Goal: Task Accomplishment & Management: Manage account settings

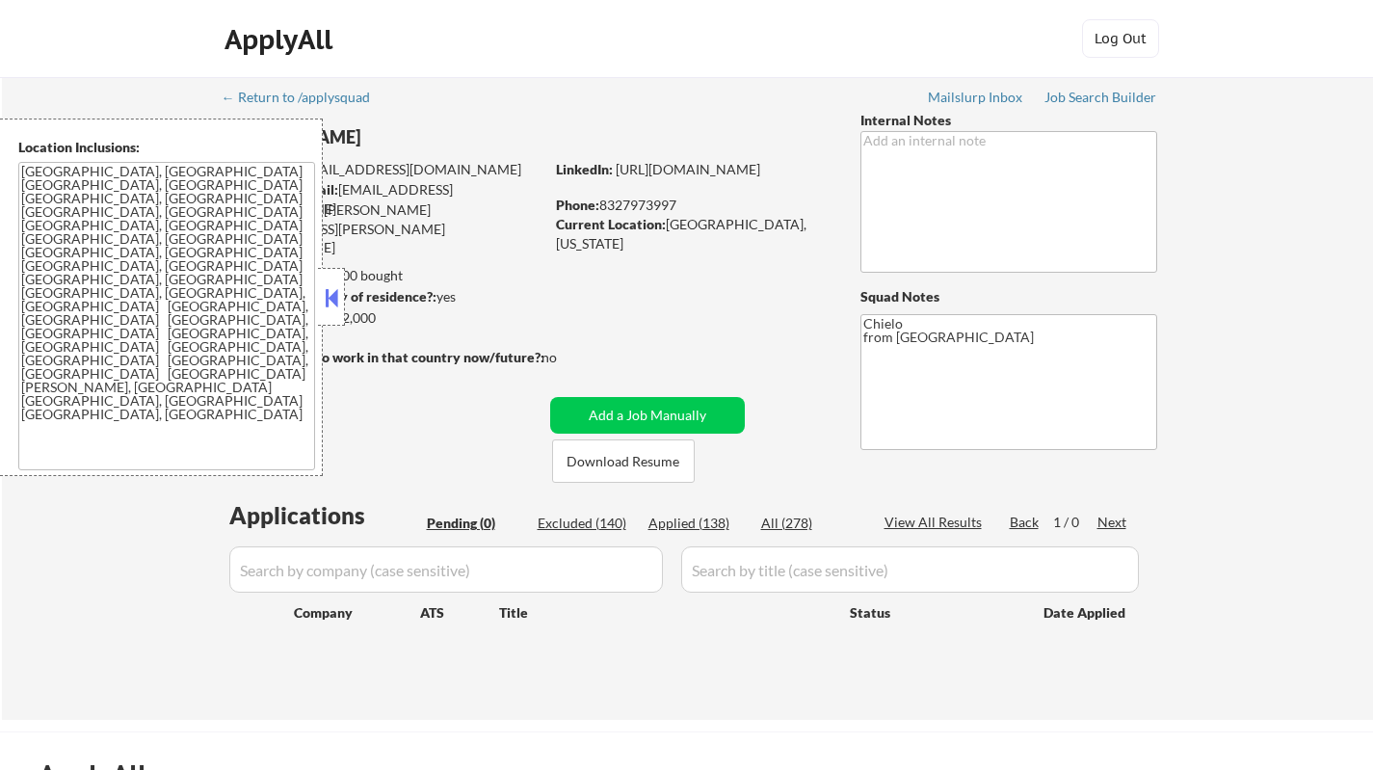
click at [334, 290] on button at bounding box center [331, 297] width 21 height 29
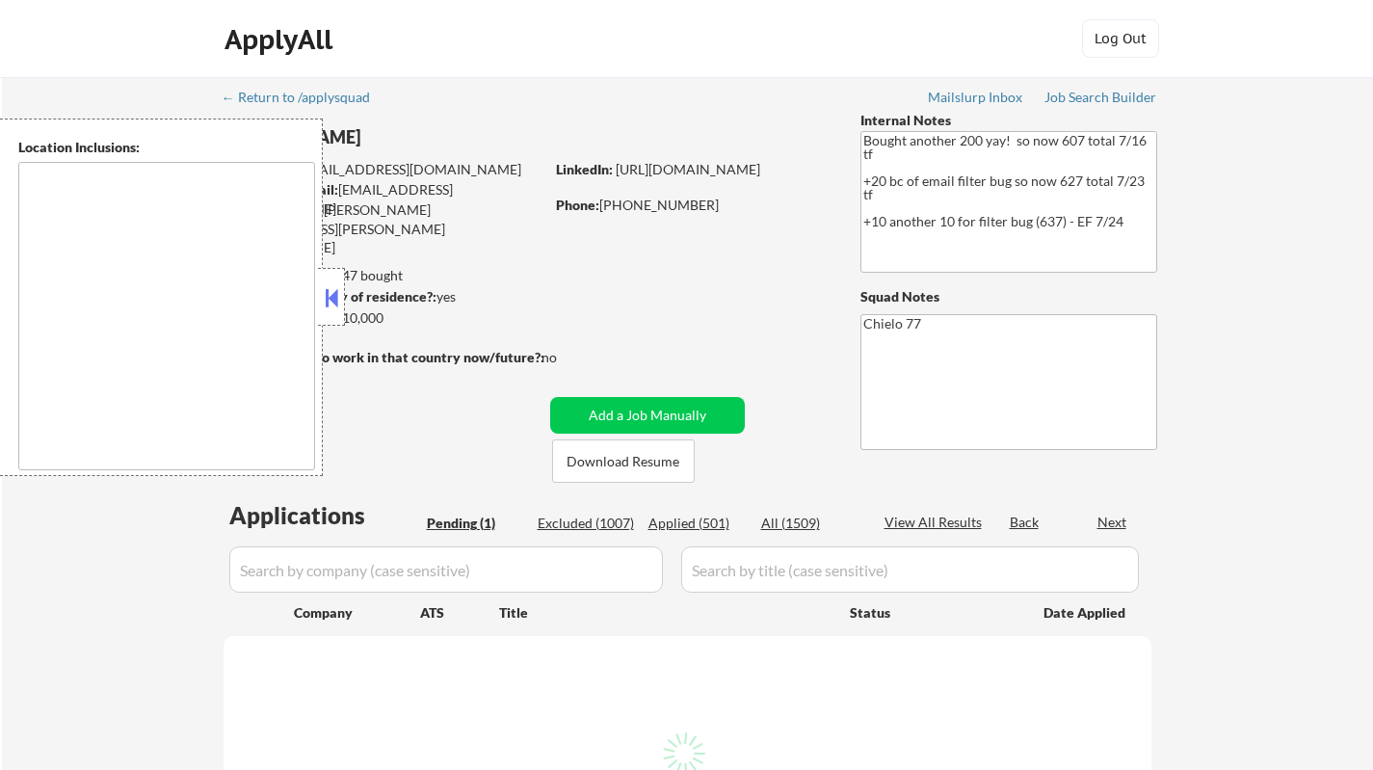
select select ""pending""
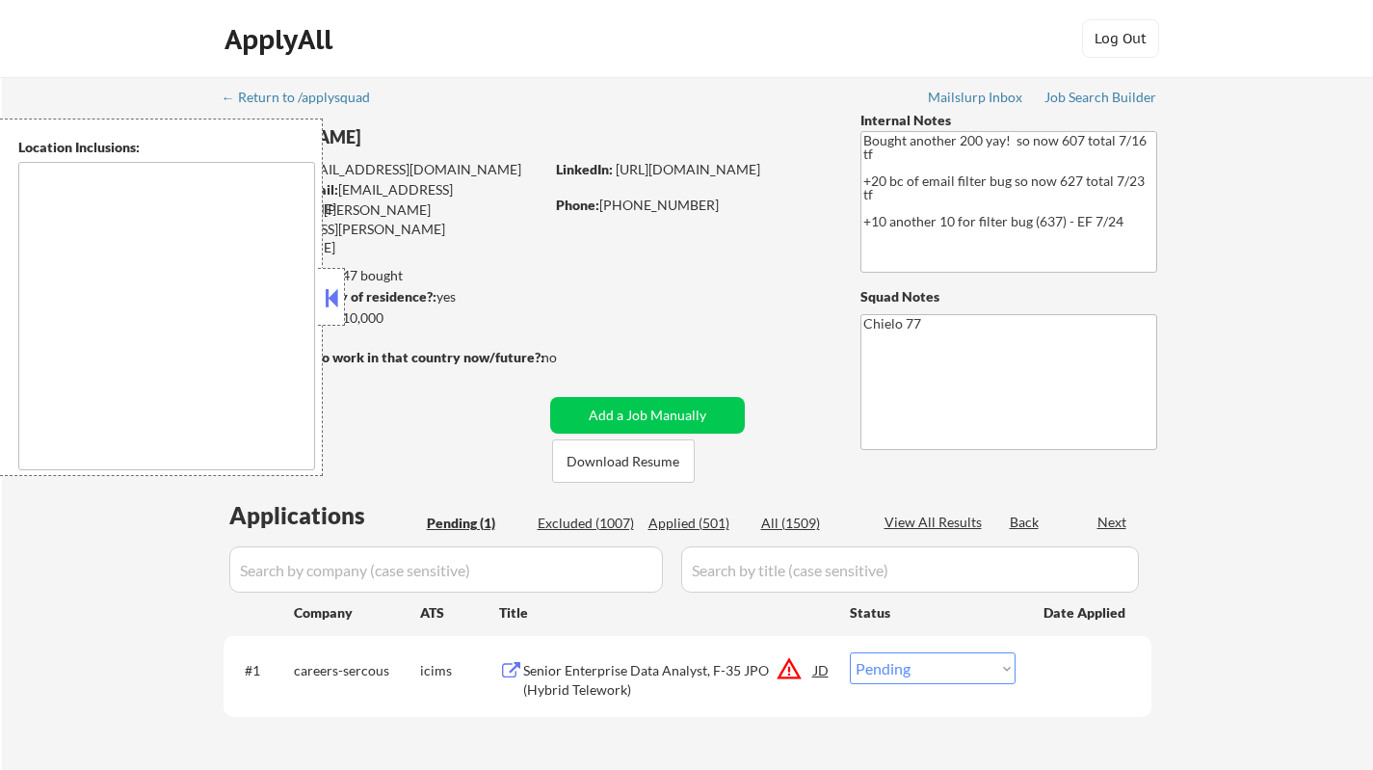
type textarea "Sunnyside, NY Long Island City, NY Astoria, NY Woodside, NY Jackson Heights, NY…"
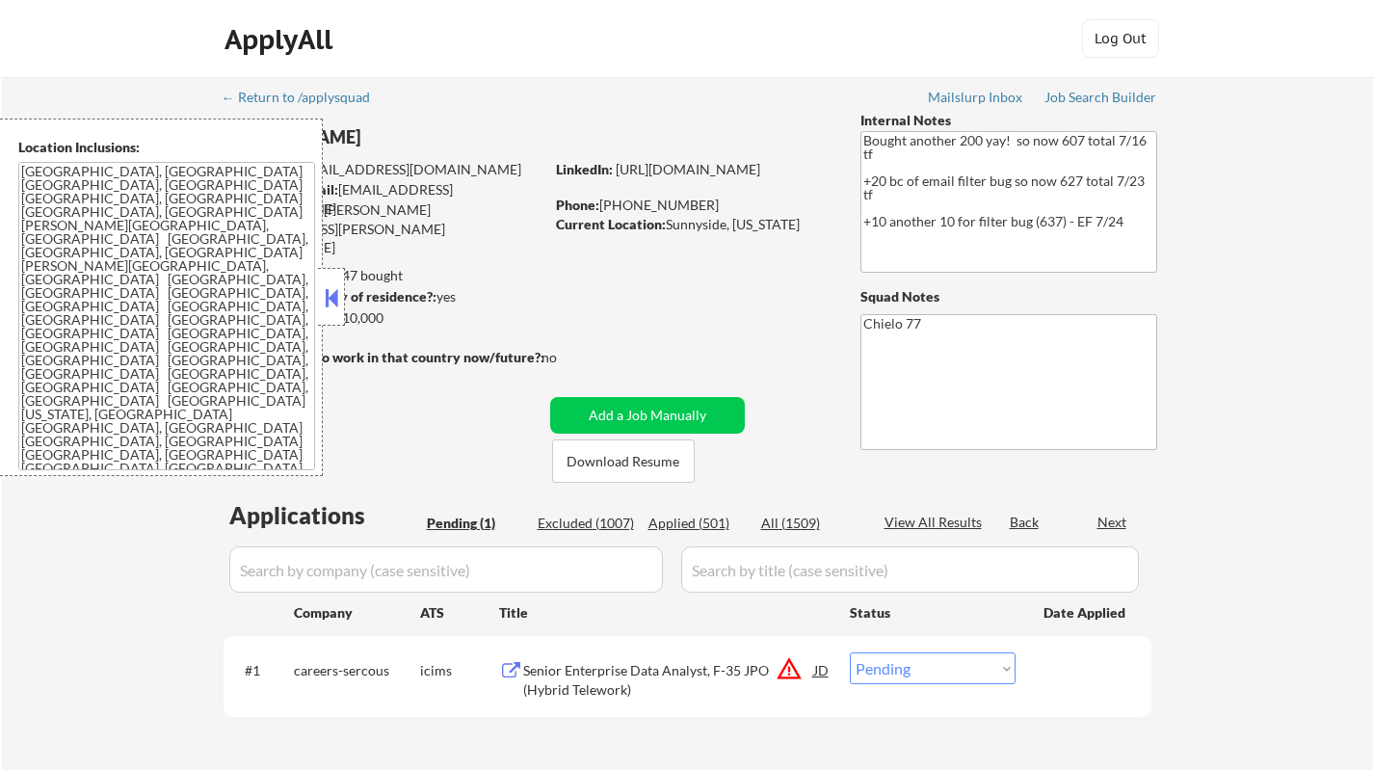
click at [332, 297] on button at bounding box center [331, 297] width 21 height 29
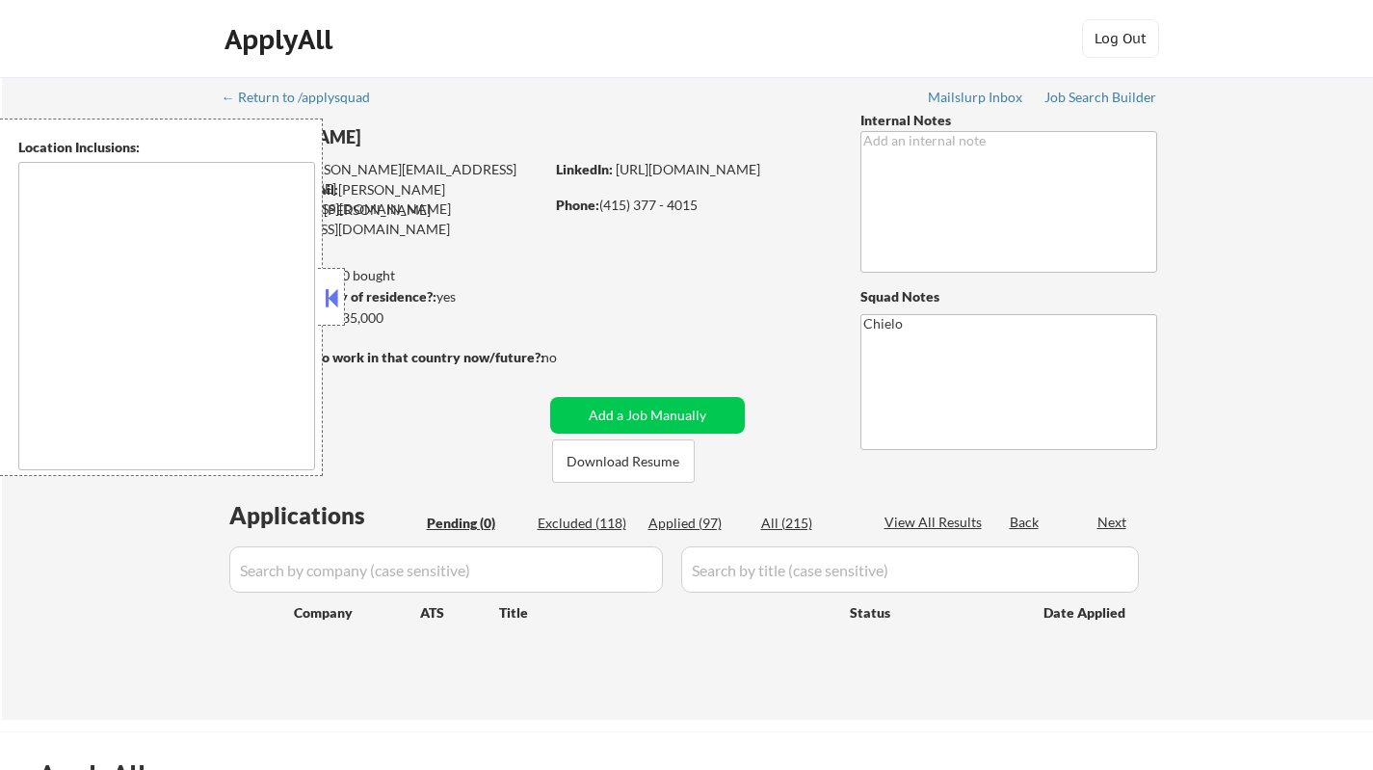
type textarea "San Francisco, CA Daly City, CA South San Francisco, CA Brisbane, CA Colma, CA …"
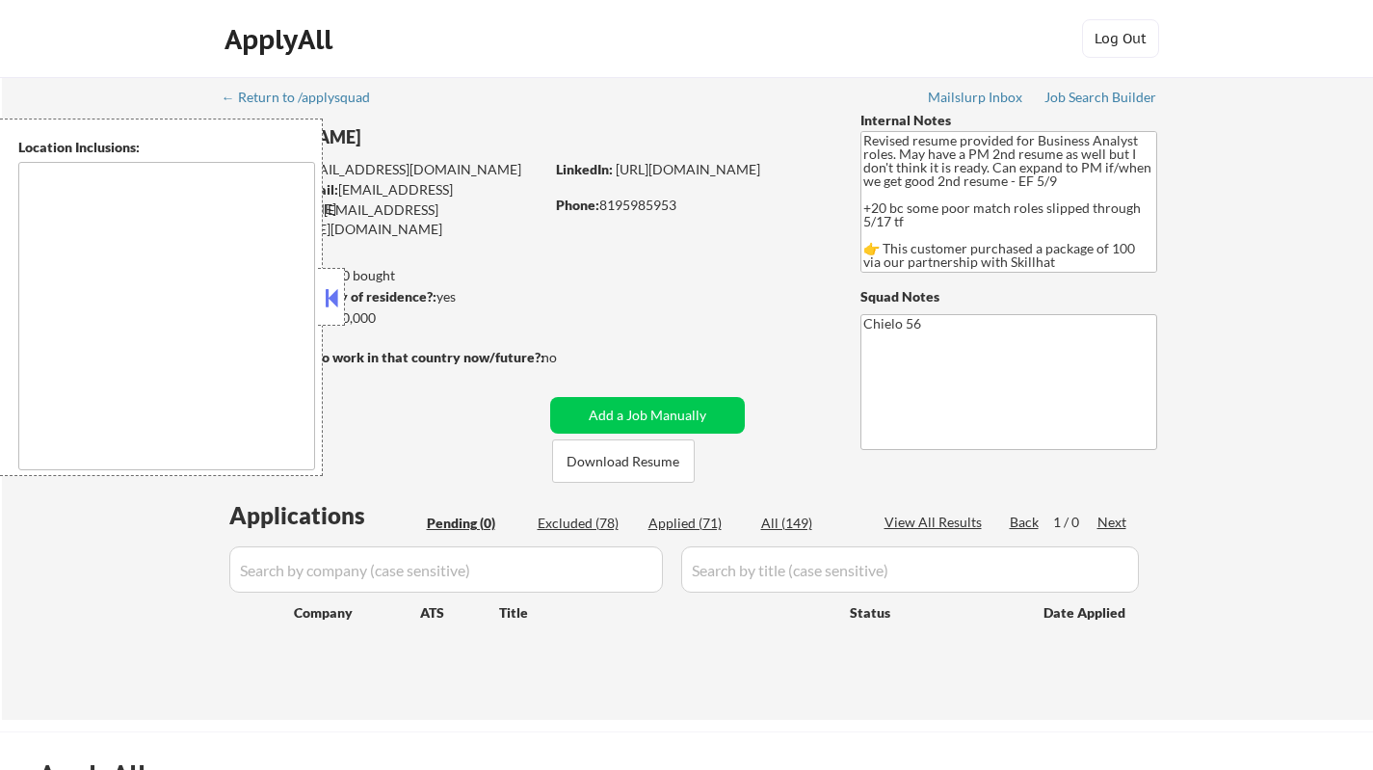
type textarea "[GEOGRAPHIC_DATA], ON [GEOGRAPHIC_DATA], [GEOGRAPHIC_DATA] [GEOGRAPHIC_DATA], O…"
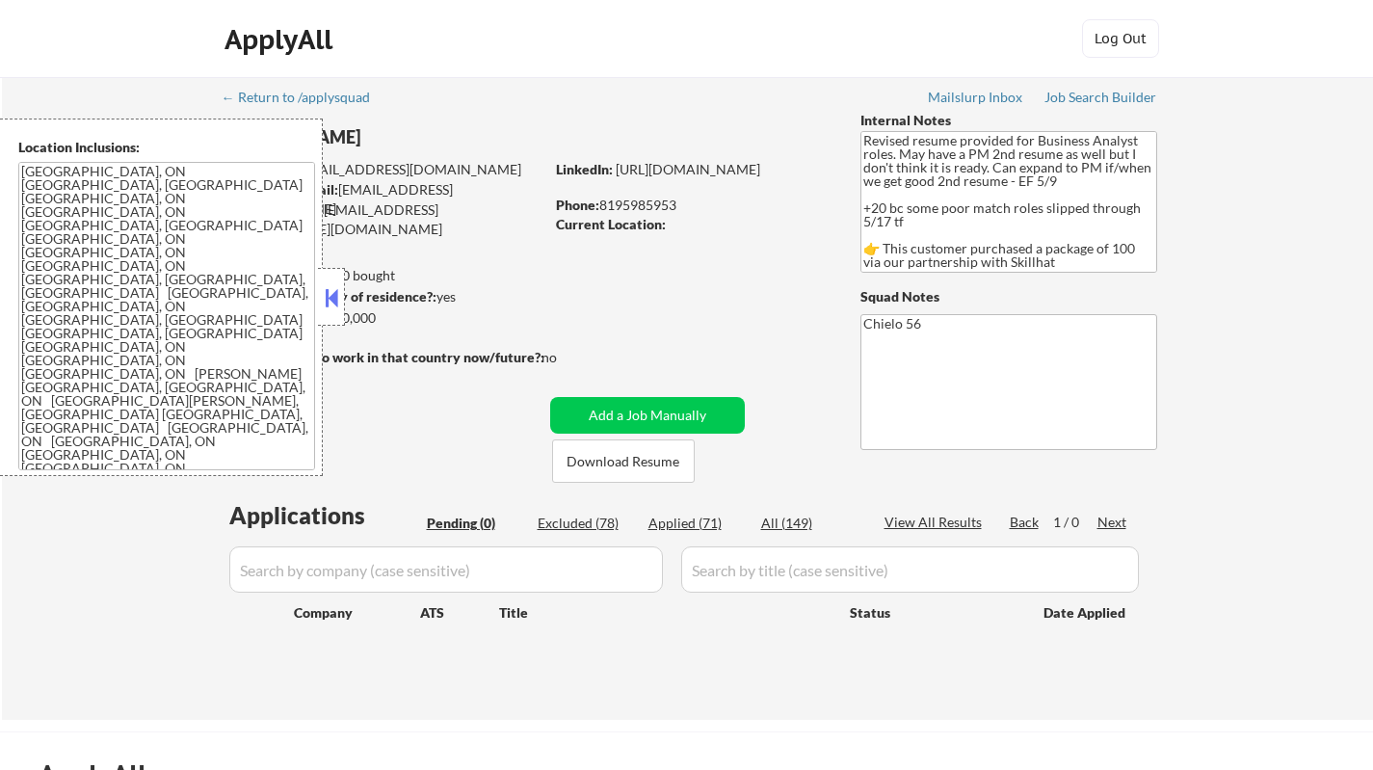
click at [335, 294] on button at bounding box center [331, 297] width 21 height 29
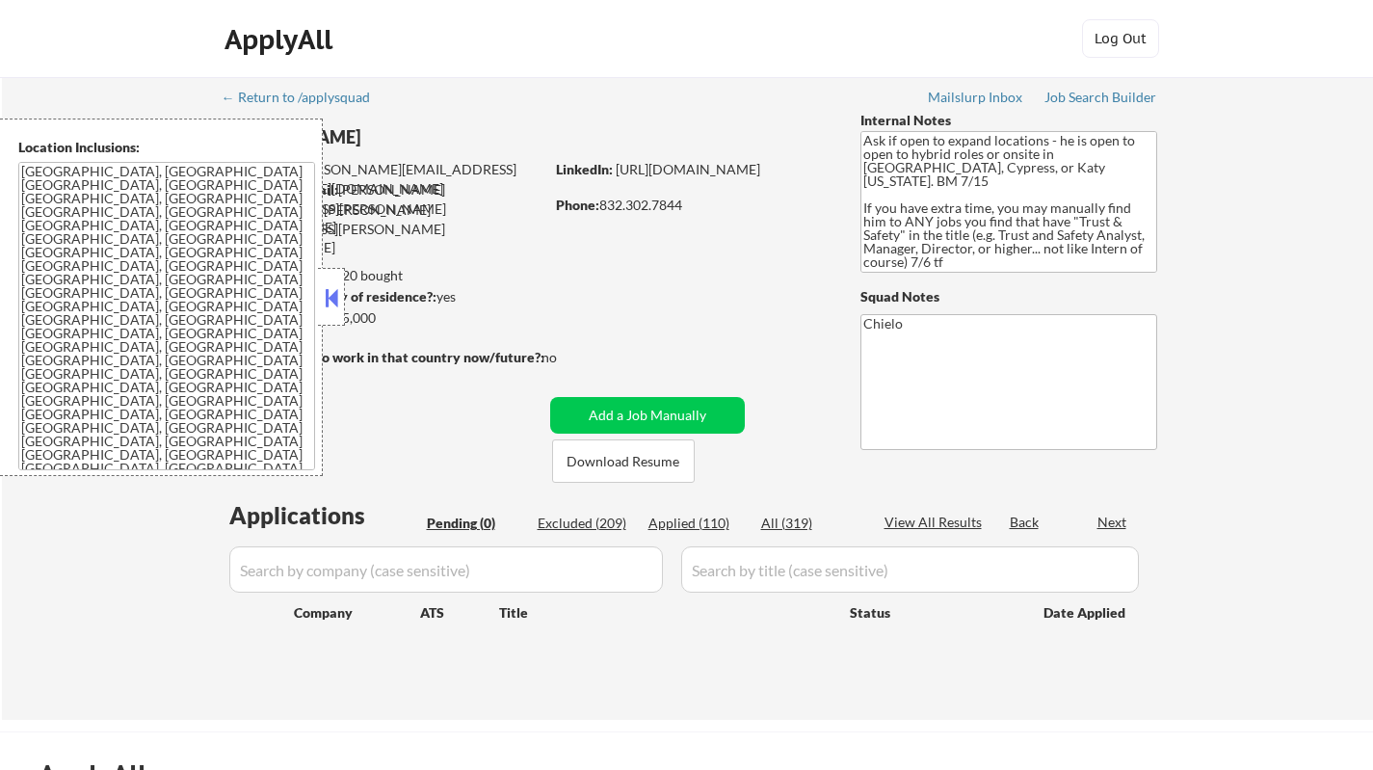
click at [333, 290] on button at bounding box center [331, 297] width 21 height 29
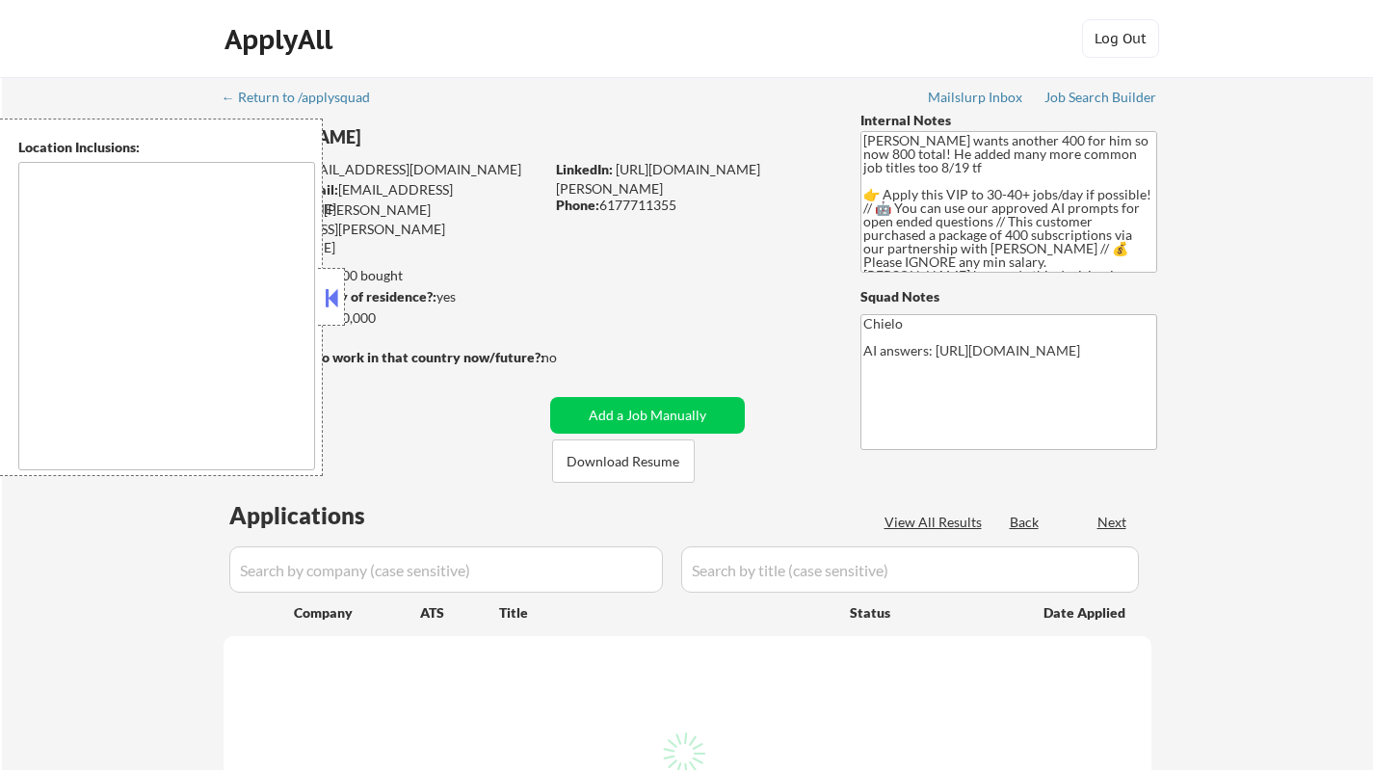
select select ""pending""
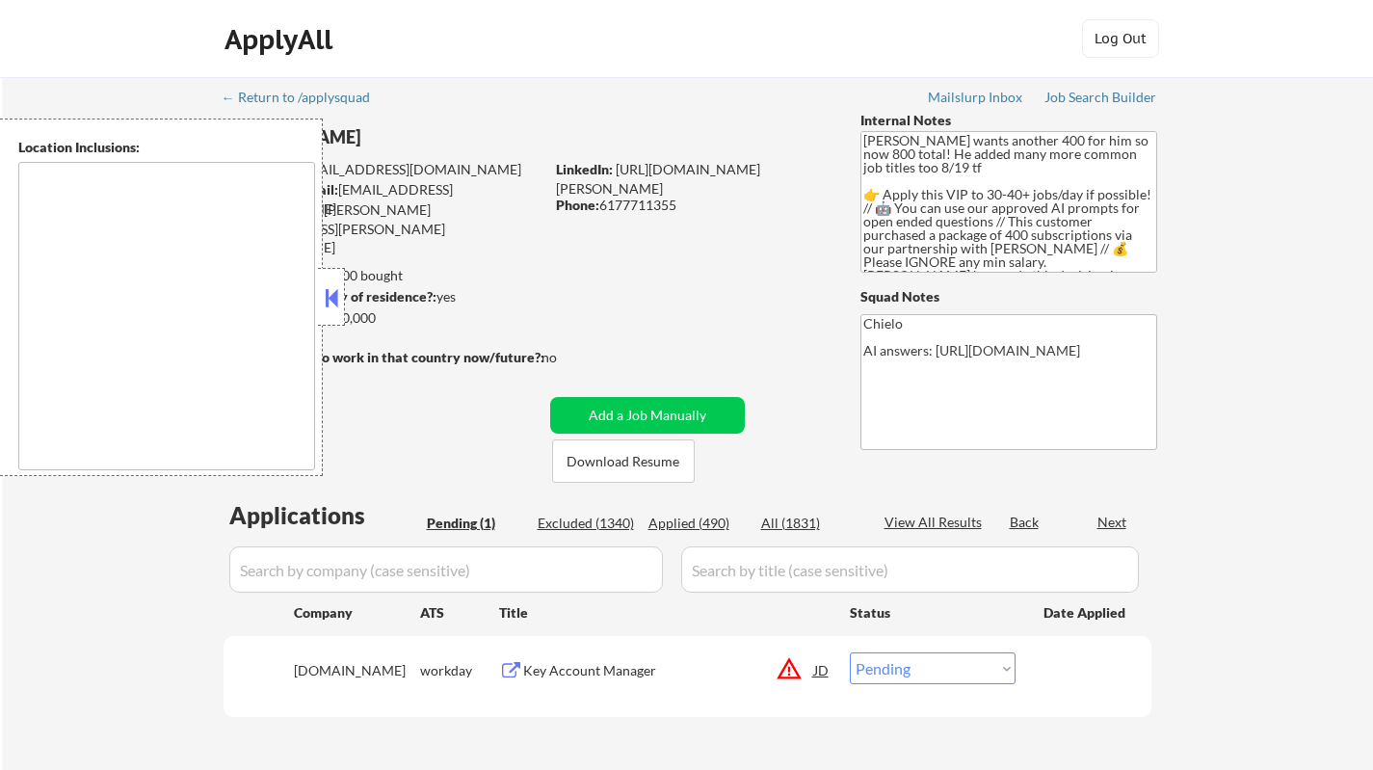
type textarea "[GEOGRAPHIC_DATA], [GEOGRAPHIC_DATA] [GEOGRAPHIC_DATA], [GEOGRAPHIC_DATA] [GEOG…"
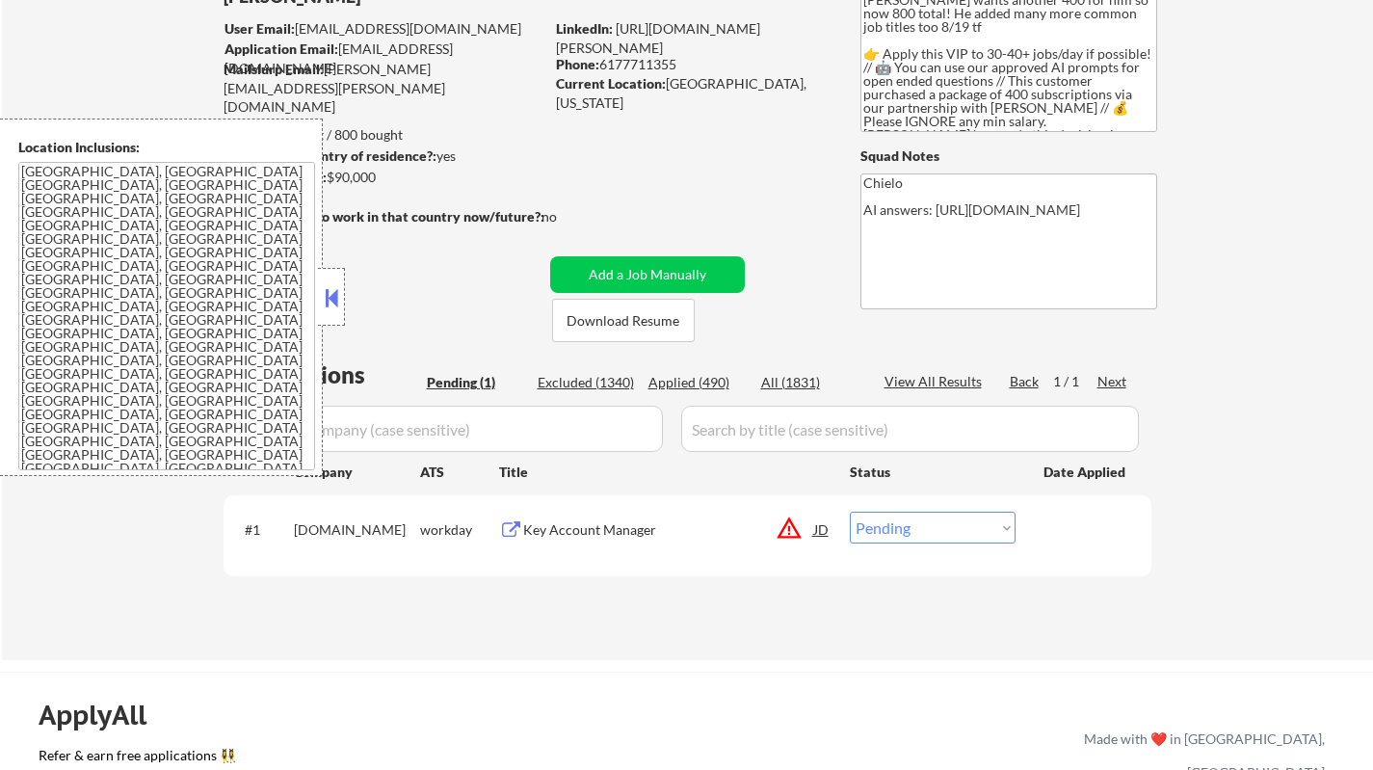
scroll to position [289, 0]
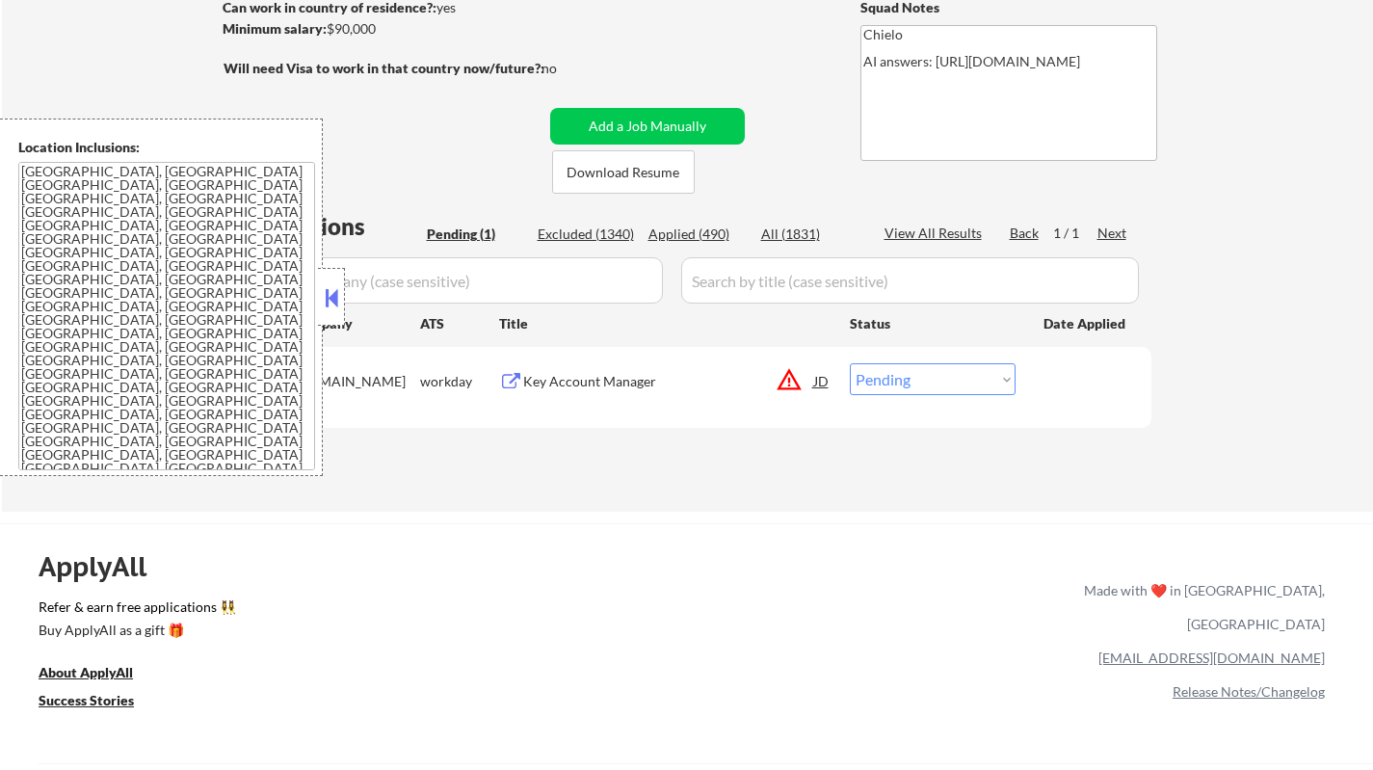
click at [328, 300] on button at bounding box center [331, 297] width 21 height 29
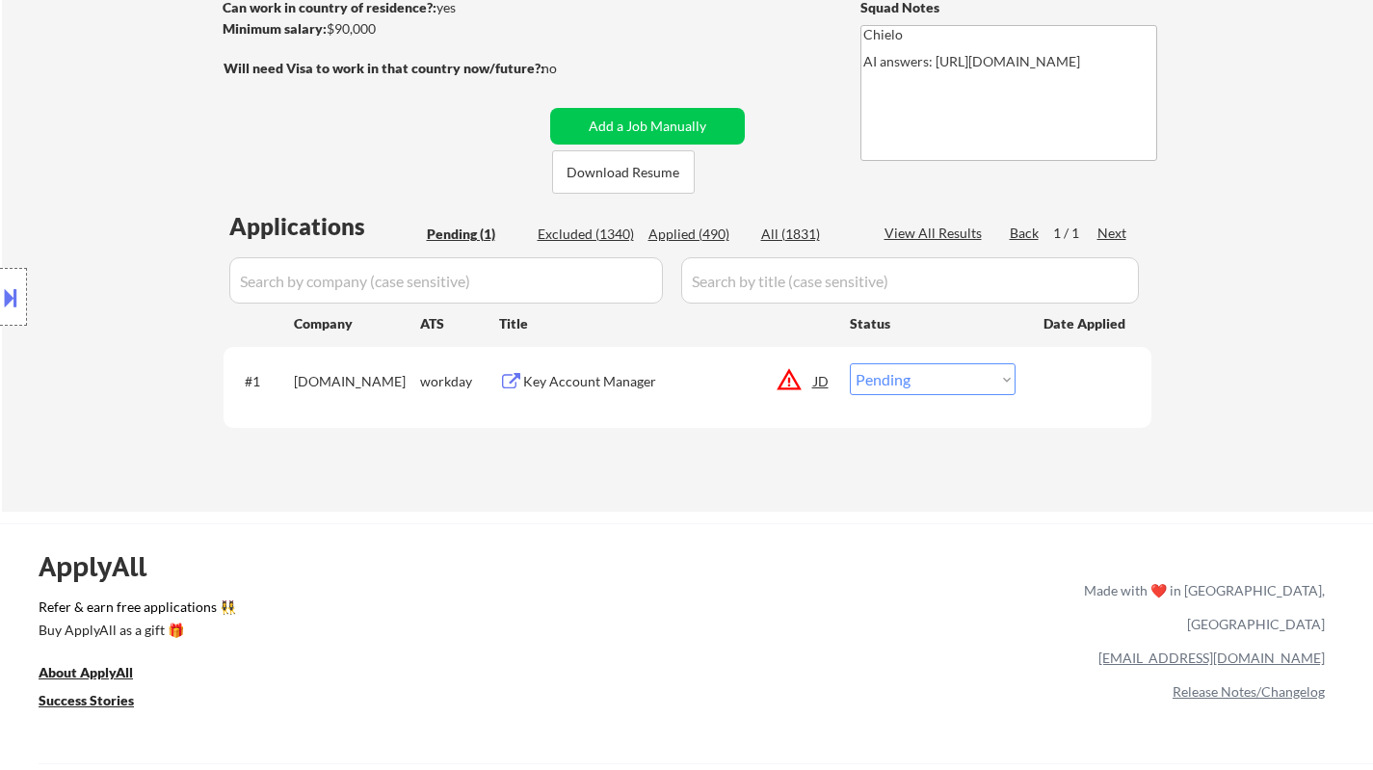
click at [0, 301] on button at bounding box center [10, 297] width 21 height 32
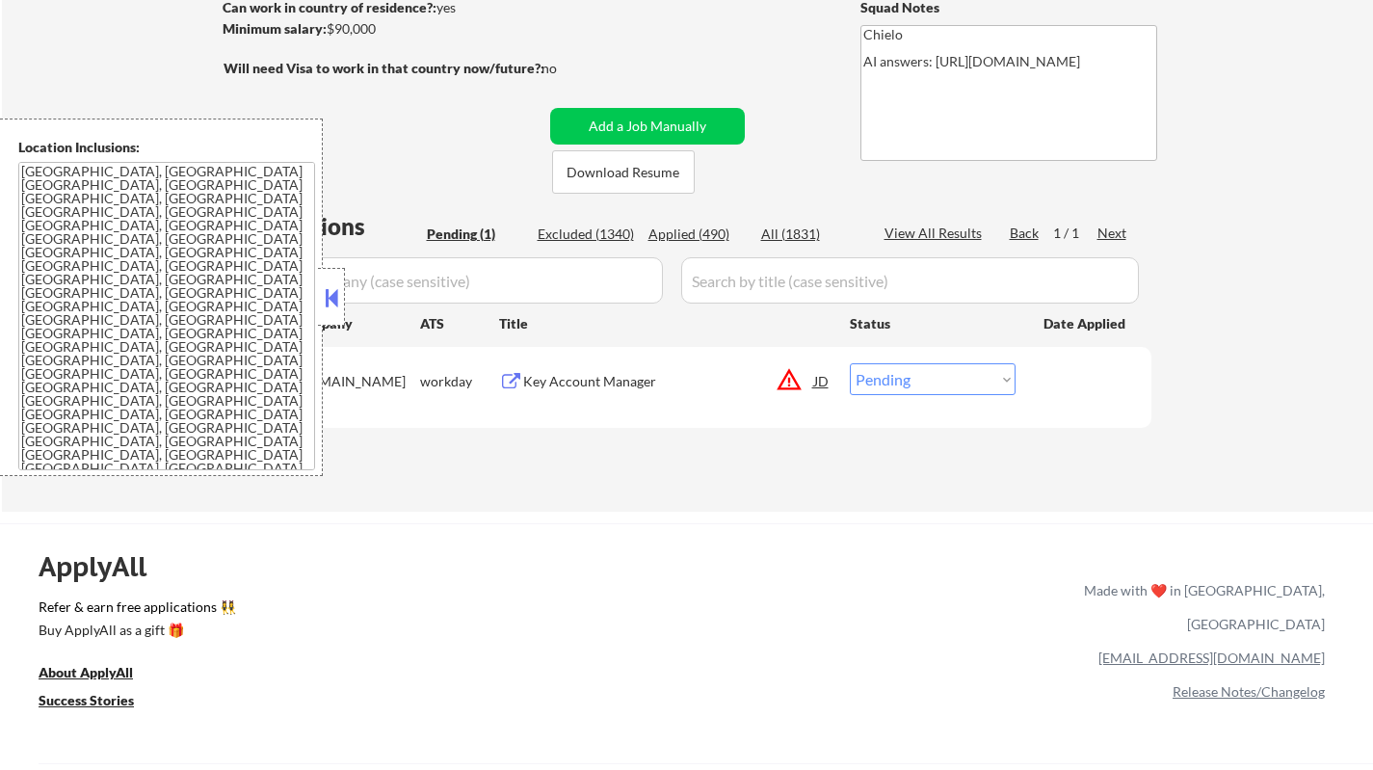
click at [824, 380] on div "JD" at bounding box center [821, 380] width 19 height 35
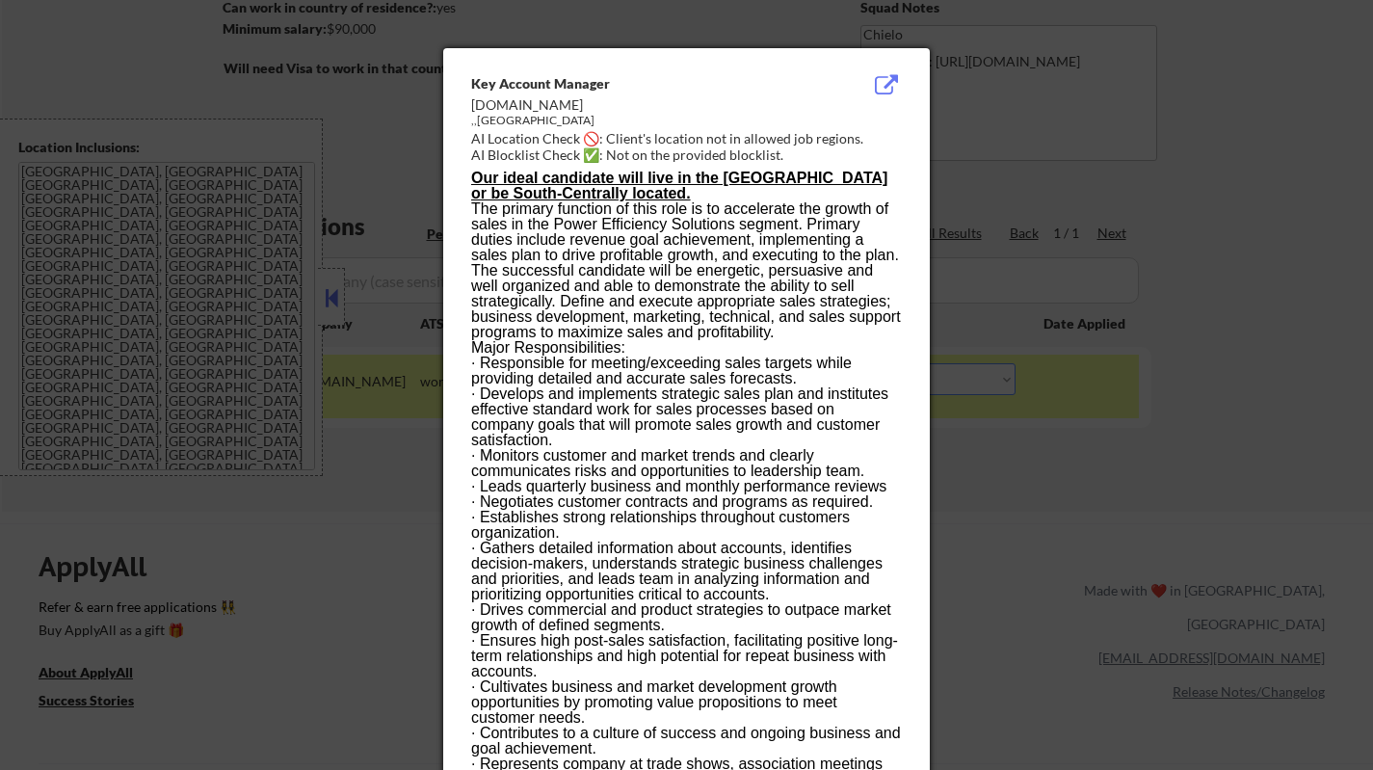
click at [1345, 415] on div at bounding box center [686, 385] width 1373 height 770
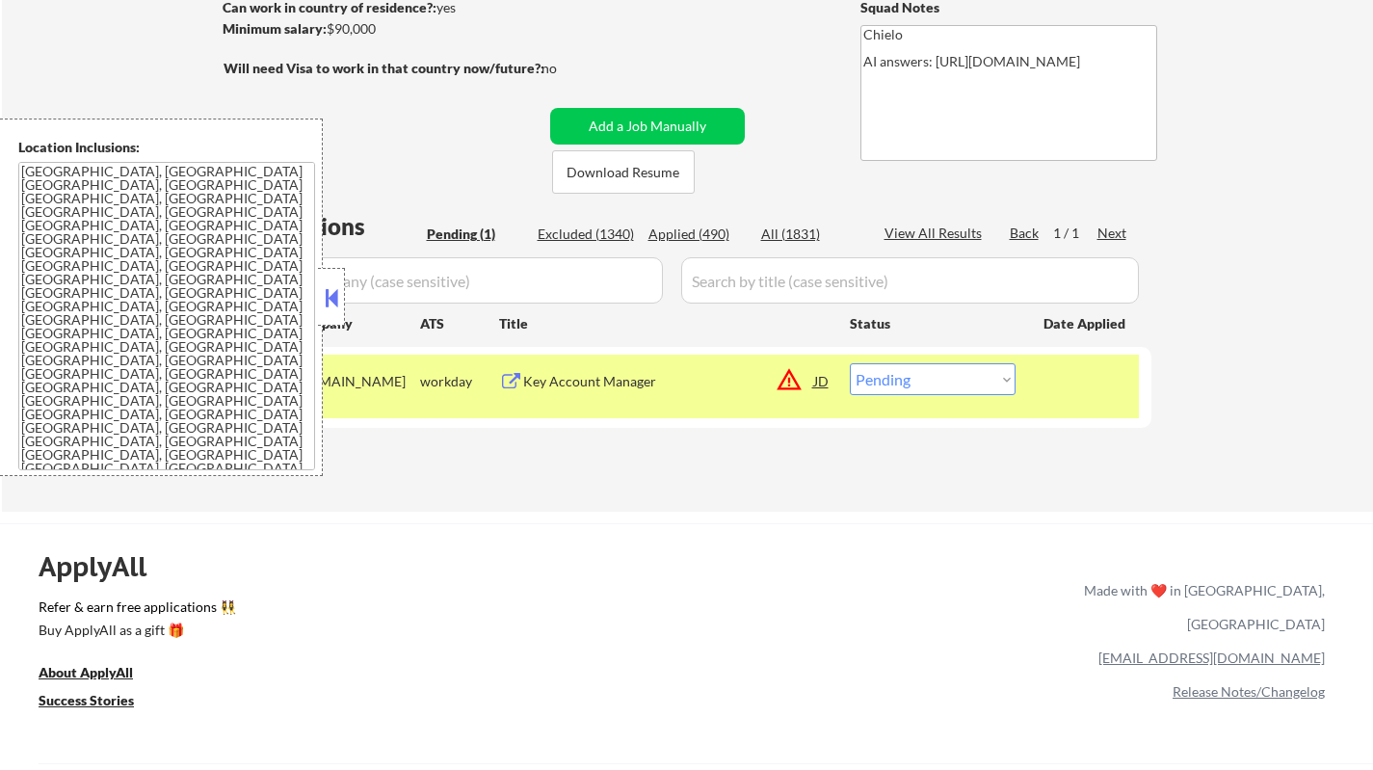
click at [615, 380] on div "Key Account Manager" at bounding box center [668, 381] width 291 height 19
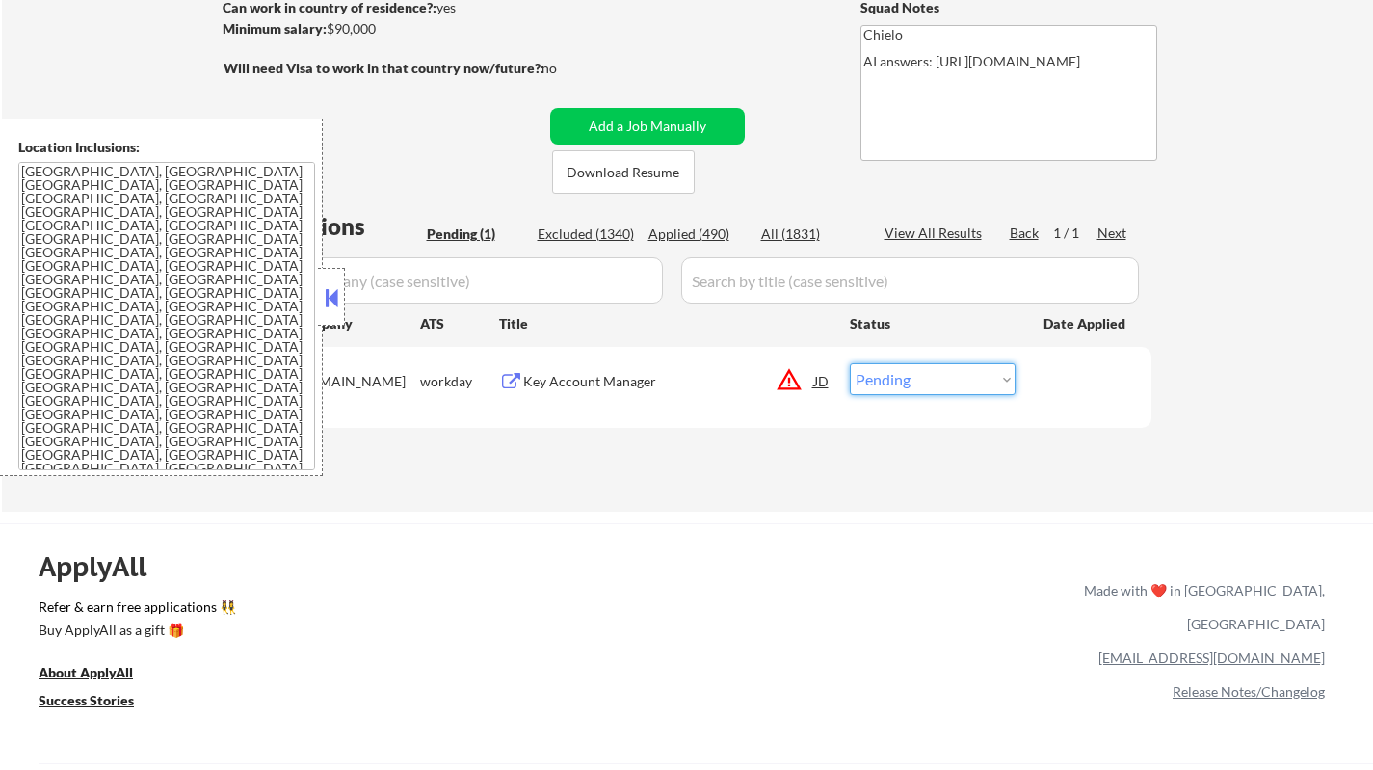
drag, startPoint x: 932, startPoint y: 383, endPoint x: 934, endPoint y: 393, distance: 9.8
click at [932, 383] on select "Choose an option... Pending Applied Excluded (Questions) Excluded (Expired) Exc…" at bounding box center [933, 379] width 166 height 32
select select ""excluded__bad_match_""
click at [850, 363] on select "Choose an option... Pending Applied Excluded (Questions) Excluded (Expired) Exc…" at bounding box center [933, 379] width 166 height 32
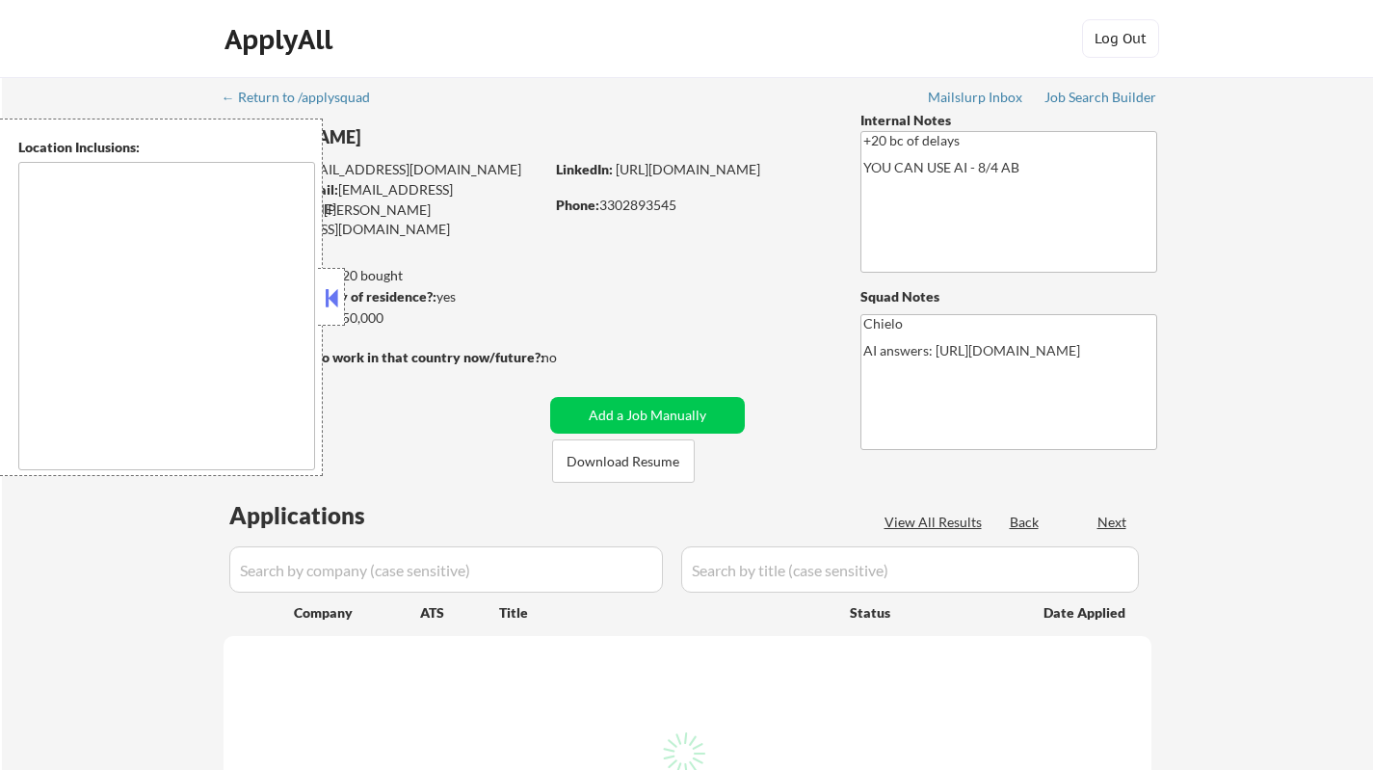
type textarea "remote"
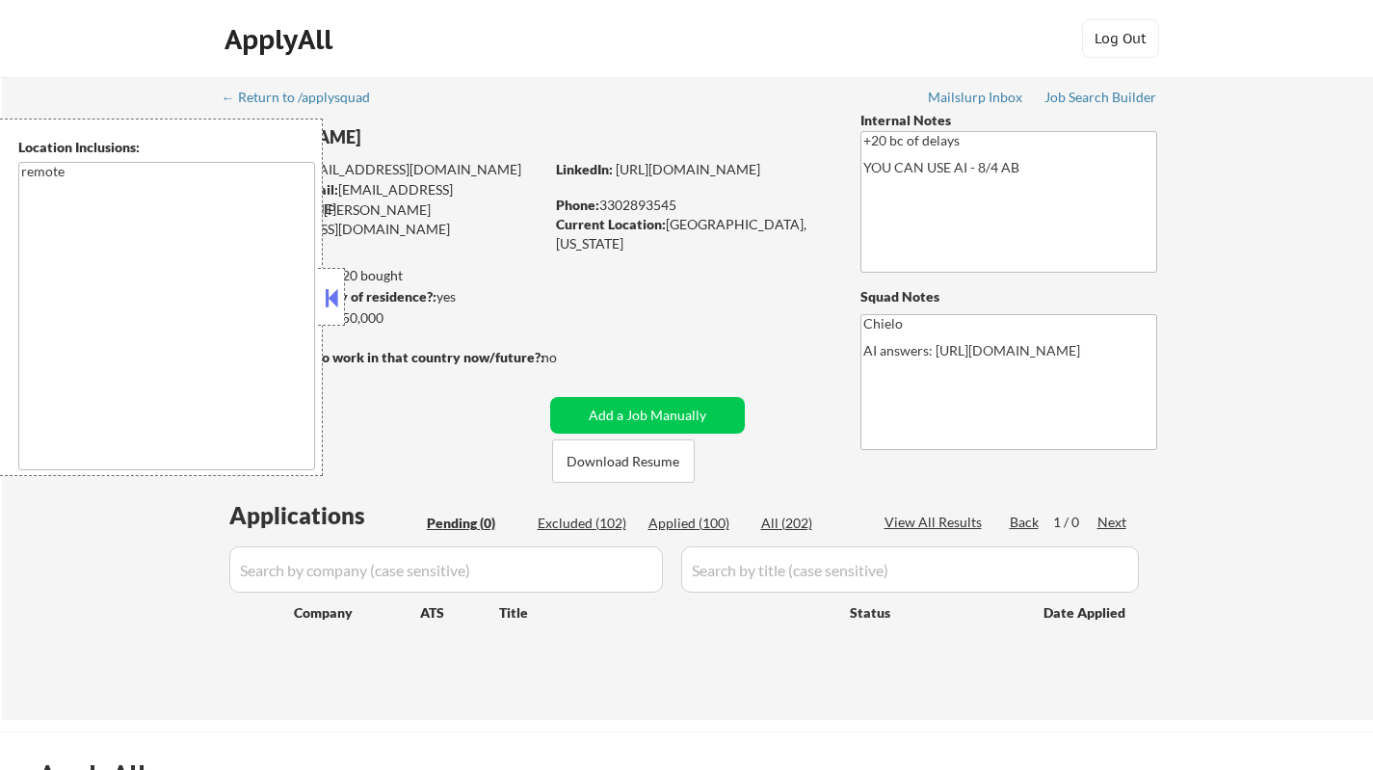
click at [326, 292] on button at bounding box center [331, 297] width 21 height 29
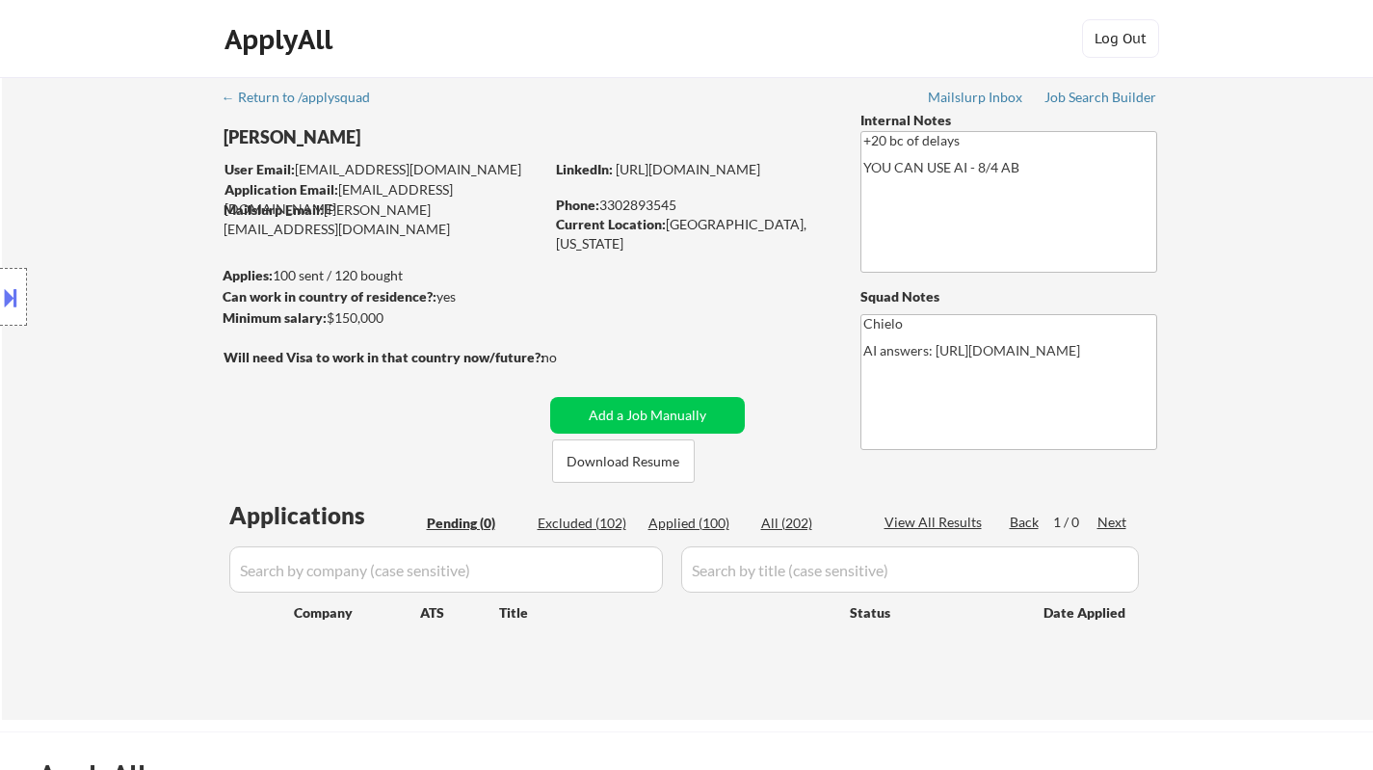
scroll to position [193, 0]
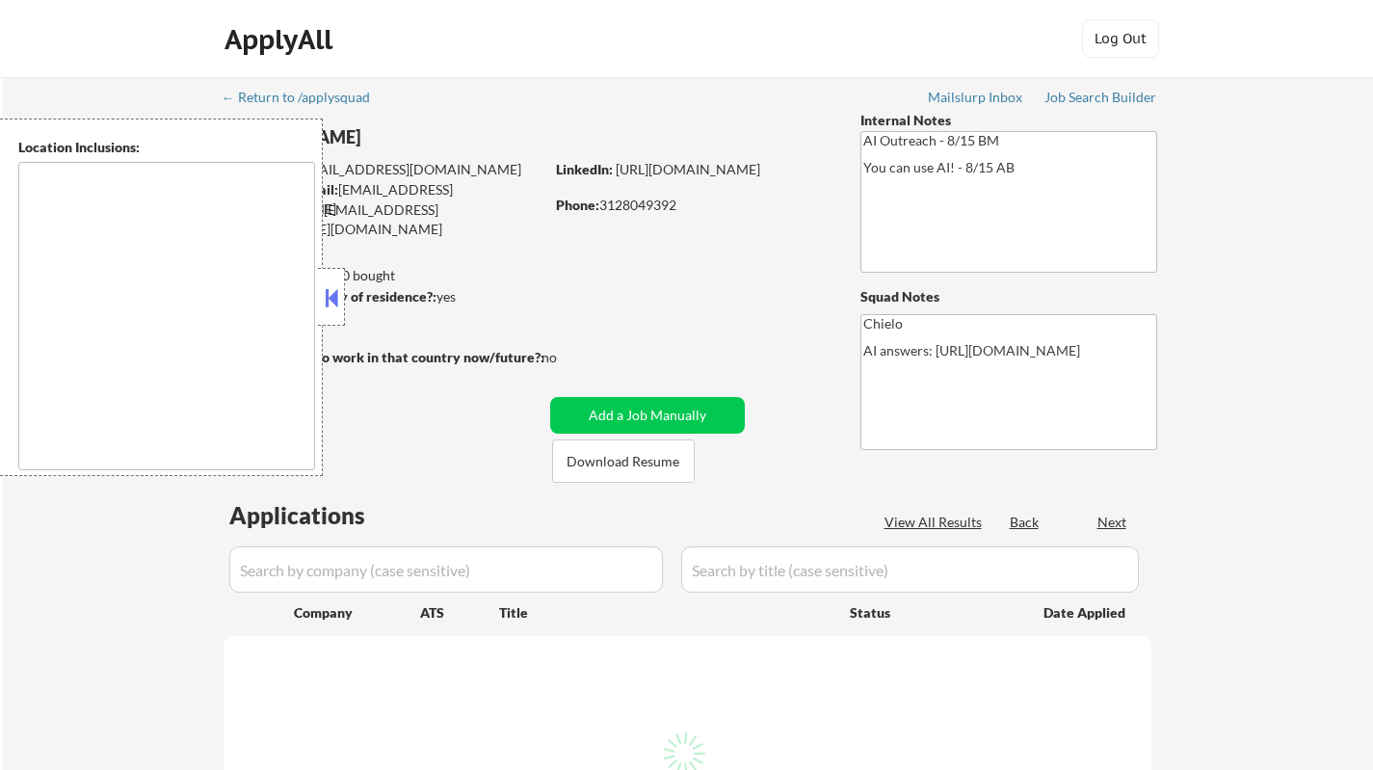
select select ""pending""
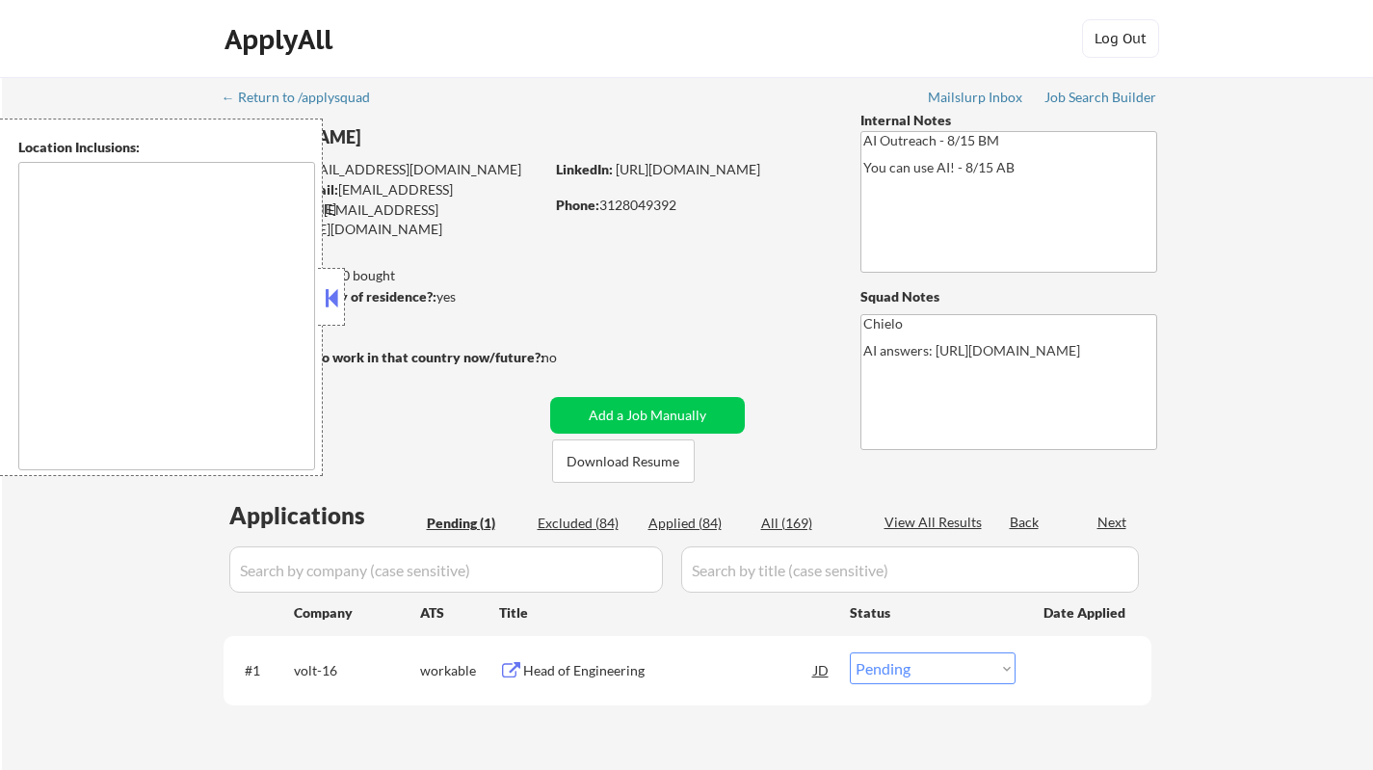
type textarea "Kansas City, MO North Kansas City, MO Westwood, KS Mission Woods, KS Roeland Pa…"
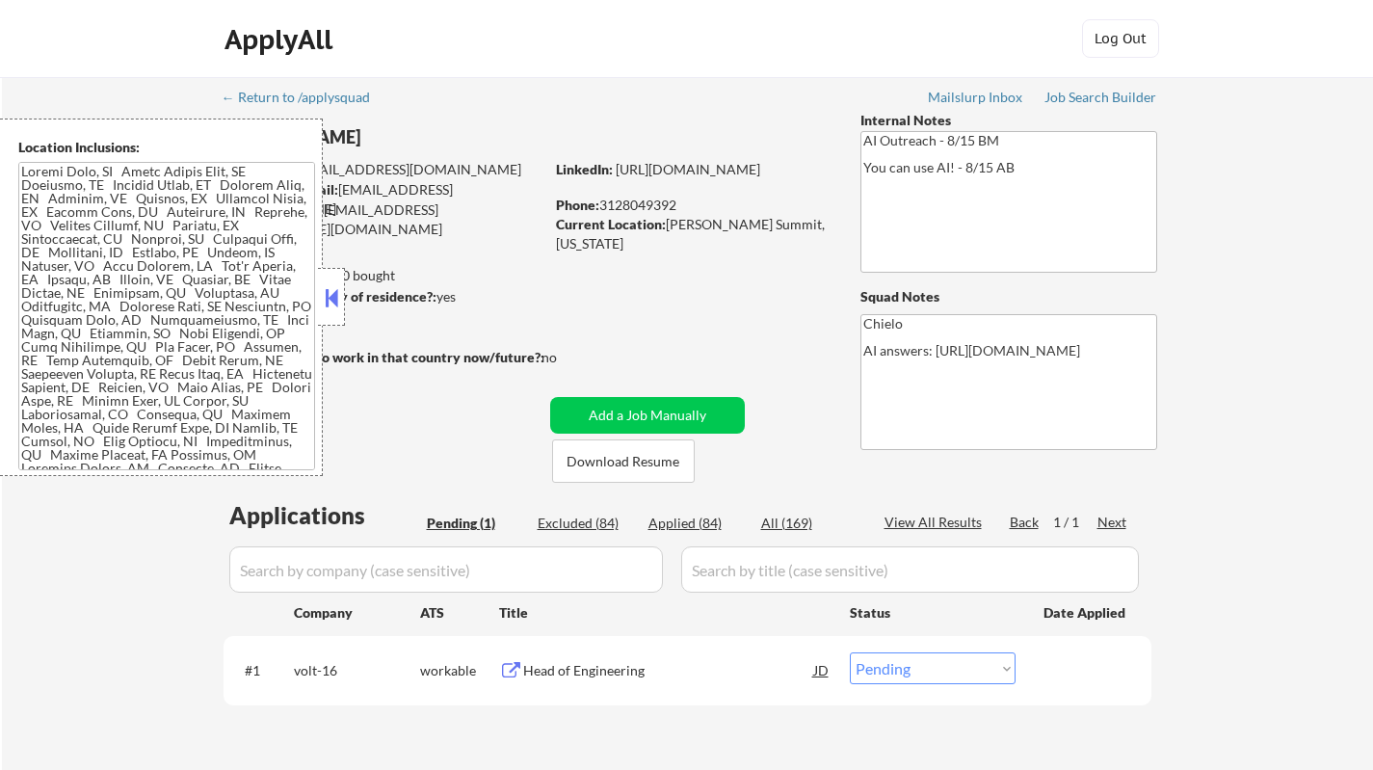
click at [589, 675] on div "Head of Engineering" at bounding box center [668, 670] width 291 height 19
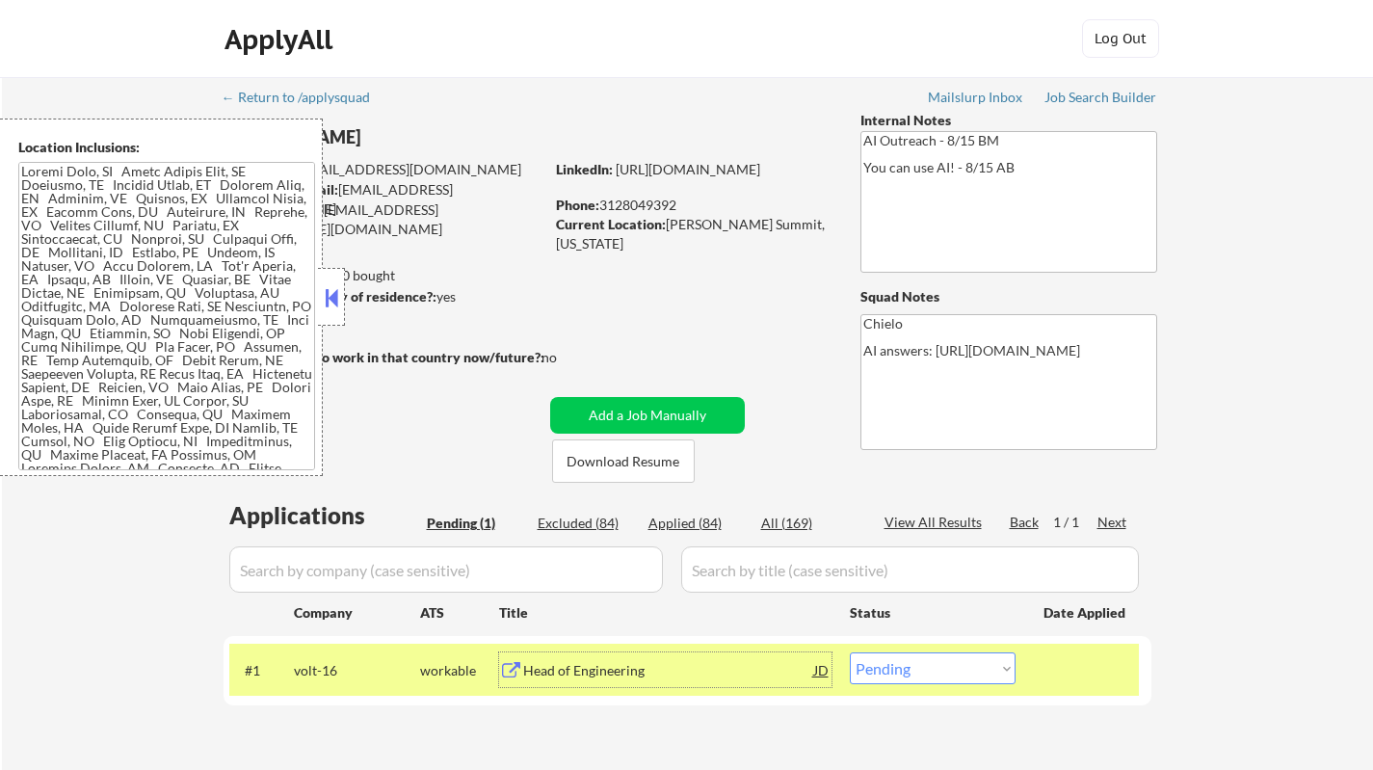
click at [328, 300] on button at bounding box center [331, 297] width 21 height 29
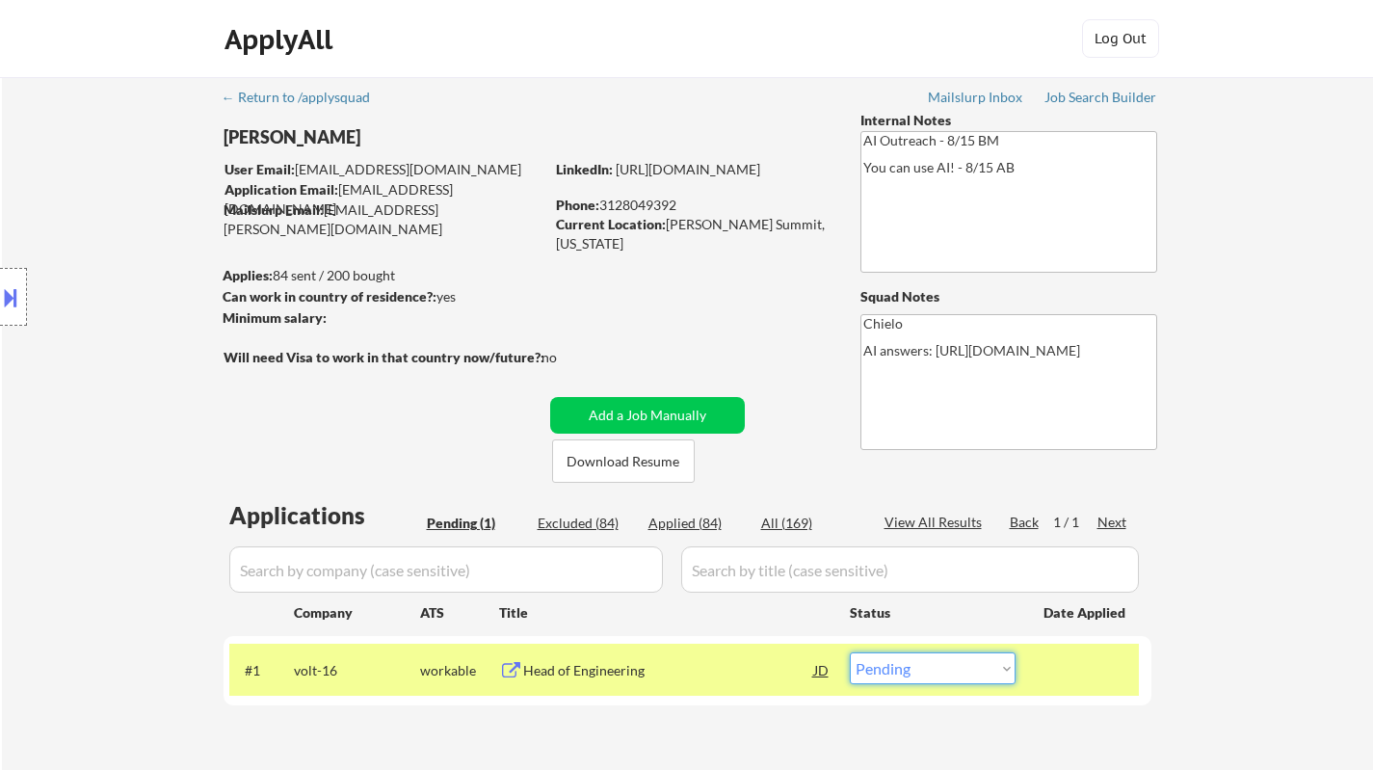
drag, startPoint x: 943, startPoint y: 674, endPoint x: 934, endPoint y: 658, distance: 18.5
click at [943, 674] on select "Choose an option... Pending Applied Excluded (Questions) Excluded (Expired) Exc…" at bounding box center [933, 668] width 166 height 32
select select ""applied""
click at [850, 652] on select "Choose an option... Pending Applied Excluded (Questions) Excluded (Expired) Exc…" at bounding box center [933, 668] width 166 height 32
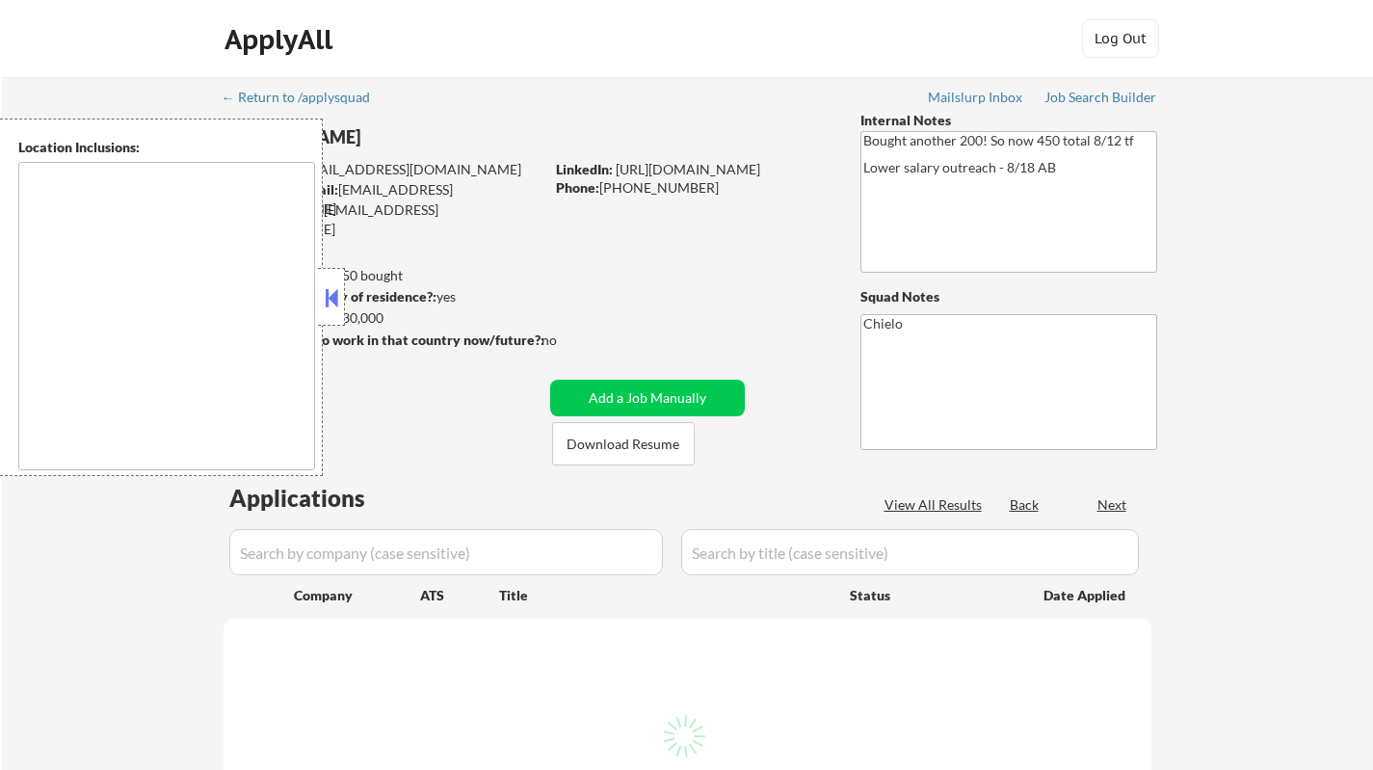
type textarea "[GEOGRAPHIC_DATA], [GEOGRAPHIC_DATA] [GEOGRAPHIC_DATA], [GEOGRAPHIC_DATA] [GEOG…"
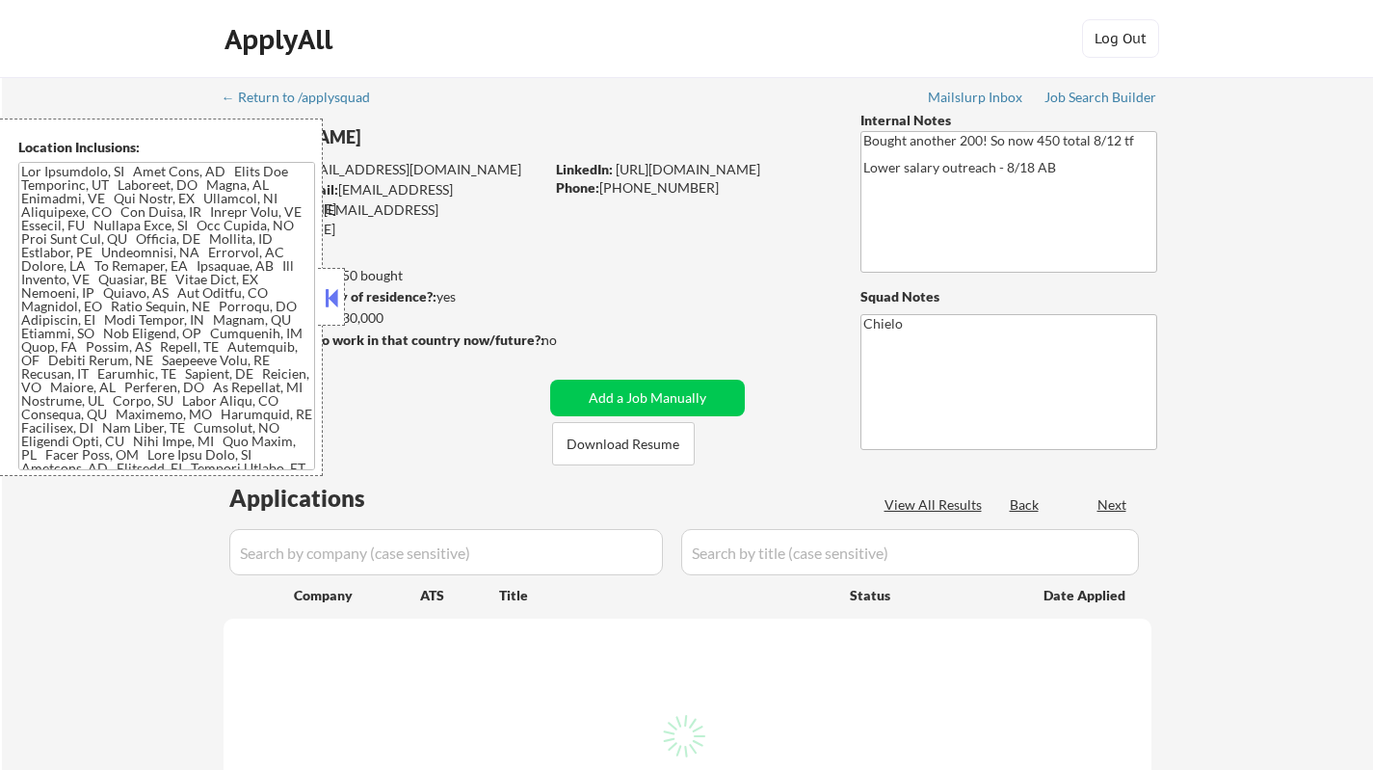
select select ""pending""
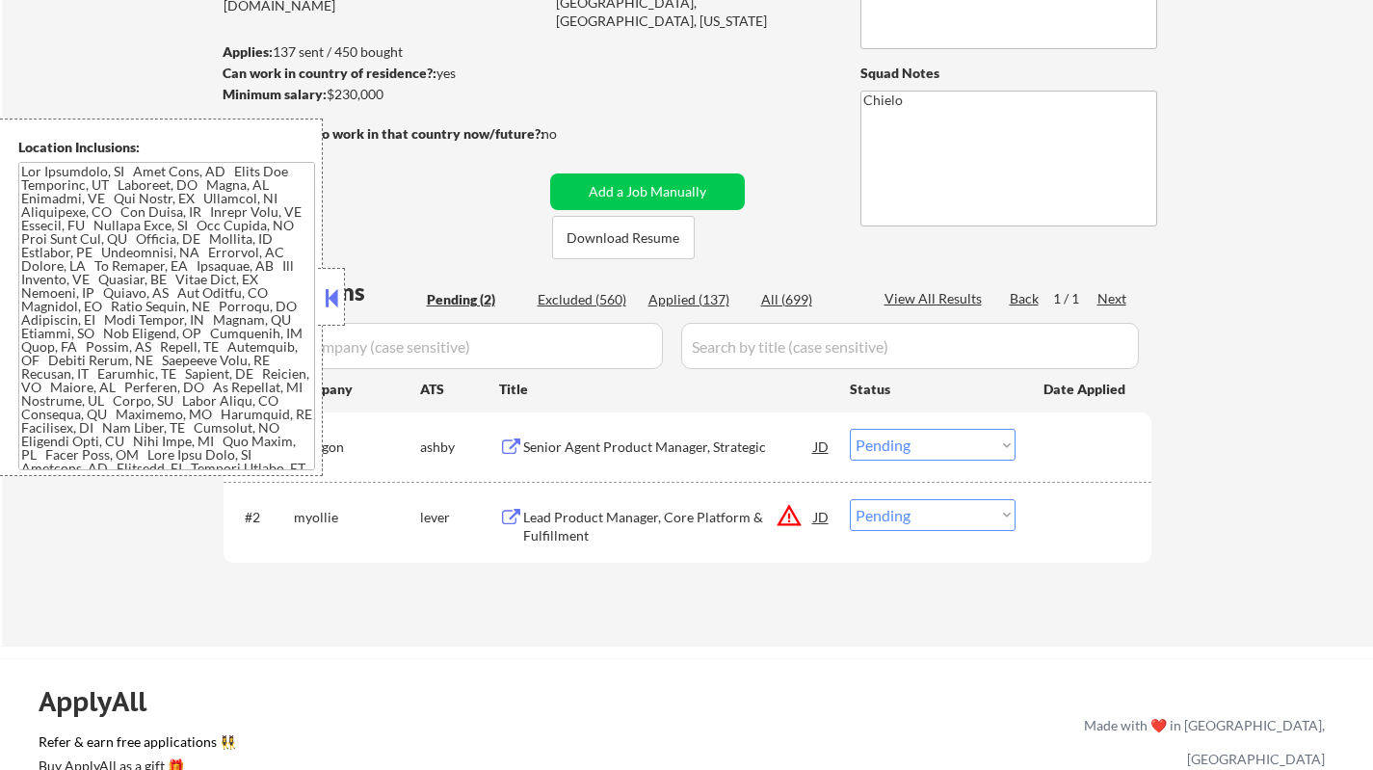
scroll to position [385, 0]
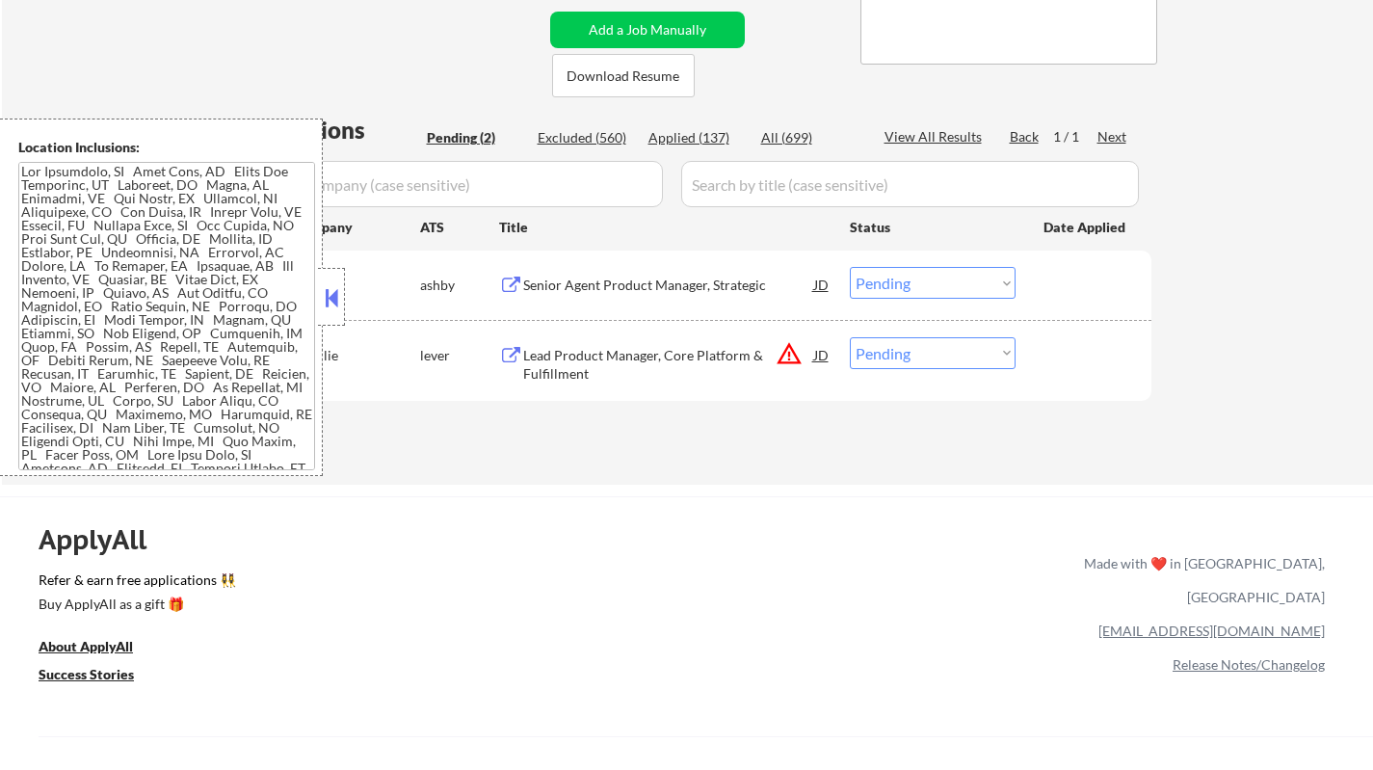
click at [331, 292] on button at bounding box center [331, 297] width 21 height 29
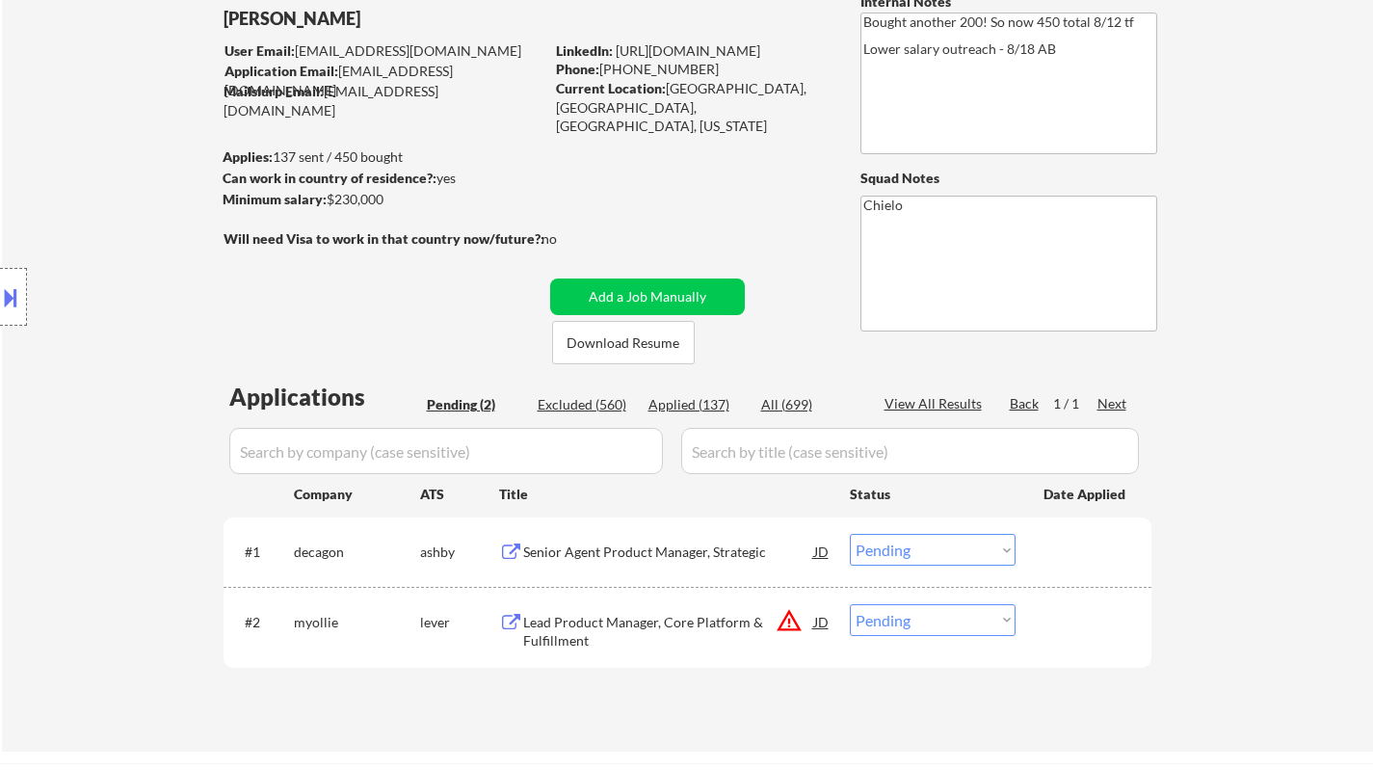
scroll to position [193, 0]
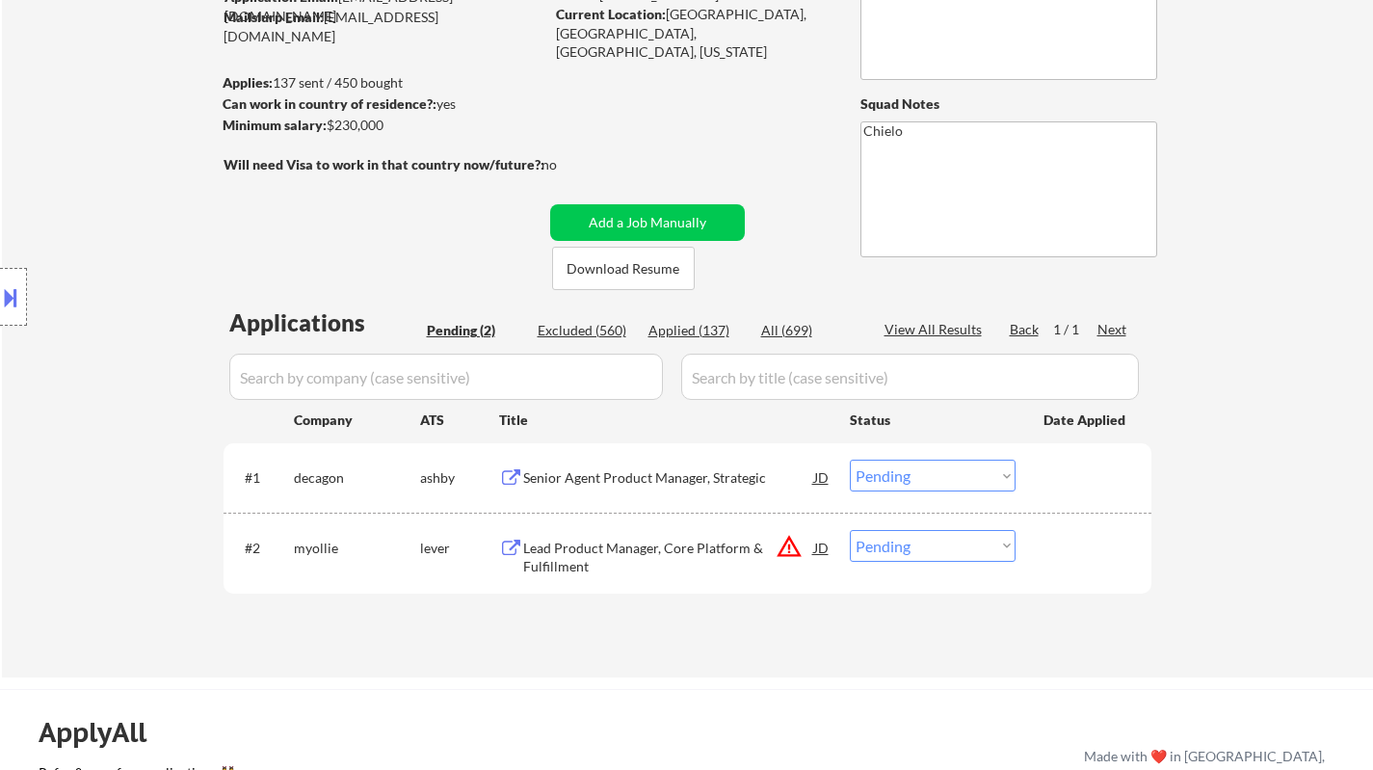
click at [3, 301] on button at bounding box center [10, 297] width 21 height 32
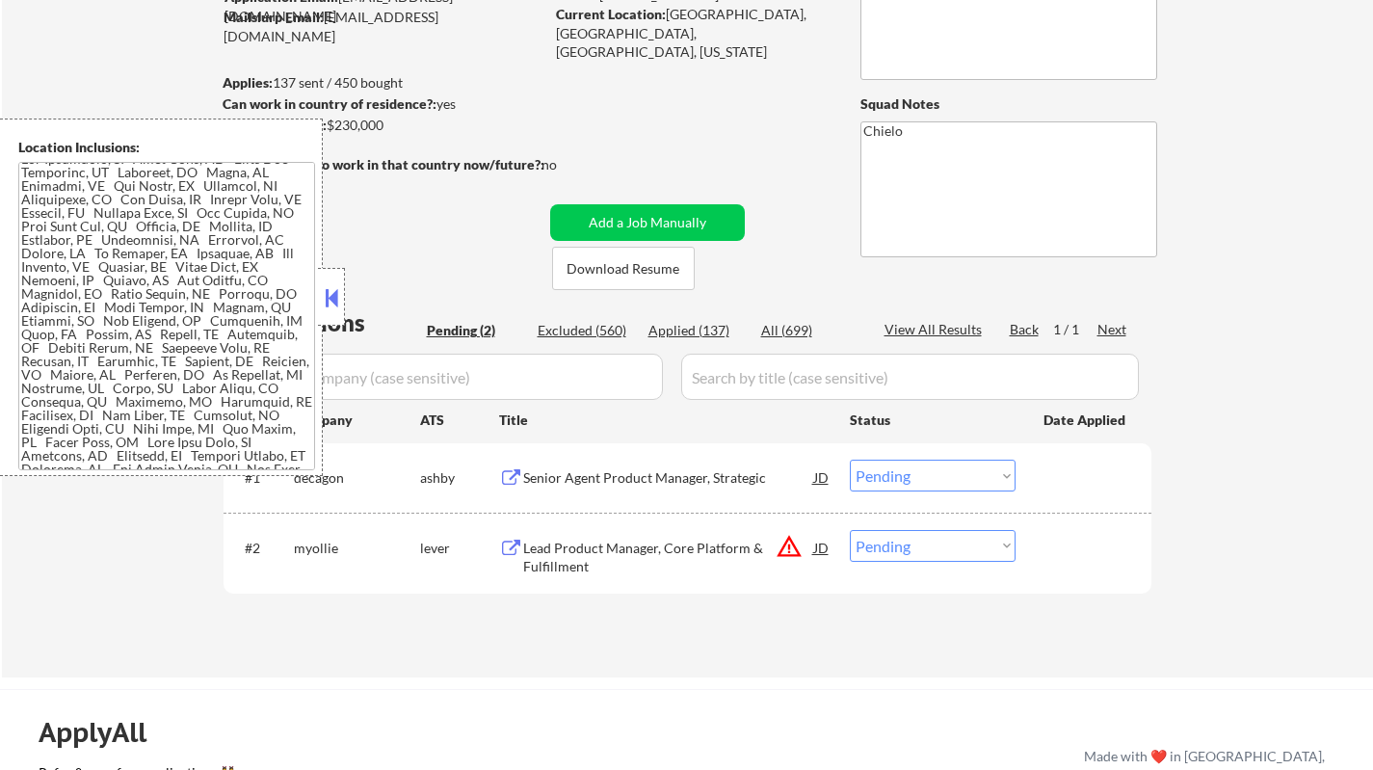
scroll to position [35, 0]
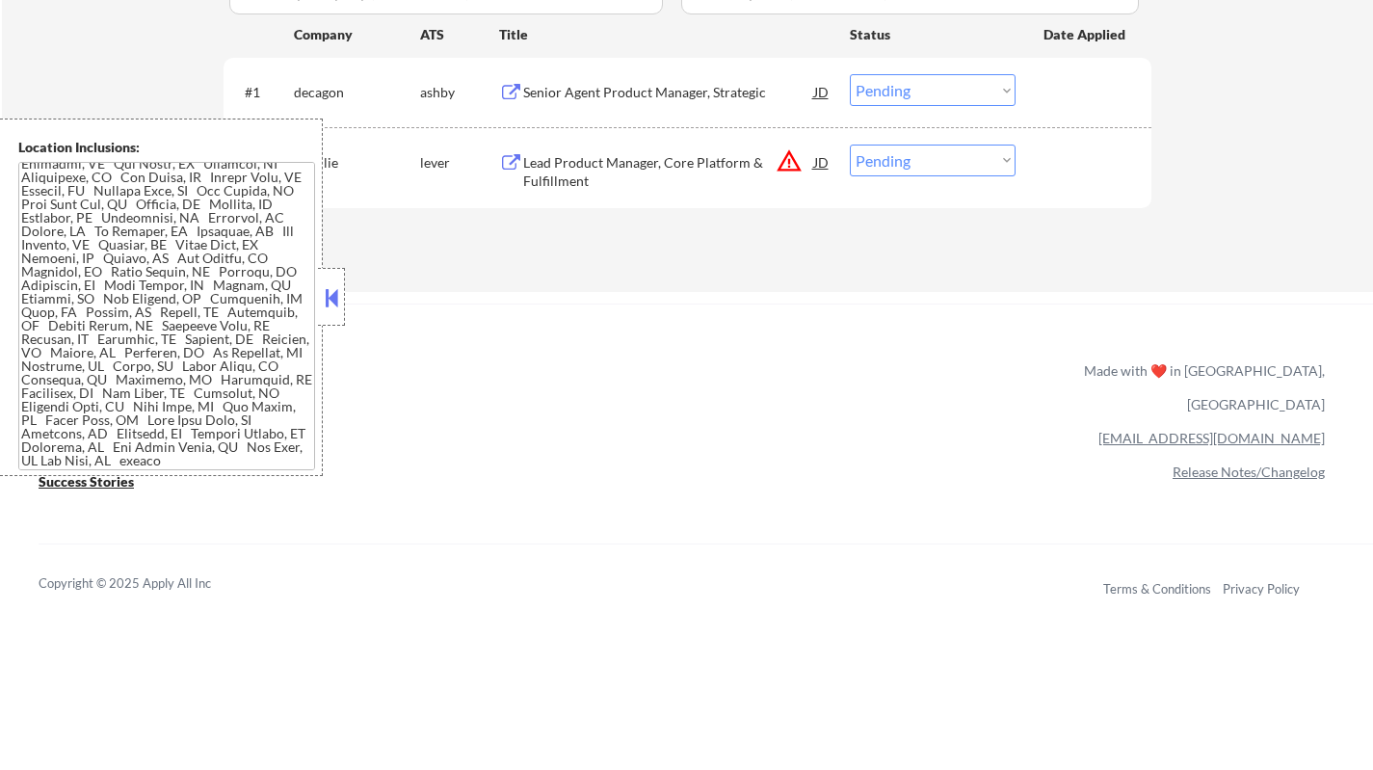
click at [323, 301] on button at bounding box center [331, 297] width 21 height 29
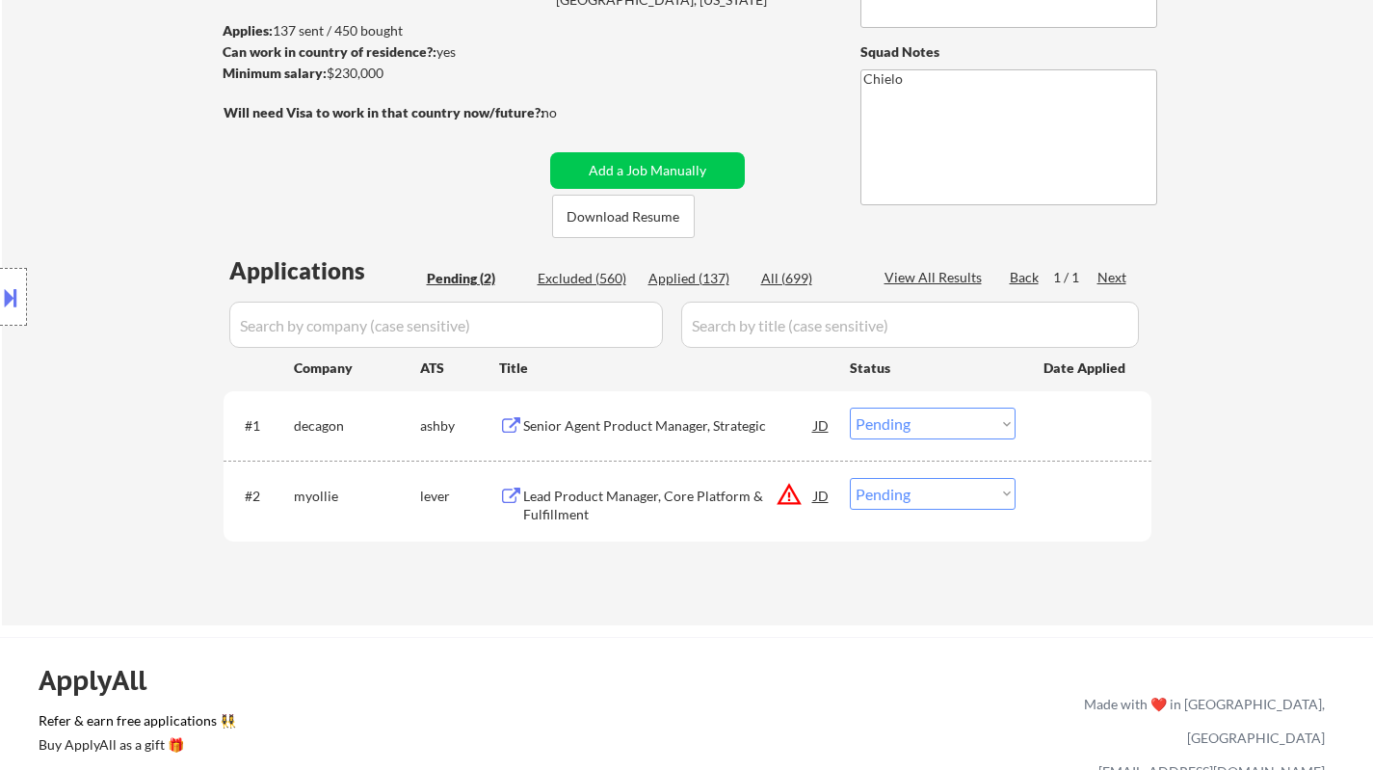
scroll to position [96, 0]
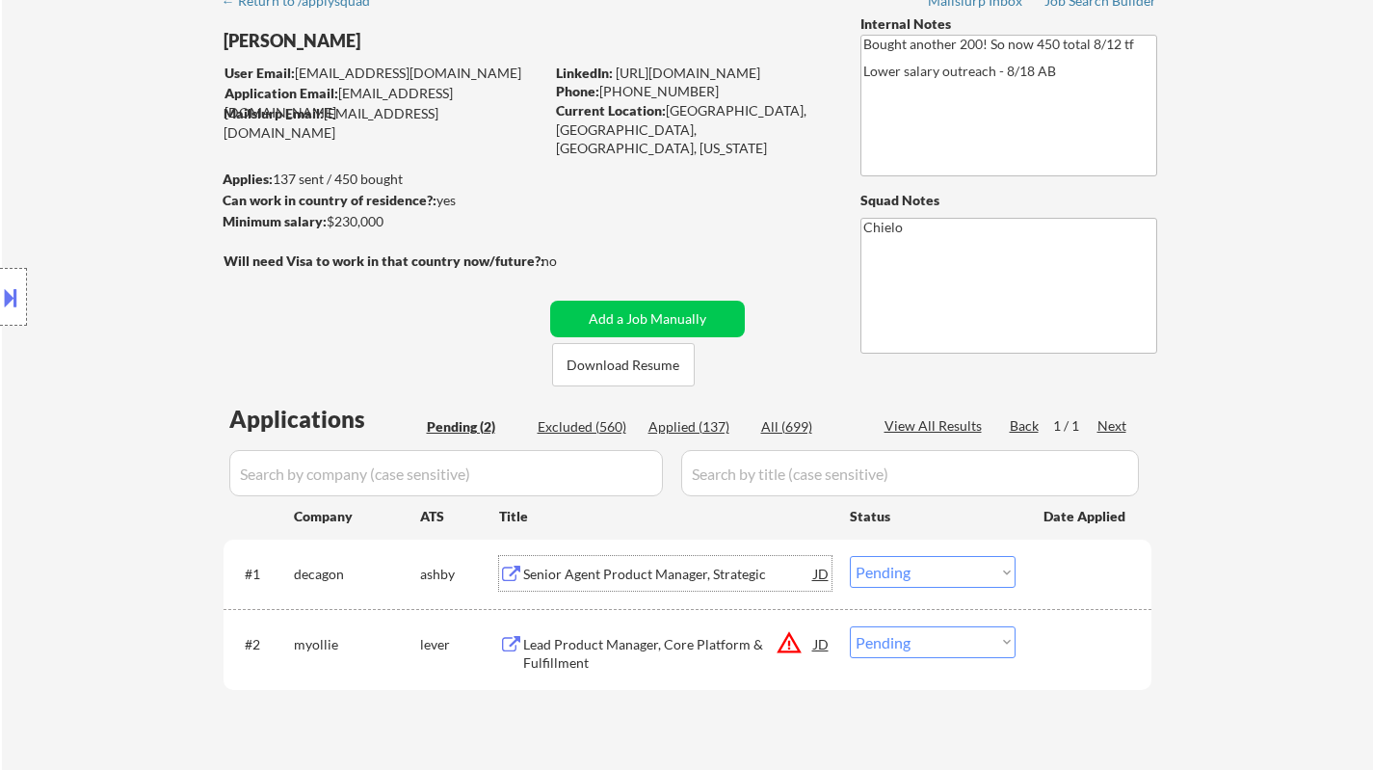
click at [641, 564] on div "Senior Agent Product Manager, Strategic" at bounding box center [668, 573] width 291 height 19
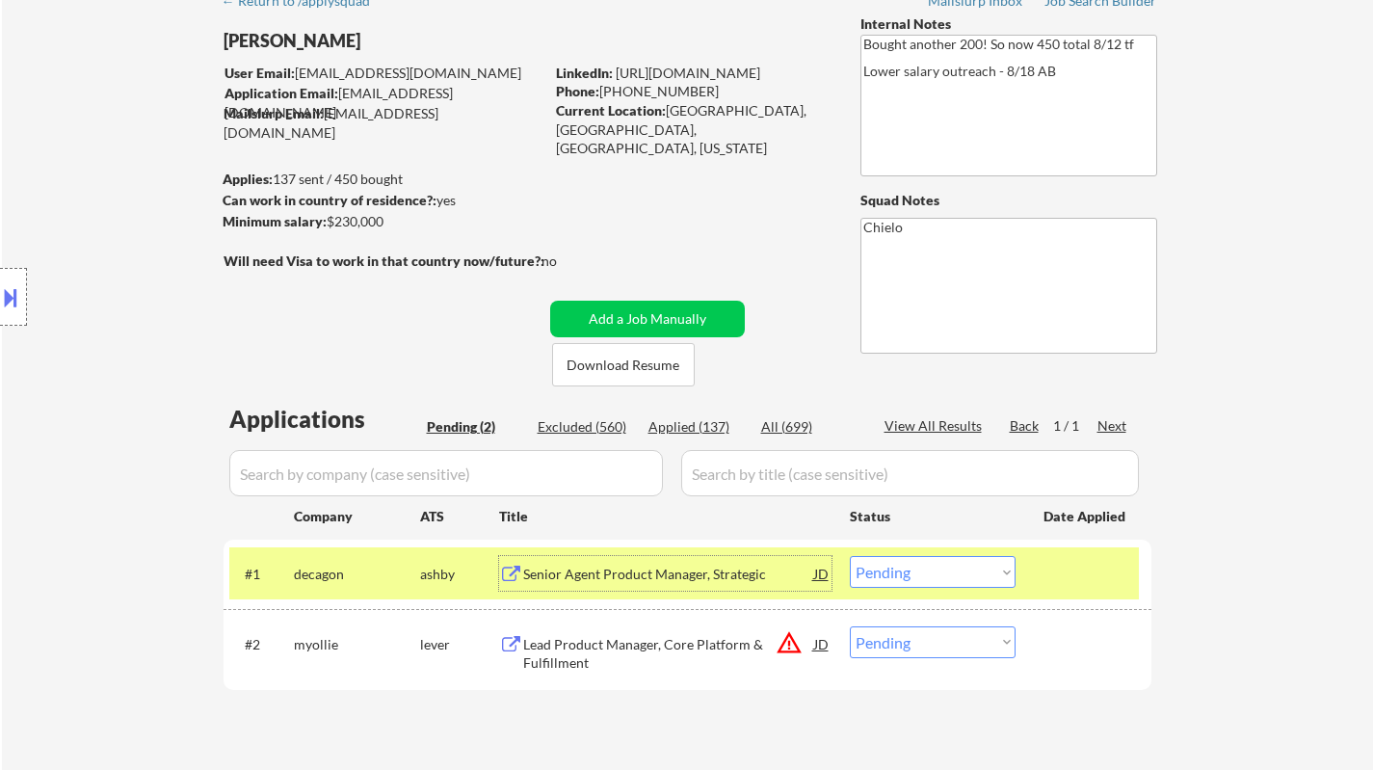
click at [11, 323] on div at bounding box center [13, 297] width 27 height 58
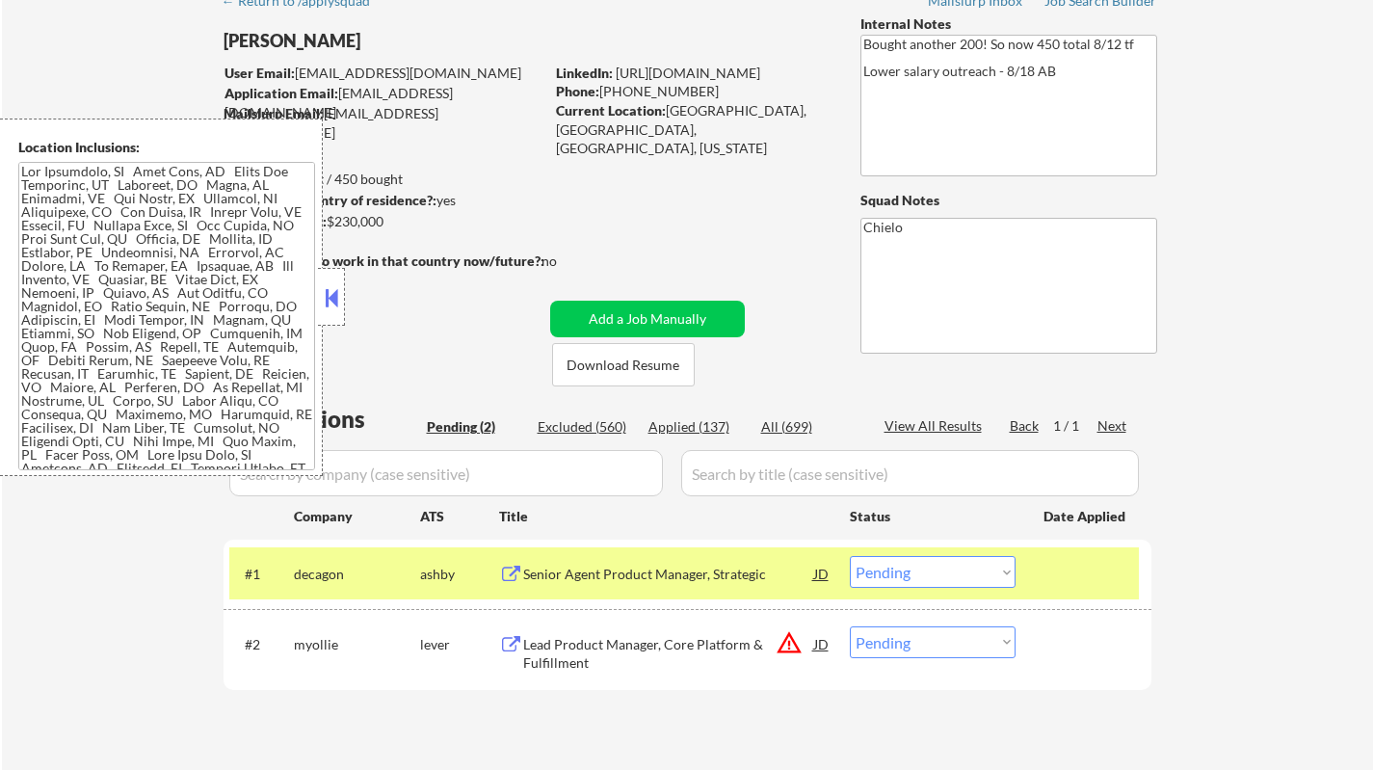
scroll to position [0, 0]
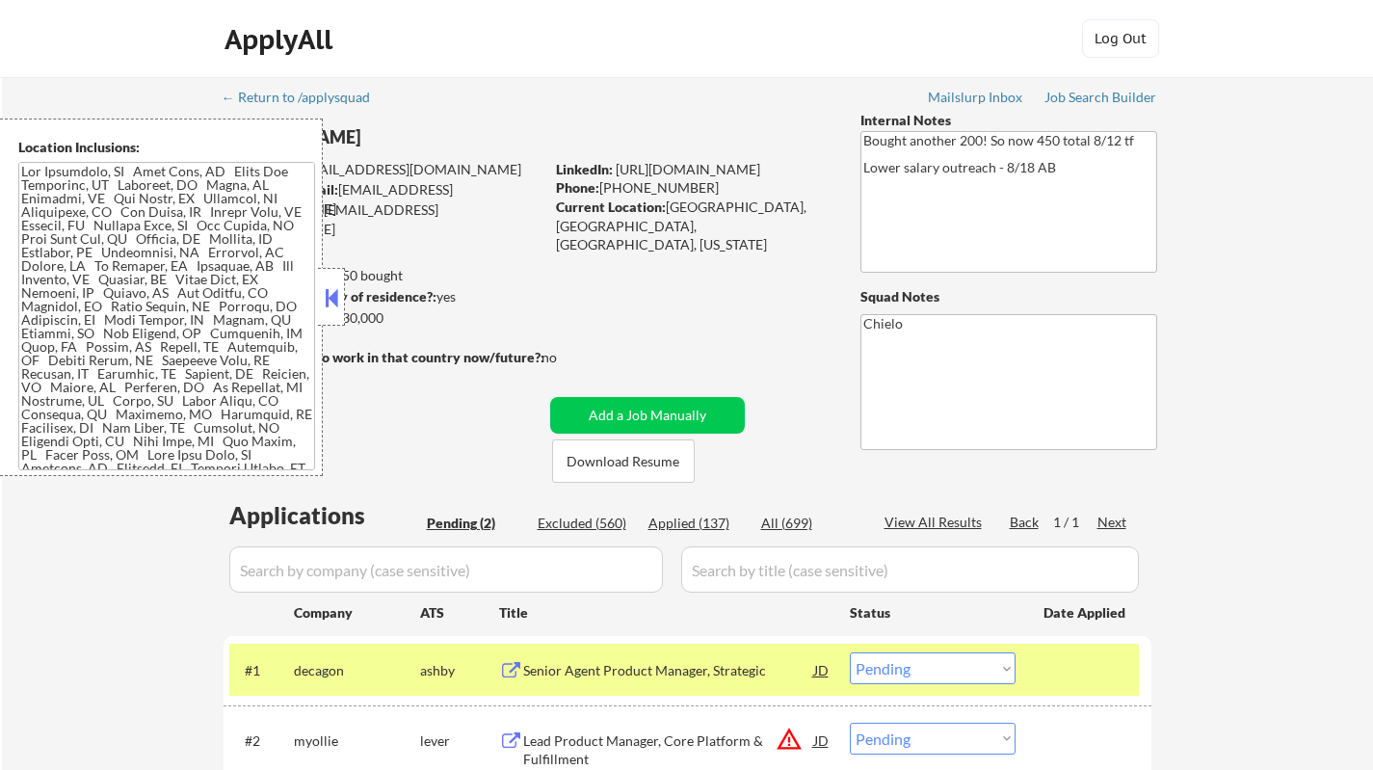
click at [326, 301] on button at bounding box center [331, 297] width 21 height 29
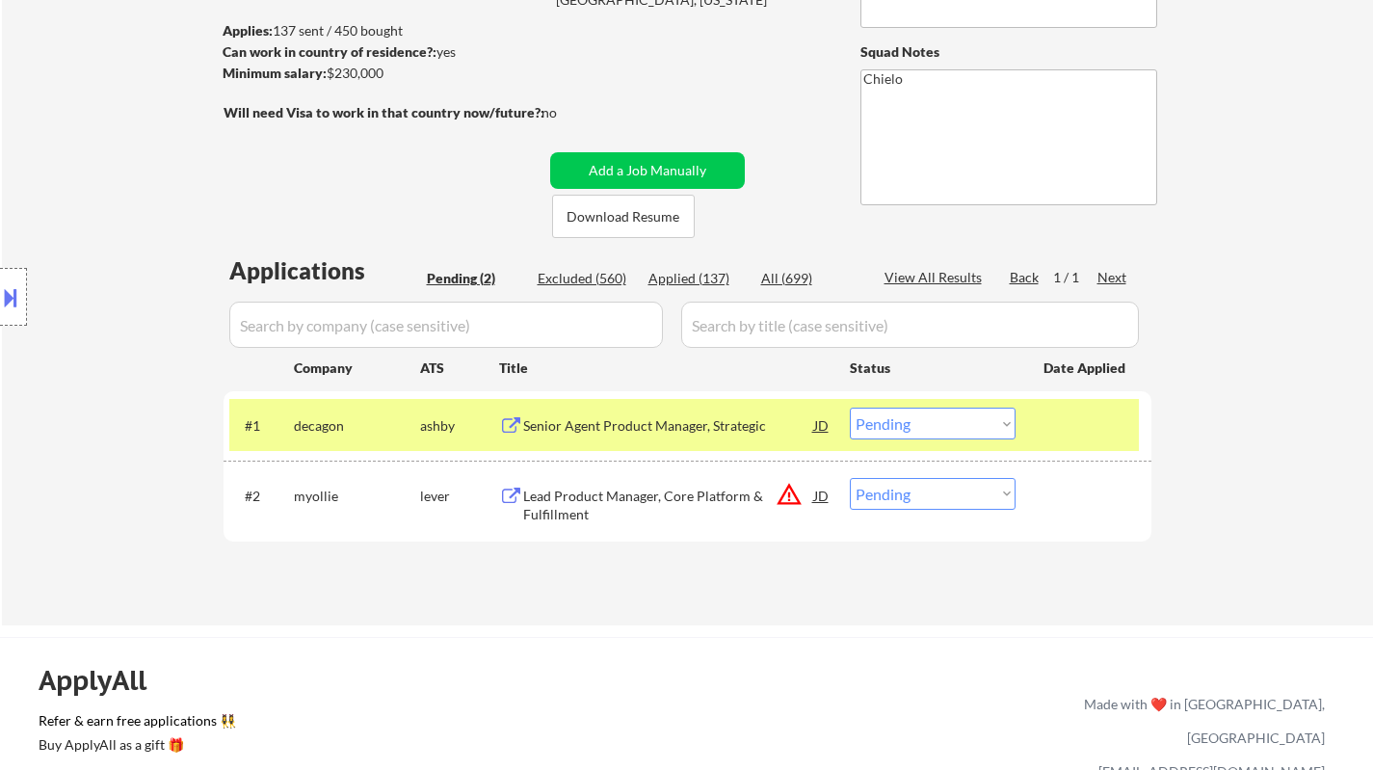
scroll to position [289, 0]
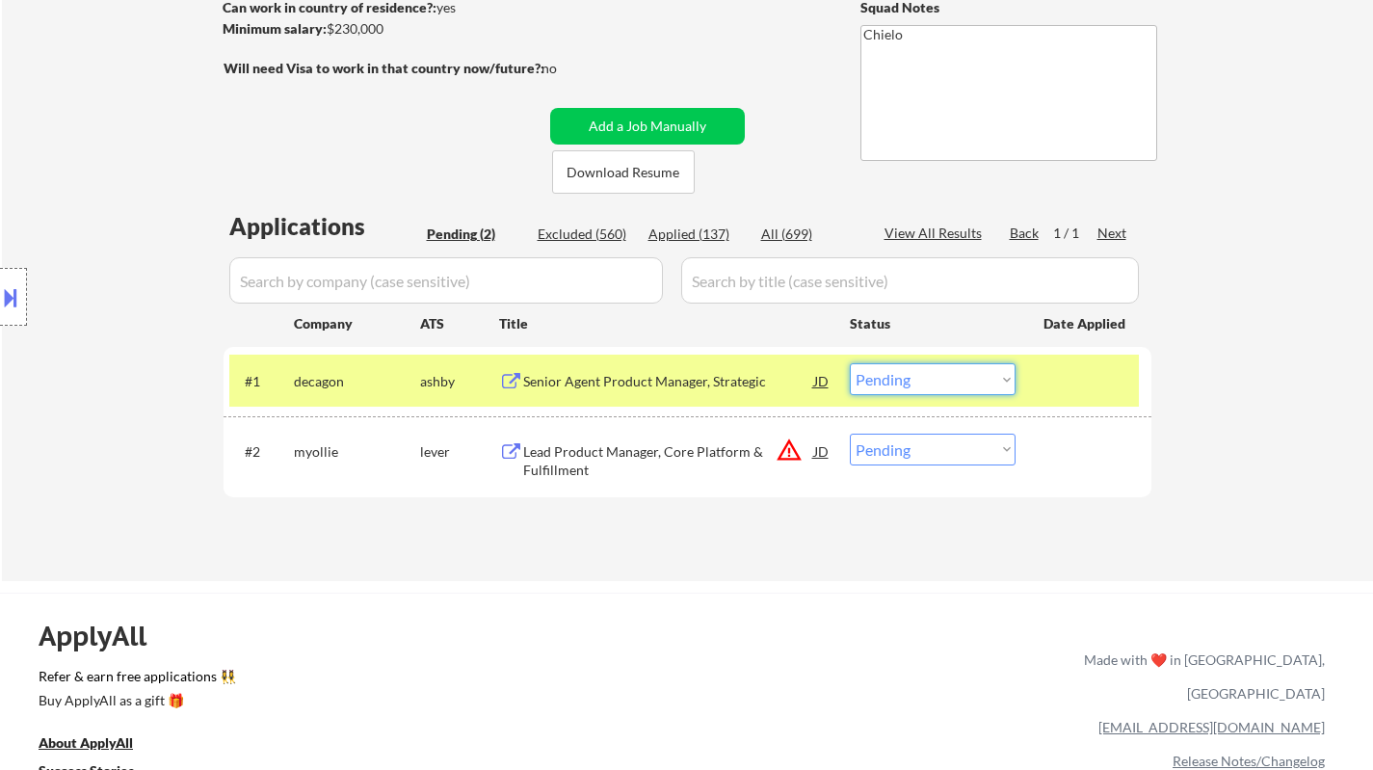
drag, startPoint x: 935, startPoint y: 382, endPoint x: 940, endPoint y: 394, distance: 12.5
click at [935, 382] on select "Choose an option... Pending Applied Excluded (Questions) Excluded (Expired) Exc…" at bounding box center [933, 379] width 166 height 32
click at [850, 363] on select "Choose an option... Pending Applied Excluded (Questions) Excluded (Expired) Exc…" at bounding box center [933, 379] width 166 height 32
click at [613, 444] on div "Lead Product Manager, Core Platform & Fulfillment" at bounding box center [668, 461] width 291 height 38
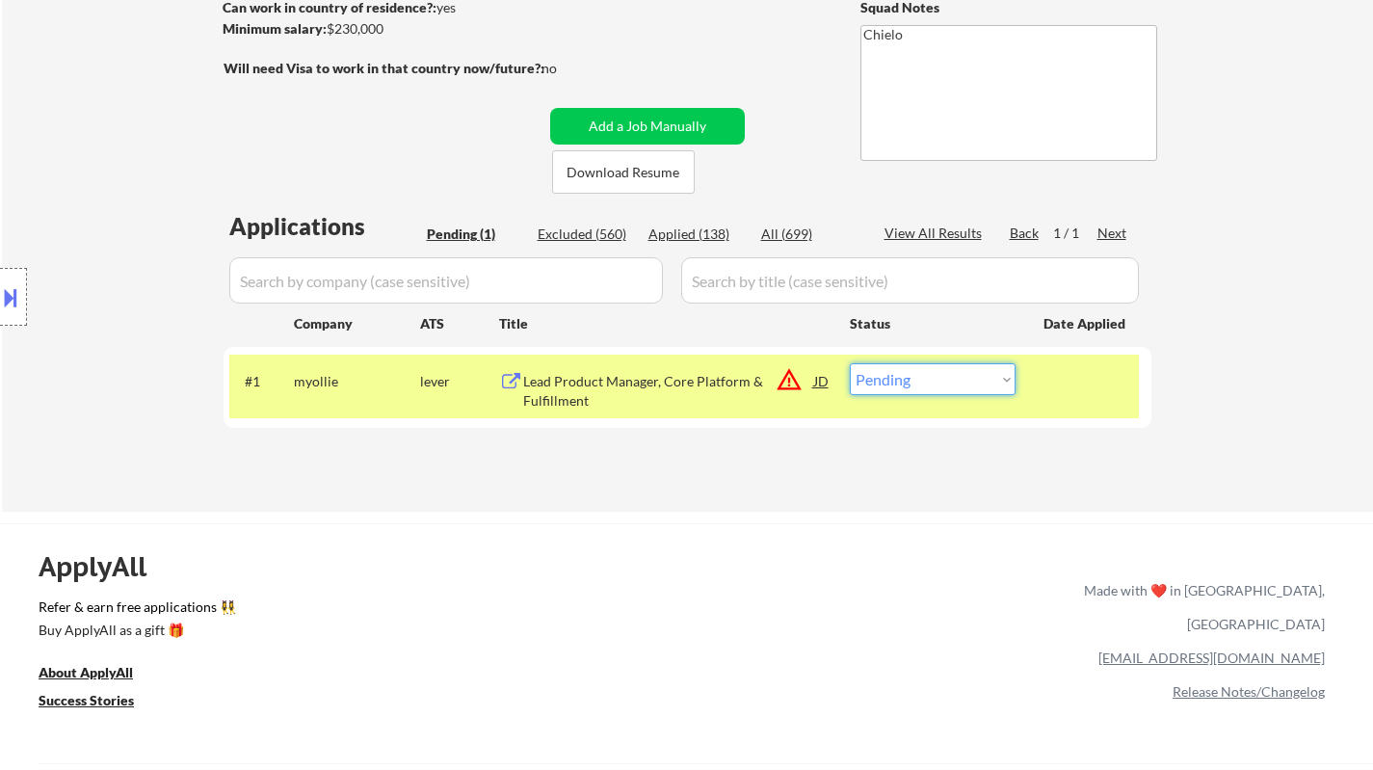
click at [955, 373] on select "Choose an option... Pending Applied Excluded (Questions) Excluded (Expired) Exc…" at bounding box center [933, 379] width 166 height 32
select select ""excluded__location_""
click at [850, 363] on select "Choose an option... Pending Applied Excluded (Questions) Excluded (Expired) Exc…" at bounding box center [933, 379] width 166 height 32
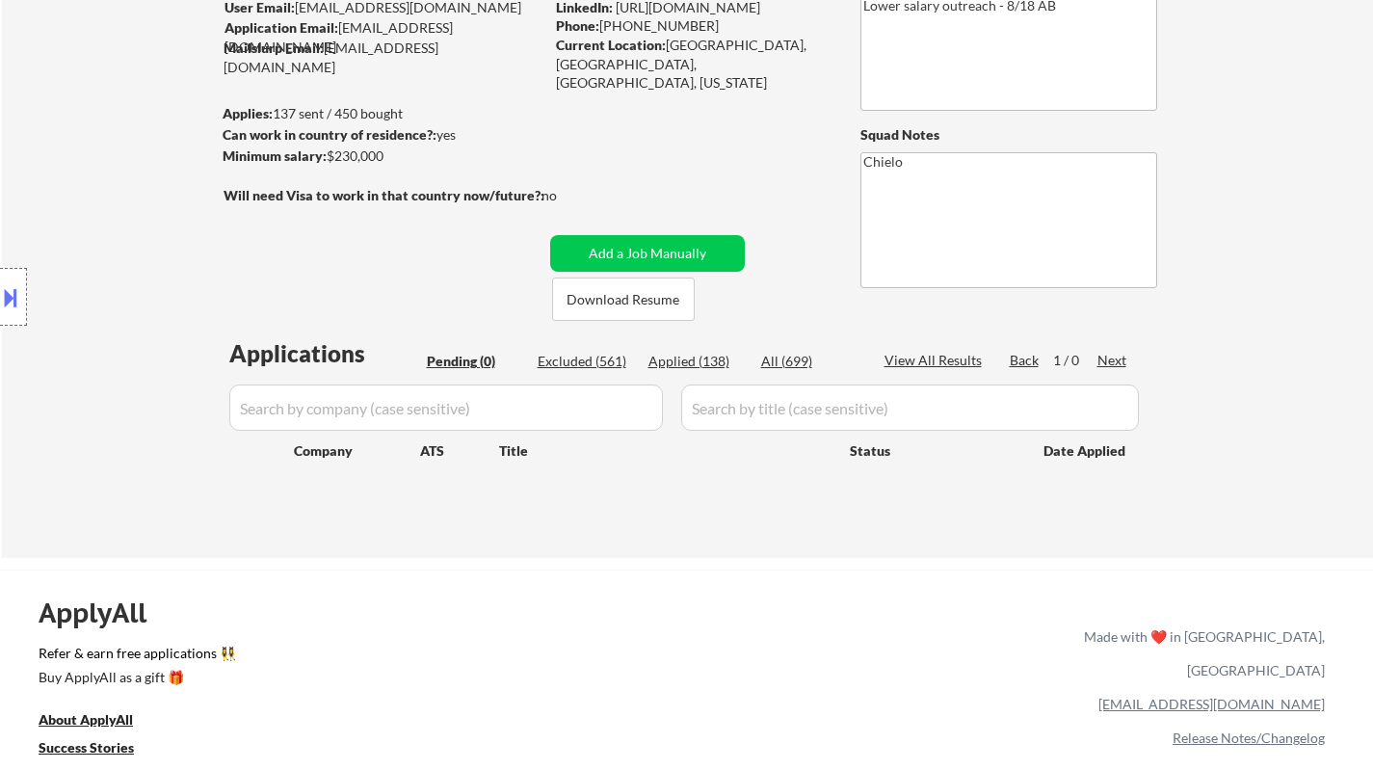
scroll to position [0, 0]
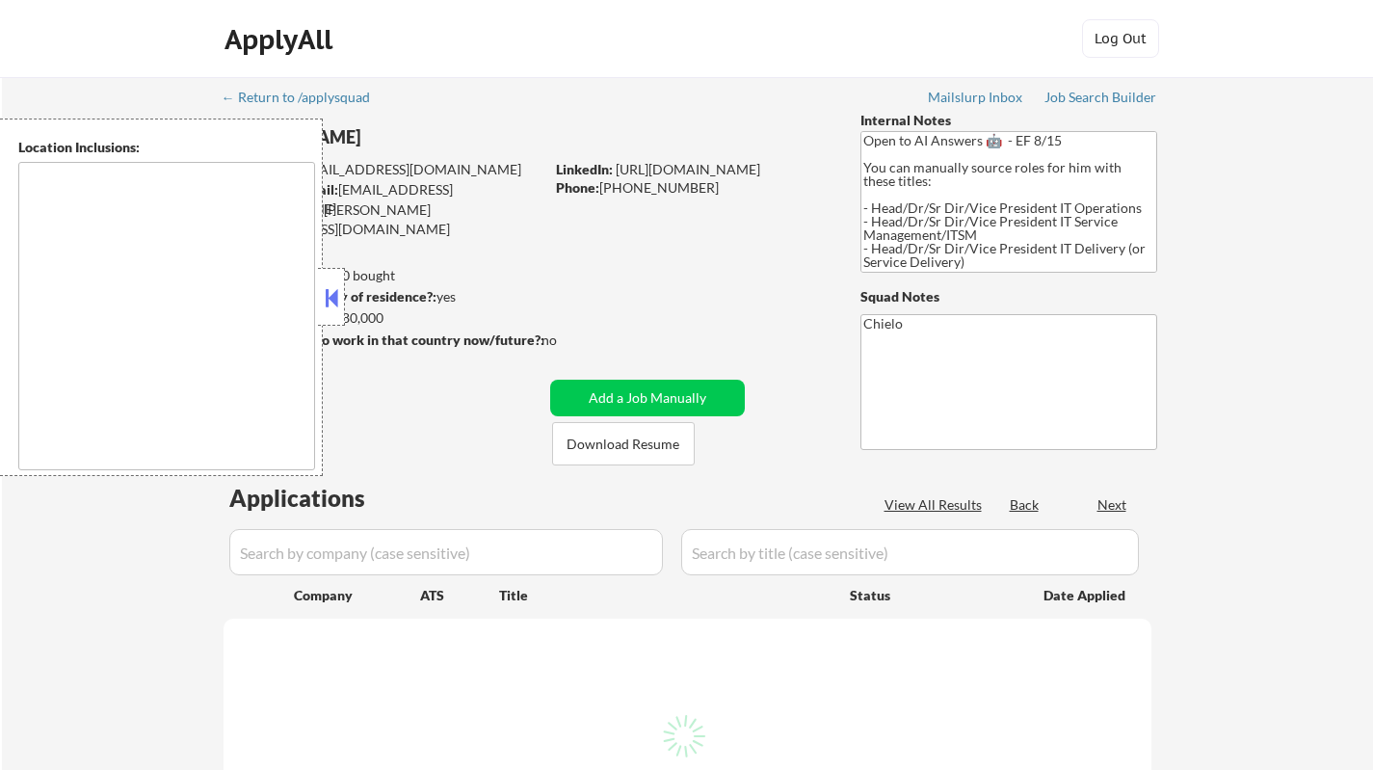
type textarea "Dallas, TX University Park, TX Highland Park, TX Irving, TX Mesquite, TX Garlan…"
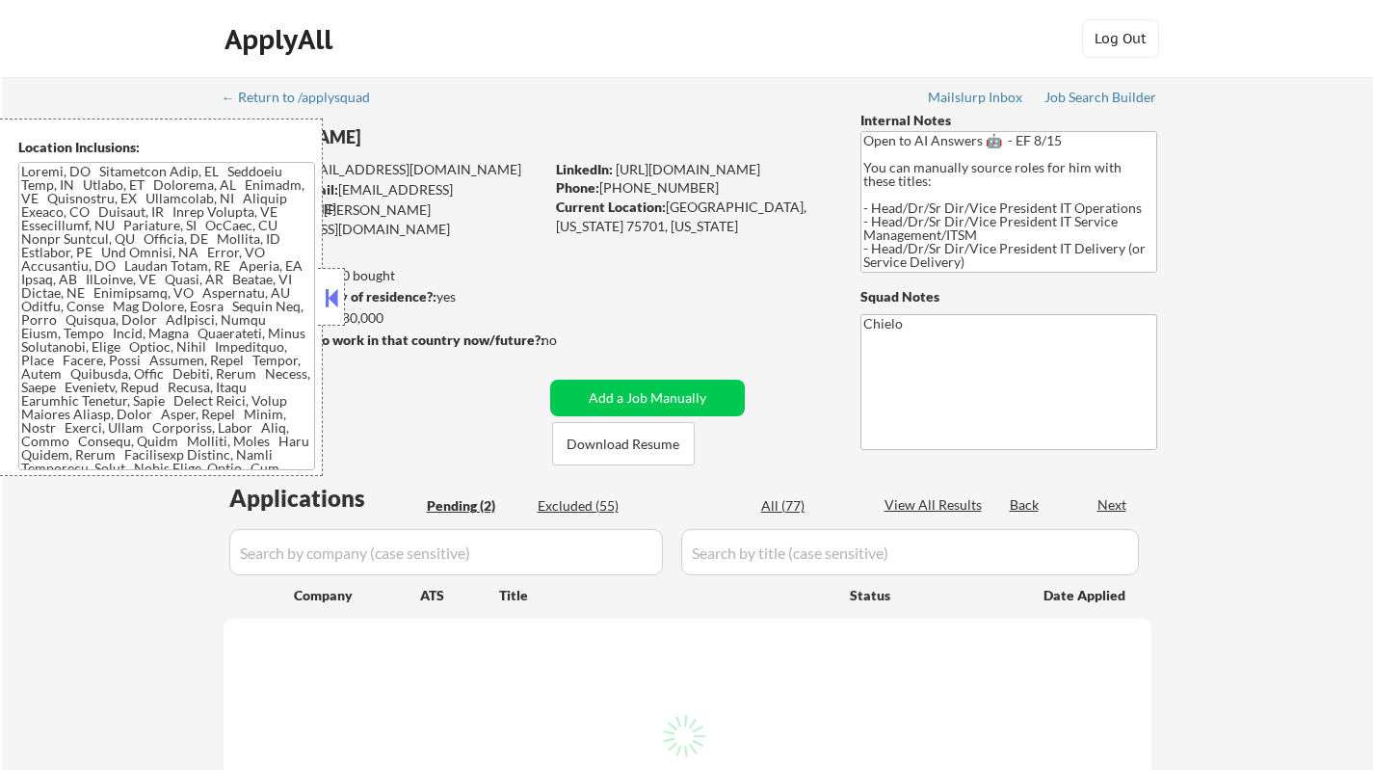
select select ""pending""
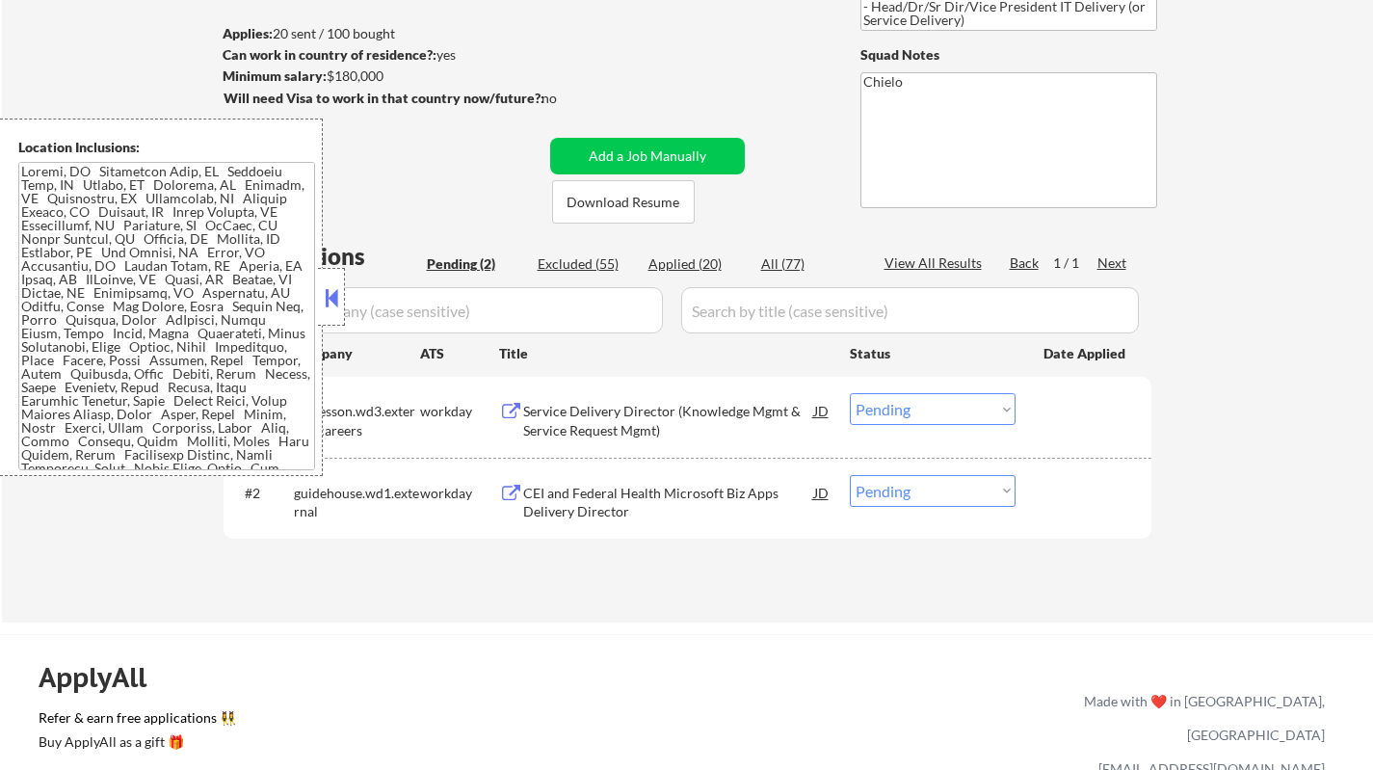
scroll to position [385, 0]
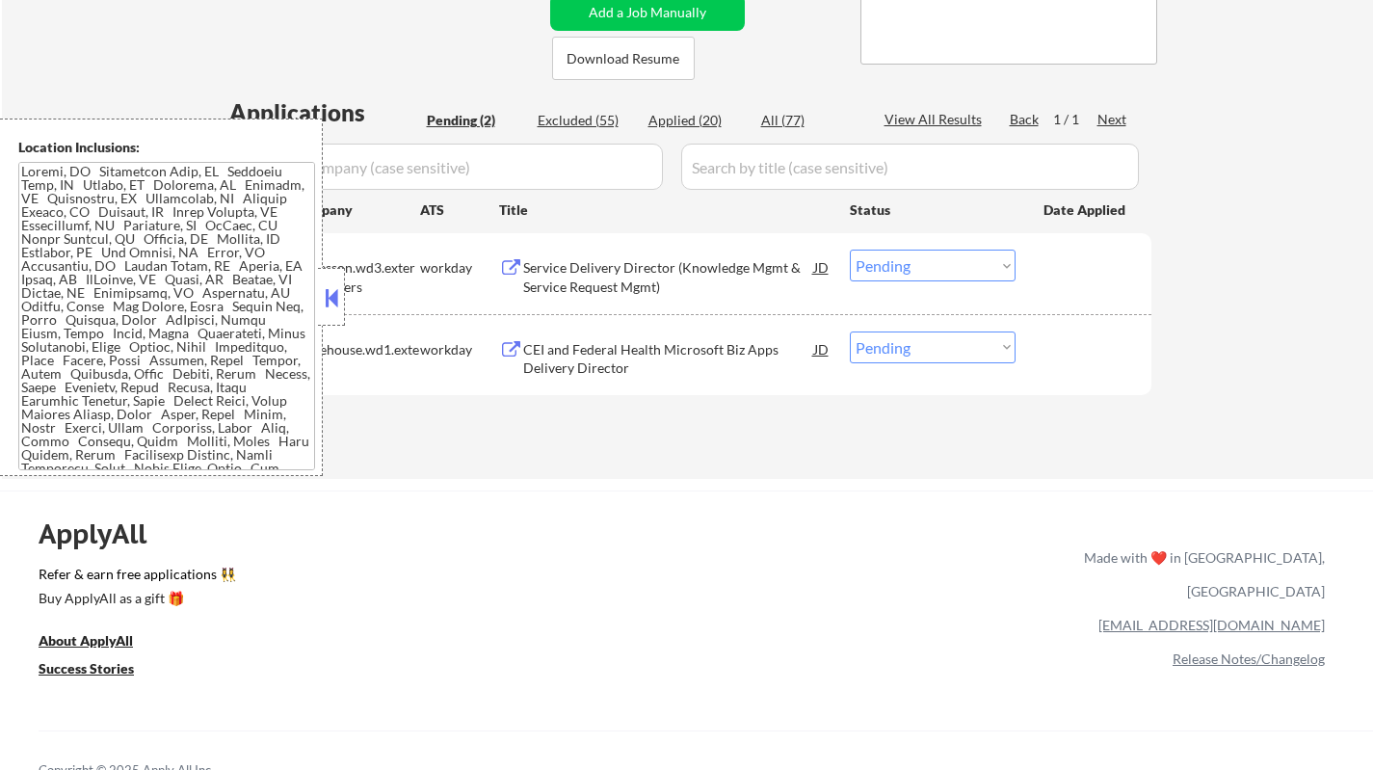
click at [321, 295] on button at bounding box center [331, 297] width 21 height 29
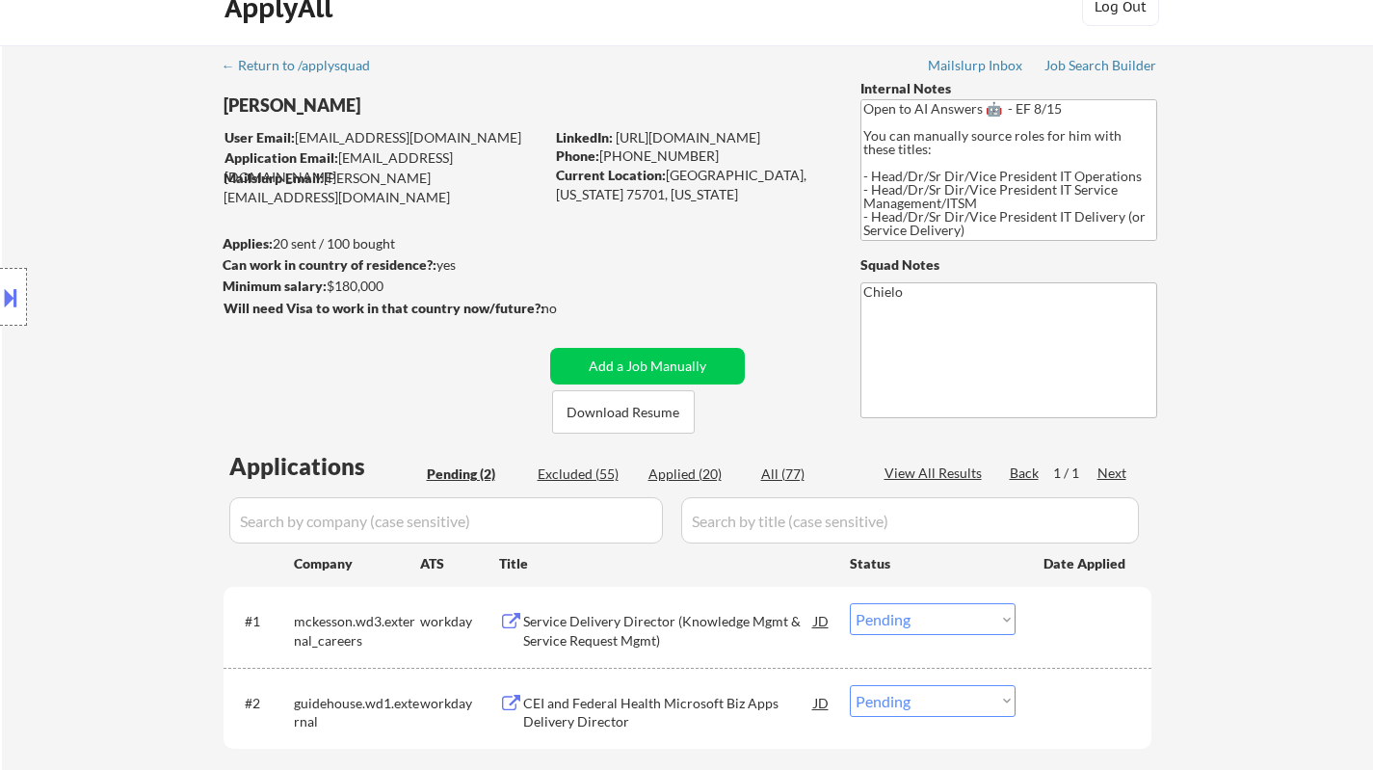
scroll to position [0, 0]
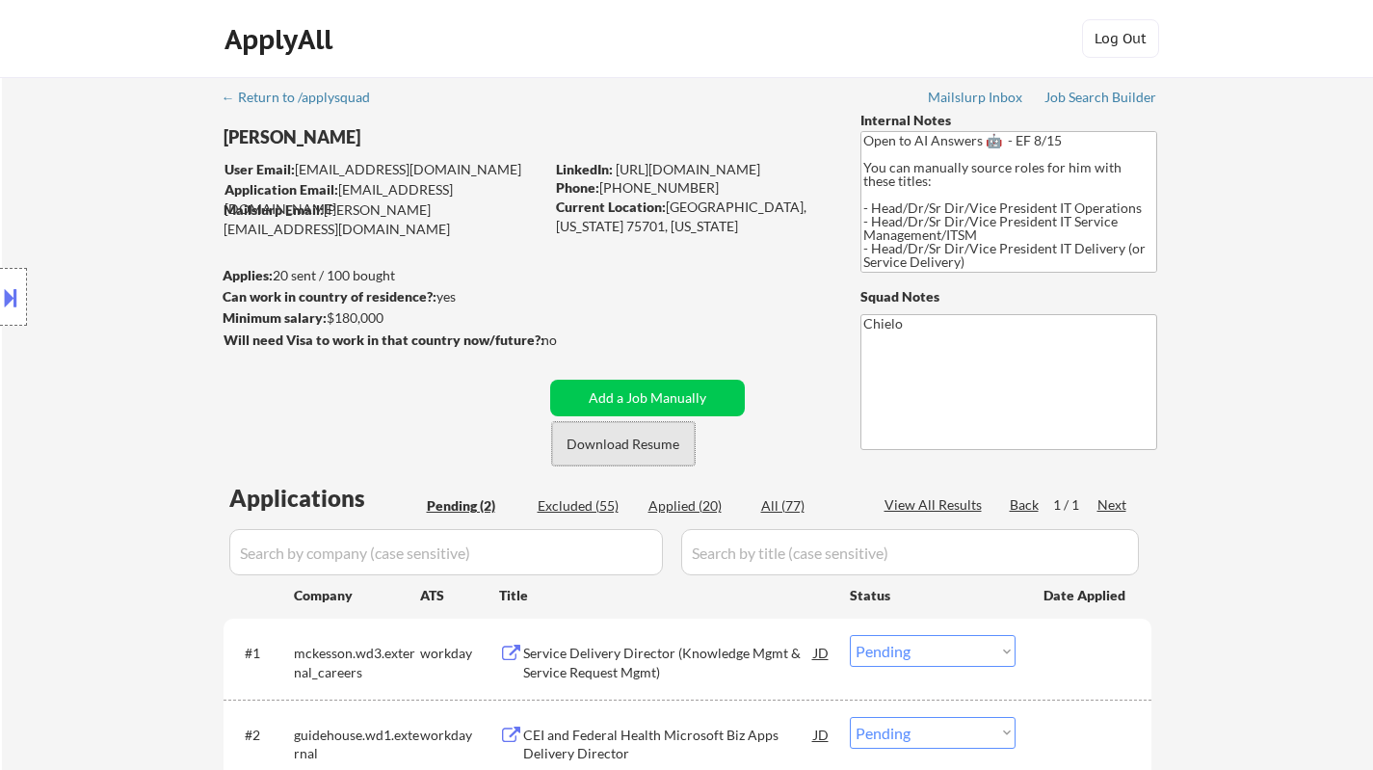
click at [649, 448] on button "Download Resume" at bounding box center [623, 443] width 143 height 43
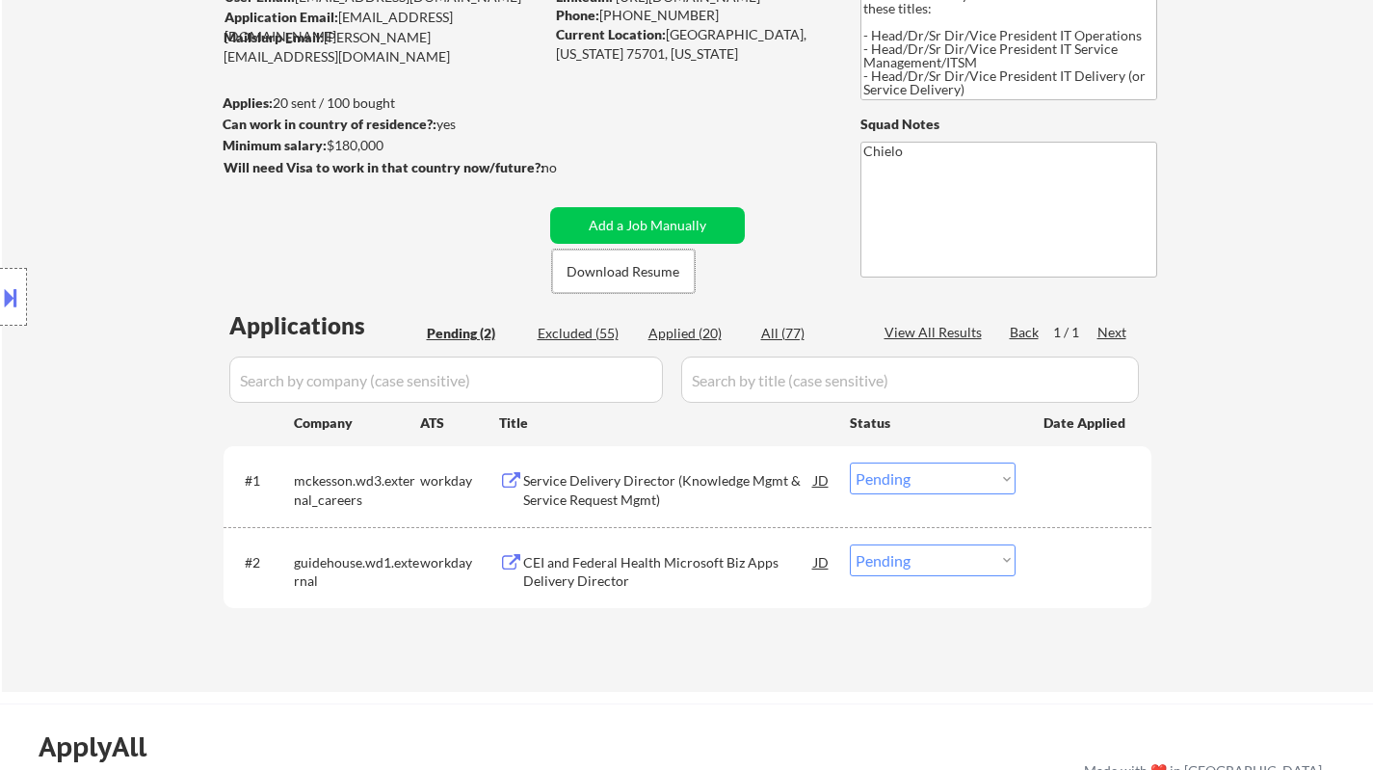
scroll to position [193, 0]
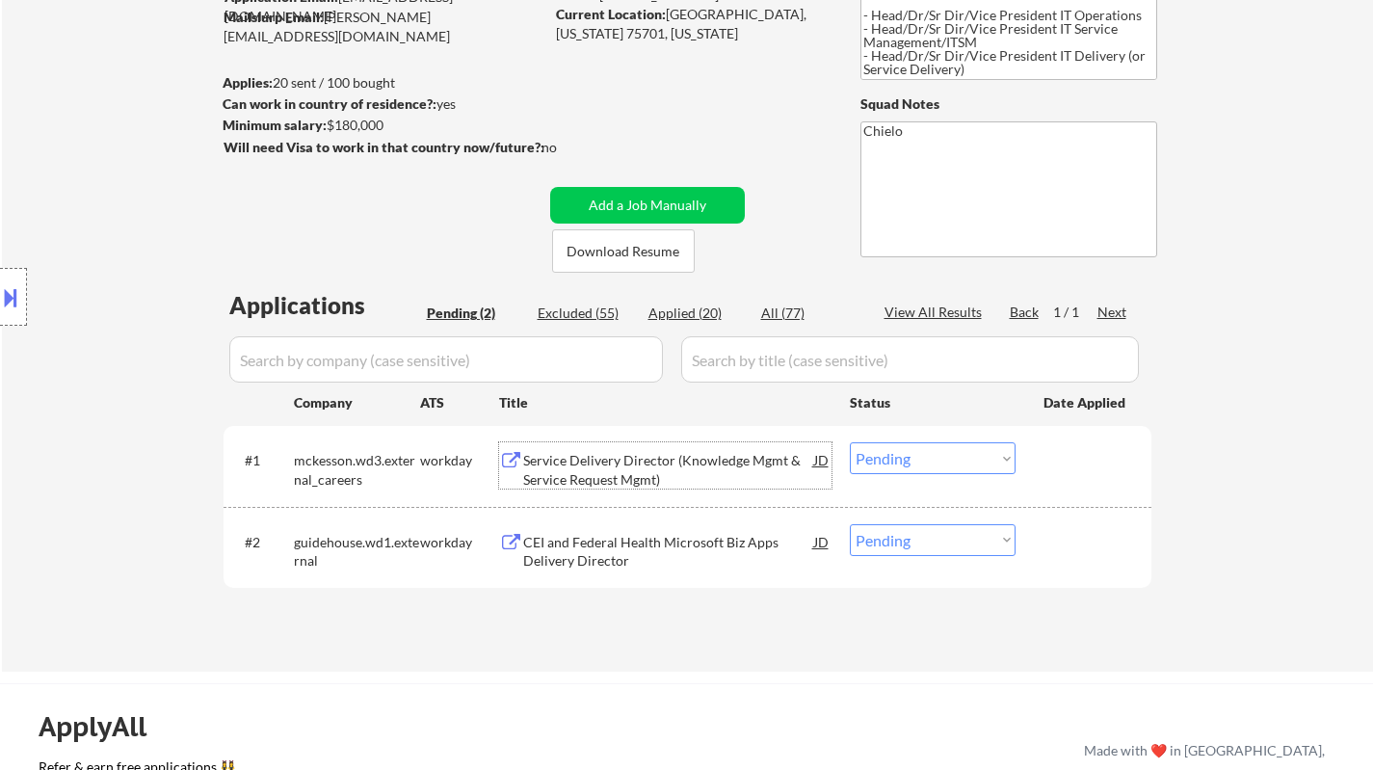
click at [611, 473] on div "Service Delivery Director (Knowledge Mgmt & Service Request Mgmt)" at bounding box center [668, 470] width 291 height 38
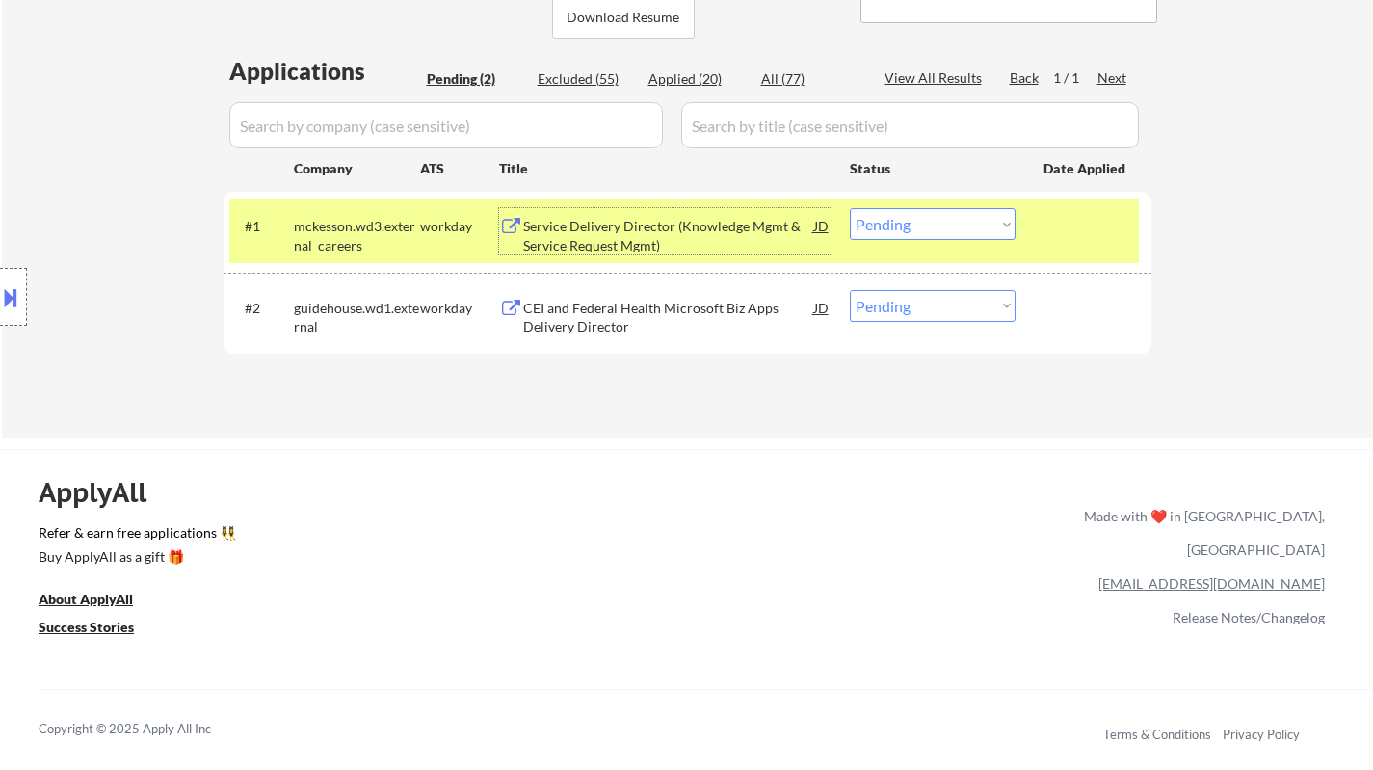
scroll to position [482, 0]
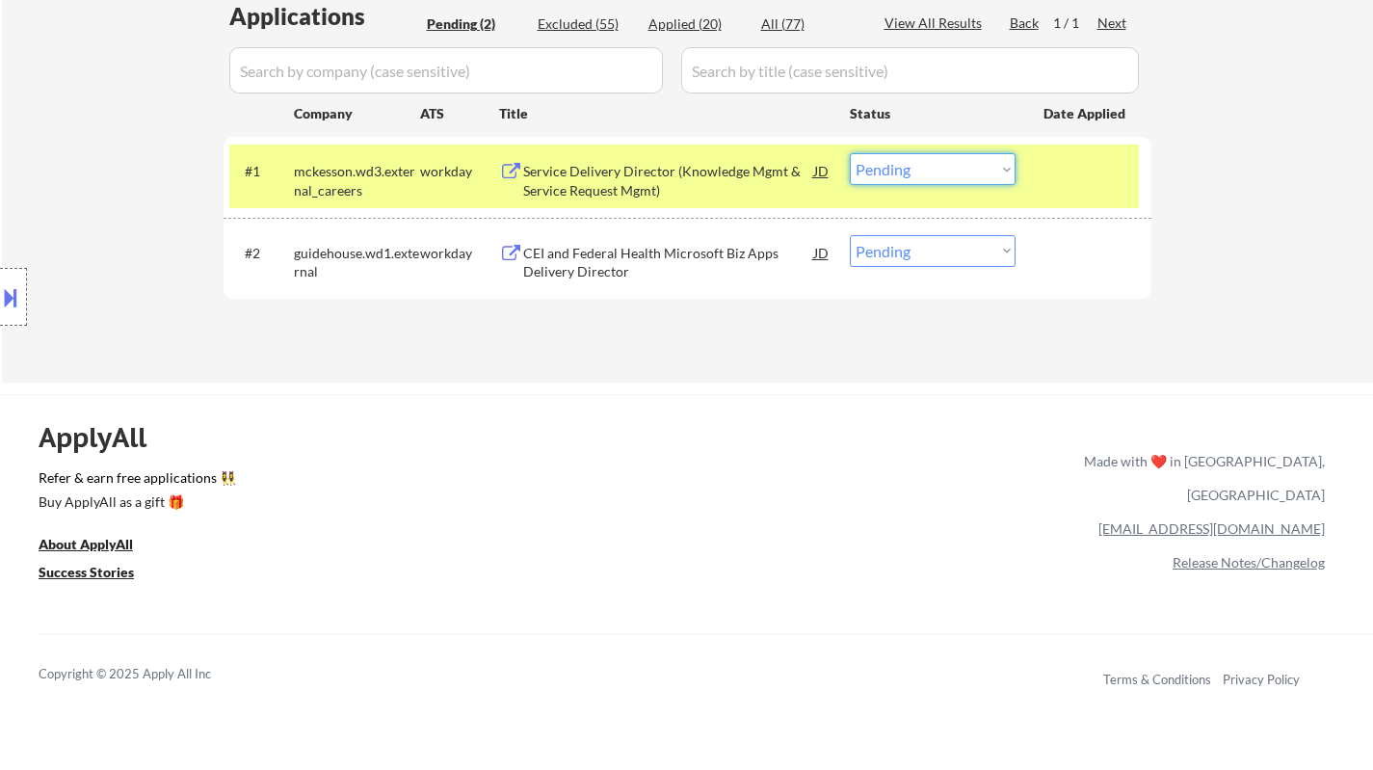
drag, startPoint x: 906, startPoint y: 162, endPoint x: 904, endPoint y: 173, distance: 11.7
click at [906, 162] on select "Choose an option... Pending Applied Excluded (Questions) Excluded (Expired) Exc…" at bounding box center [933, 169] width 166 height 32
click at [850, 153] on select "Choose an option... Pending Applied Excluded (Questions) Excluded (Expired) Exc…" at bounding box center [933, 169] width 166 height 32
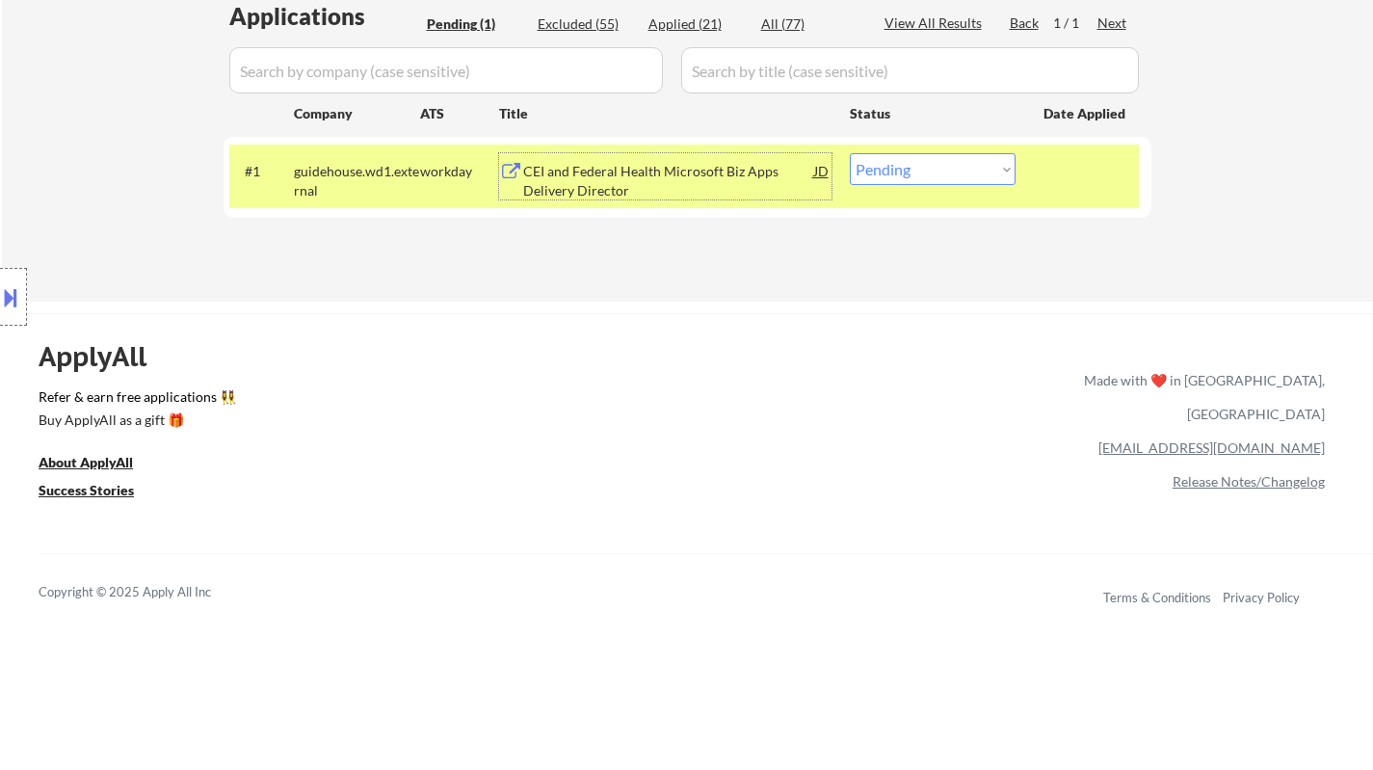
click at [590, 180] on div "CEI and Federal Health Microsoft Biz Apps Delivery Director" at bounding box center [668, 181] width 291 height 38
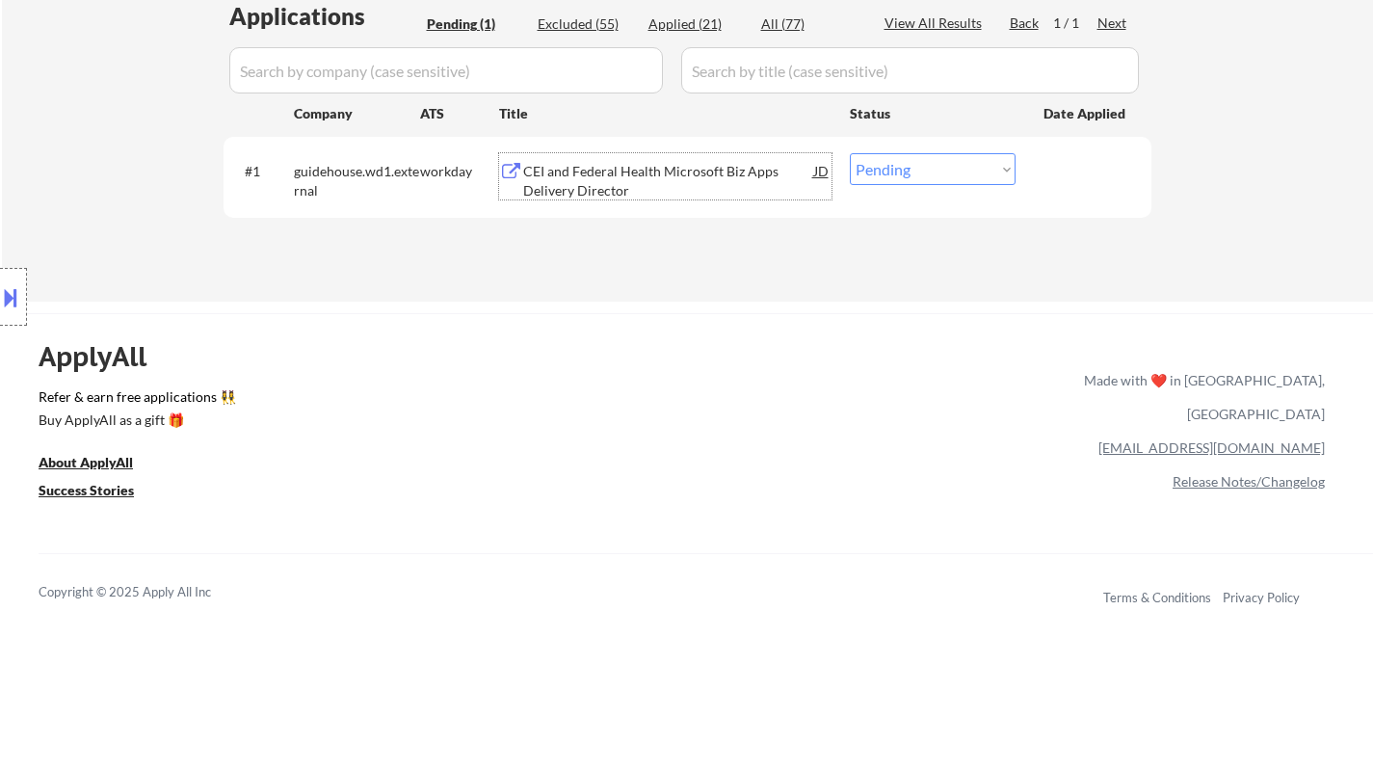
click at [955, 176] on select "Choose an option... Pending Applied Excluded (Questions) Excluded (Expired) Exc…" at bounding box center [933, 169] width 166 height 32
select select ""excluded__bad_match_""
click at [850, 153] on select "Choose an option... Pending Applied Excluded (Questions) Excluded (Expired) Exc…" at bounding box center [933, 169] width 166 height 32
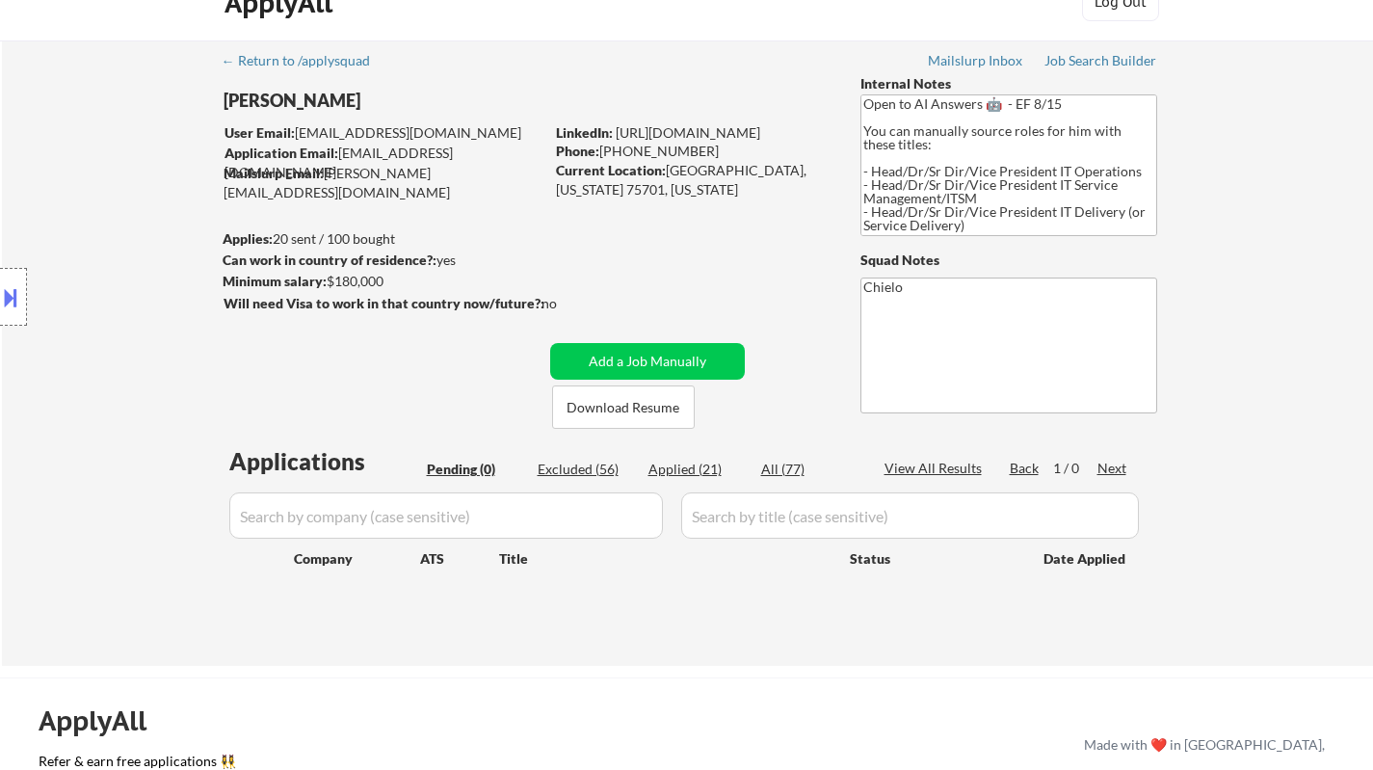
scroll to position [0, 0]
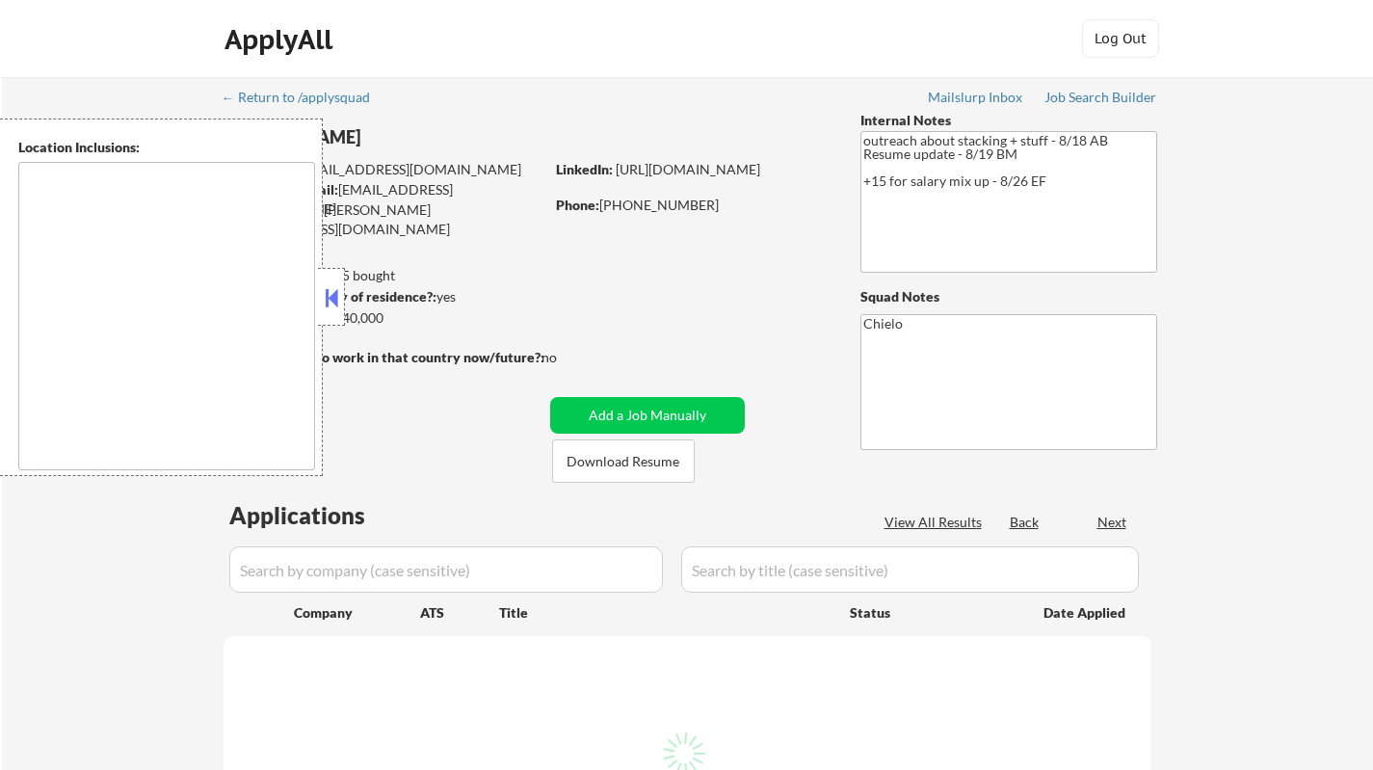
type textarea "[GEOGRAPHIC_DATA], [GEOGRAPHIC_DATA] [GEOGRAPHIC_DATA], [GEOGRAPHIC_DATA] [GEOG…"
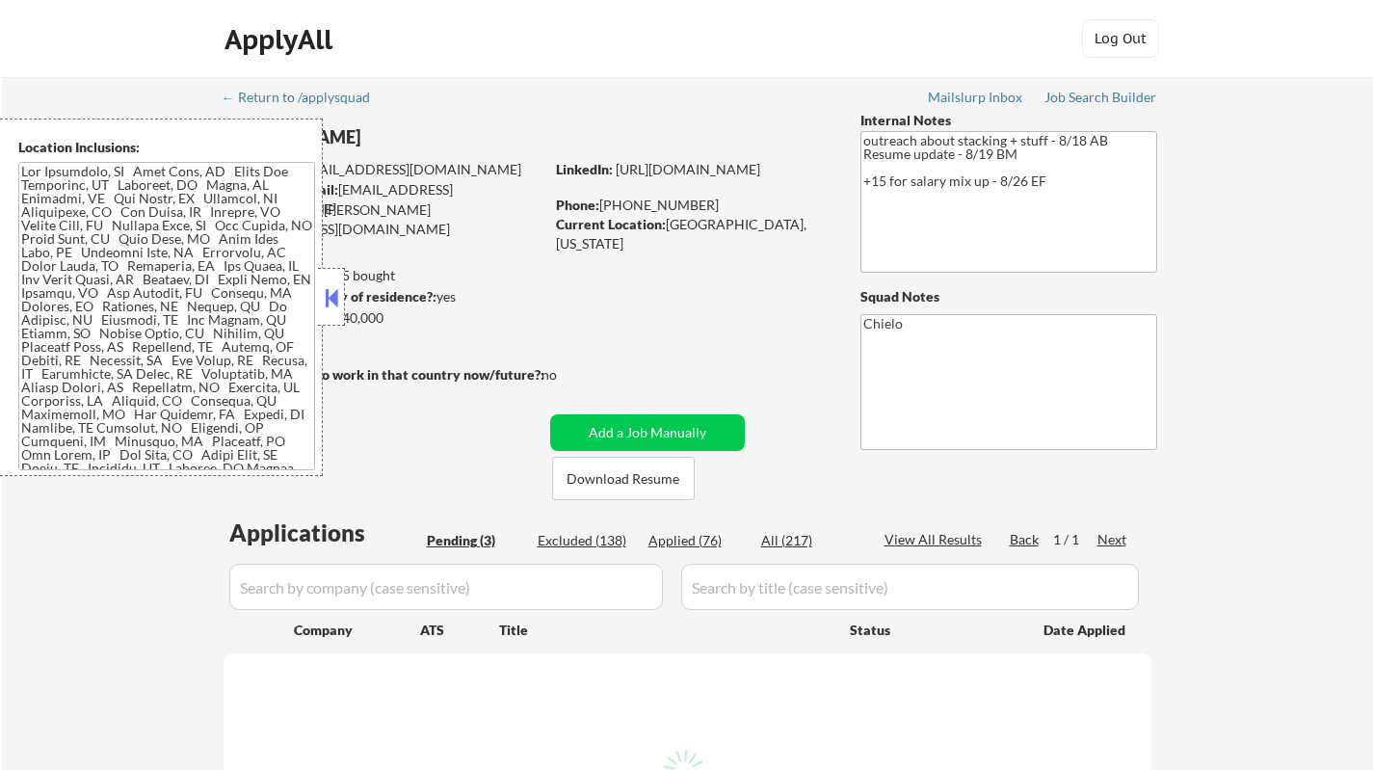
select select ""pending""
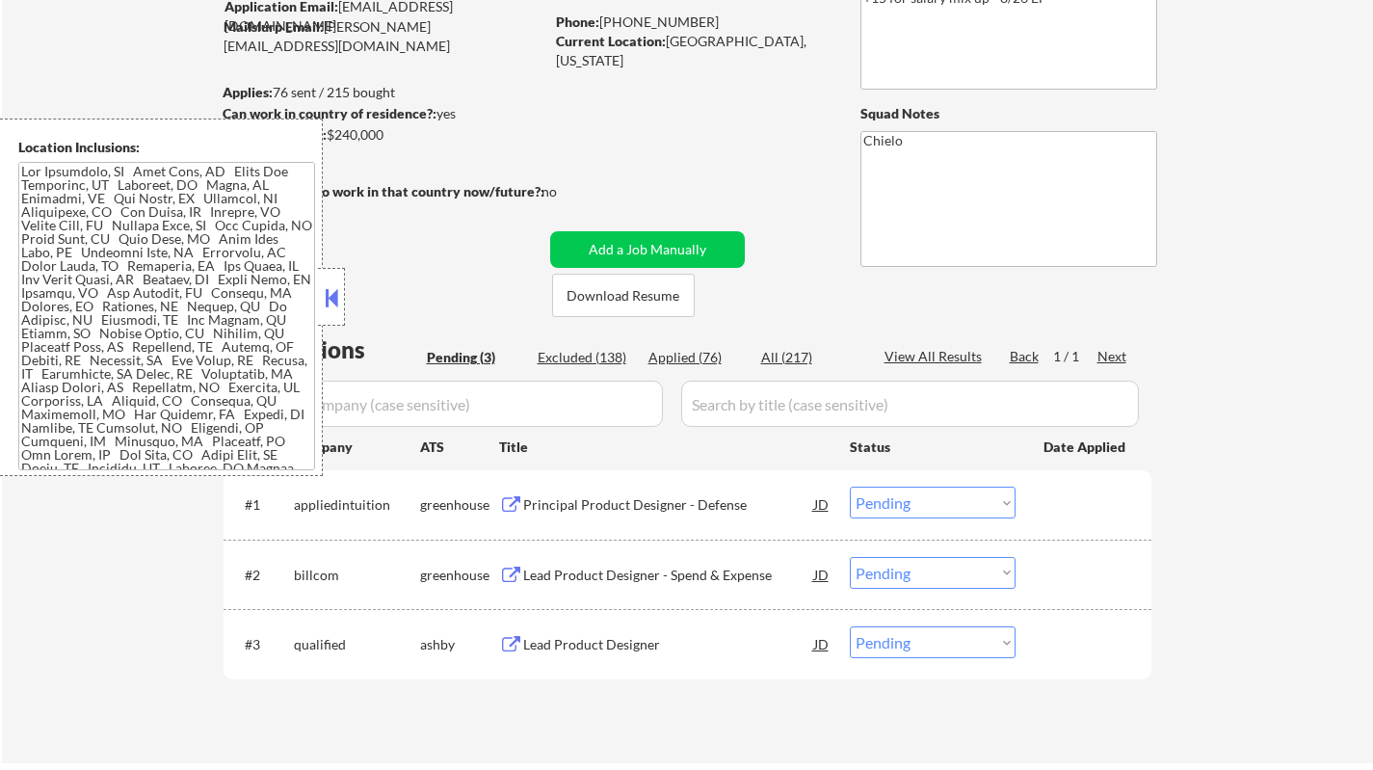
scroll to position [385, 0]
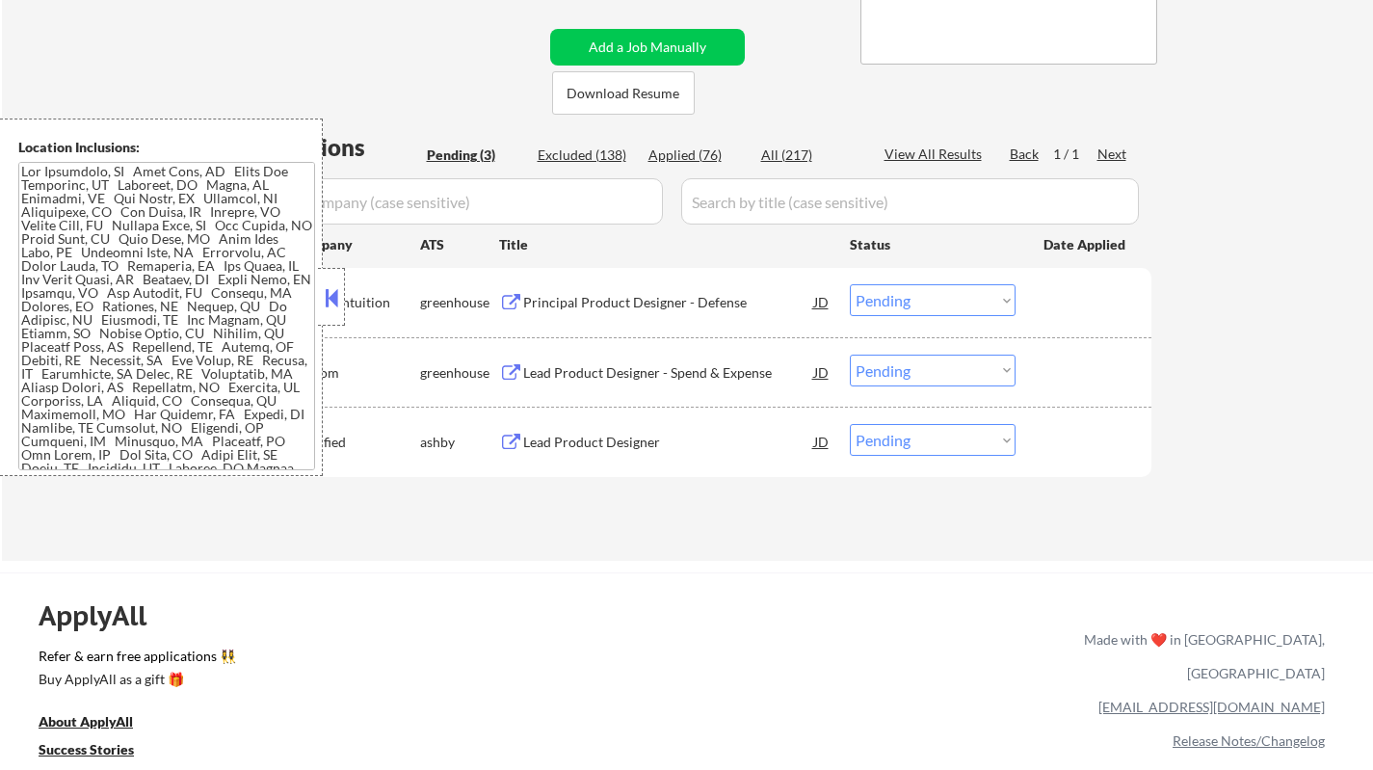
click at [328, 308] on button at bounding box center [331, 297] width 21 height 29
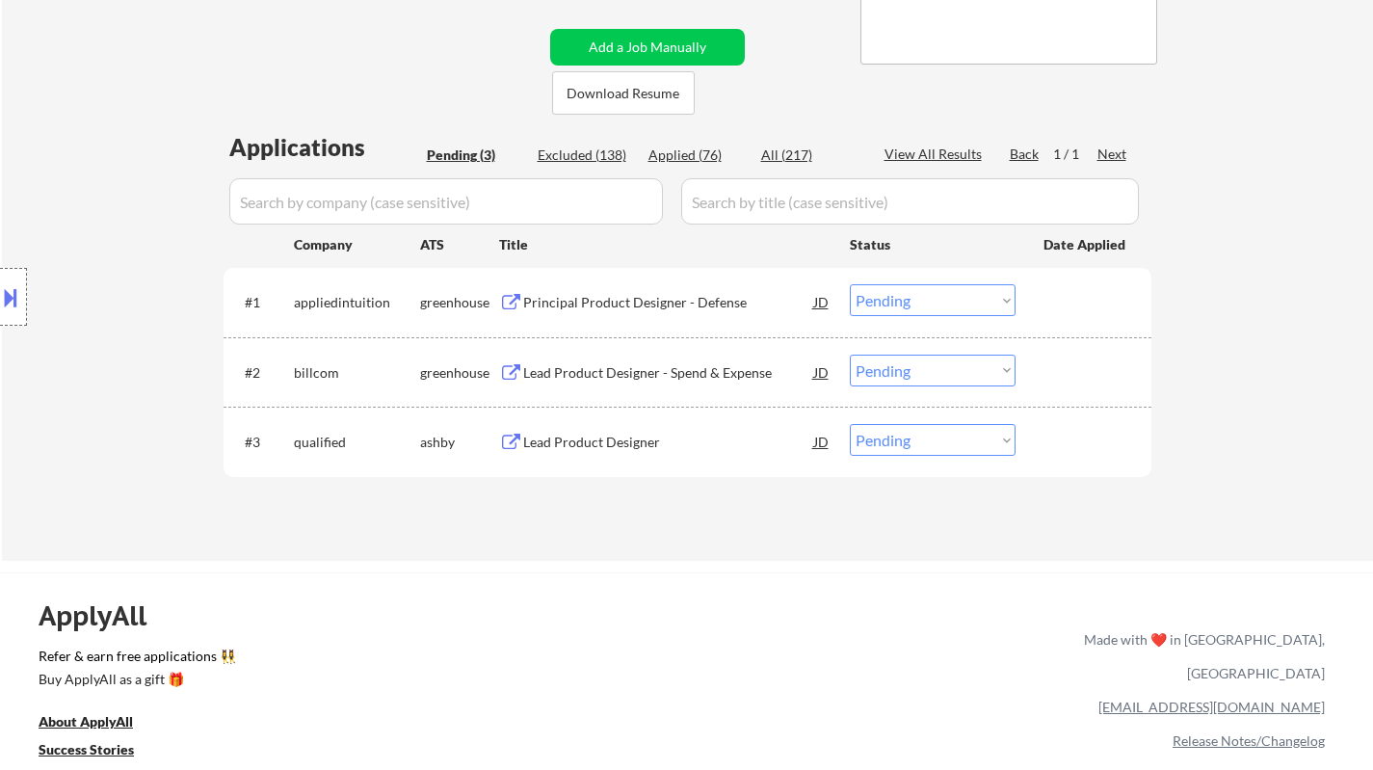
scroll to position [0, 0]
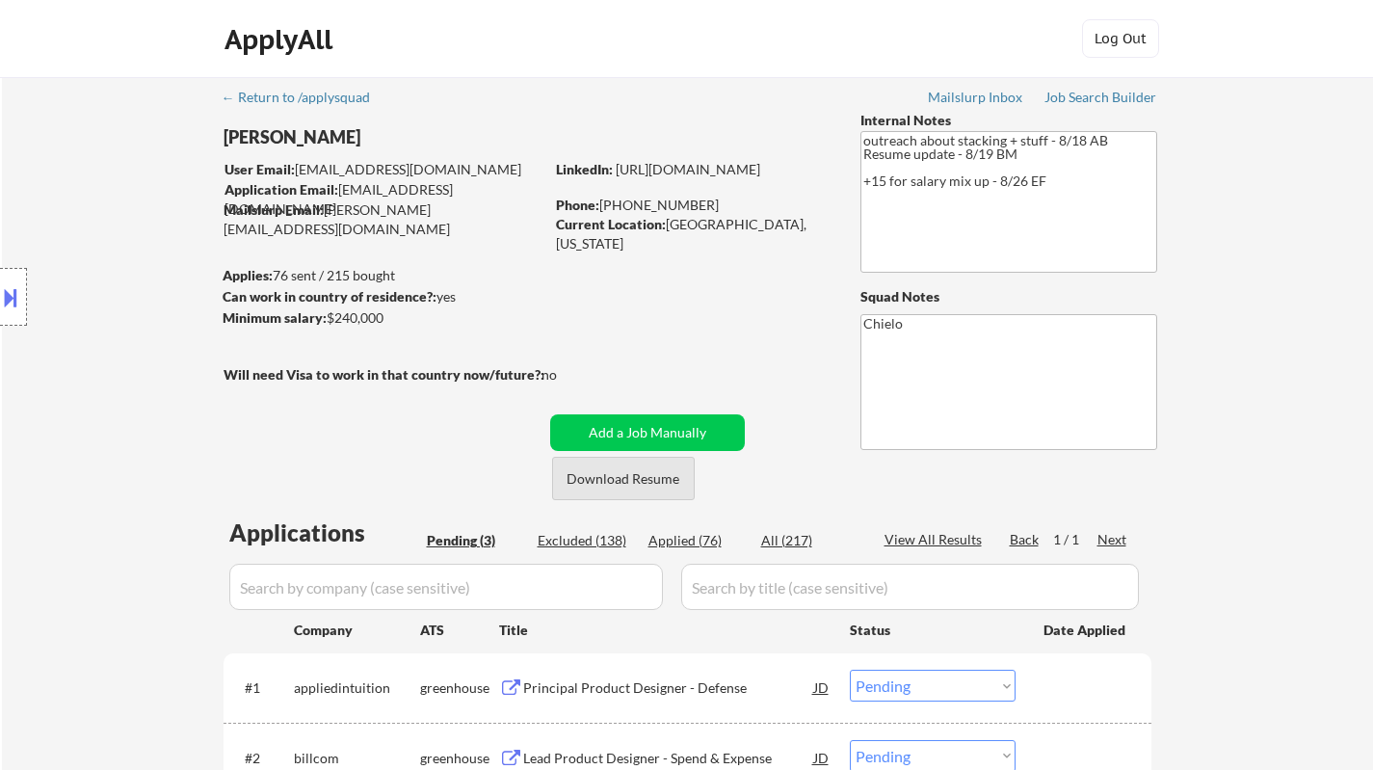
drag, startPoint x: 625, startPoint y: 475, endPoint x: 653, endPoint y: 136, distance: 340.2
click at [625, 474] on button "Download Resume" at bounding box center [623, 478] width 143 height 43
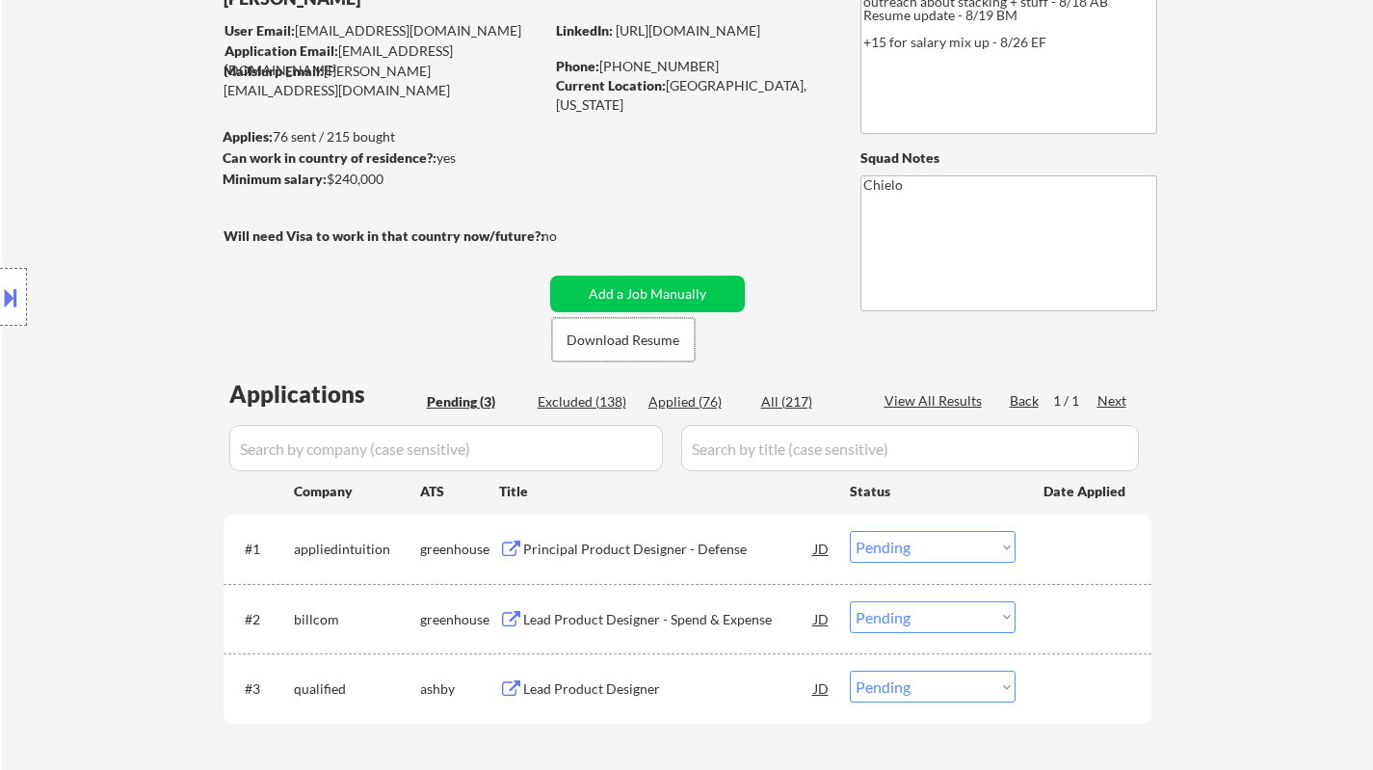
scroll to position [289, 0]
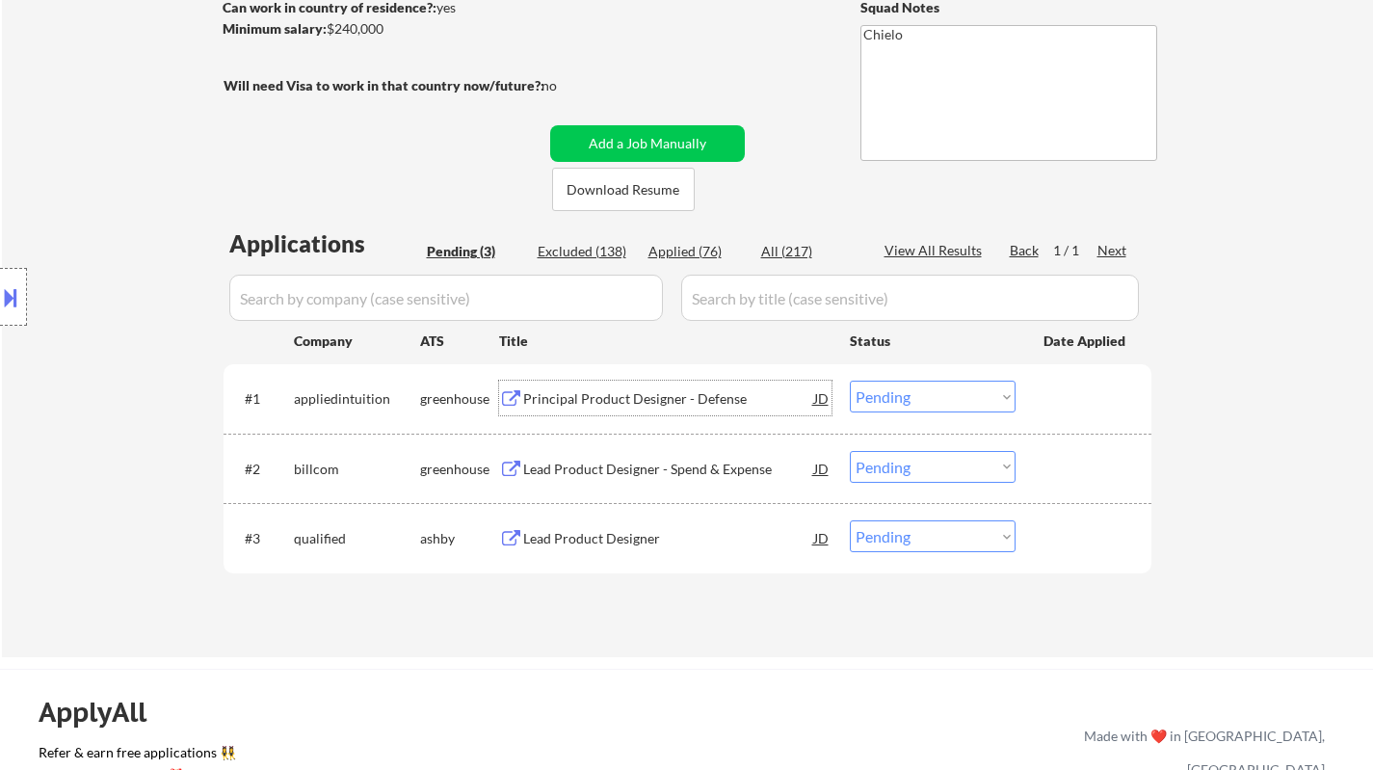
click at [635, 399] on div "Principal Product Designer - Defense" at bounding box center [668, 398] width 291 height 19
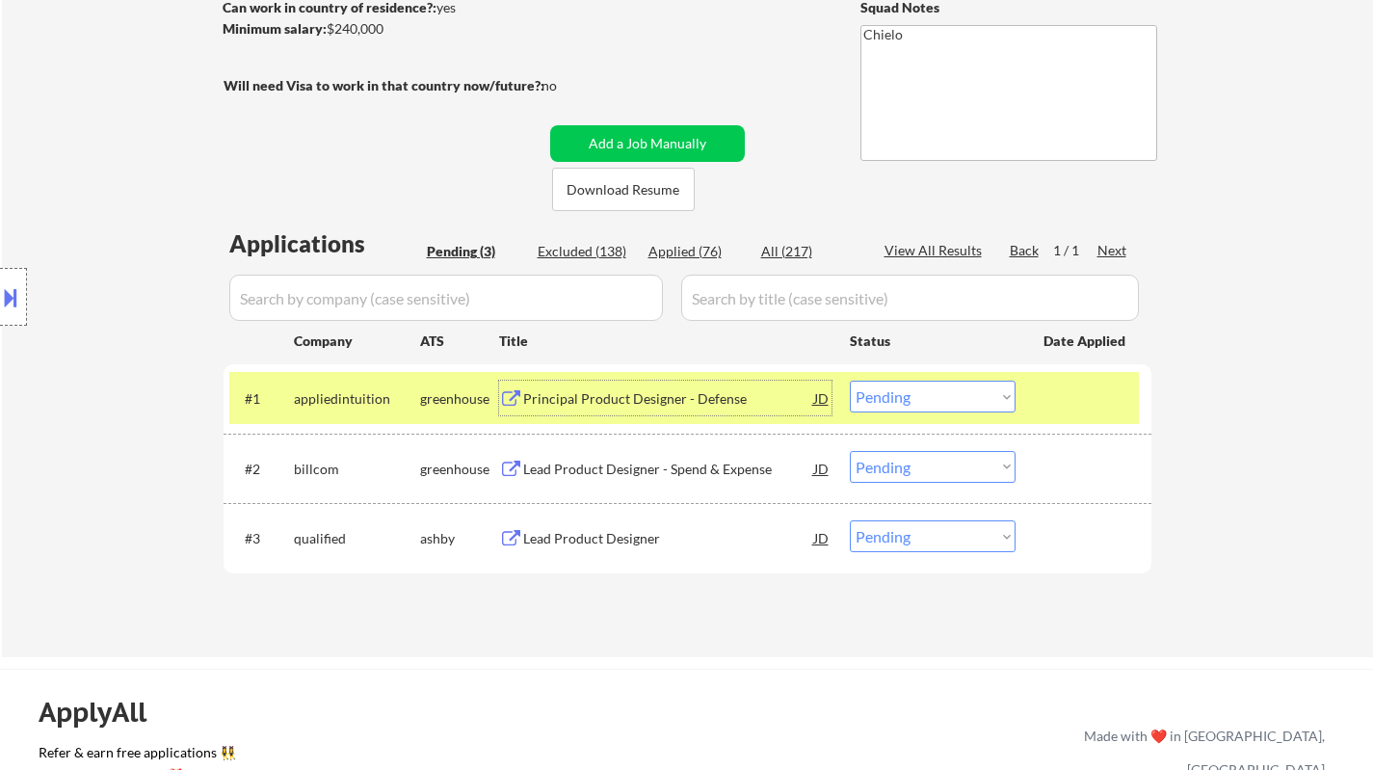
drag, startPoint x: 950, startPoint y: 388, endPoint x: 979, endPoint y: 410, distance: 36.4
click at [949, 389] on select "Choose an option... Pending Applied Excluded (Questions) Excluded (Expired) Exc…" at bounding box center [933, 396] width 166 height 32
click at [850, 380] on select "Choose an option... Pending Applied Excluded (Questions) Excluded (Expired) Exc…" at bounding box center [933, 396] width 166 height 32
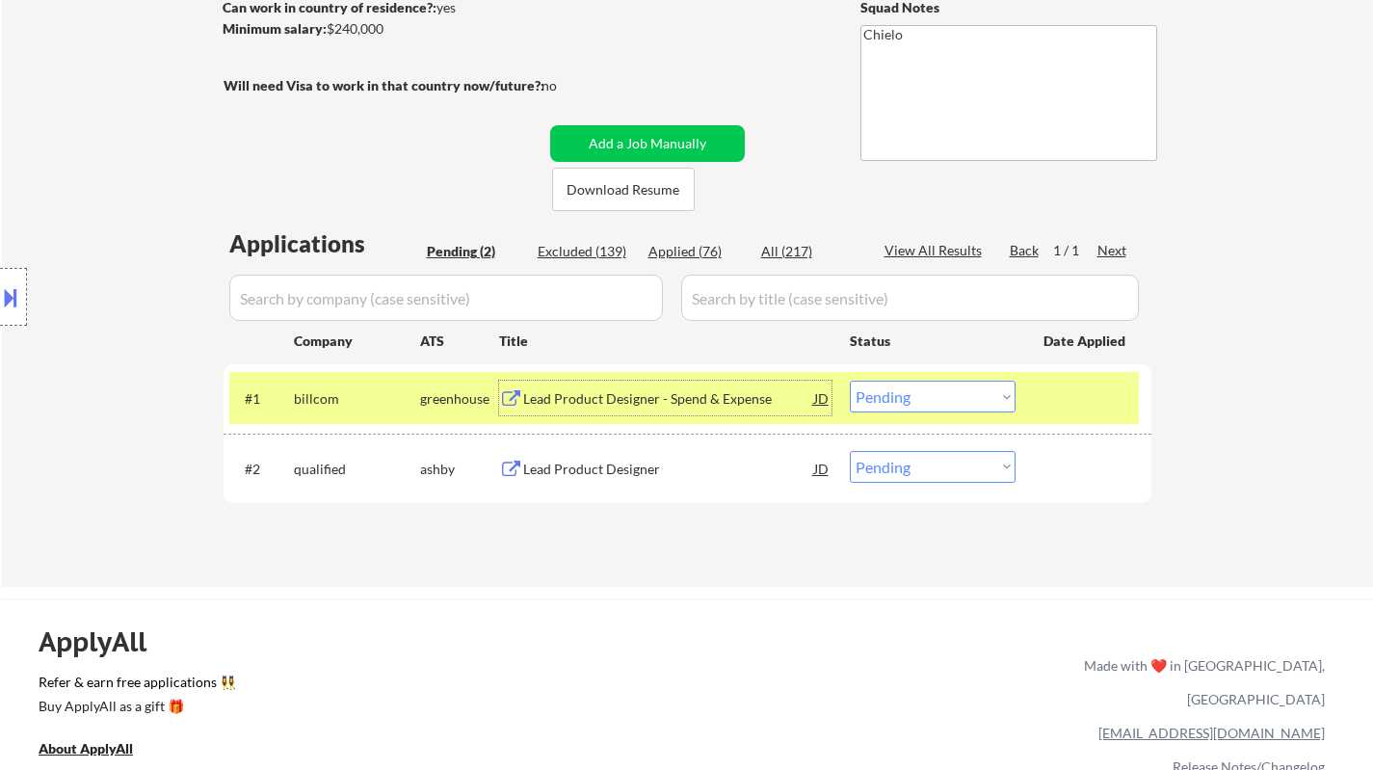
click at [623, 403] on div "Lead Product Designer - Spend & Expense" at bounding box center [668, 398] width 291 height 19
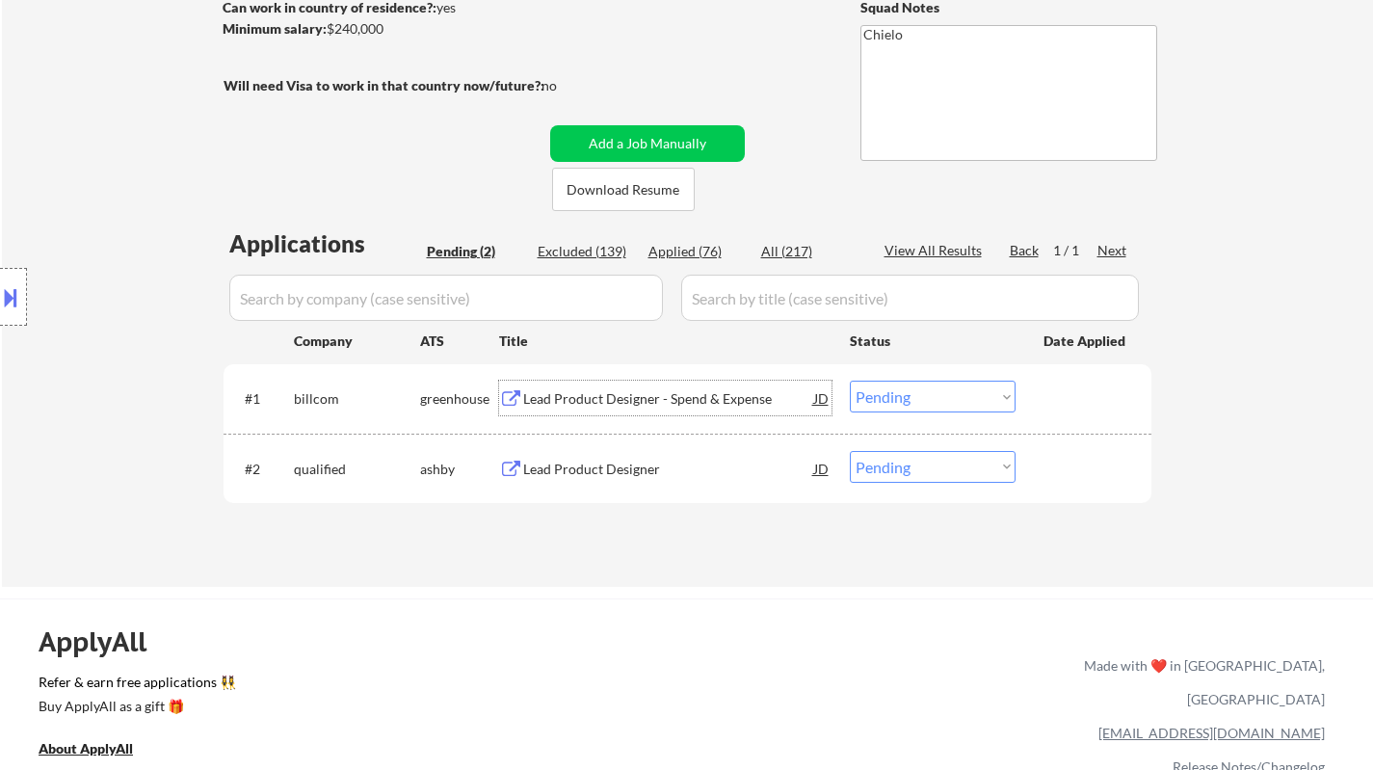
drag, startPoint x: 933, startPoint y: 398, endPoint x: 943, endPoint y: 408, distance: 14.3
click at [933, 398] on select "Choose an option... Pending Applied Excluded (Questions) Excluded (Expired) Exc…" at bounding box center [933, 396] width 166 height 32
click at [850, 380] on select "Choose an option... Pending Applied Excluded (Questions) Excluded (Expired) Exc…" at bounding box center [933, 396] width 166 height 32
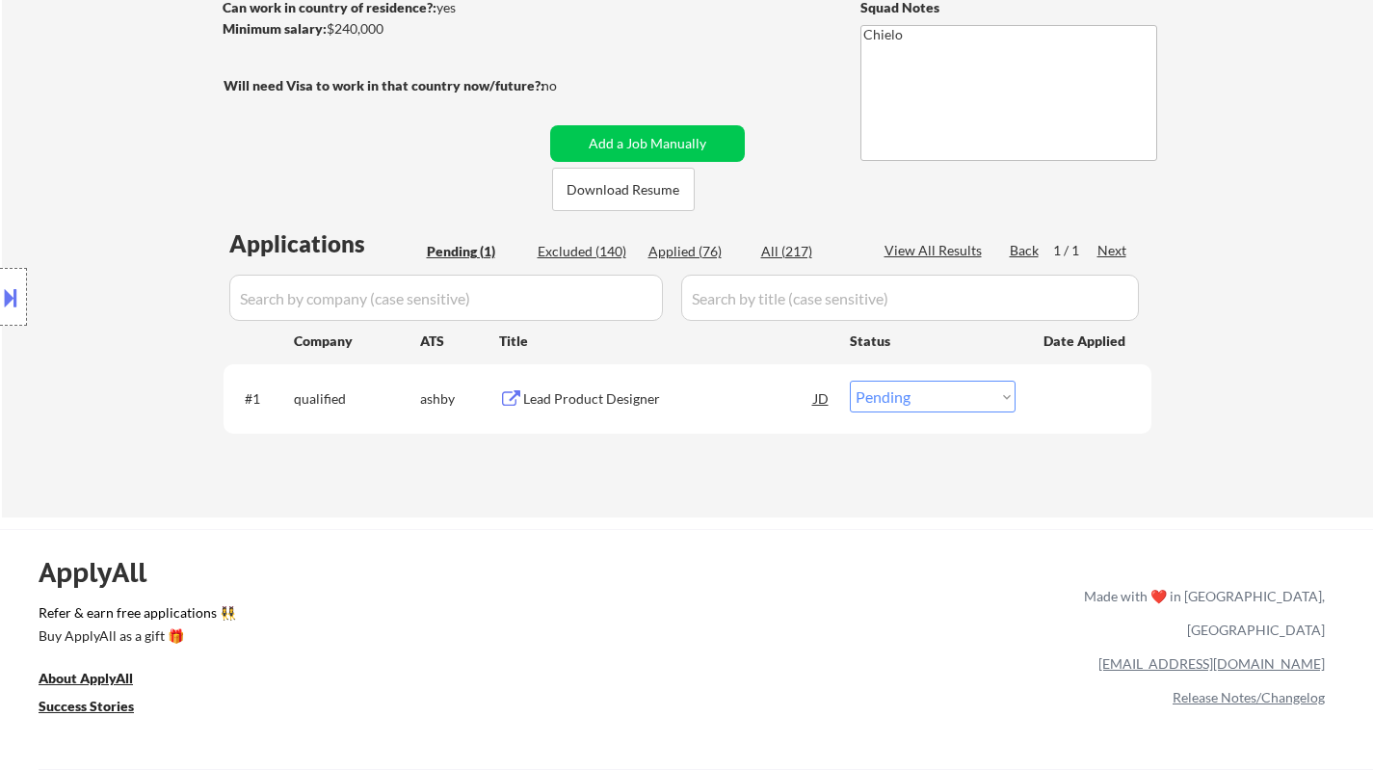
click at [554, 395] on div "Lead Product Designer" at bounding box center [668, 398] width 291 height 19
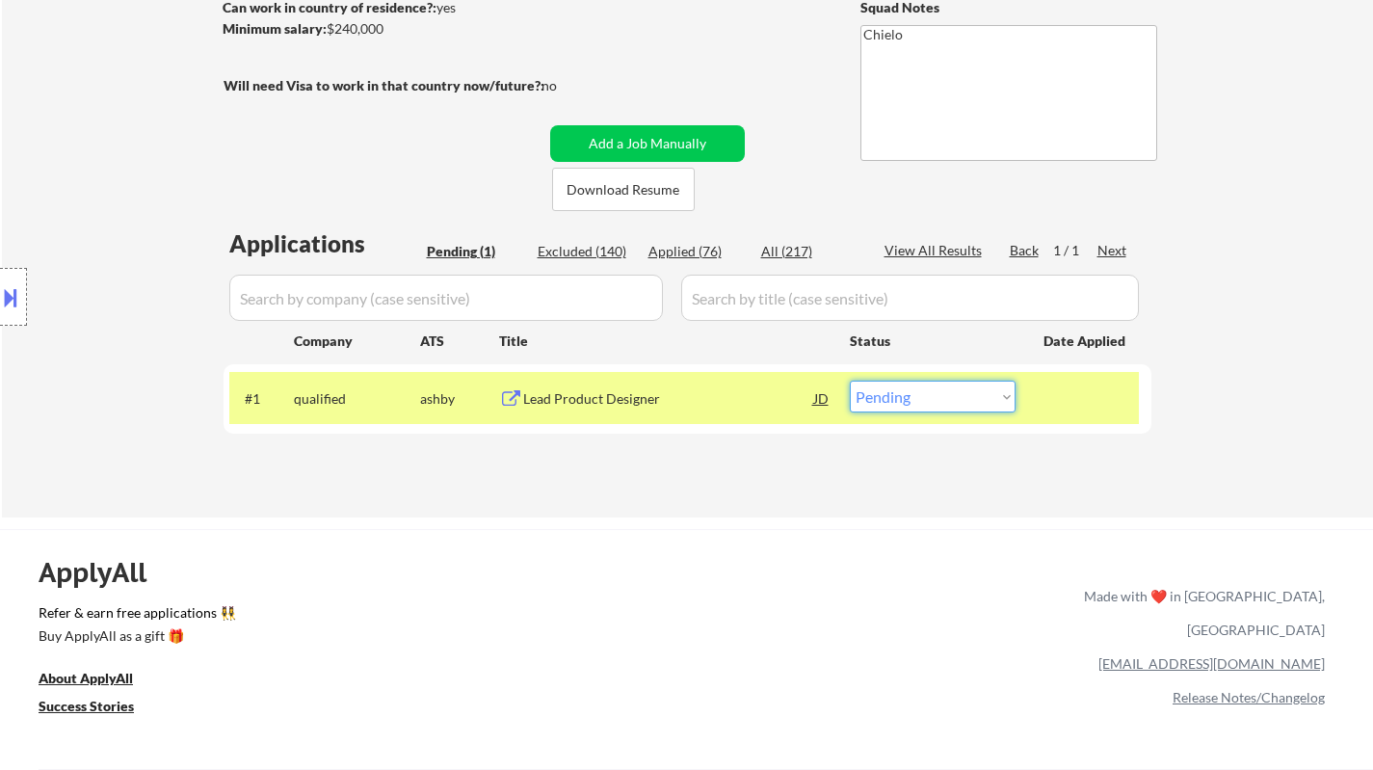
drag, startPoint x: 950, startPoint y: 388, endPoint x: 948, endPoint y: 407, distance: 19.4
click at [950, 388] on select "Choose an option... Pending Applied Excluded (Questions) Excluded (Expired) Exc…" at bounding box center [933, 396] width 166 height 32
select select ""excluded__salary_""
click at [850, 380] on select "Choose an option... Pending Applied Excluded (Questions) Excluded (Expired) Exc…" at bounding box center [933, 396] width 166 height 32
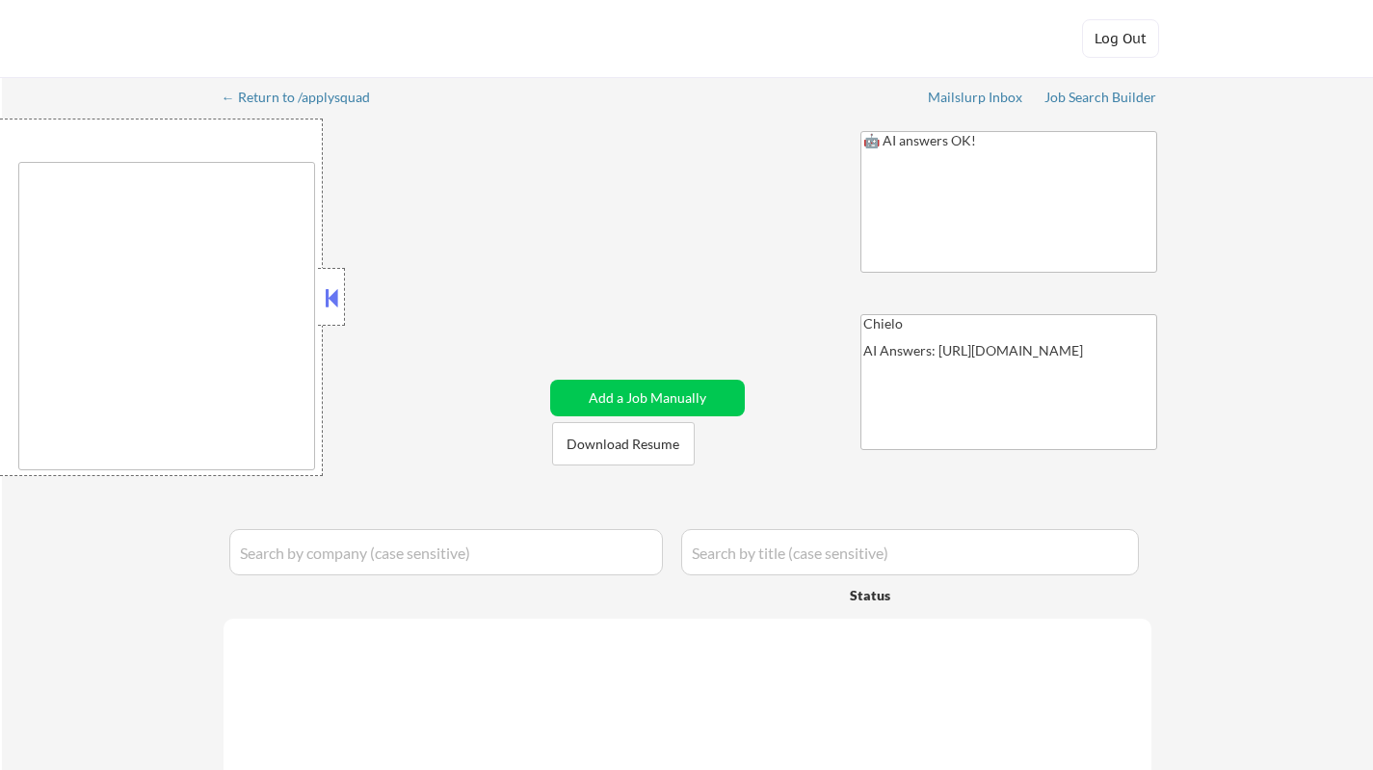
type textarea "[GEOGRAPHIC_DATA], [GEOGRAPHIC_DATA] [GEOGRAPHIC_DATA], [GEOGRAPHIC_DATA] [GEOG…"
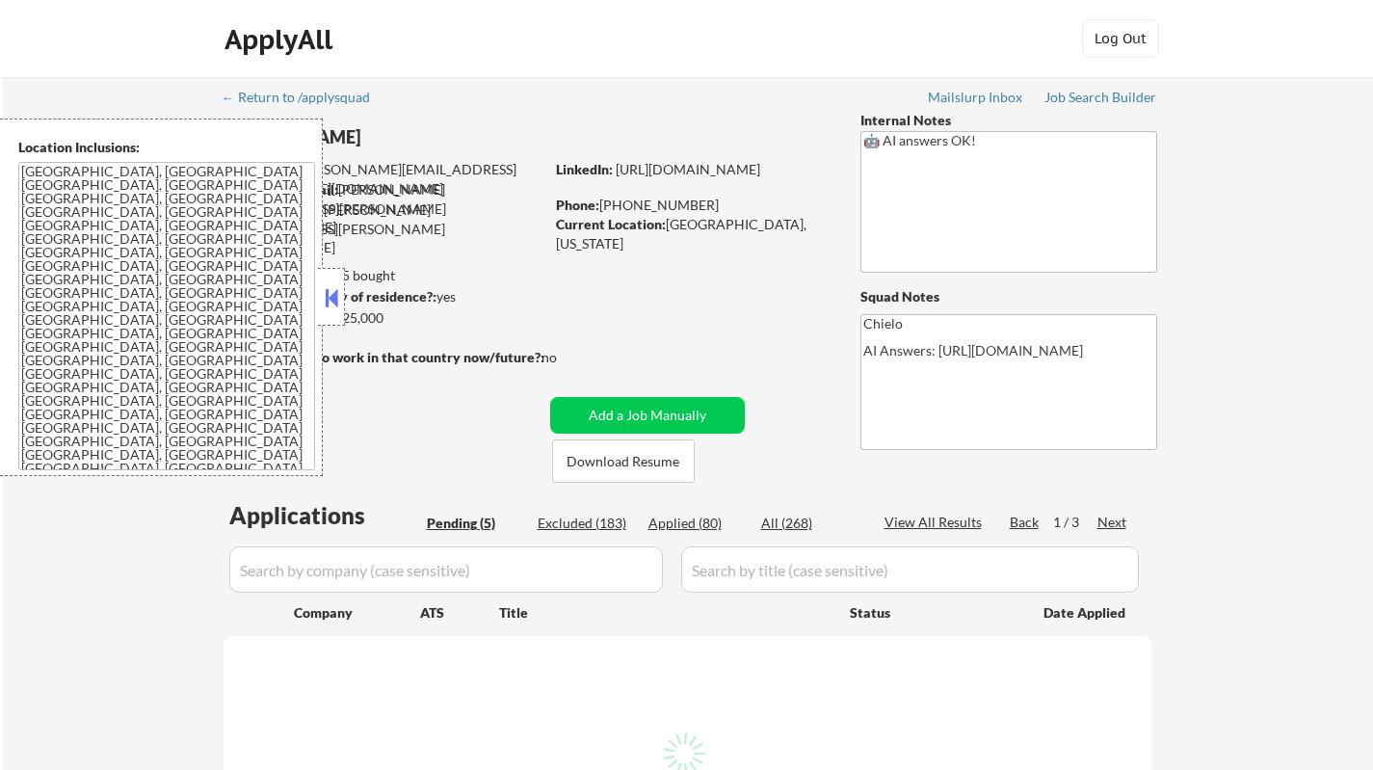
select select ""pending""
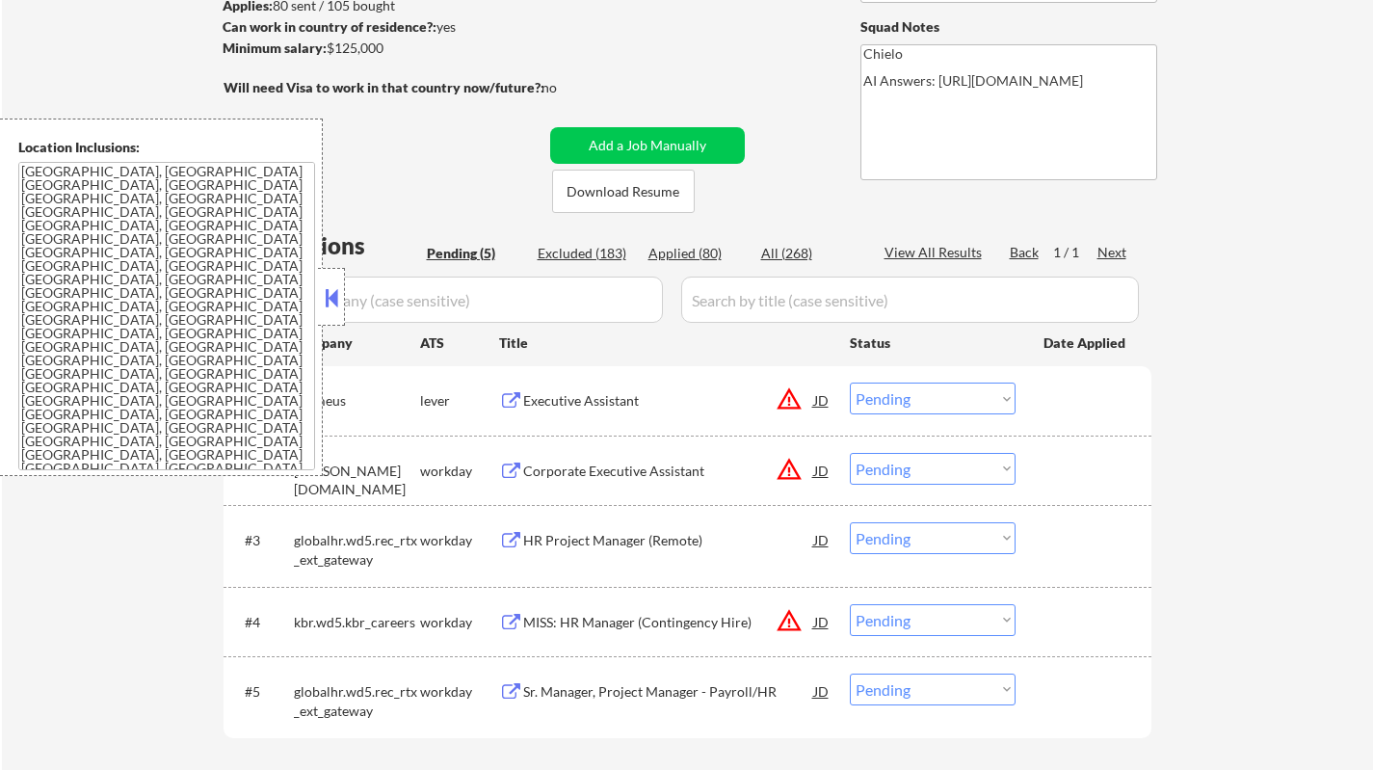
scroll to position [289, 0]
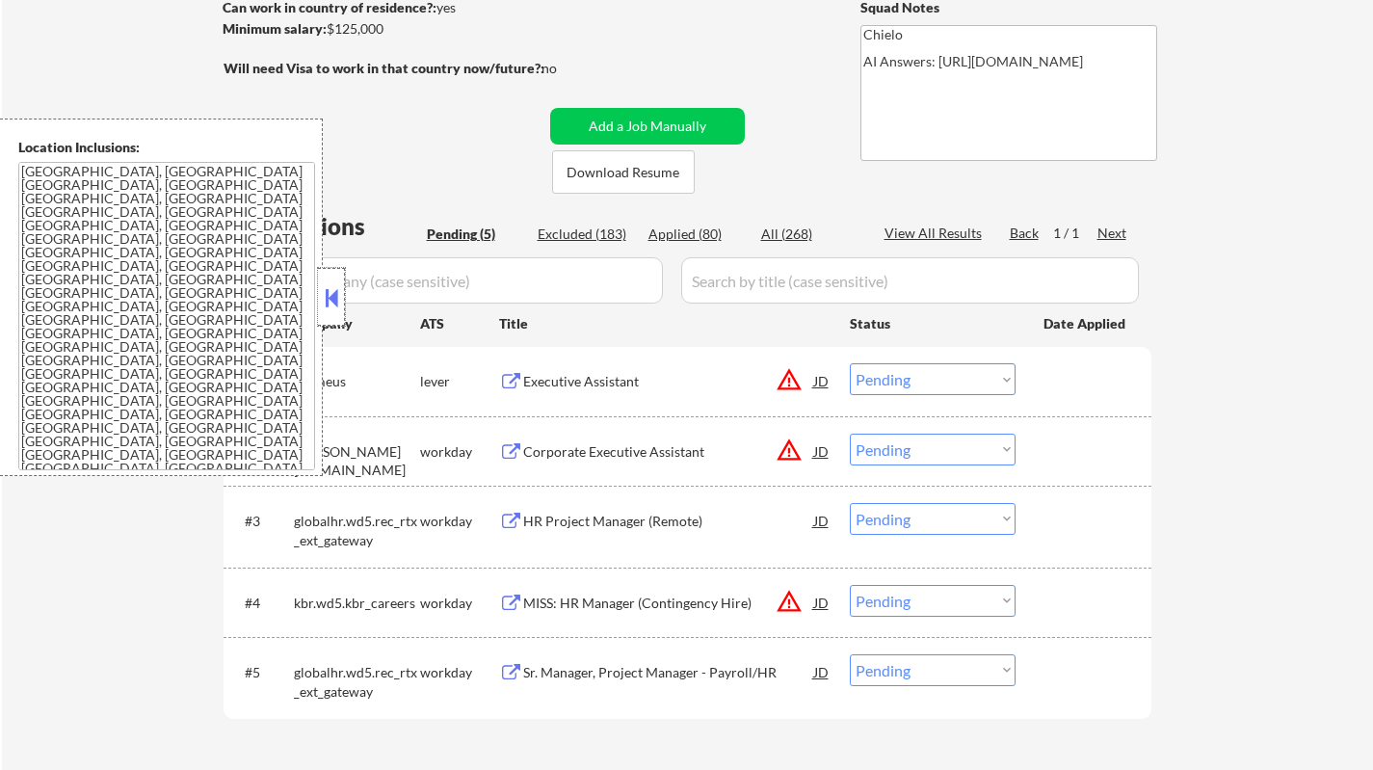
click at [319, 285] on div at bounding box center [331, 297] width 27 height 58
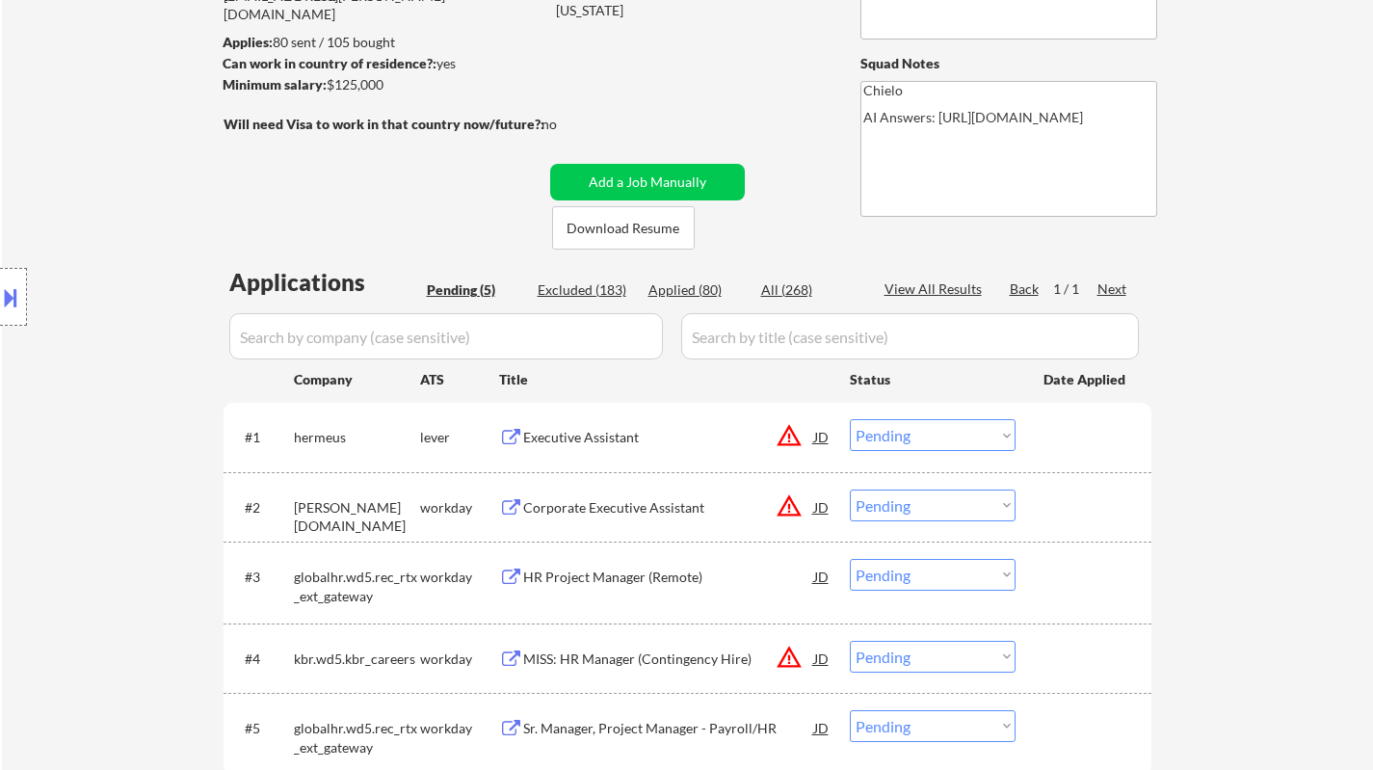
scroll to position [0, 0]
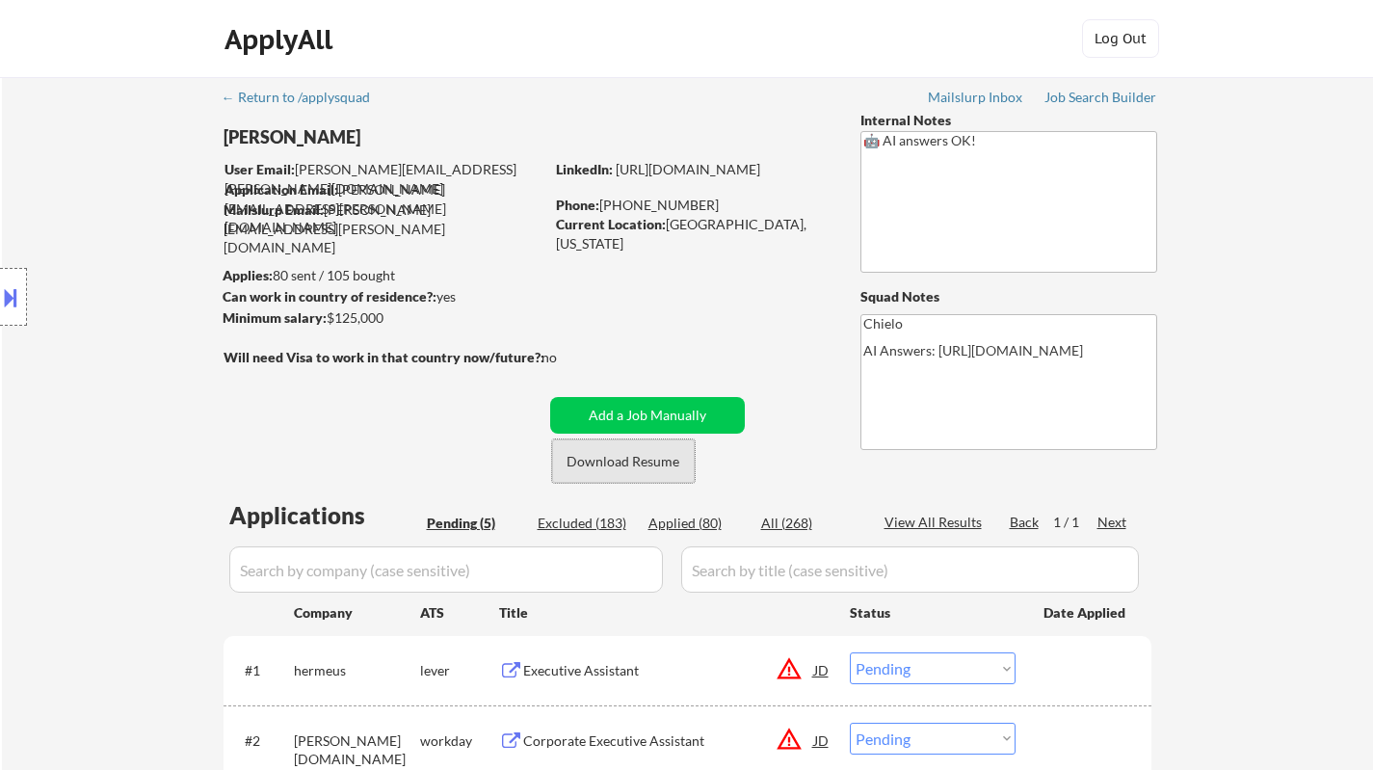
click at [616, 463] on button "Download Resume" at bounding box center [623, 460] width 143 height 43
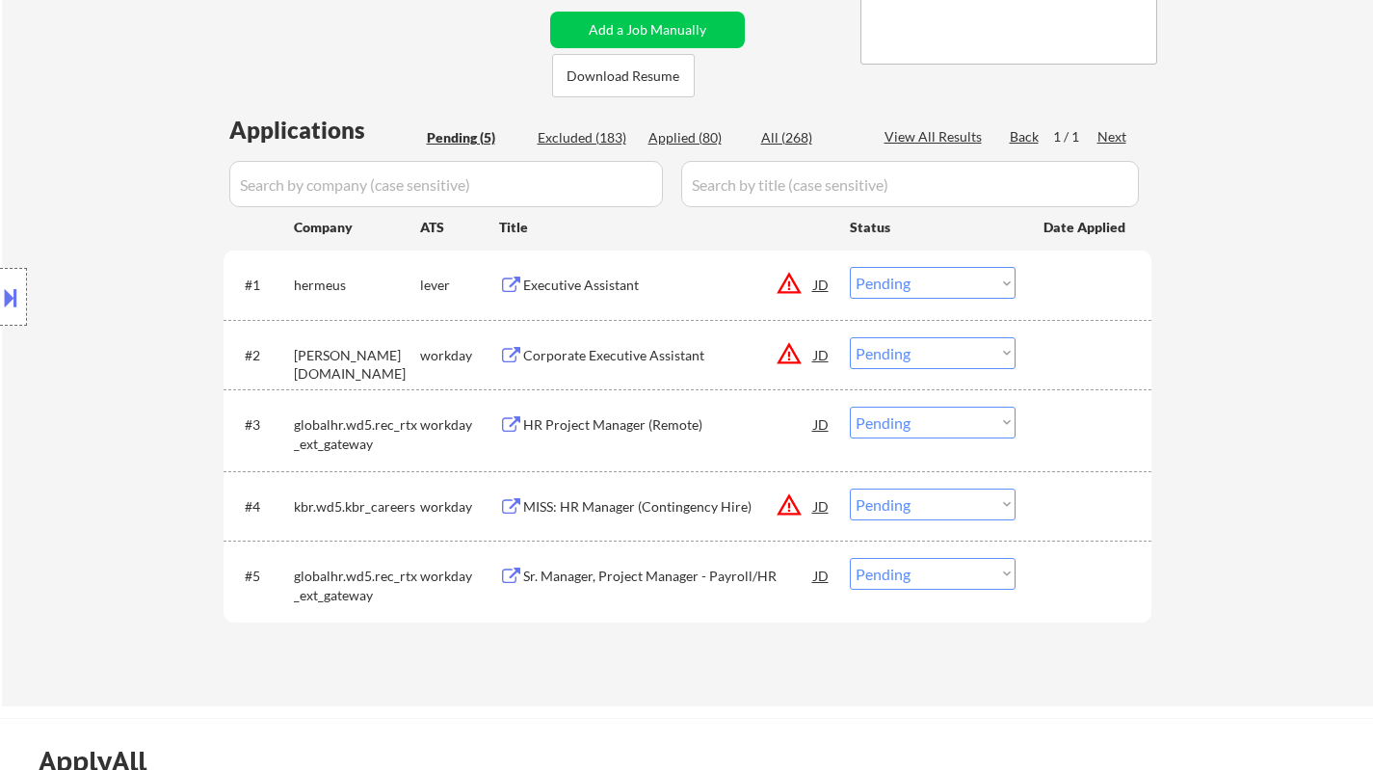
click at [0, 285] on button at bounding box center [10, 297] width 21 height 32
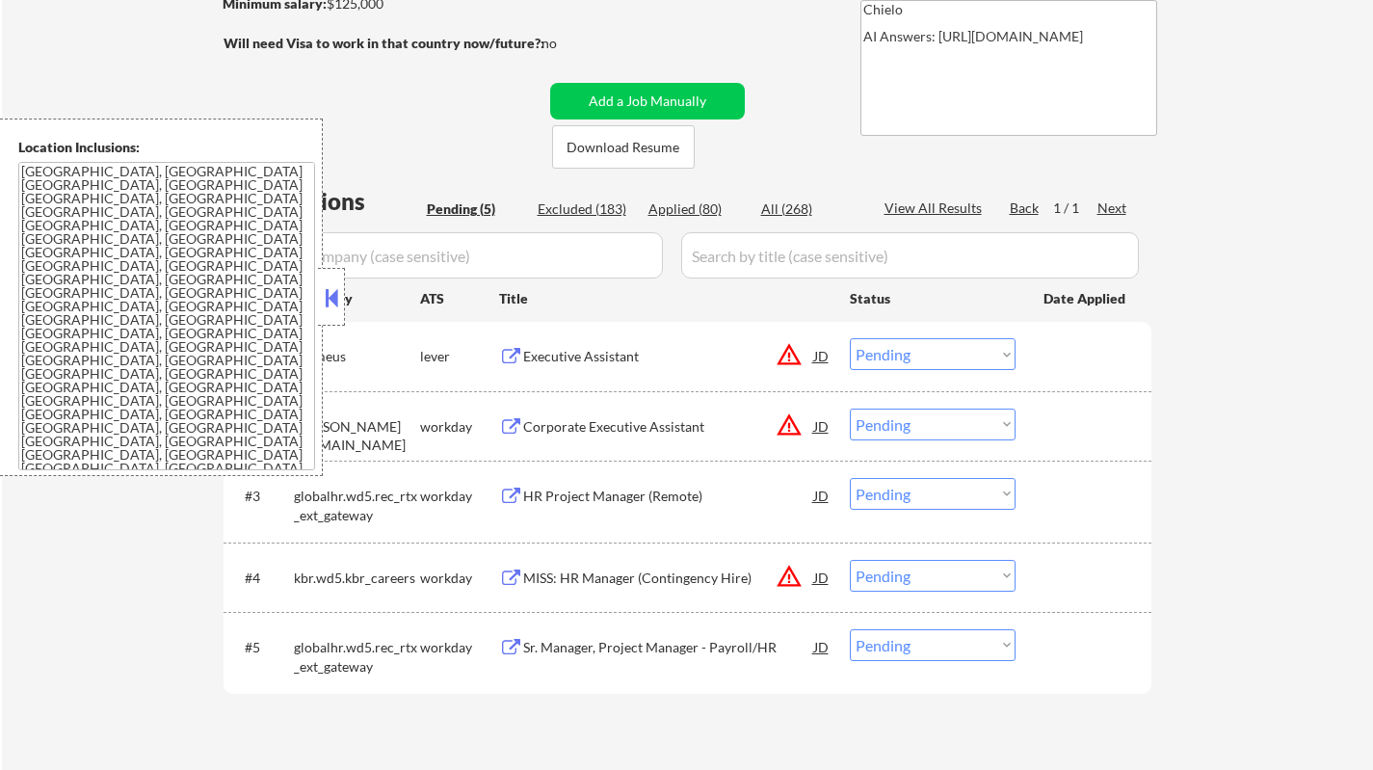
scroll to position [289, 0]
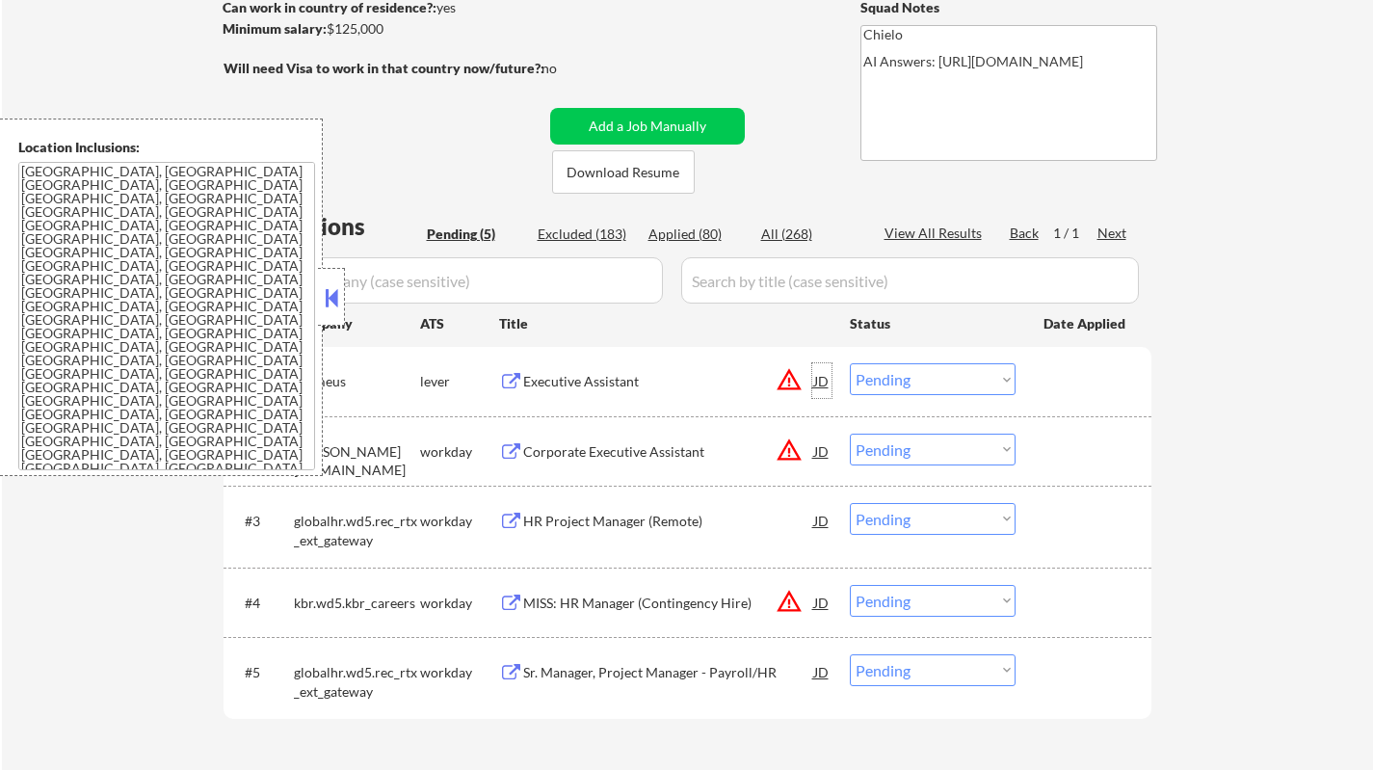
click at [824, 382] on div "JD" at bounding box center [821, 380] width 19 height 35
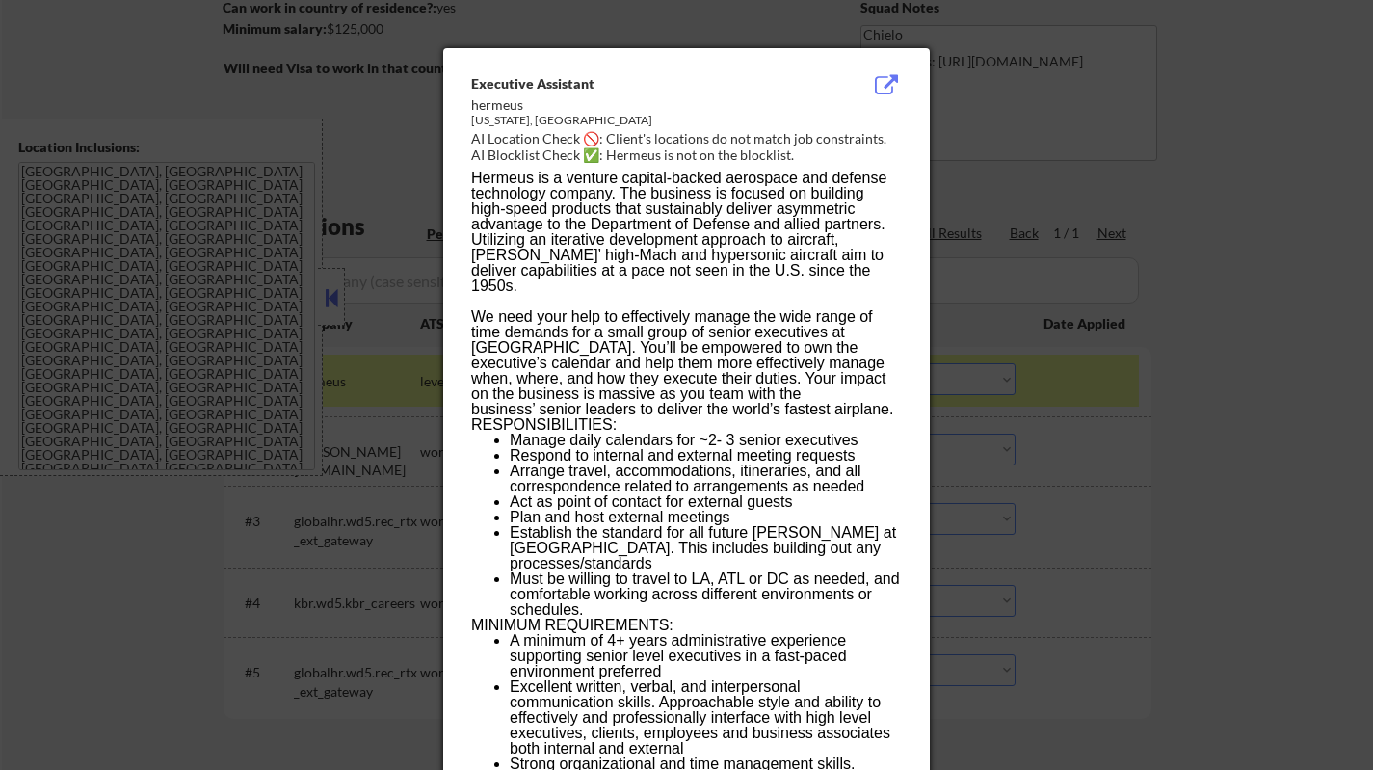
click at [1052, 383] on div at bounding box center [686, 385] width 1373 height 770
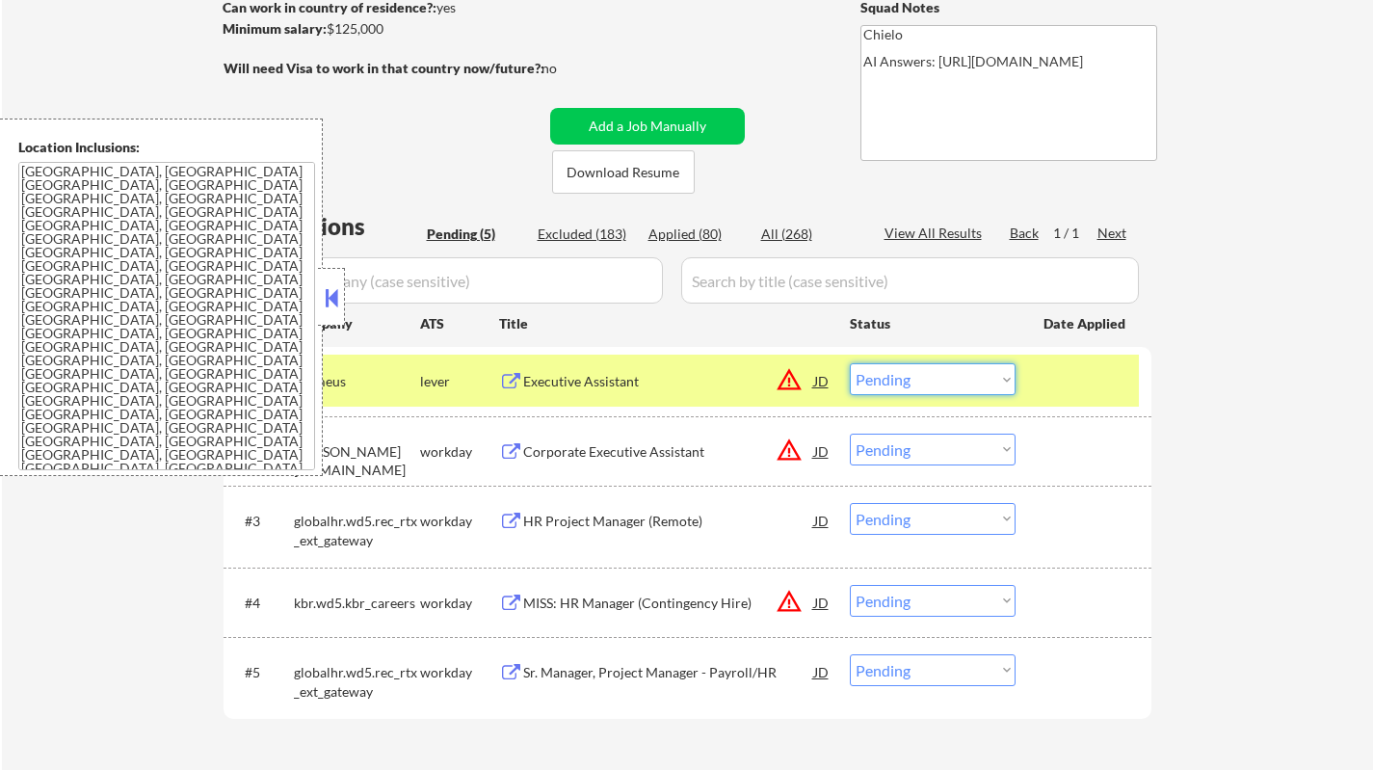
drag, startPoint x: 921, startPoint y: 380, endPoint x: 929, endPoint y: 389, distance: 12.3
click at [921, 380] on select "Choose an option... Pending Applied Excluded (Questions) Excluded (Expired) Exc…" at bounding box center [933, 379] width 166 height 32
click at [850, 363] on select "Choose an option... Pending Applied Excluded (Questions) Excluded (Expired) Exc…" at bounding box center [933, 379] width 166 height 32
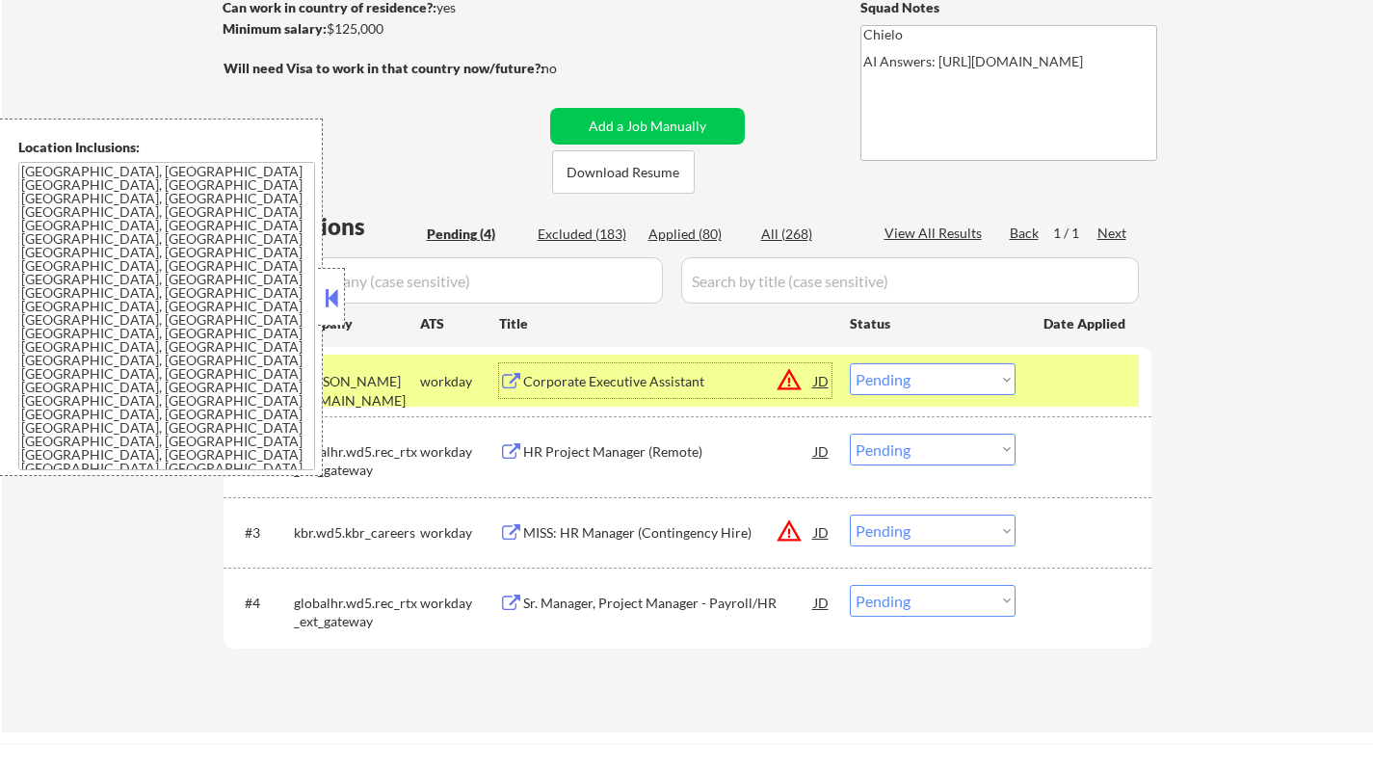
click at [622, 386] on div "Corporate Executive Assistant" at bounding box center [668, 381] width 291 height 19
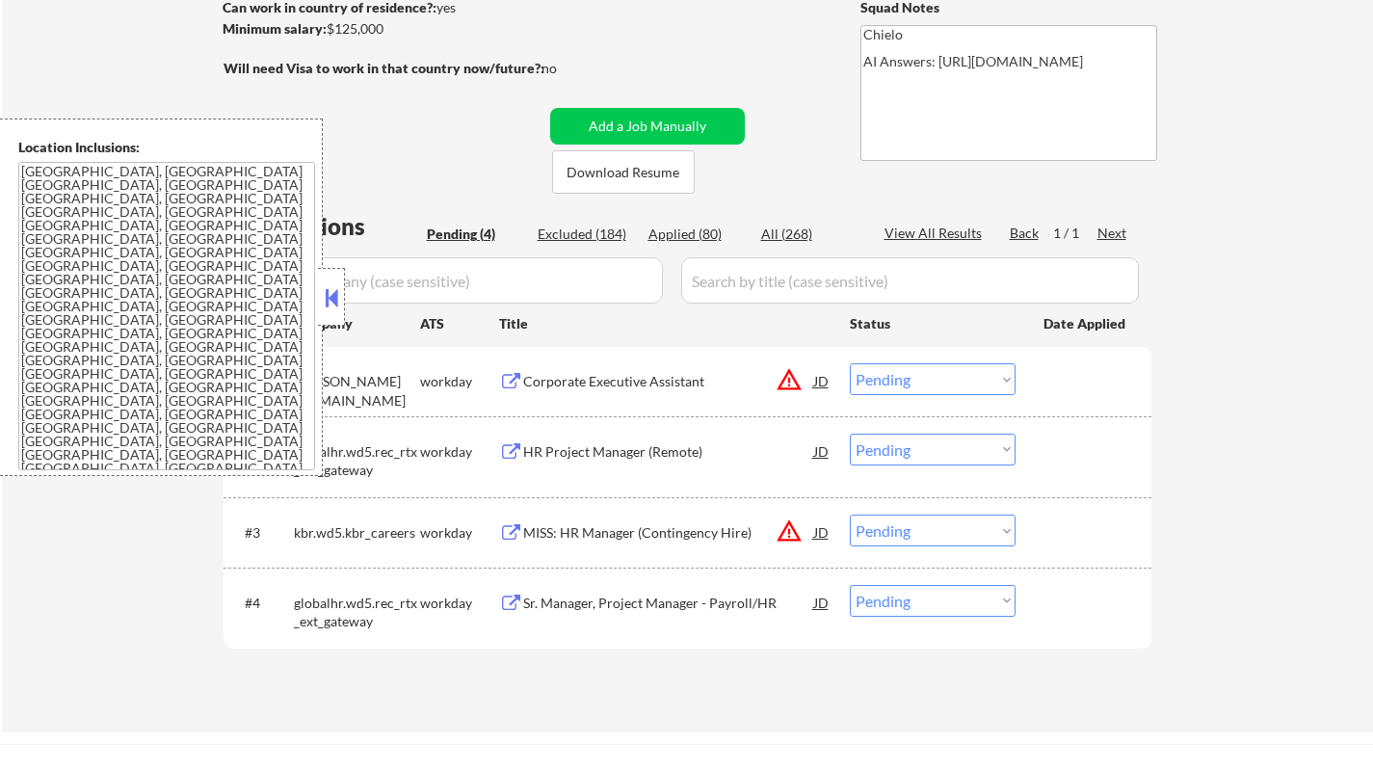
click at [324, 284] on button at bounding box center [331, 297] width 21 height 29
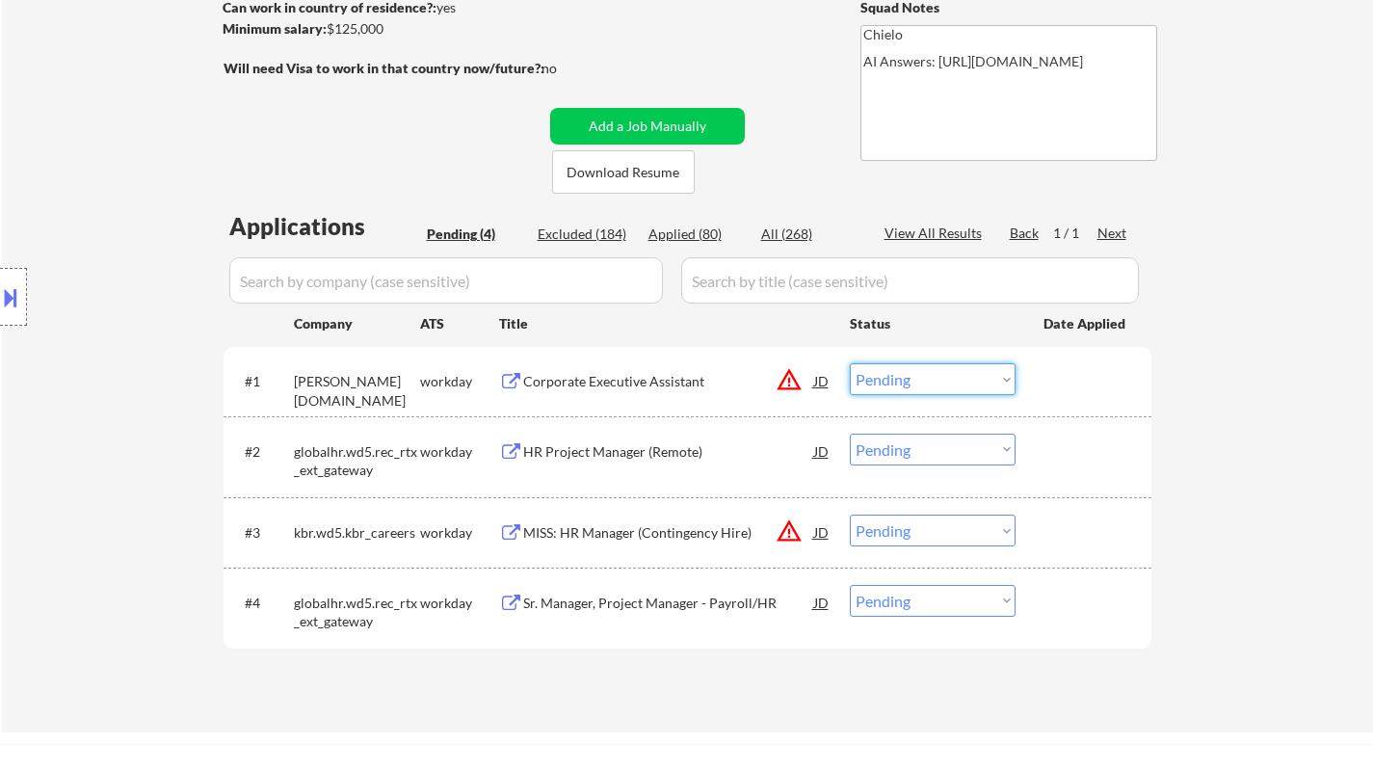
click at [914, 388] on select "Choose an option... Pending Applied Excluded (Questions) Excluded (Expired) Exc…" at bounding box center [933, 379] width 166 height 32
click at [850, 363] on select "Choose an option... Pending Applied Excluded (Questions) Excluded (Expired) Exc…" at bounding box center [933, 379] width 166 height 32
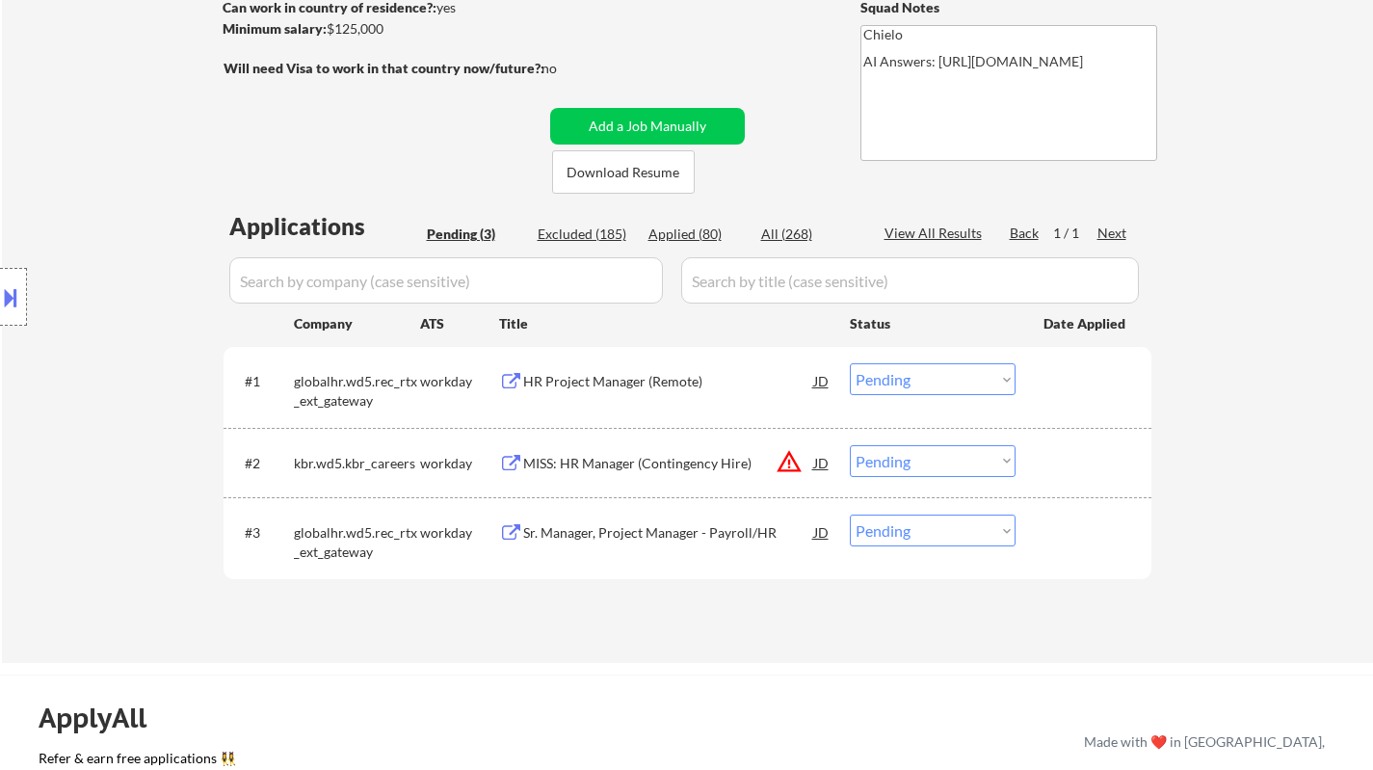
click at [619, 363] on div "HR Project Manager (Remote)" at bounding box center [668, 380] width 291 height 35
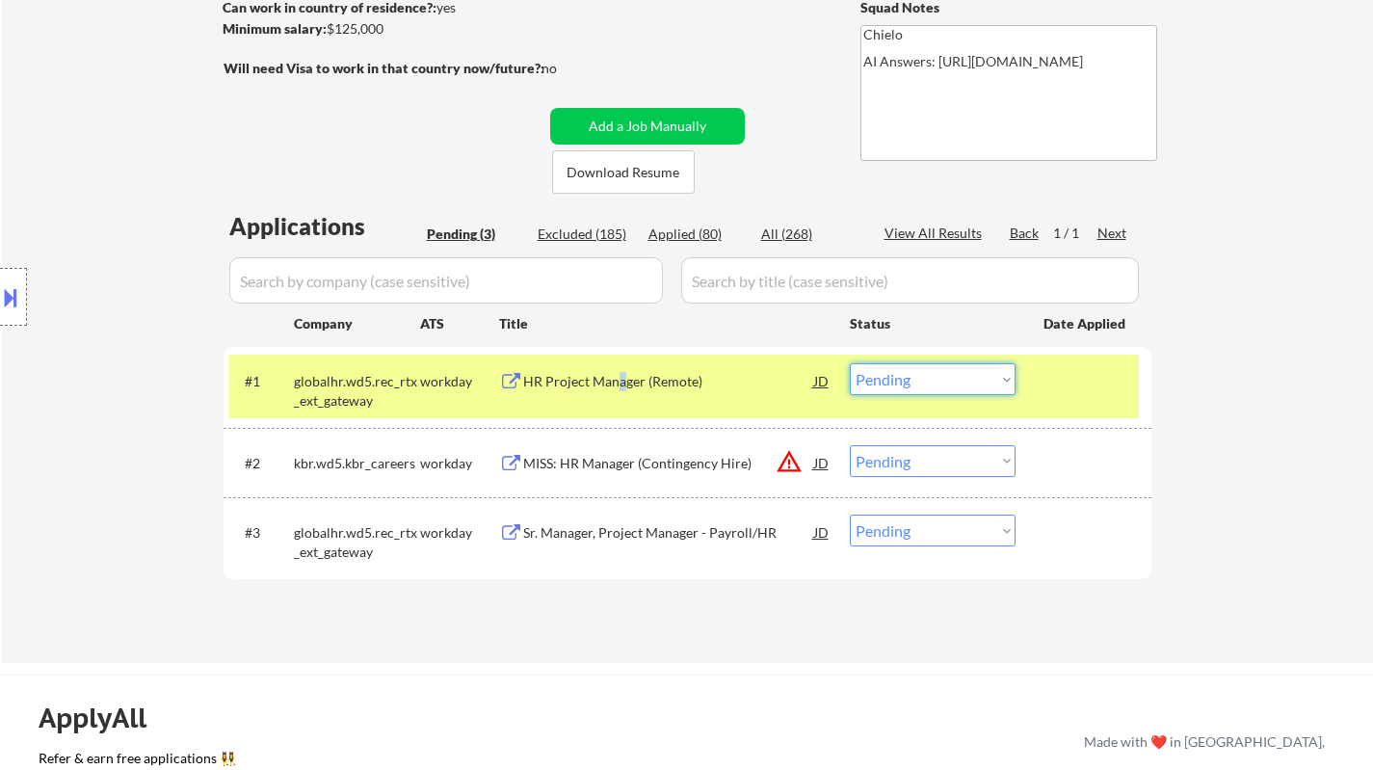
click at [944, 385] on select "Choose an option... Pending Applied Excluded (Questions) Excluded (Expired) Exc…" at bounding box center [933, 379] width 166 height 32
click at [850, 363] on select "Choose an option... Pending Applied Excluded (Questions) Excluded (Expired) Exc…" at bounding box center [933, 379] width 166 height 32
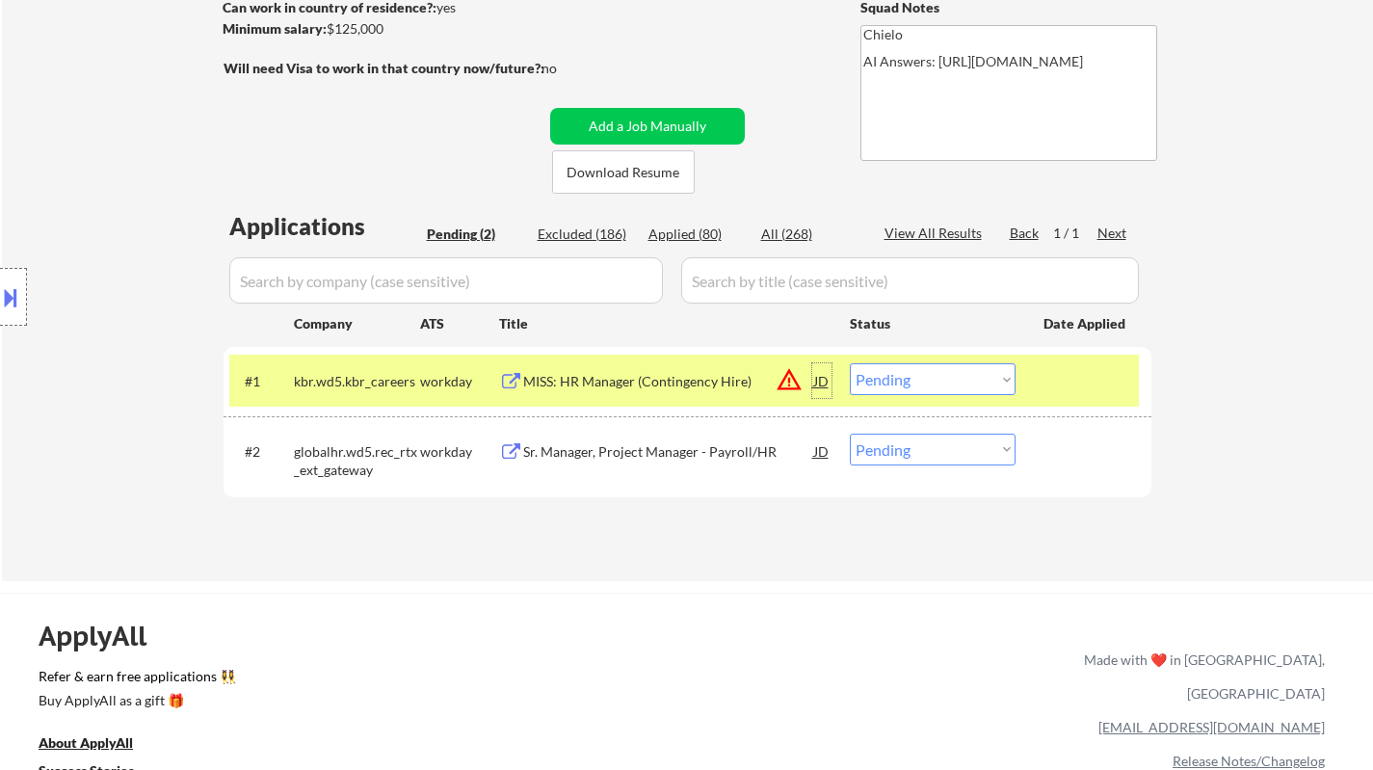
click at [823, 384] on div "JD" at bounding box center [821, 380] width 19 height 35
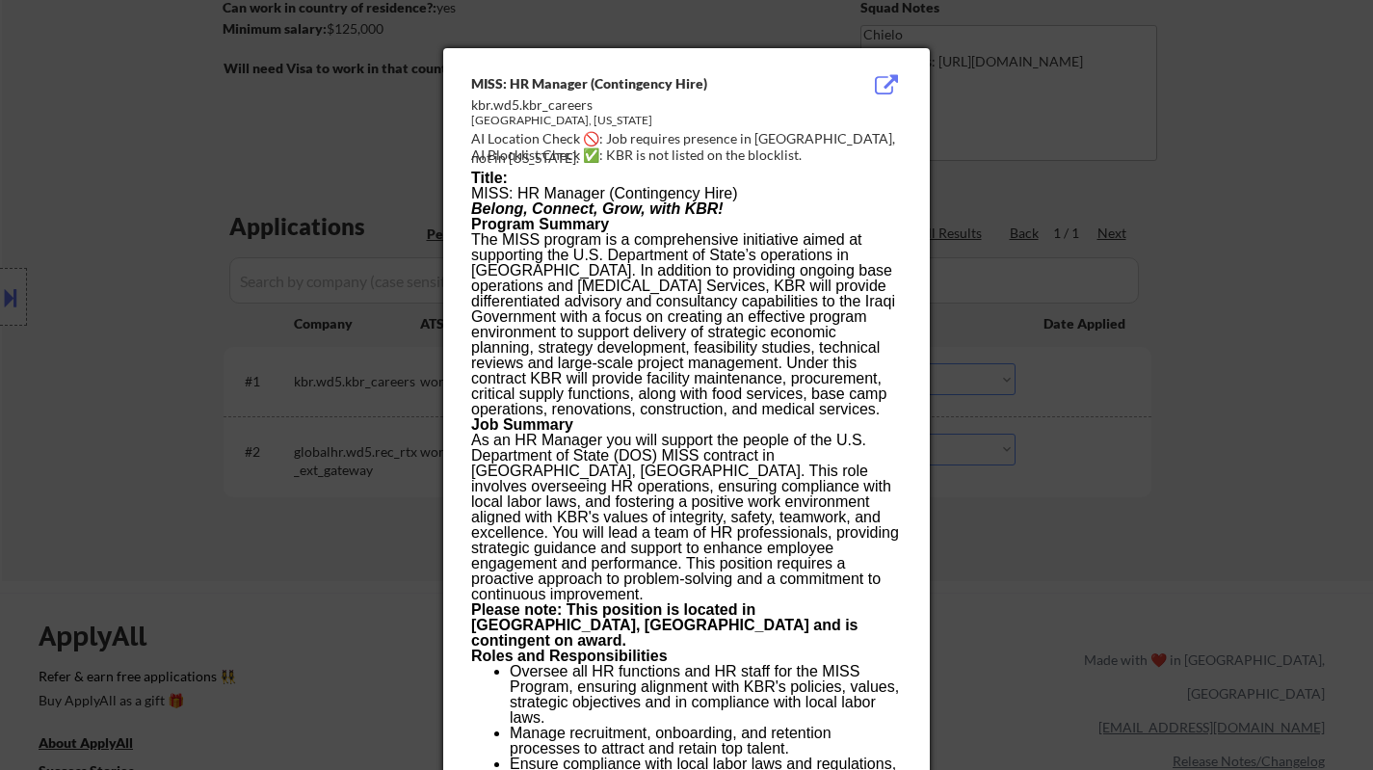
click at [1090, 515] on div at bounding box center [686, 385] width 1373 height 770
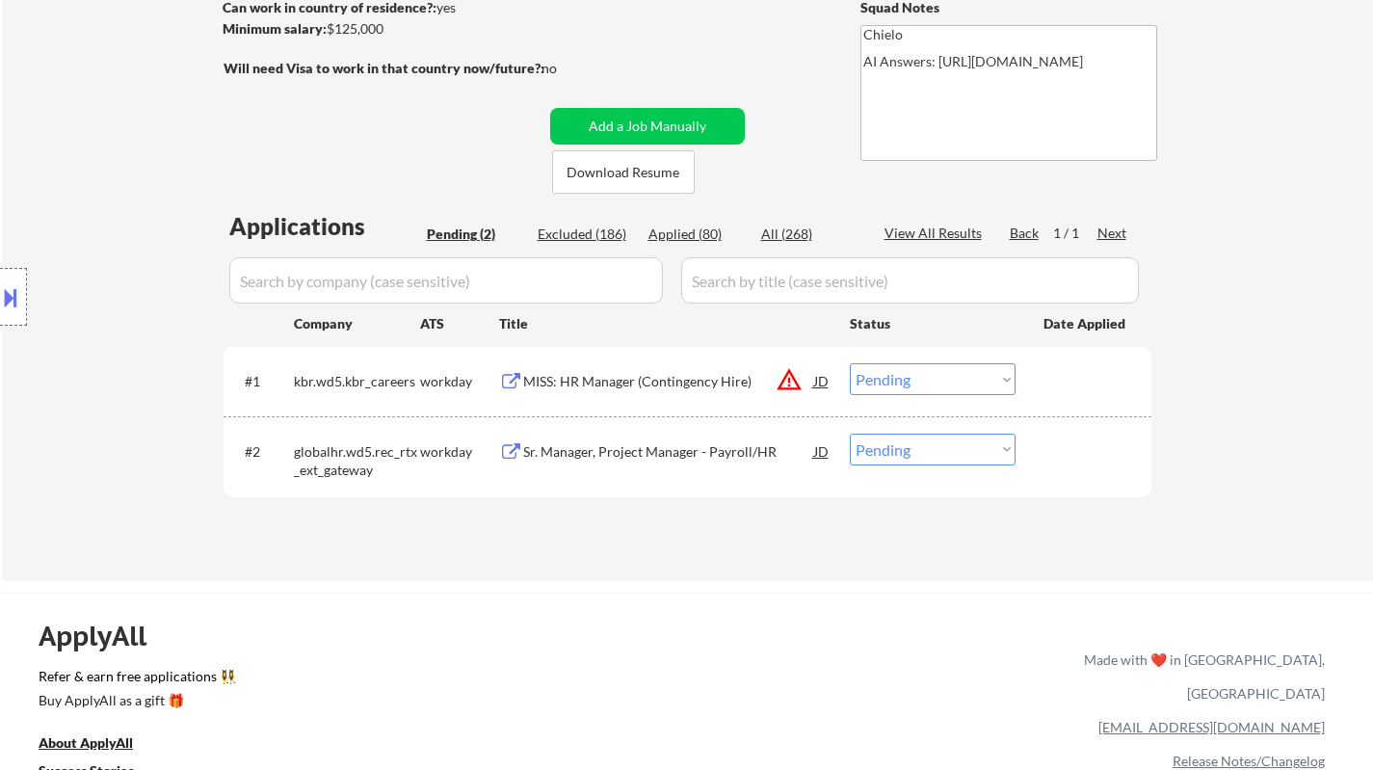
click at [10, 302] on button at bounding box center [10, 297] width 21 height 32
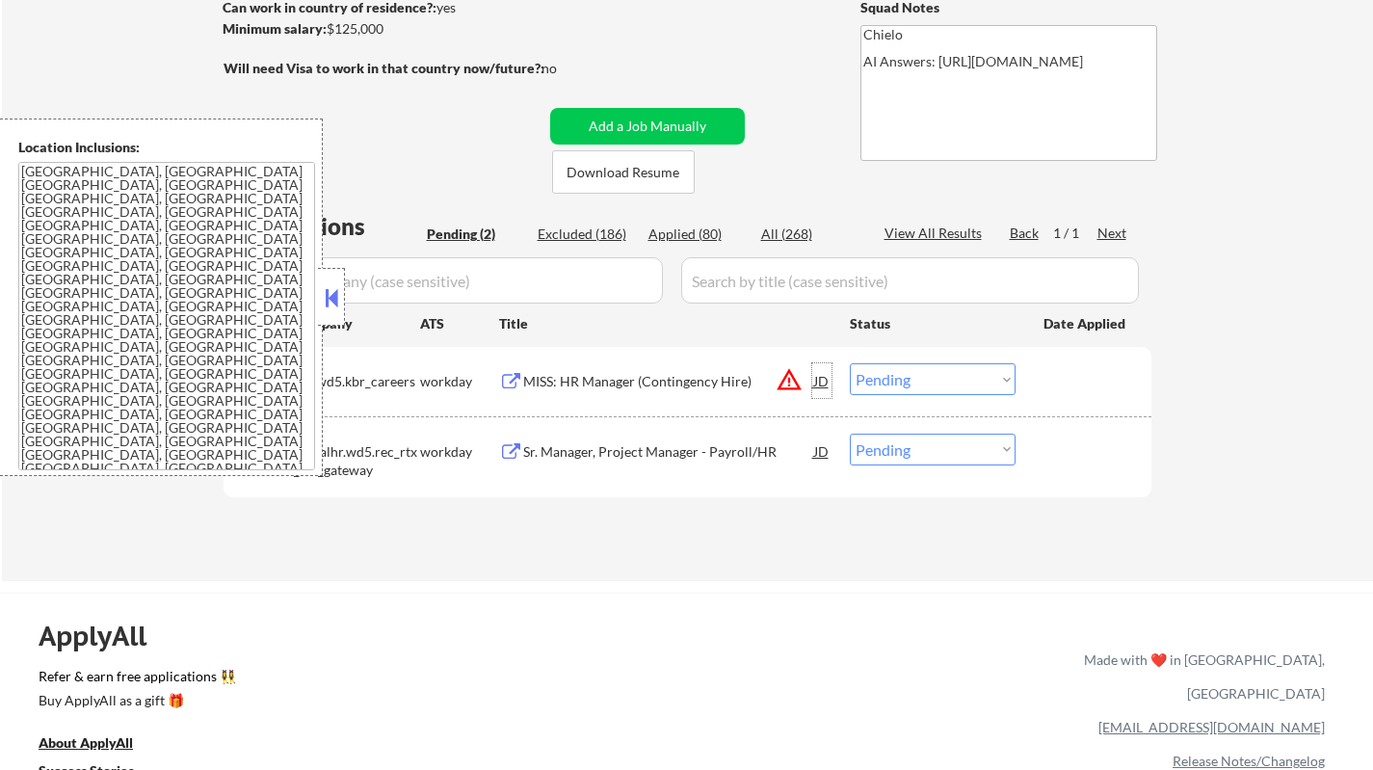
click at [822, 379] on div "JD" at bounding box center [821, 380] width 19 height 35
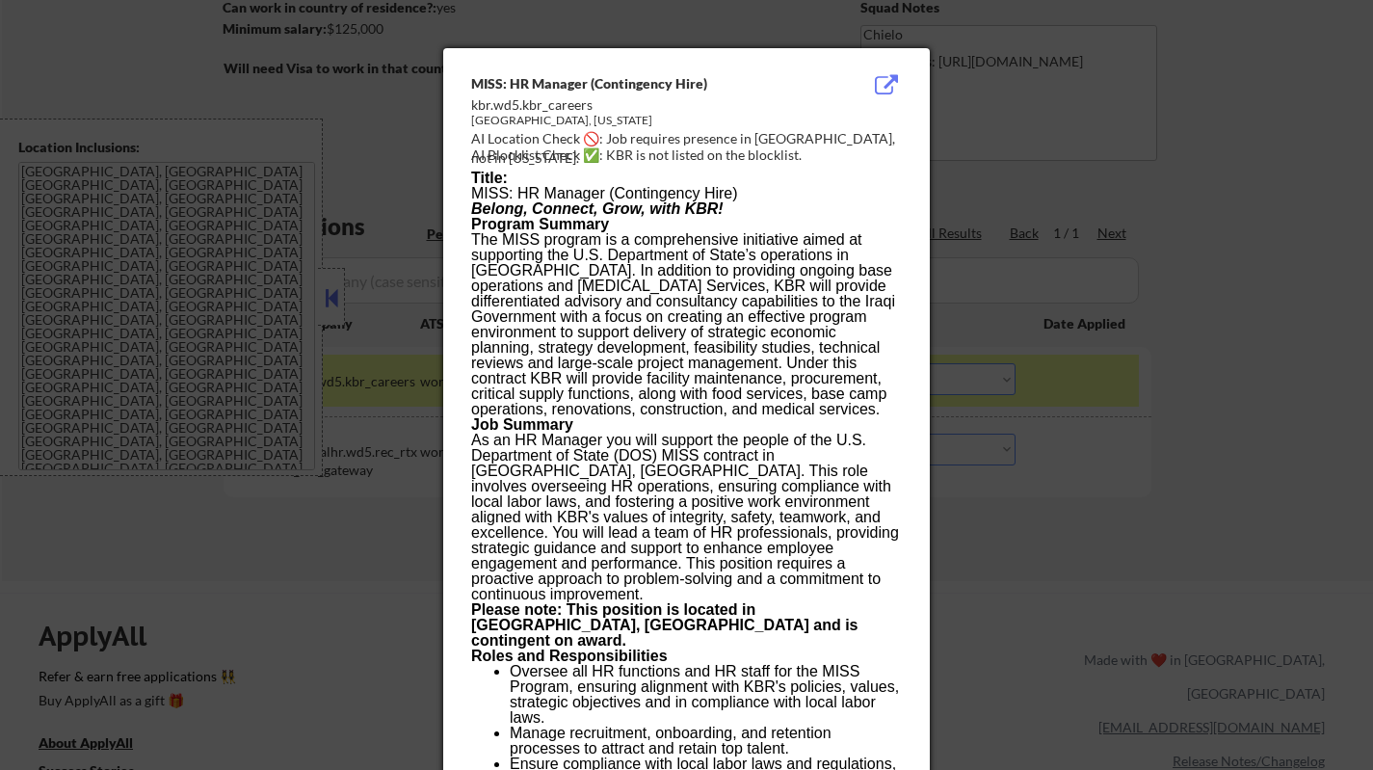
click at [1121, 481] on div at bounding box center [686, 385] width 1373 height 770
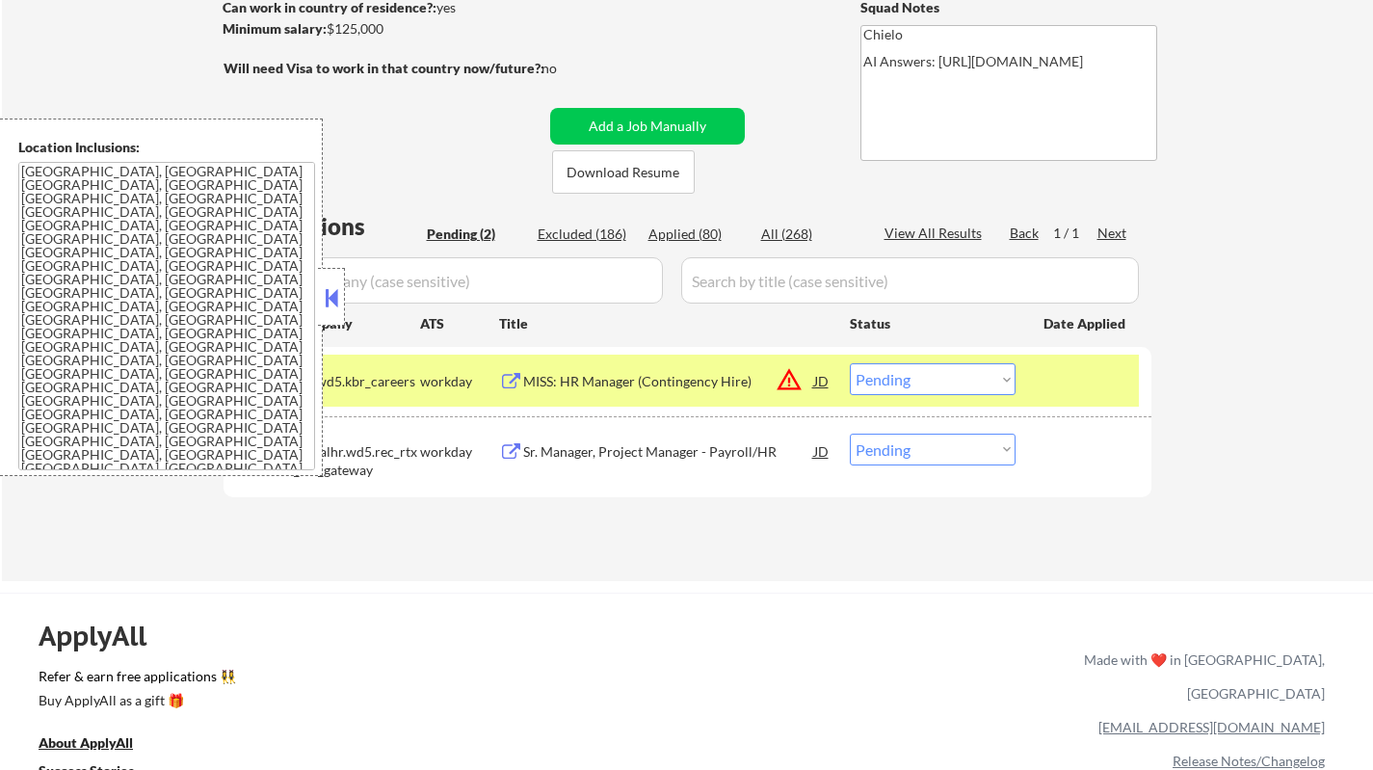
click at [976, 374] on select "Choose an option... Pending Applied Excluded (Questions) Excluded (Expired) Exc…" at bounding box center [933, 379] width 166 height 32
click at [850, 363] on select "Choose an option... Pending Applied Excluded (Questions) Excluded (Expired) Exc…" at bounding box center [933, 379] width 166 height 32
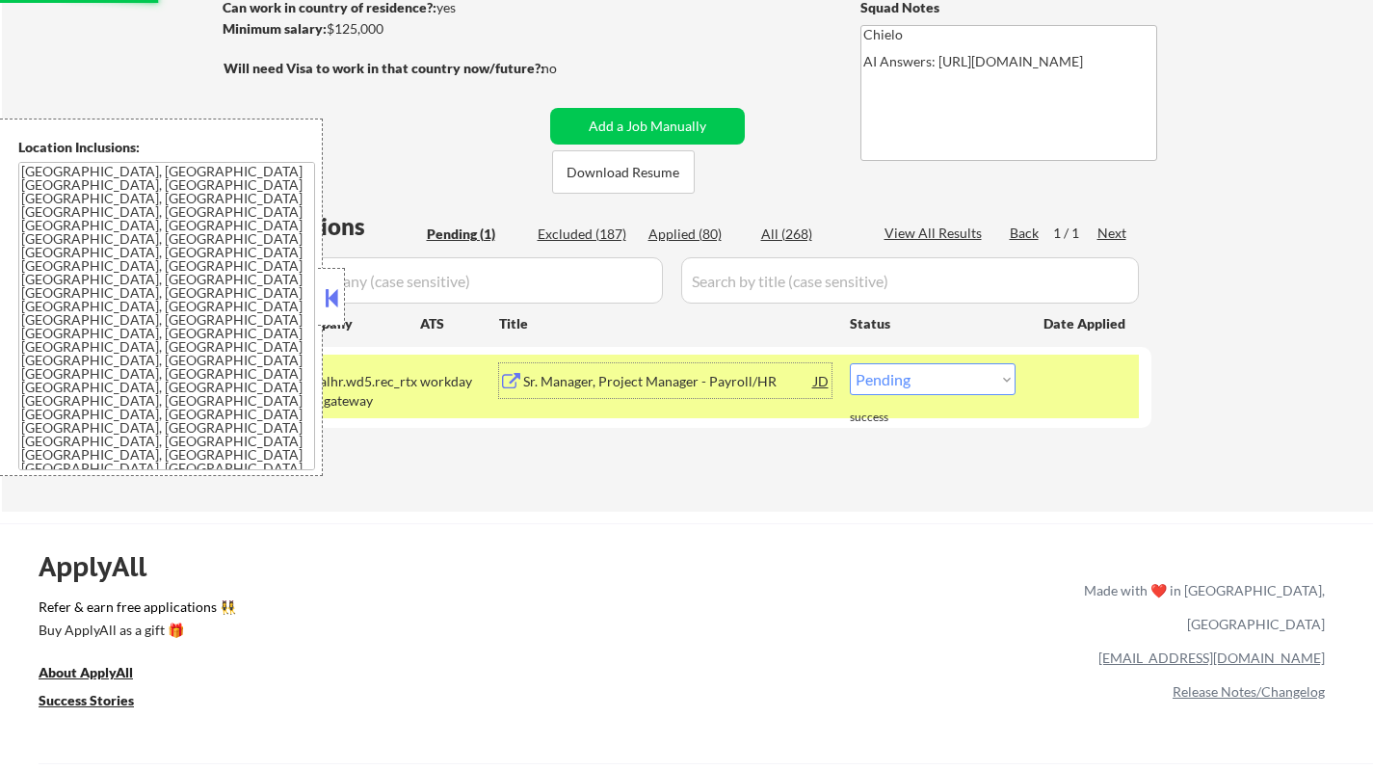
click at [646, 381] on div "Sr. Manager, Project Manager - Payroll/HR" at bounding box center [668, 381] width 291 height 19
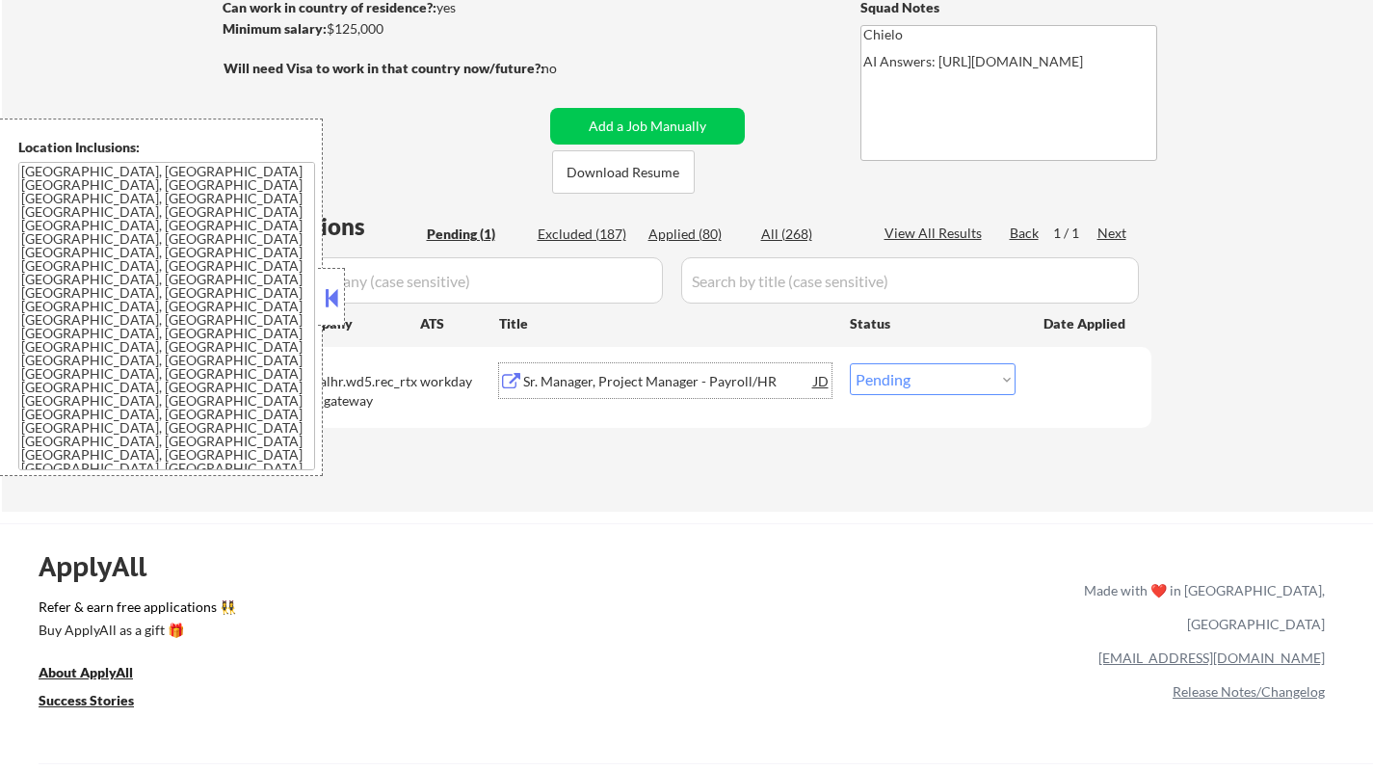
scroll to position [482, 0]
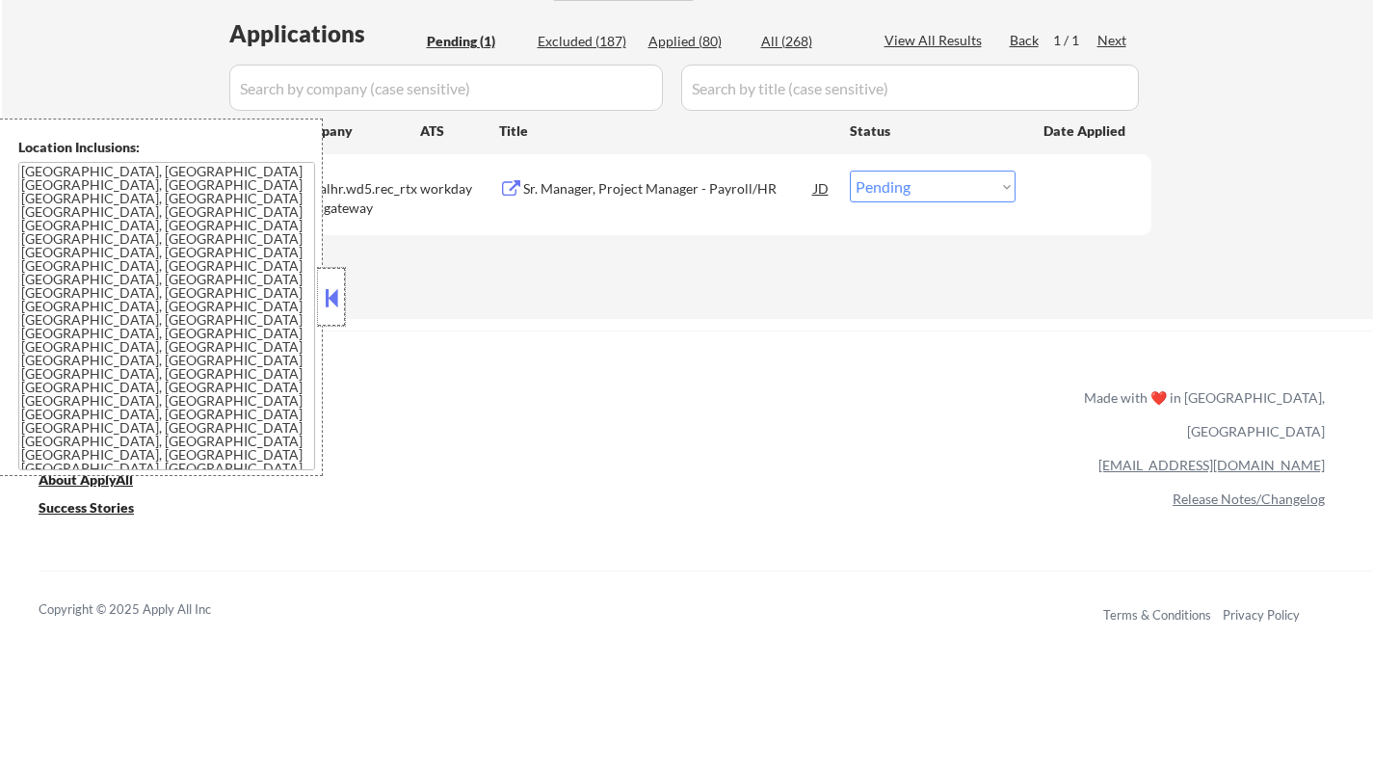
click at [334, 317] on div at bounding box center [331, 297] width 27 height 58
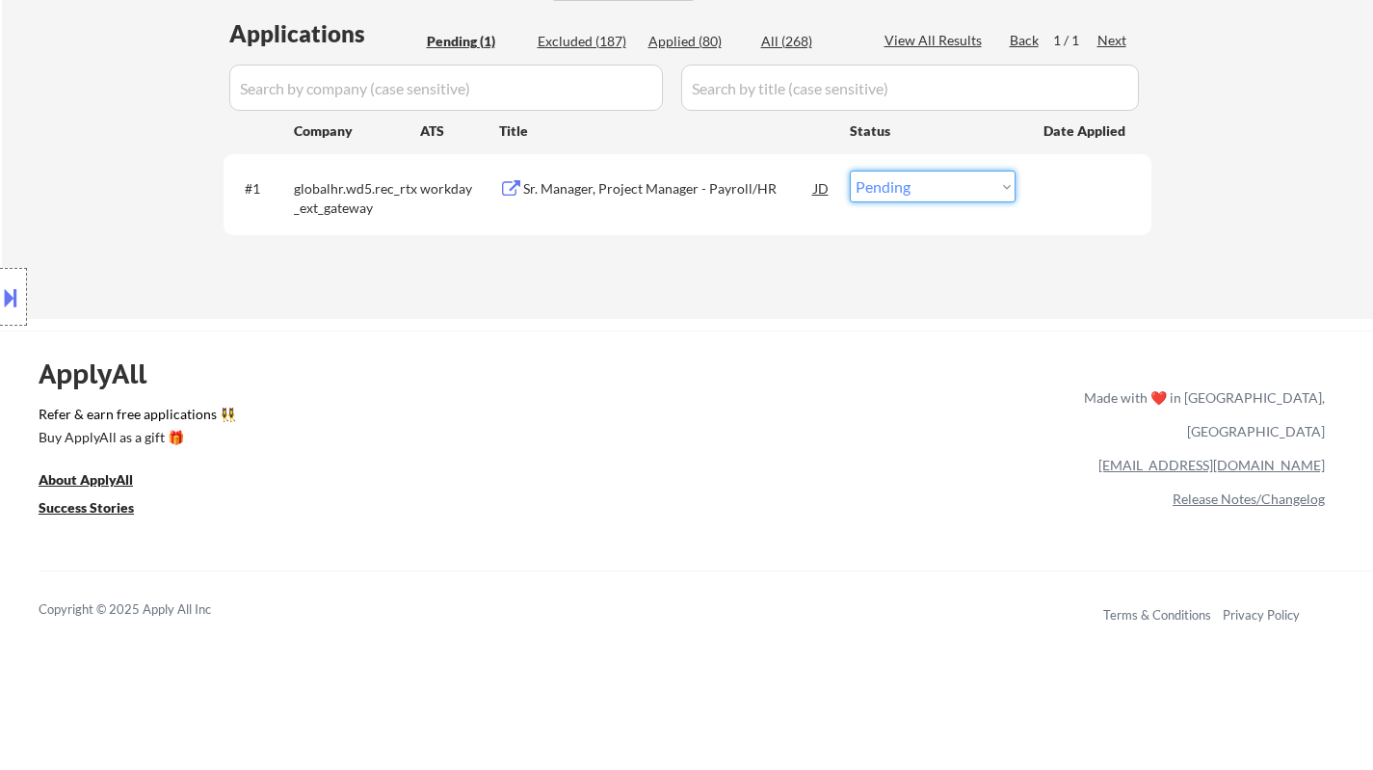
click at [950, 185] on select "Choose an option... Pending Applied Excluded (Questions) Excluded (Expired) Exc…" at bounding box center [933, 186] width 166 height 32
select select ""excluded__bad_match_""
click at [850, 170] on select "Choose an option... Pending Applied Excluded (Questions) Excluded (Expired) Exc…" at bounding box center [933, 186] width 166 height 32
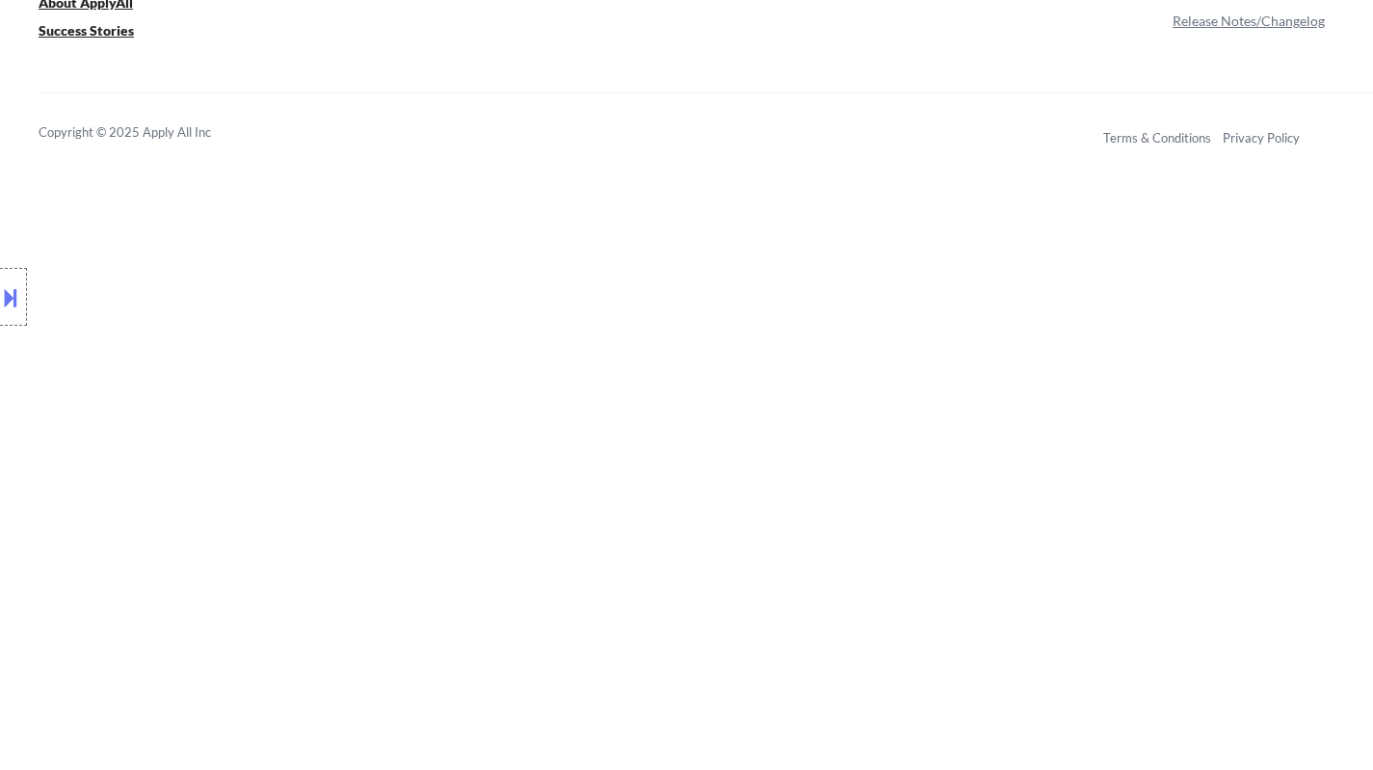
scroll to position [937, 0]
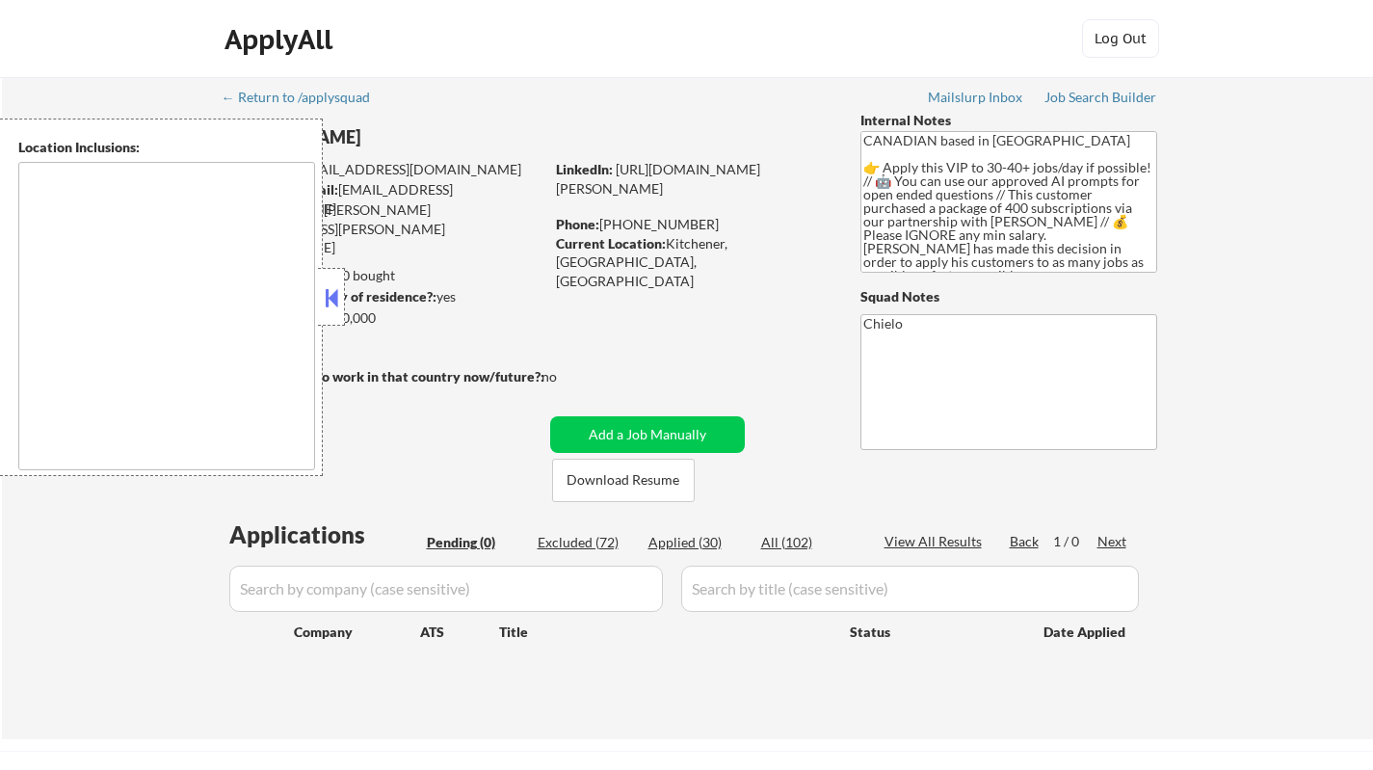
click at [307, 299] on textarea at bounding box center [166, 316] width 297 height 308
click at [326, 293] on button at bounding box center [331, 297] width 21 height 29
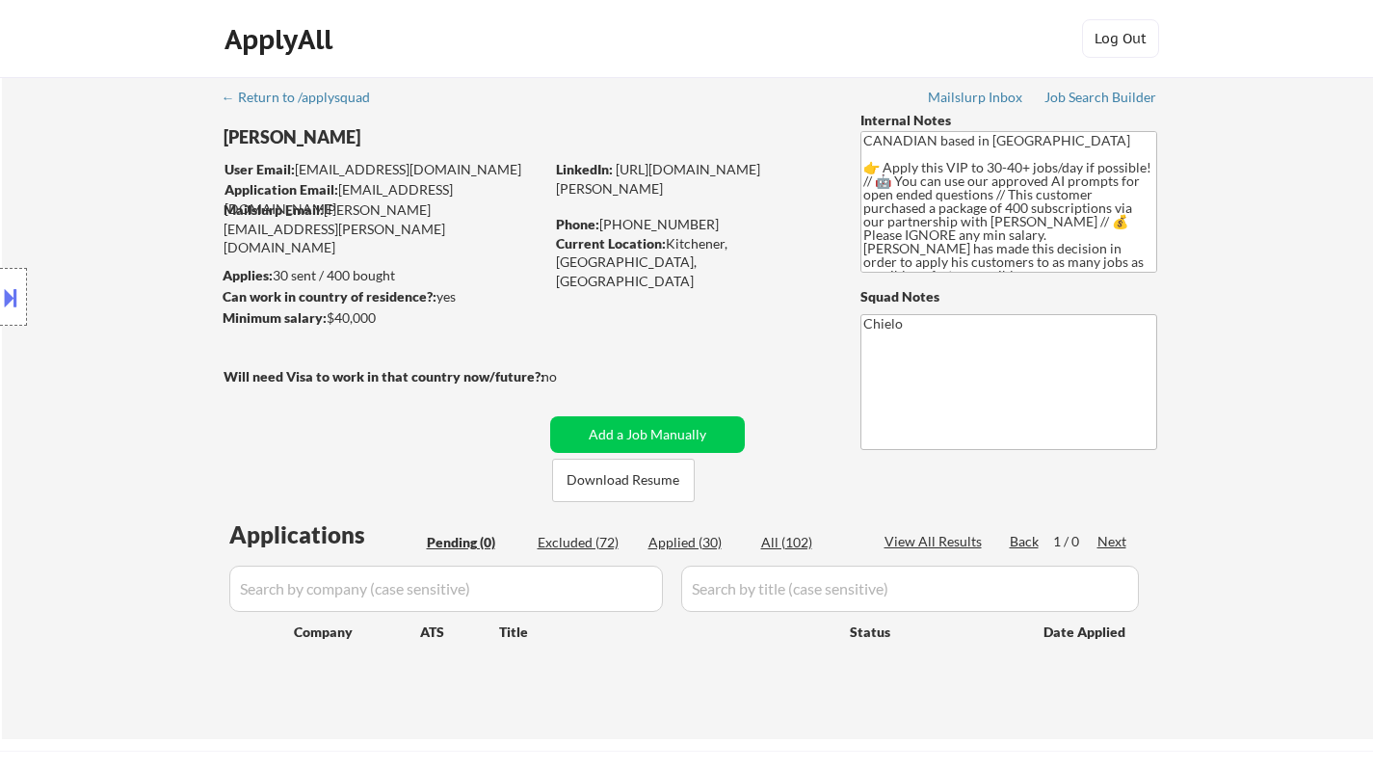
drag, startPoint x: 1125, startPoint y: 88, endPoint x: 1357, endPoint y: 201, distance: 258.5
click at [1357, 201] on div "← Return to /applysquad Mailslurp Inbox Job Search Builder [PERSON_NAME] User E…" at bounding box center [687, 408] width 1371 height 662
select select ""pending""
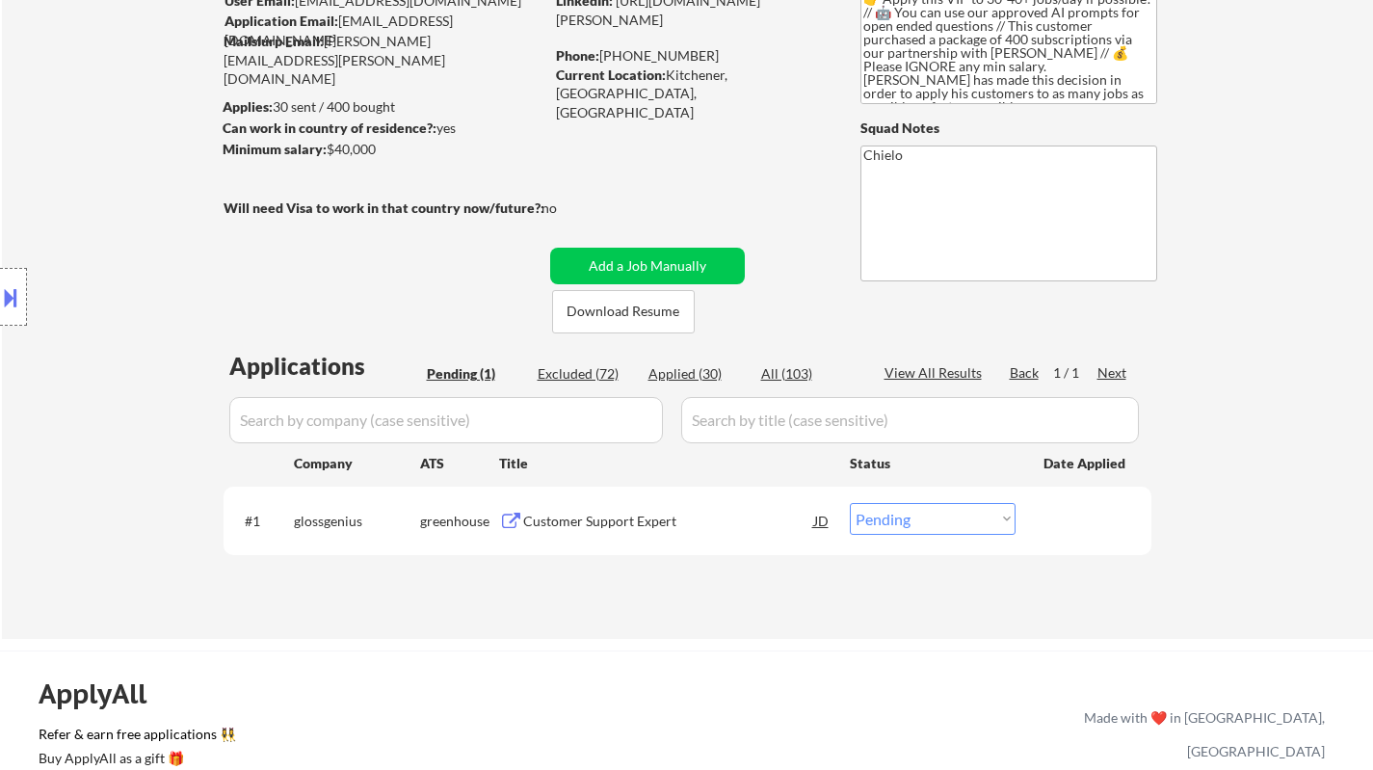
scroll to position [193, 0]
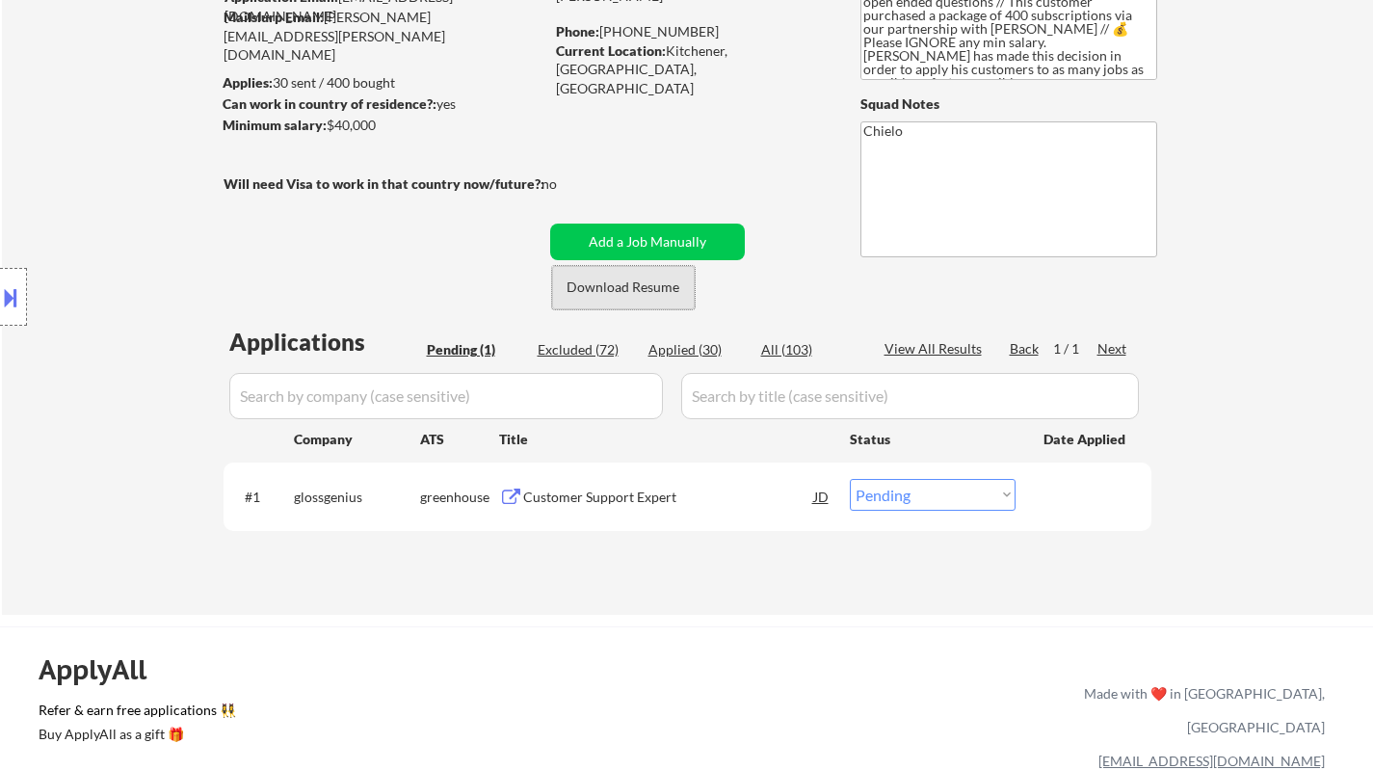
click at [620, 280] on button "Download Resume" at bounding box center [623, 287] width 143 height 43
click at [622, 496] on div "Customer Support Expert" at bounding box center [668, 496] width 291 height 19
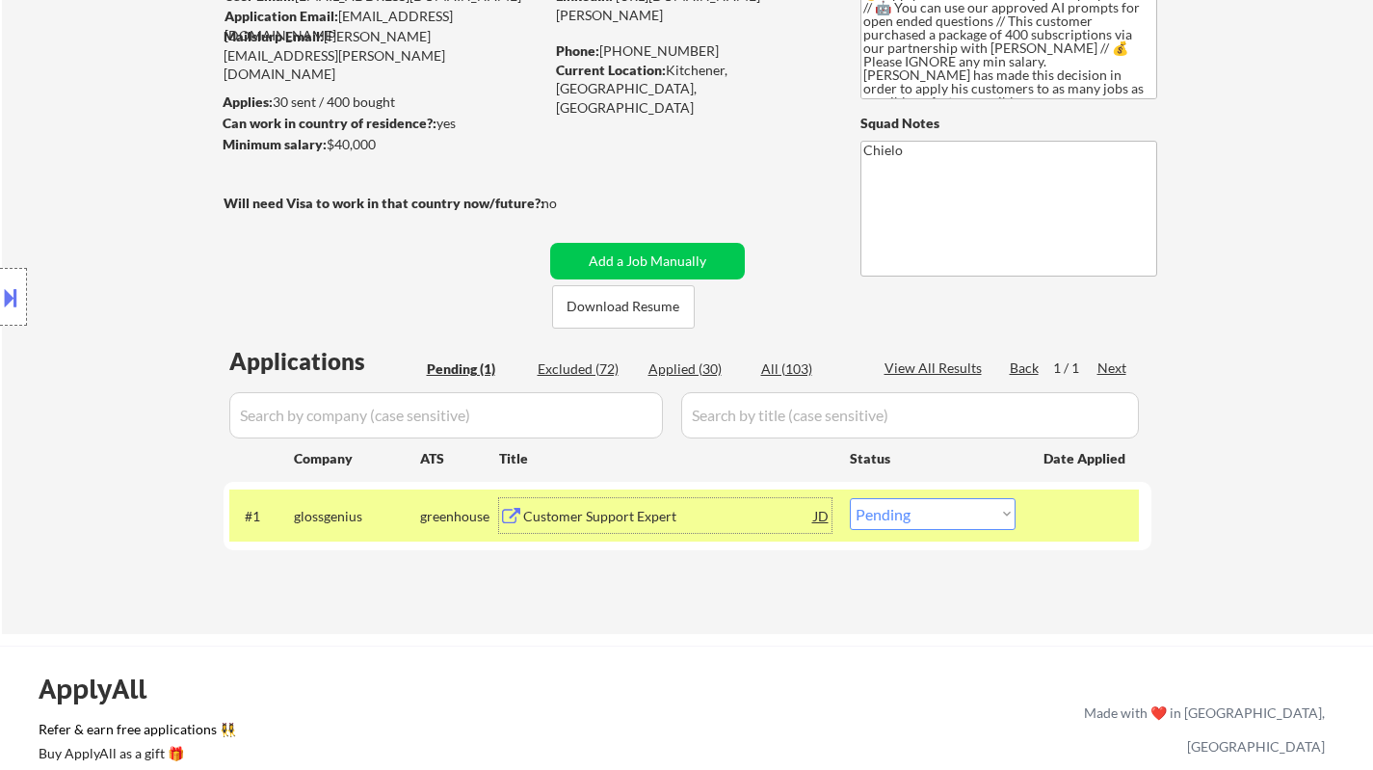
scroll to position [289, 0]
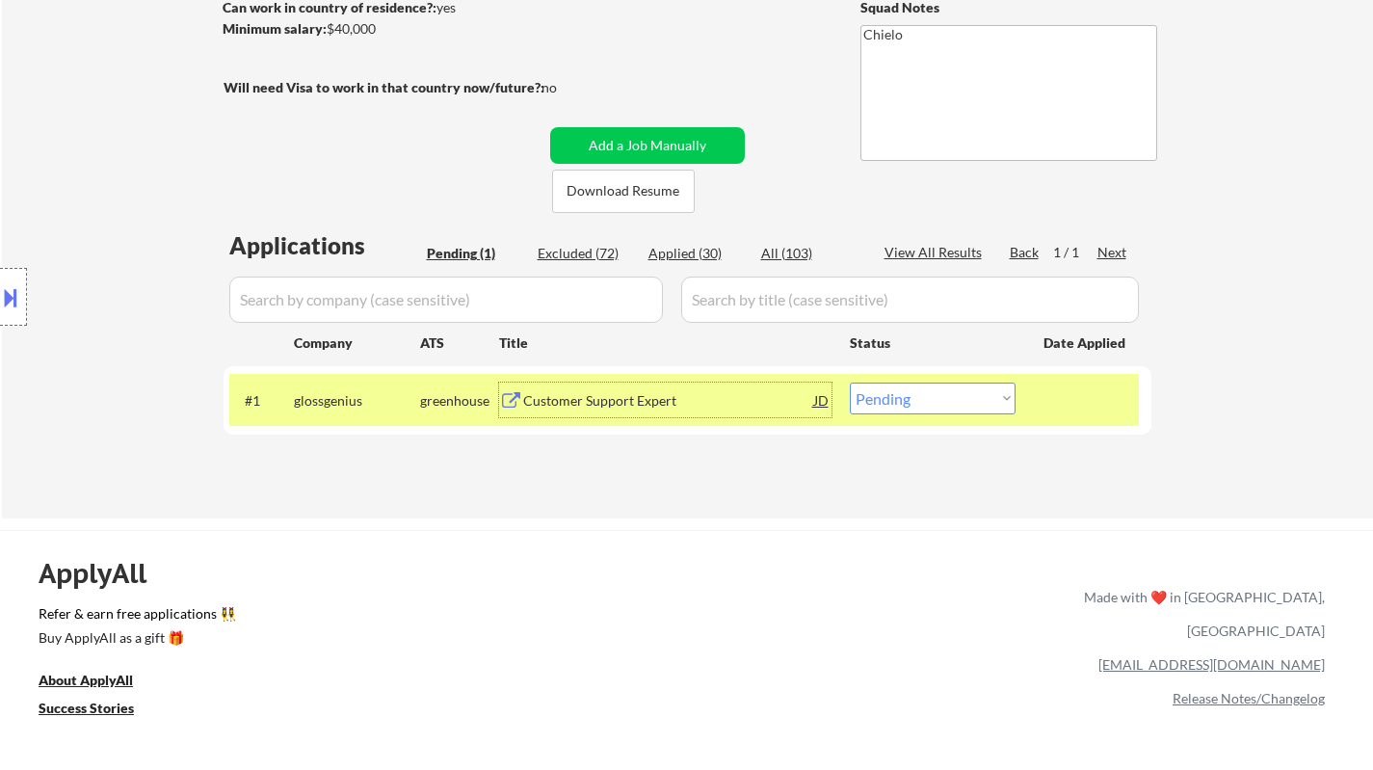
drag, startPoint x: 920, startPoint y: 390, endPoint x: 921, endPoint y: 412, distance: 22.2
click at [920, 390] on select "Choose an option... Pending Applied Excluded (Questions) Excluded (Expired) Exc…" at bounding box center [933, 398] width 166 height 32
drag, startPoint x: 1187, startPoint y: 519, endPoint x: 579, endPoint y: 12, distance: 791.9
click at [1180, 517] on div "← Return to /applysquad Mailslurp Inbox Job Search Builder Britton Russell User…" at bounding box center [686, 608] width 1373 height 1794
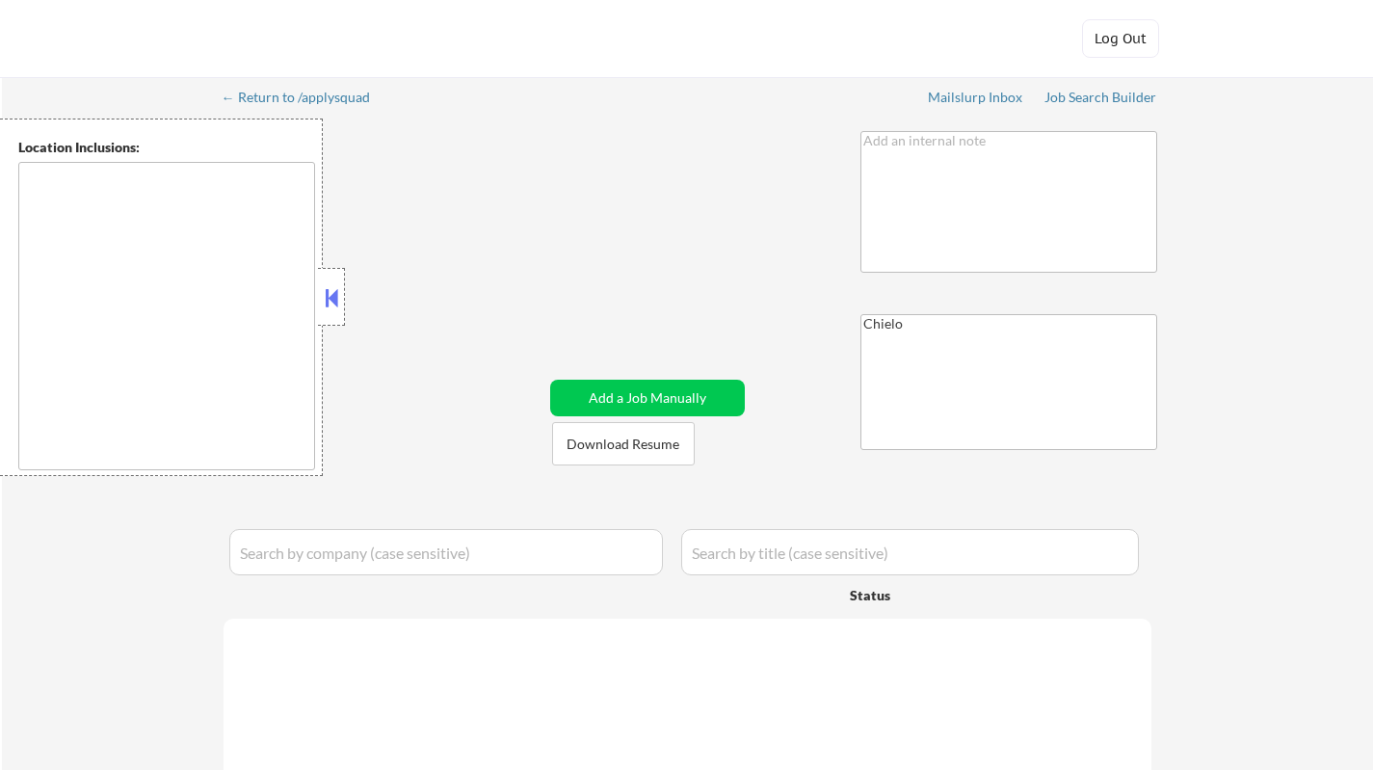
type textarea "[GEOGRAPHIC_DATA], [GEOGRAPHIC_DATA] [GEOGRAPHIC_DATA], [GEOGRAPHIC_DATA] [GEOG…"
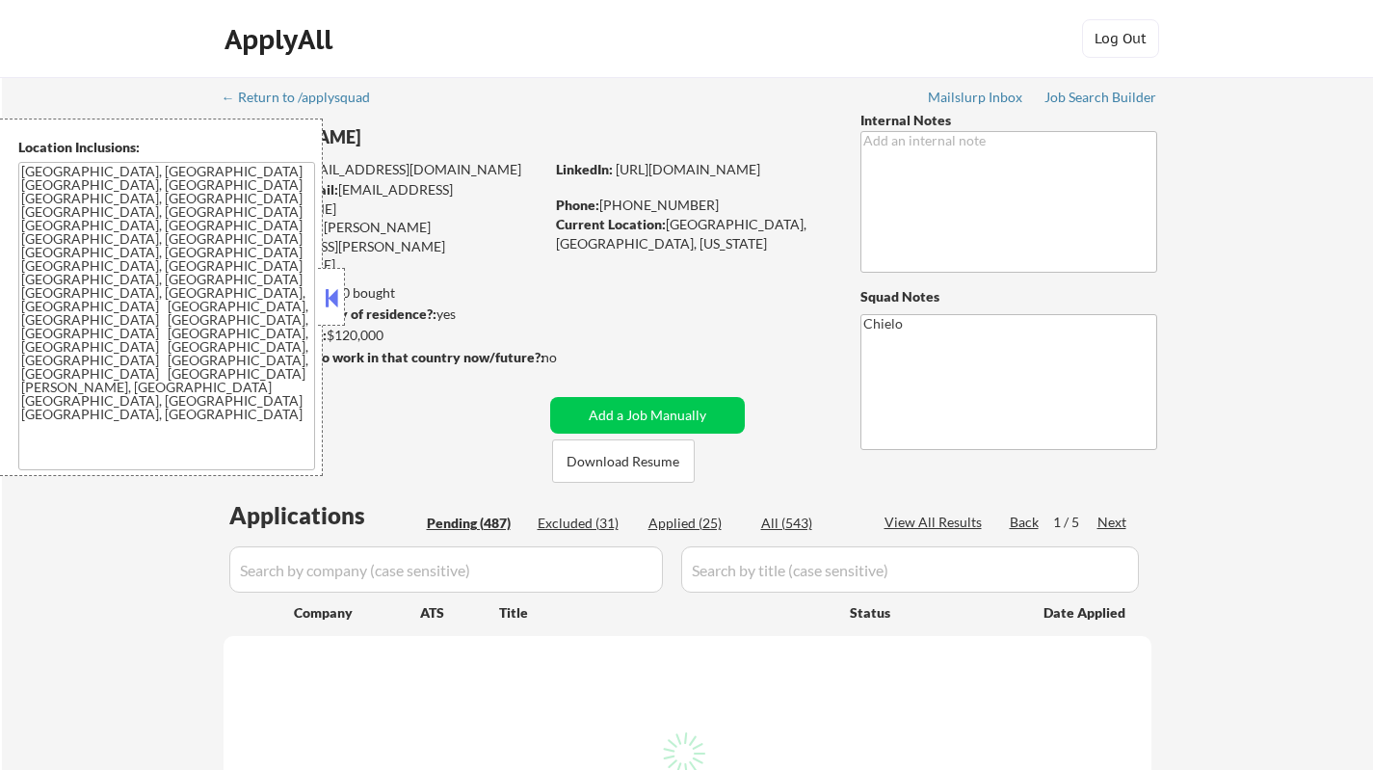
click at [0, 60] on div "ApplyAll Log Out" at bounding box center [686, 39] width 1373 height 78
select select ""pending""
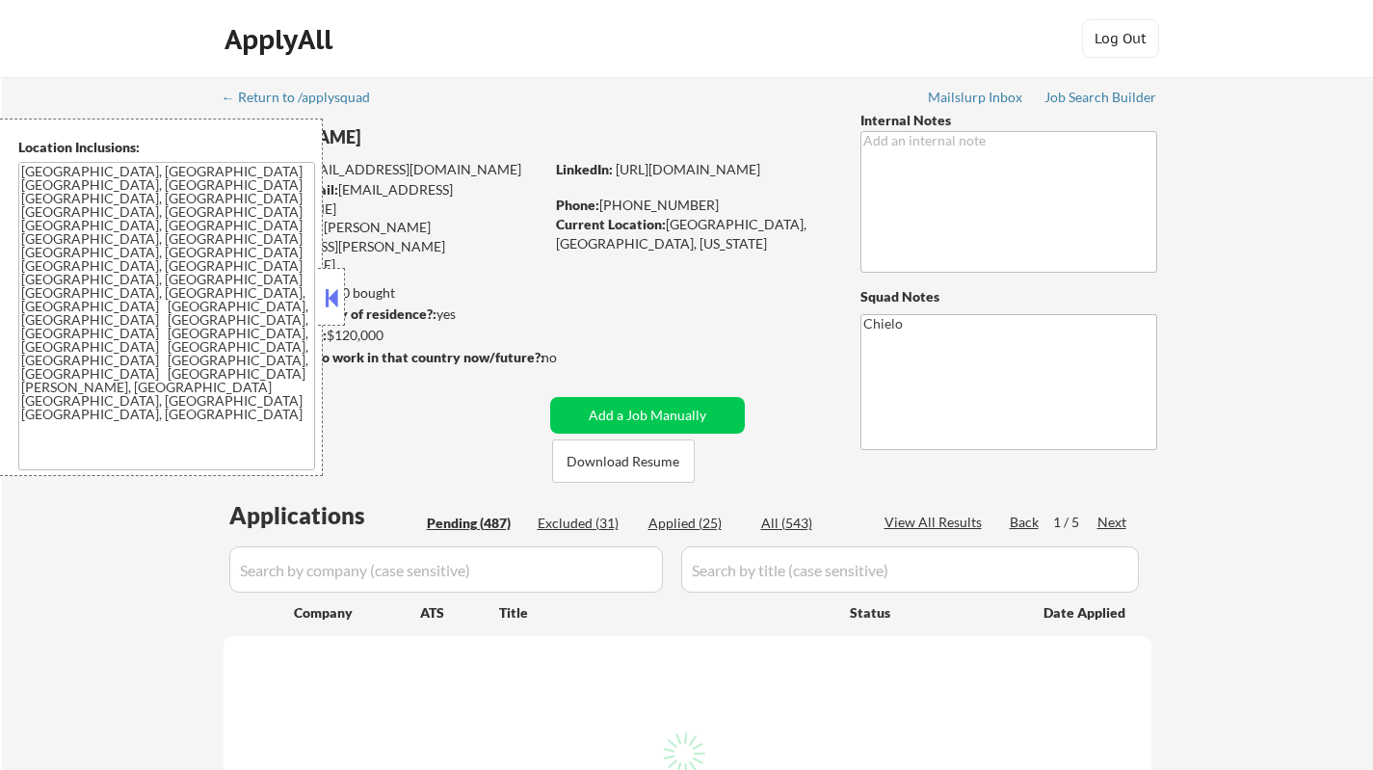
select select ""pending""
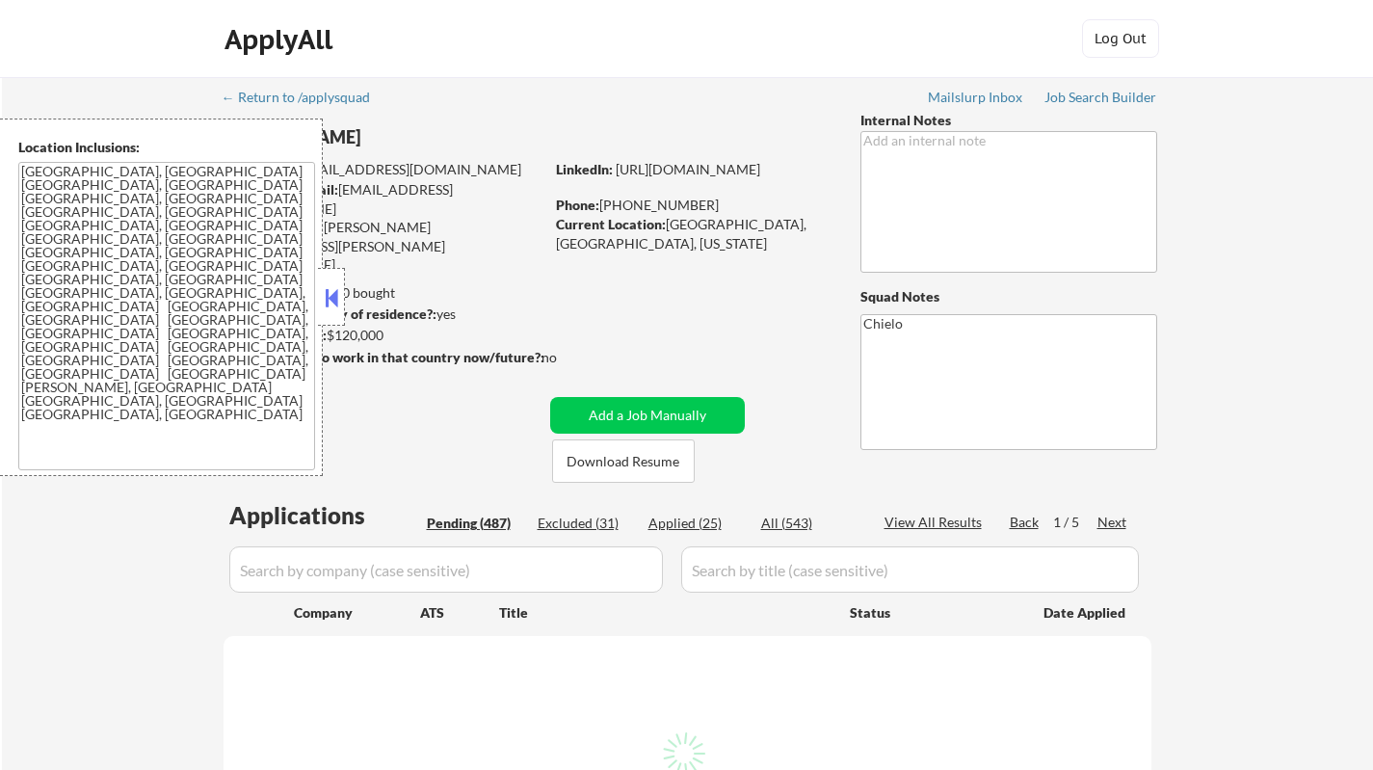
select select ""pending""
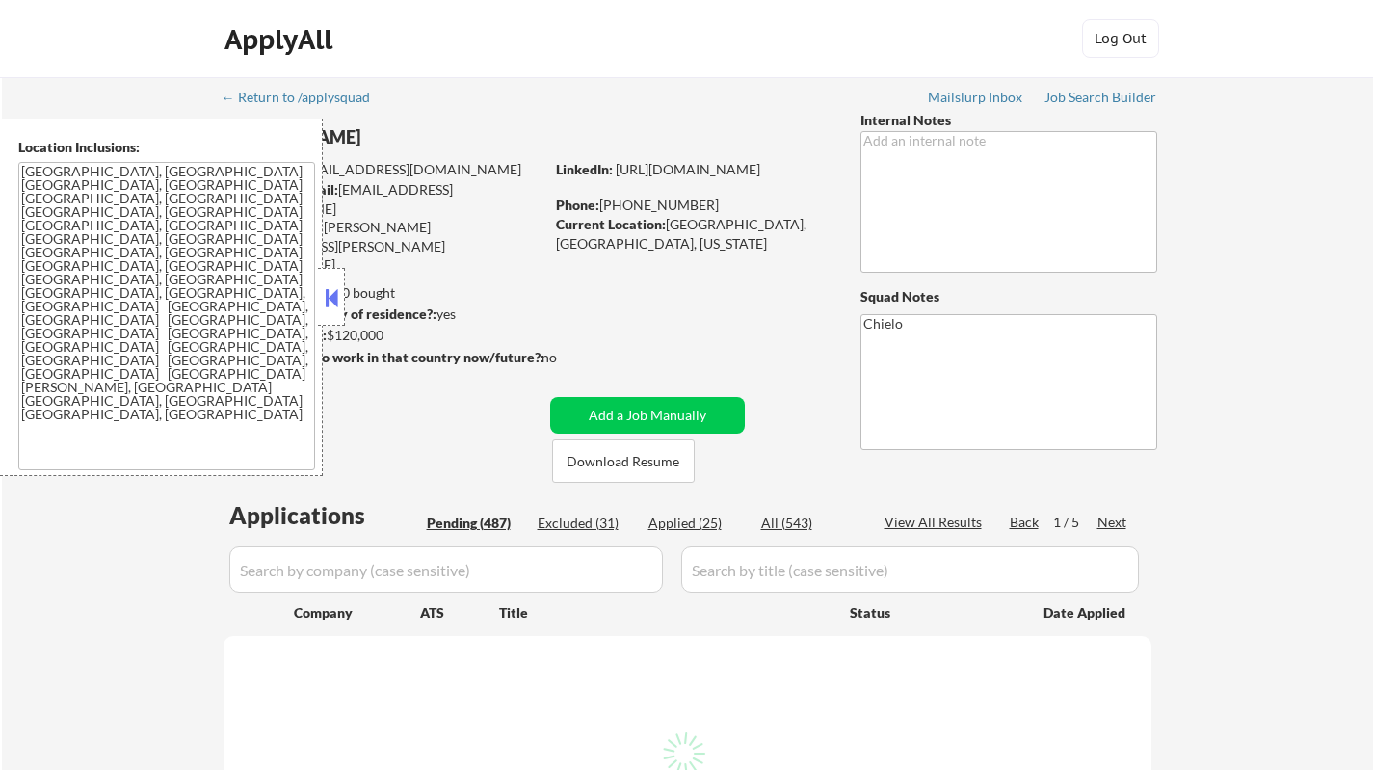
select select ""pending""
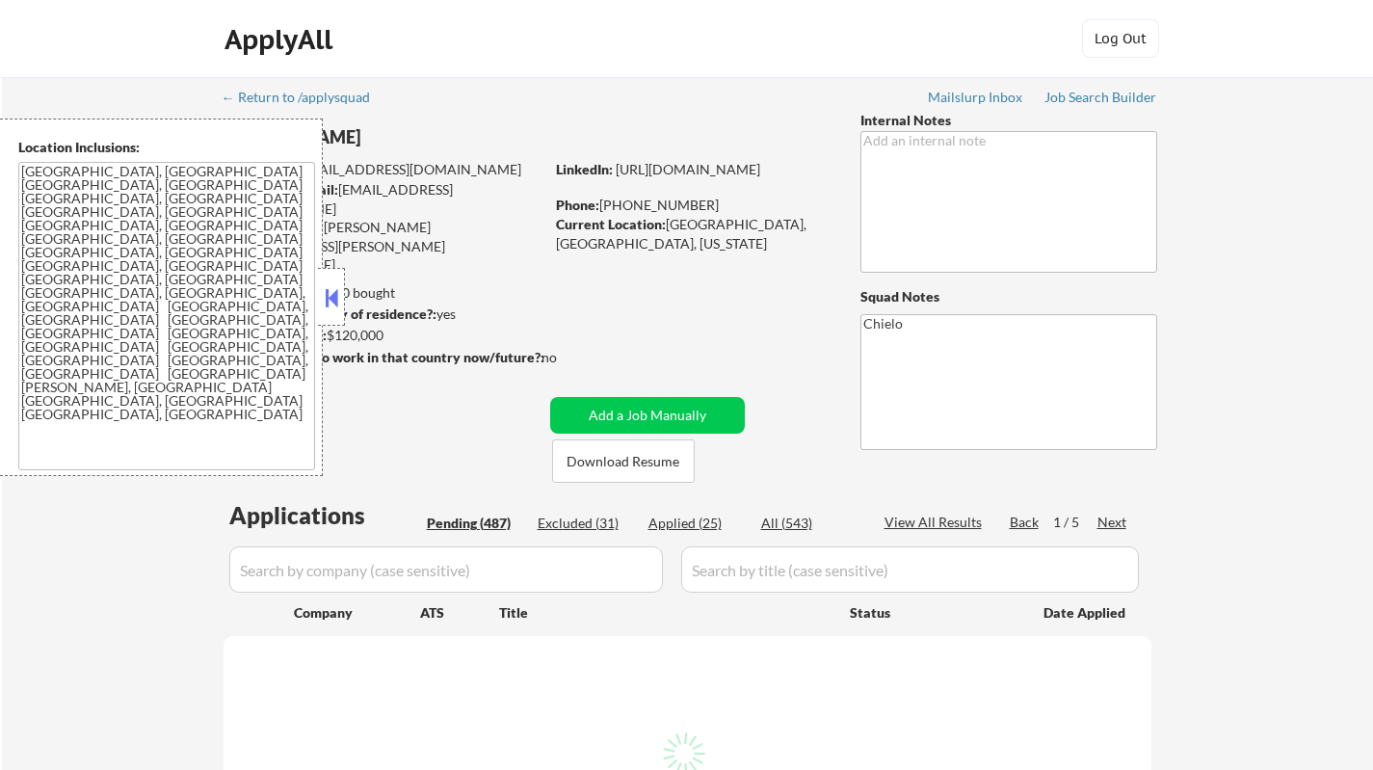
select select ""pending""
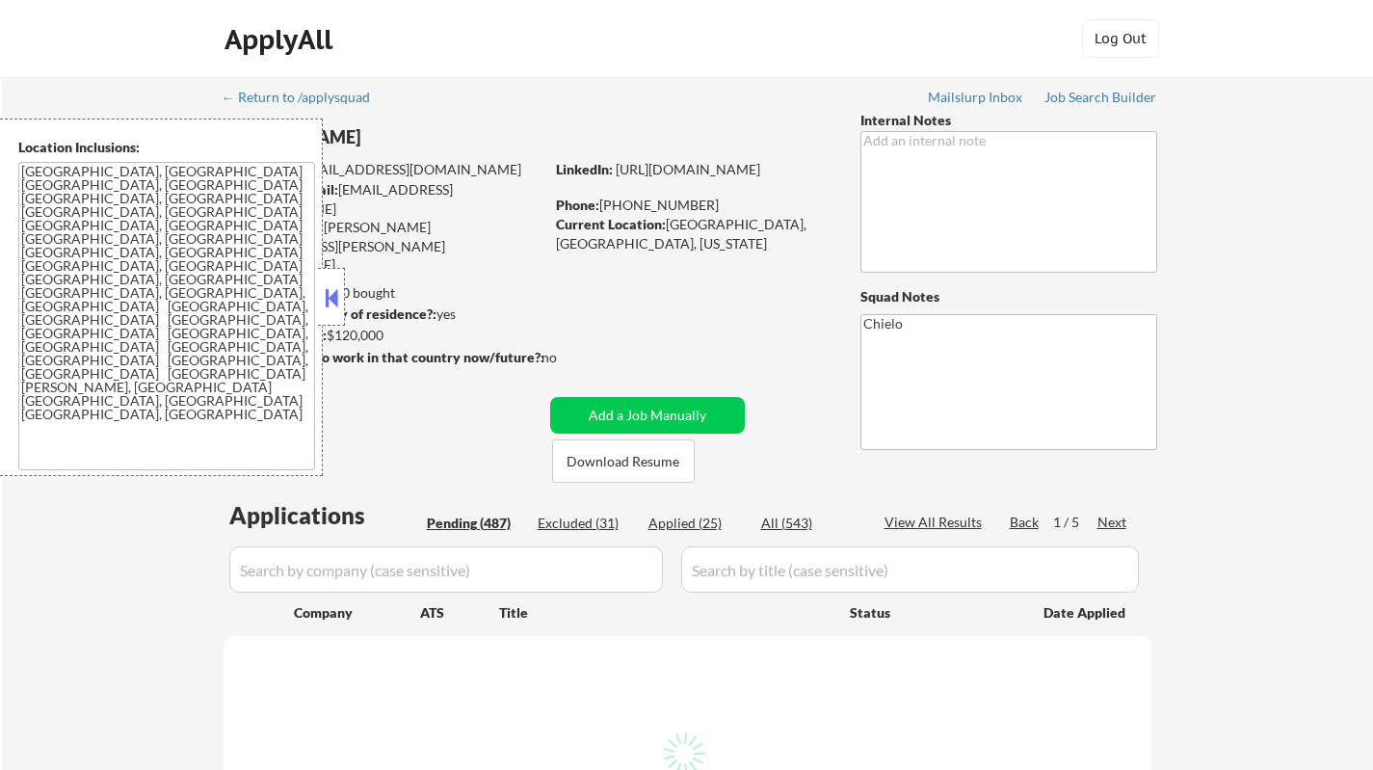
select select ""pending""
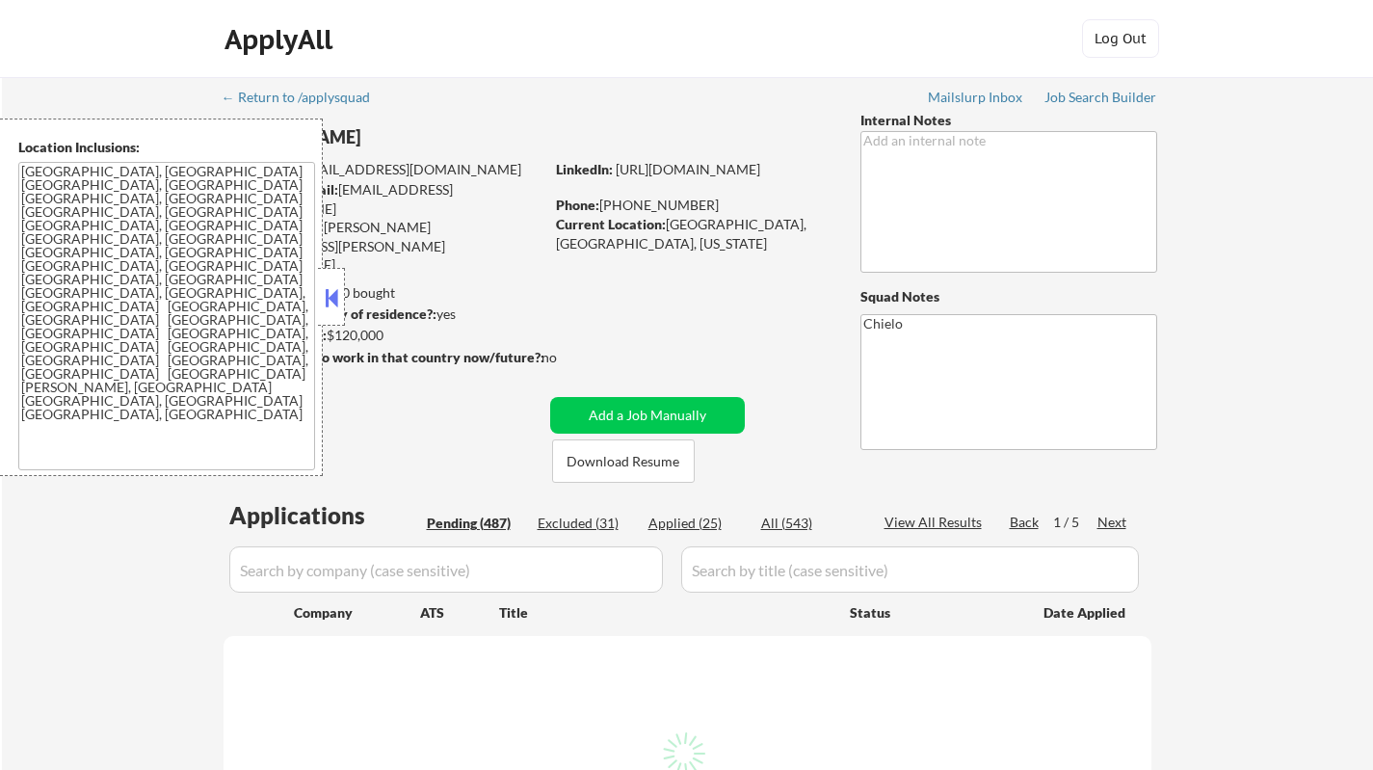
select select ""pending""
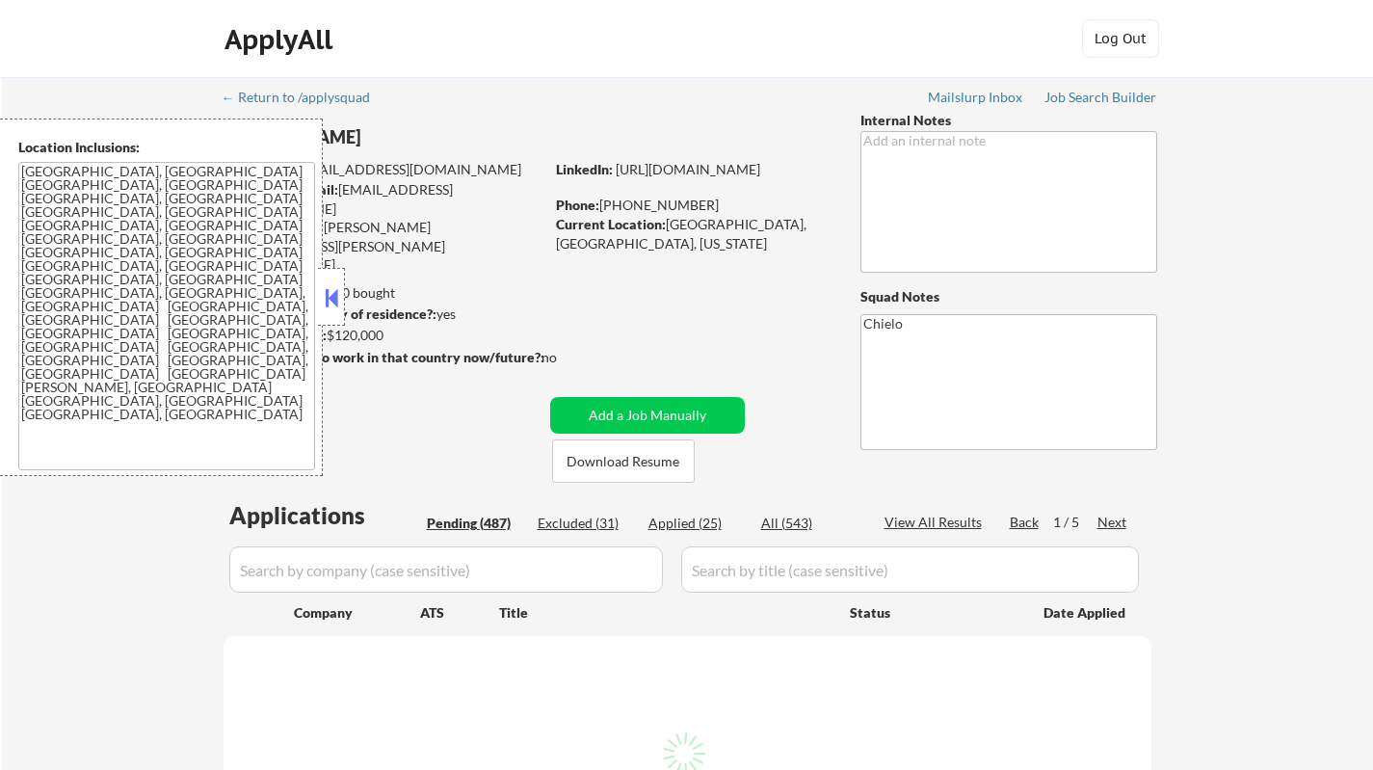
select select ""pending""
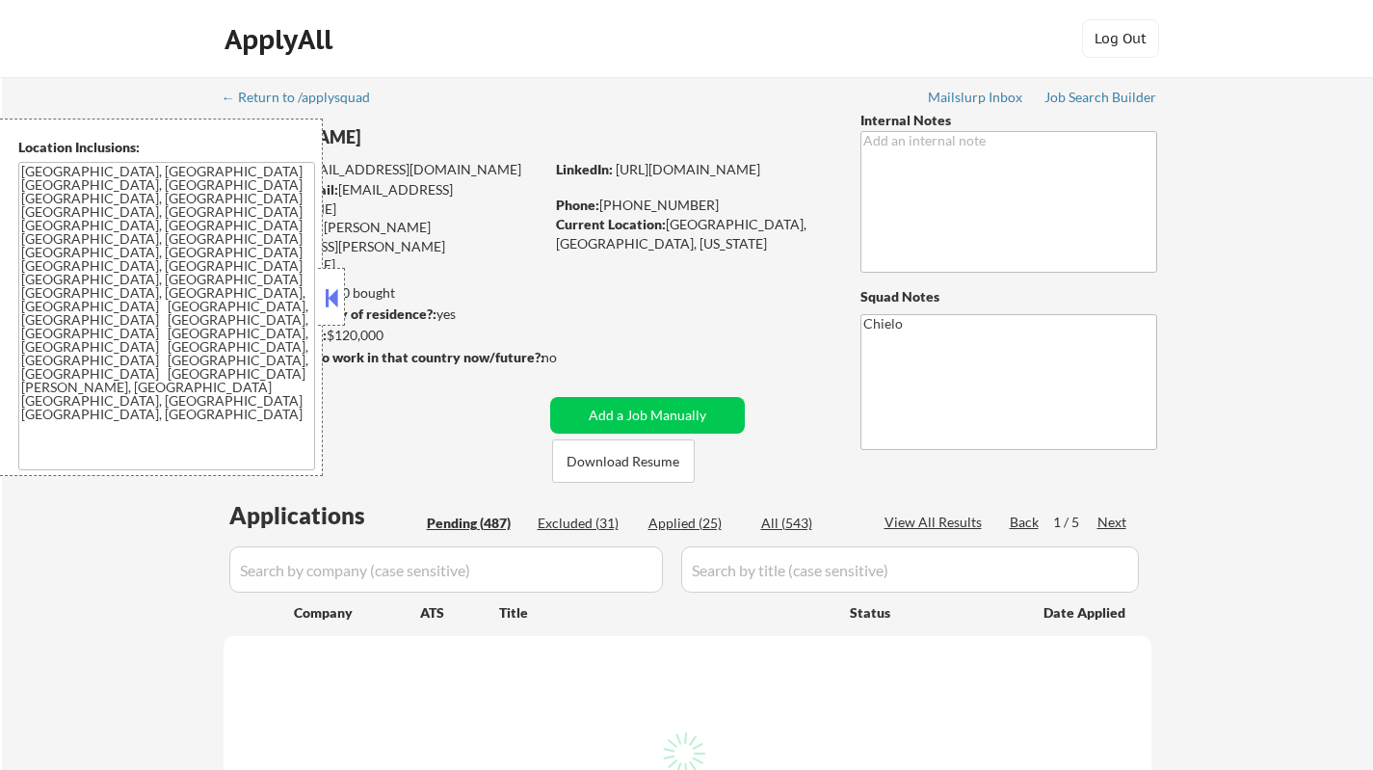
select select ""pending""
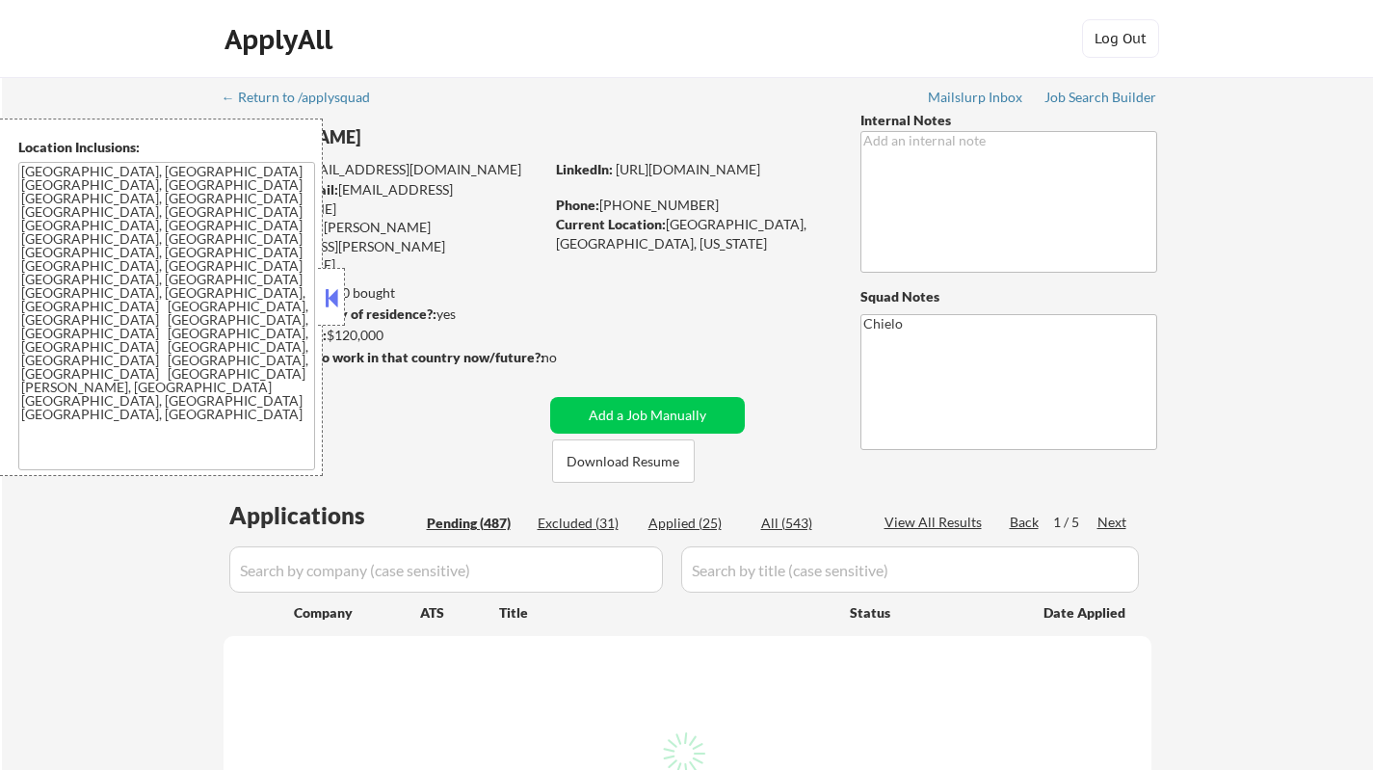
select select ""pending""
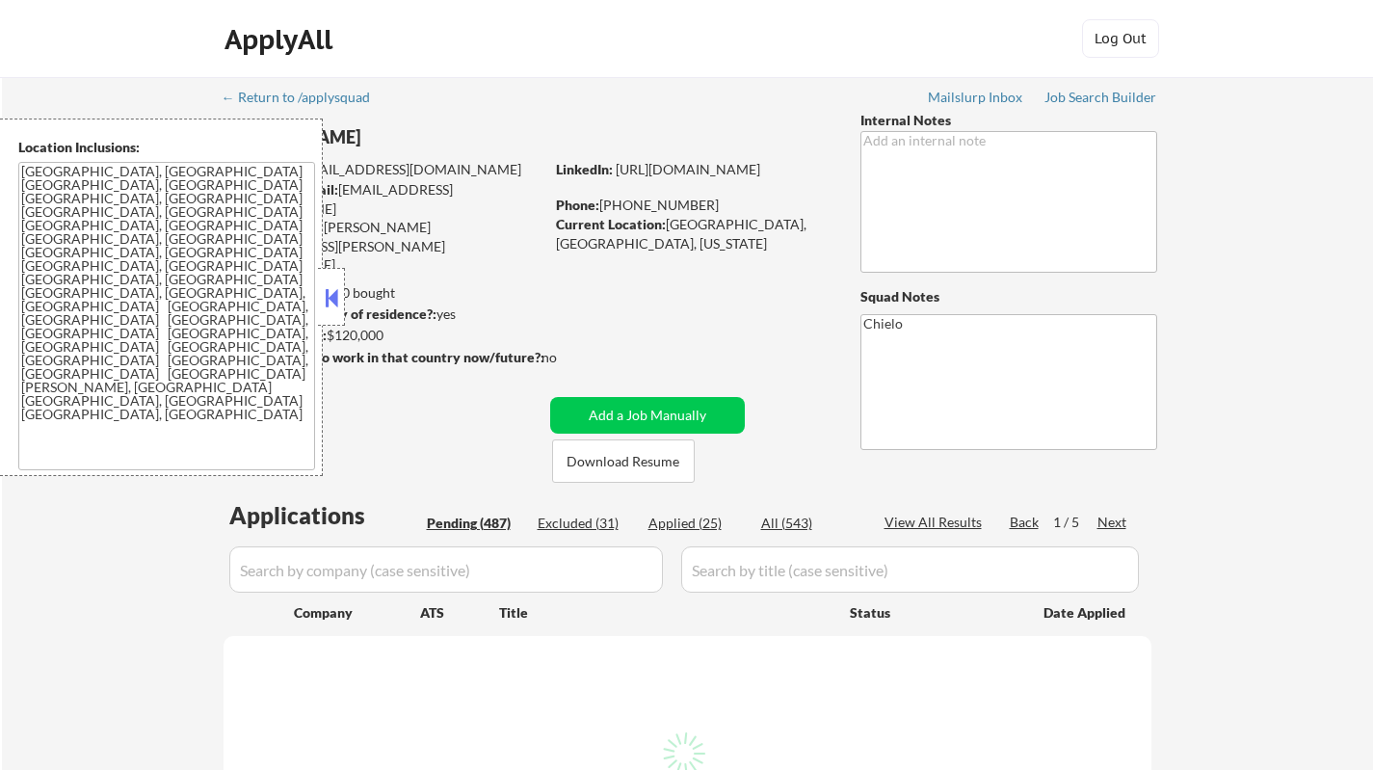
select select ""pending""
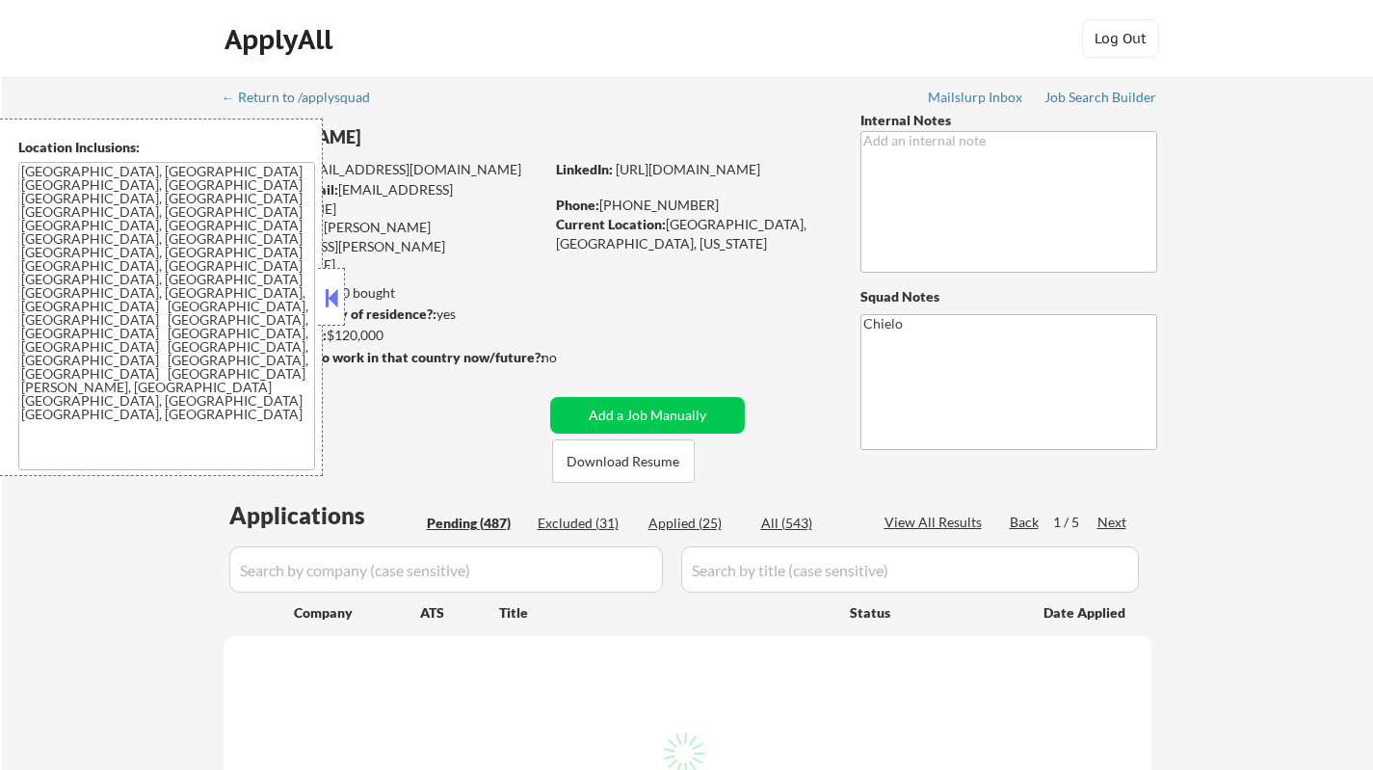
select select ""pending""
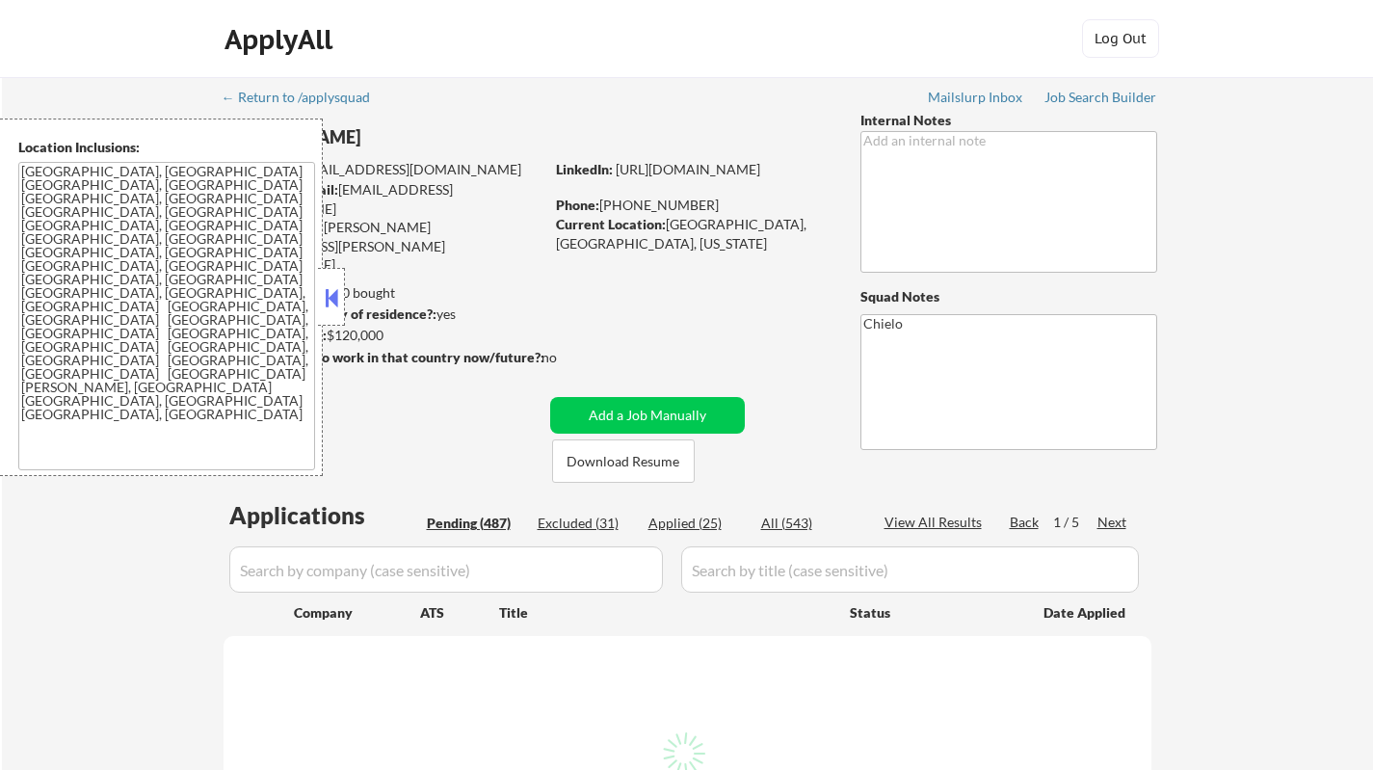
select select ""pending""
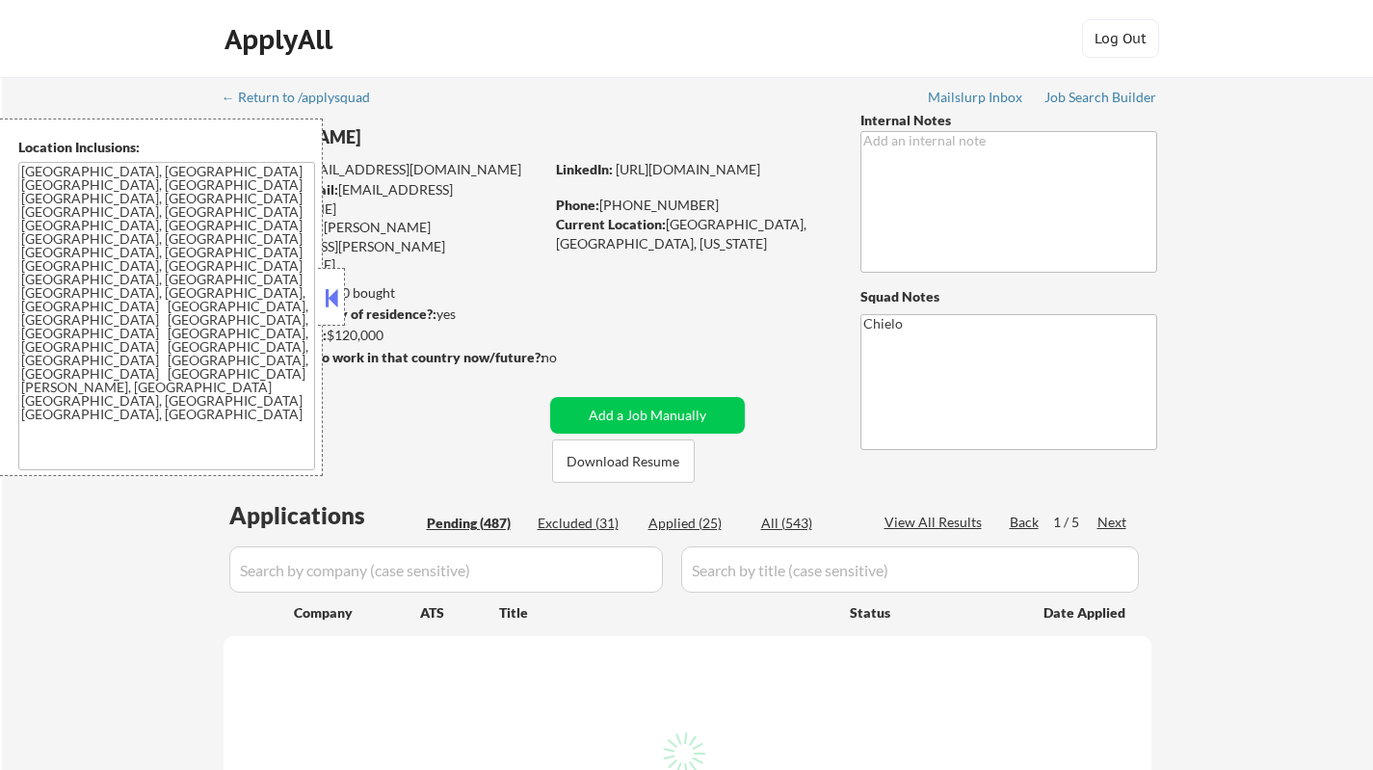
select select ""pending""
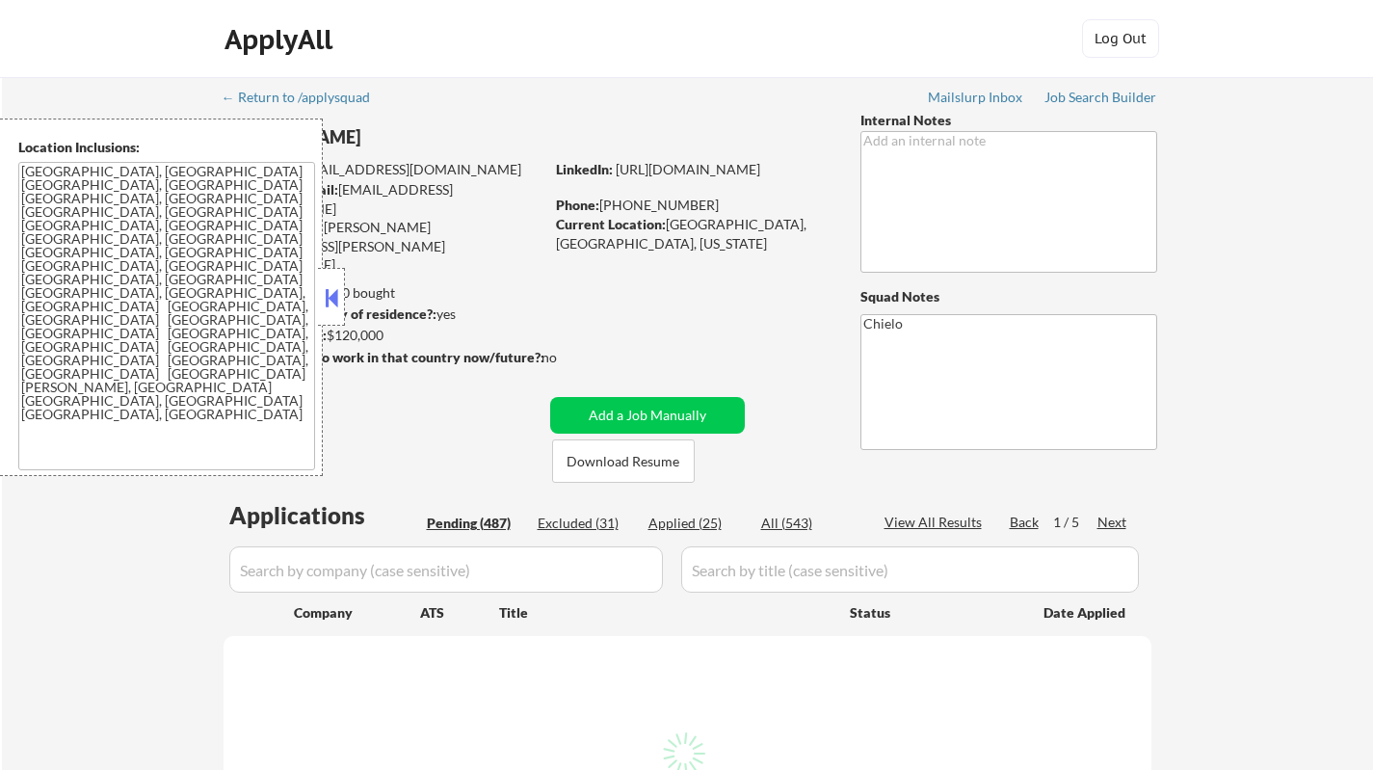
select select ""pending""
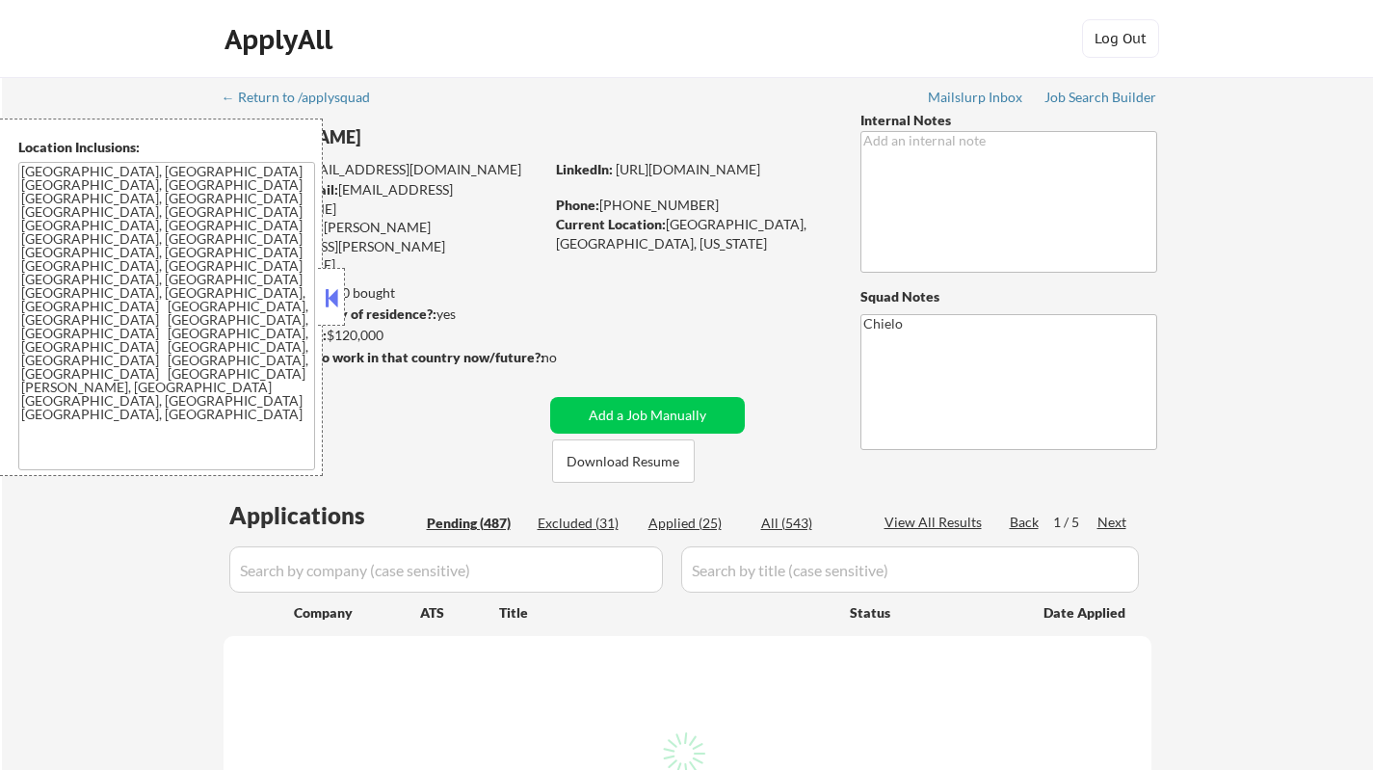
select select ""pending""
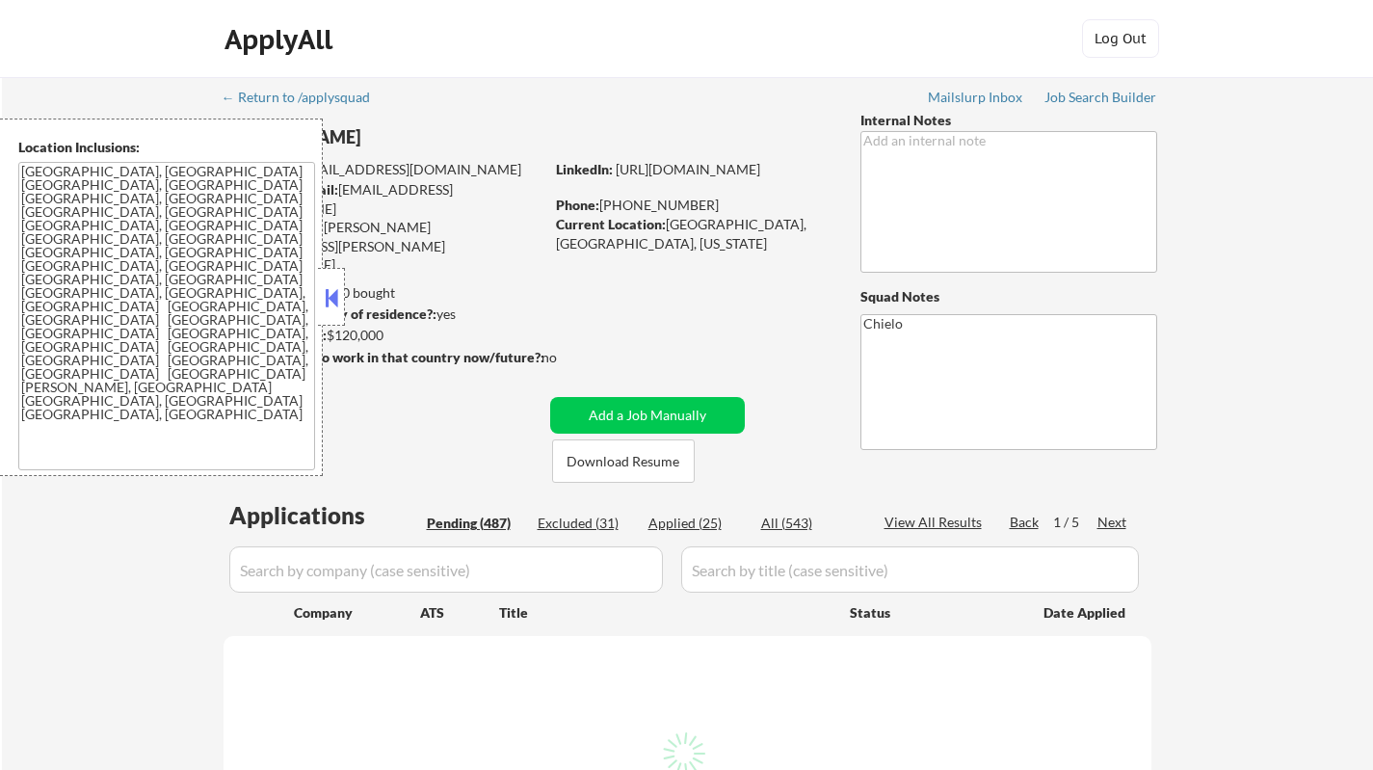
select select ""pending""
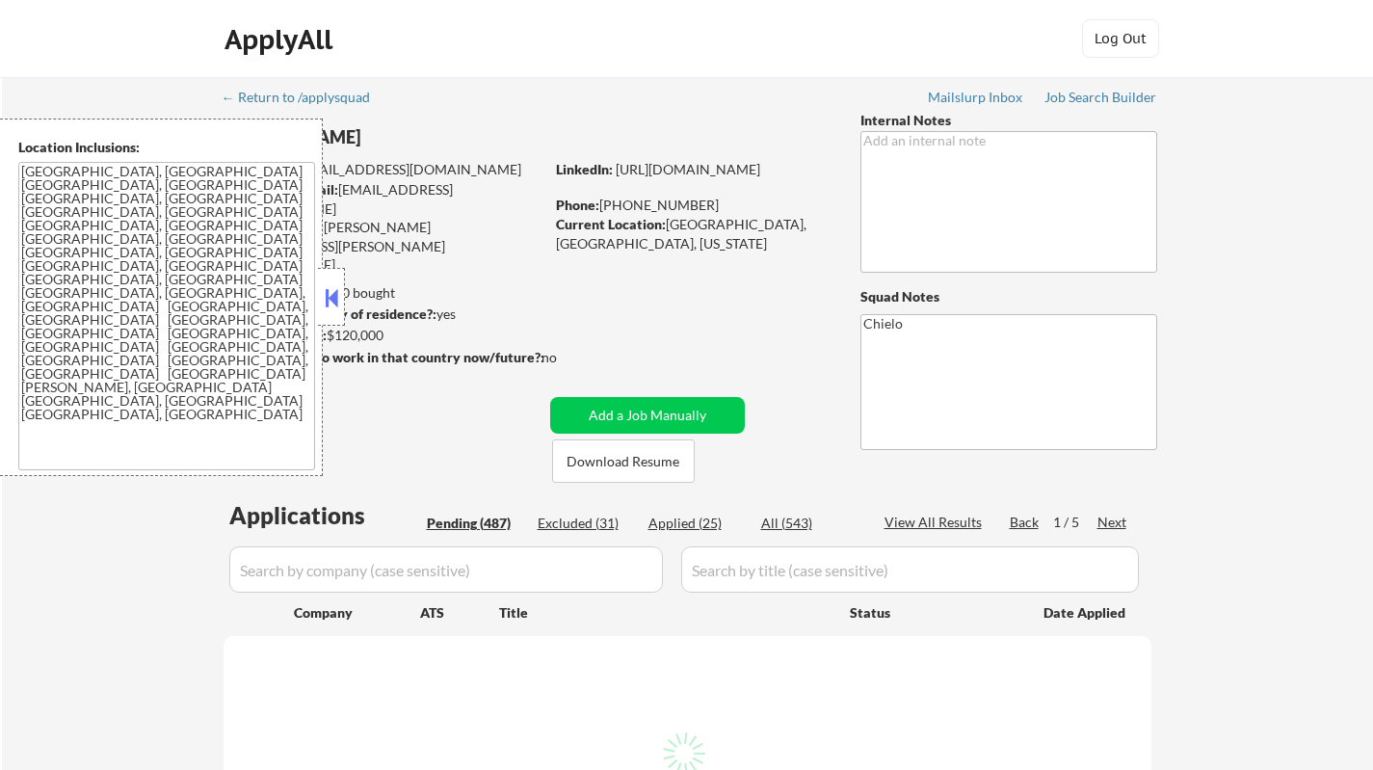
select select ""pending""
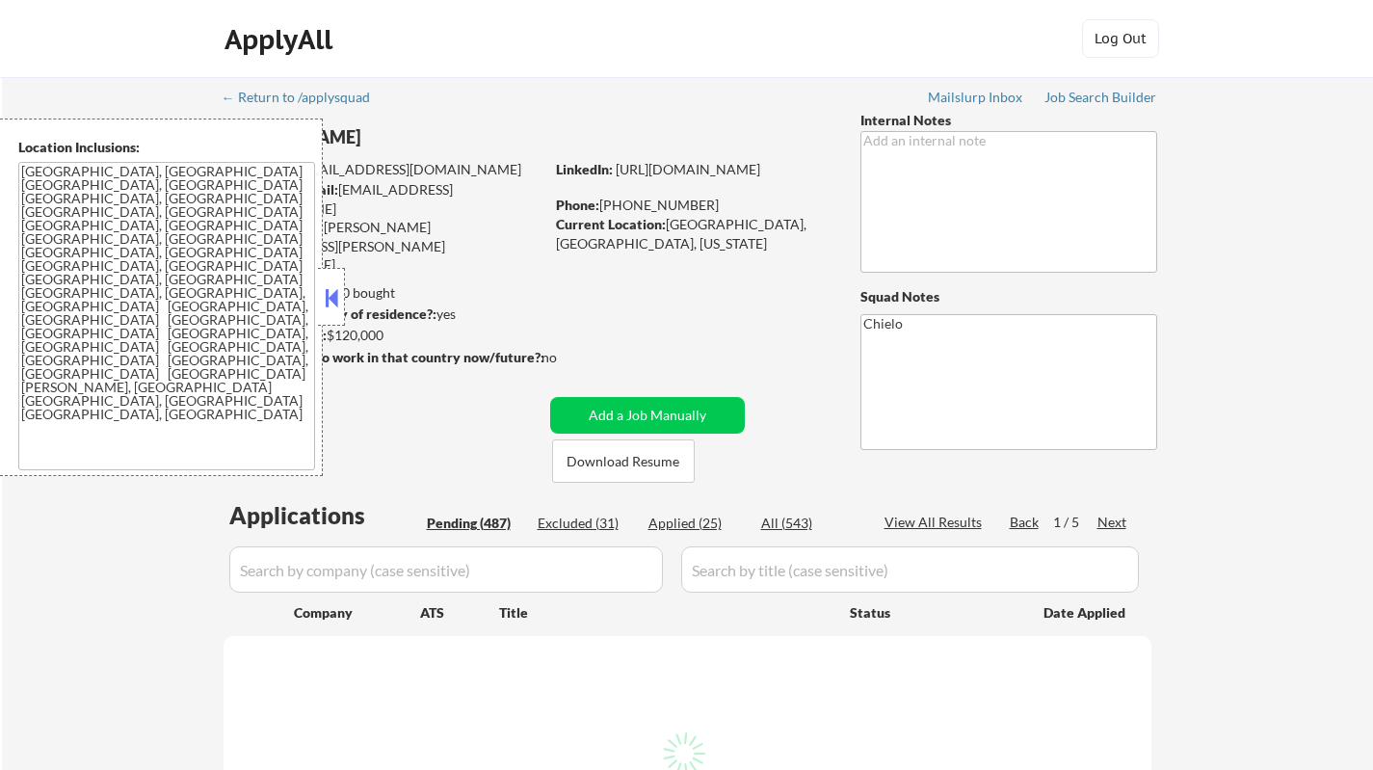
select select ""pending""
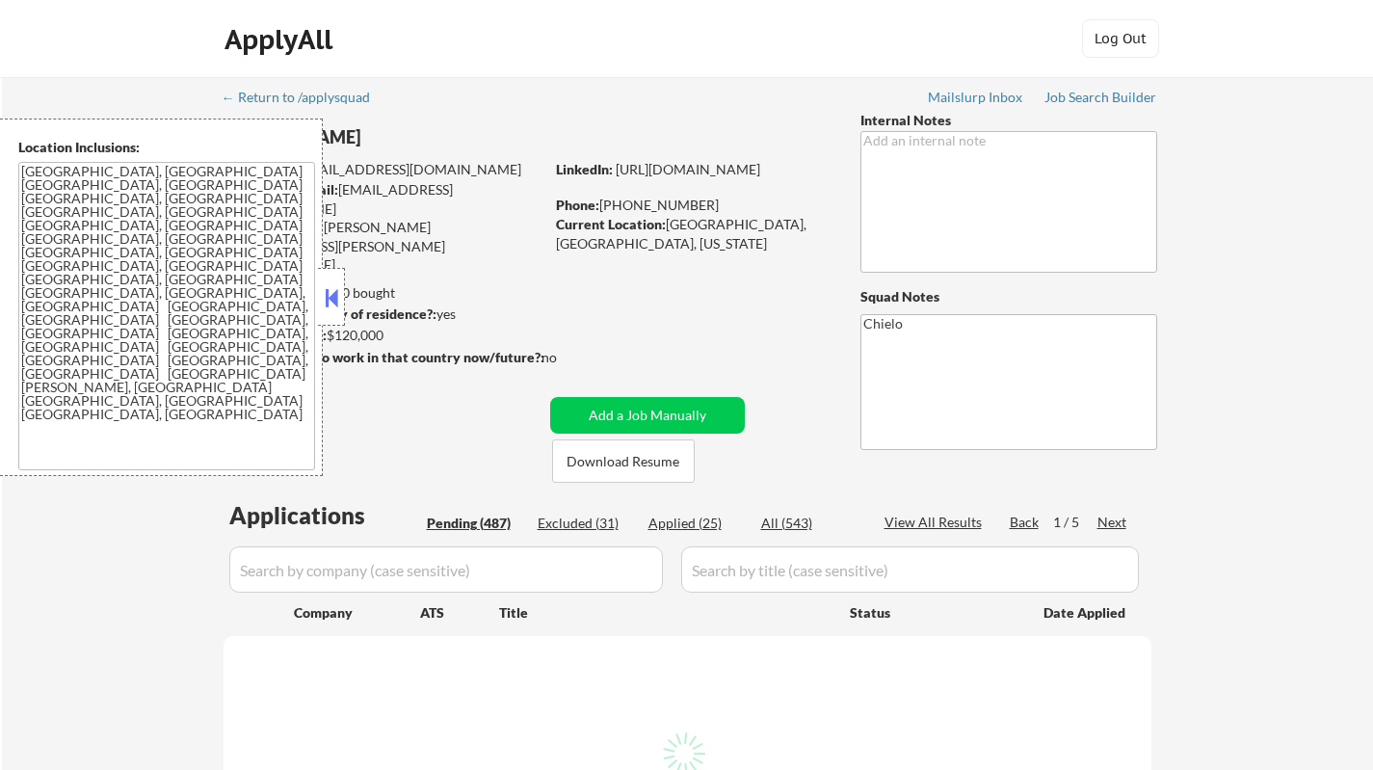
select select ""pending""
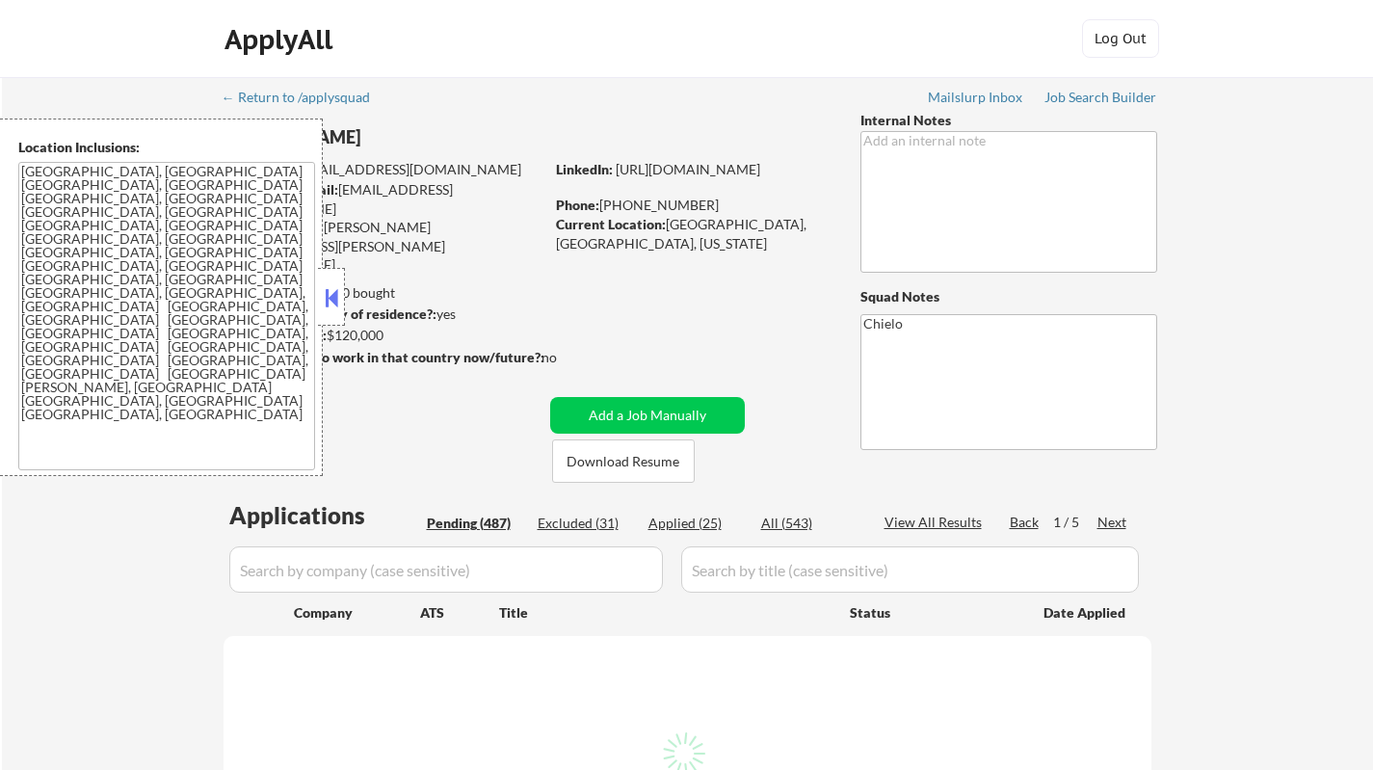
select select ""pending""
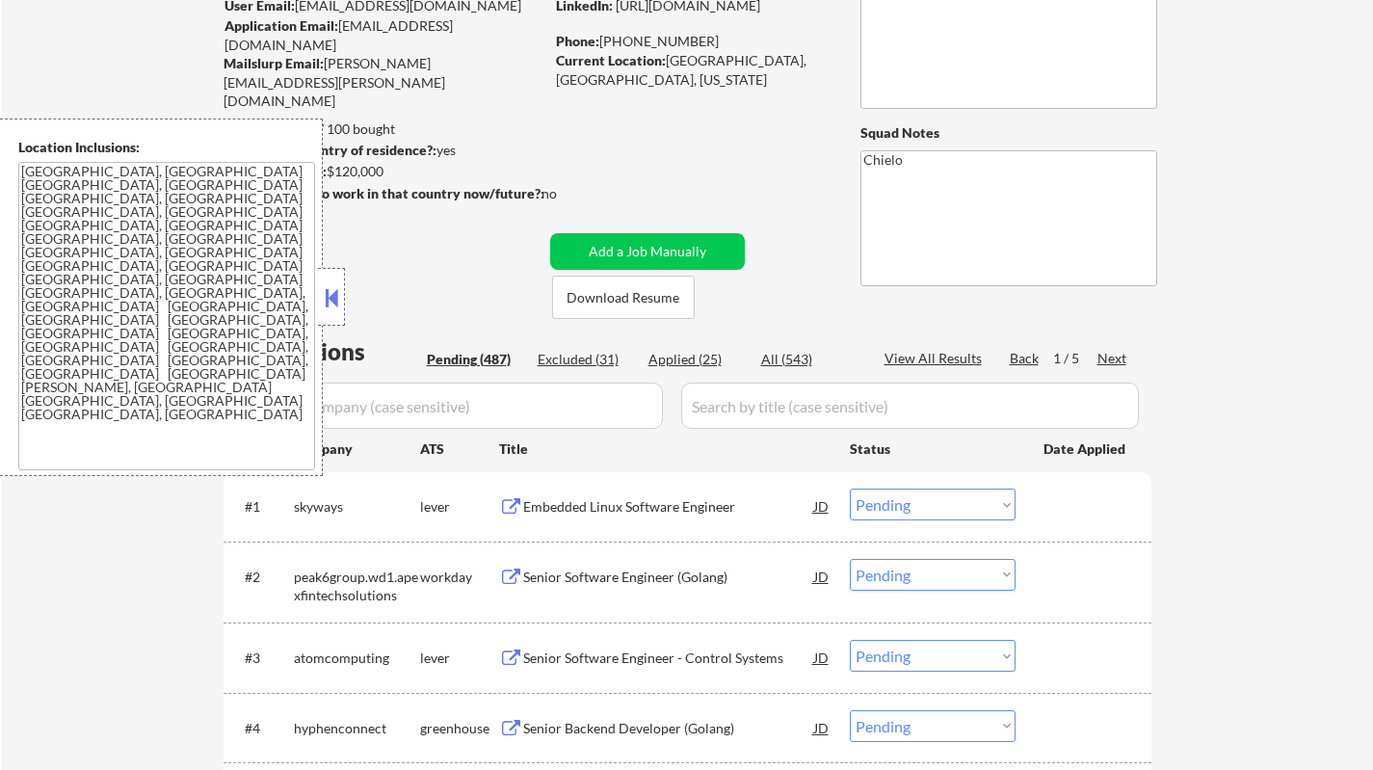
scroll to position [385, 0]
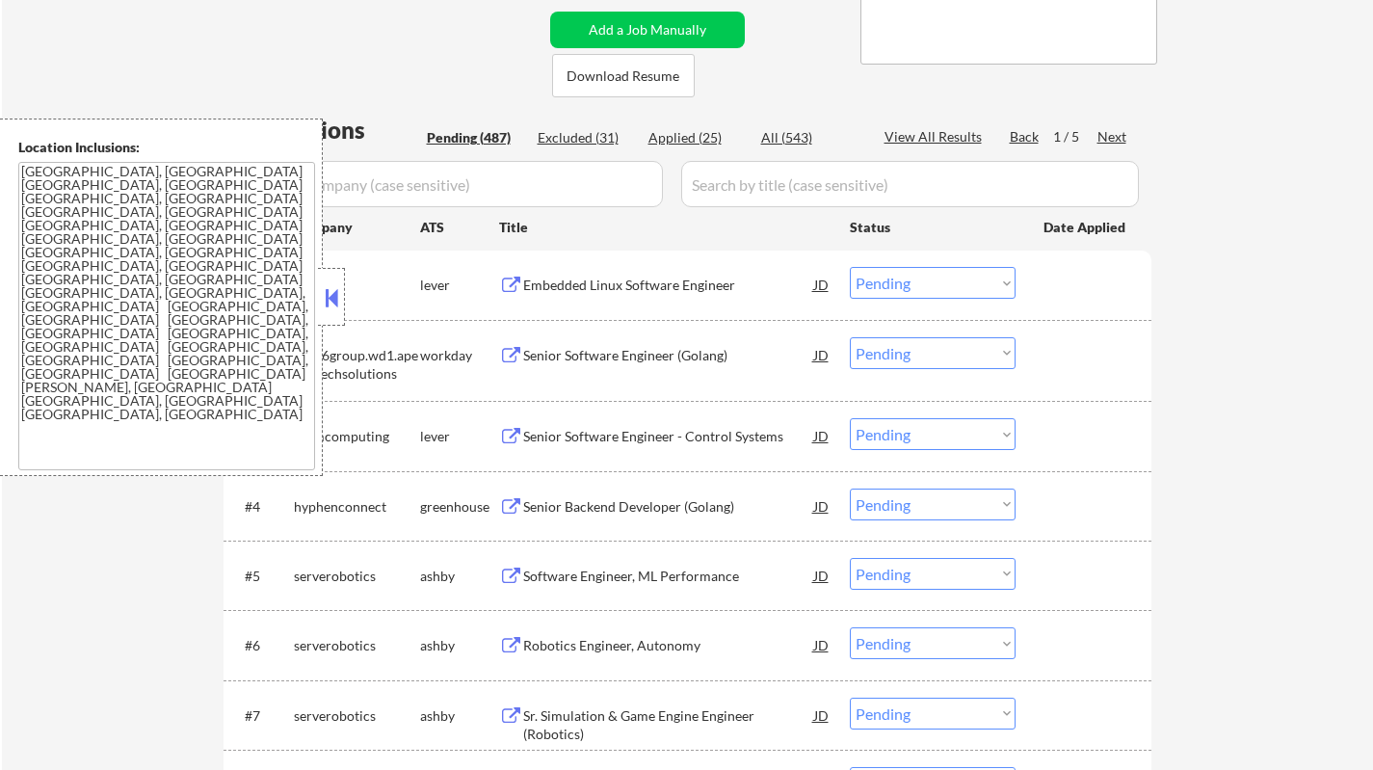
click at [338, 295] on button at bounding box center [331, 297] width 21 height 29
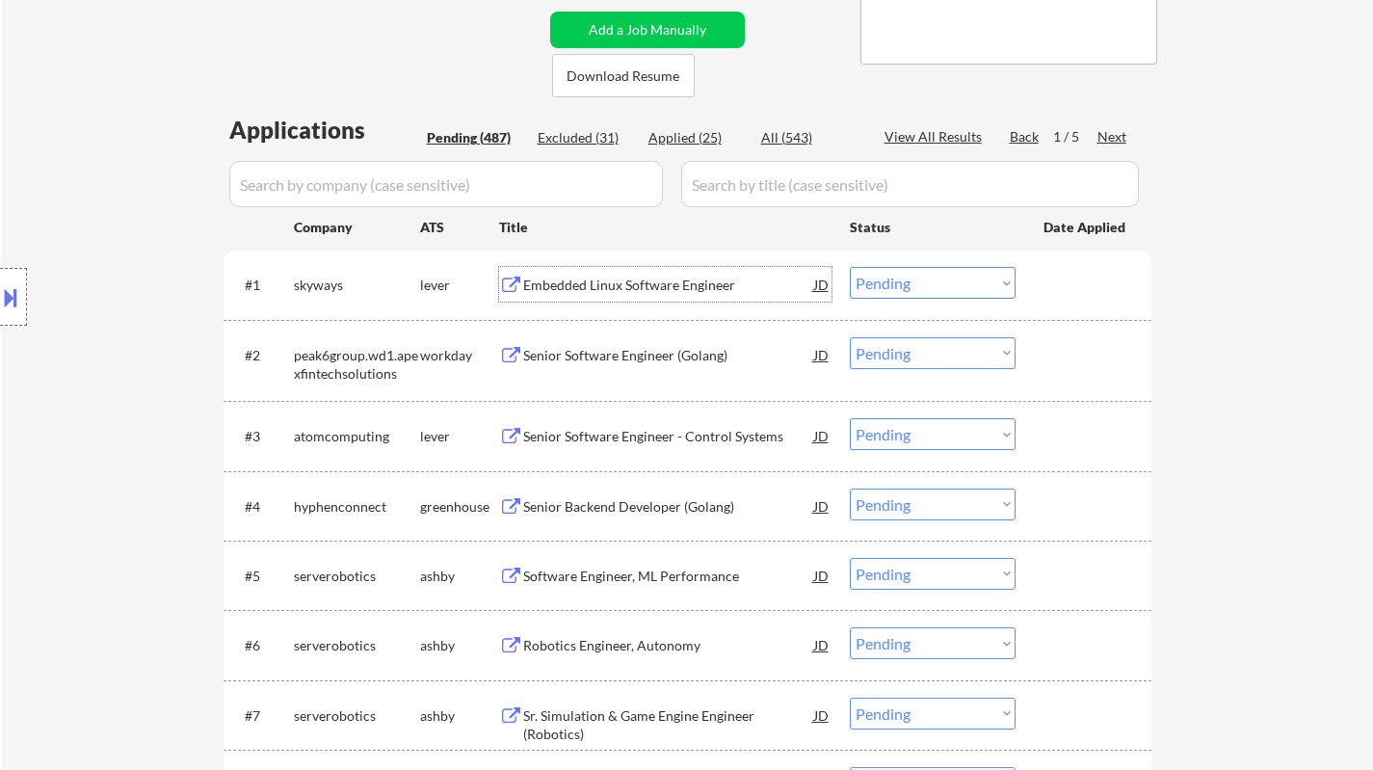
drag, startPoint x: 590, startPoint y: 288, endPoint x: 592, endPoint y: 275, distance: 13.6
click at [590, 287] on div "Embedded Linux Software Engineer" at bounding box center [668, 284] width 291 height 19
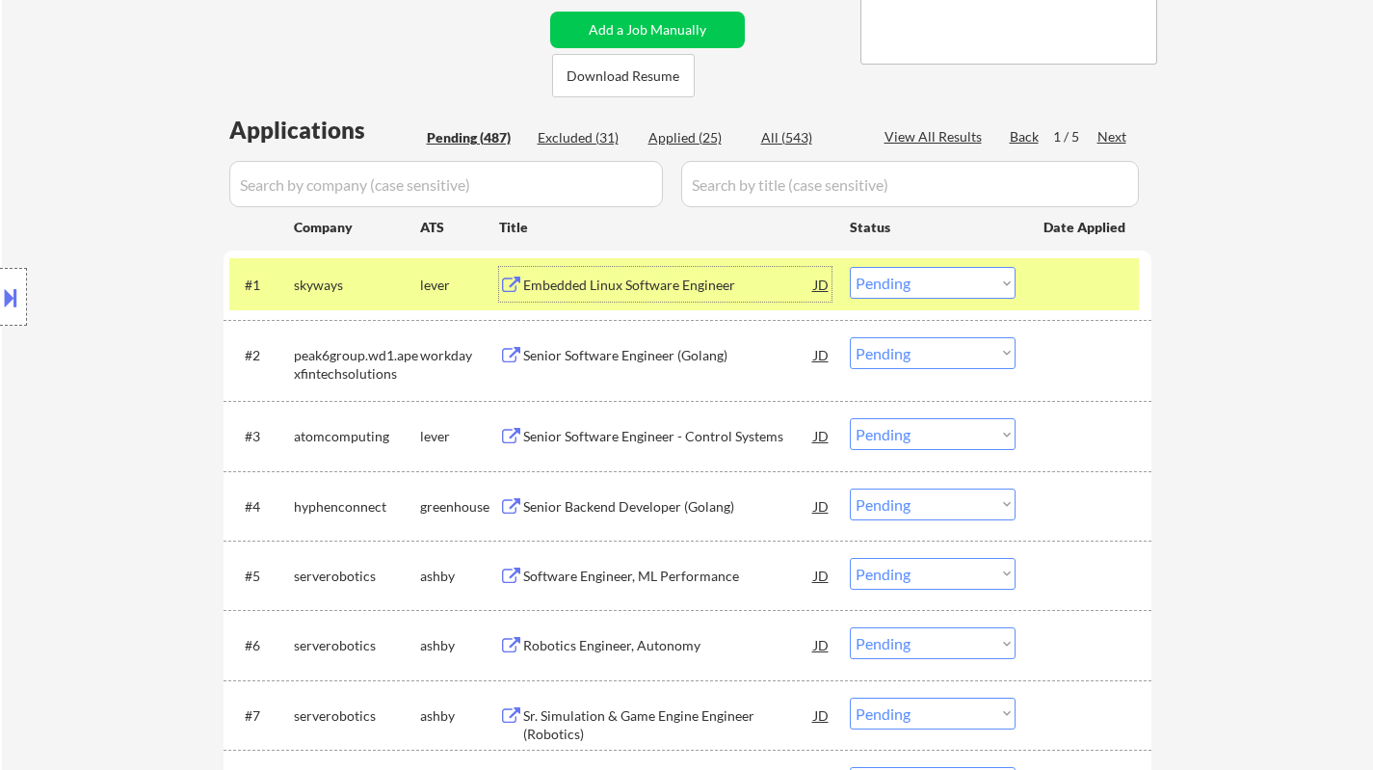
click at [976, 281] on select "Choose an option... Pending Applied Excluded (Questions) Excluded (Expired) Exc…" at bounding box center [933, 283] width 166 height 32
click at [850, 267] on select "Choose an option... Pending Applied Excluded (Questions) Excluded (Expired) Exc…" at bounding box center [933, 283] width 166 height 32
select select ""pending""
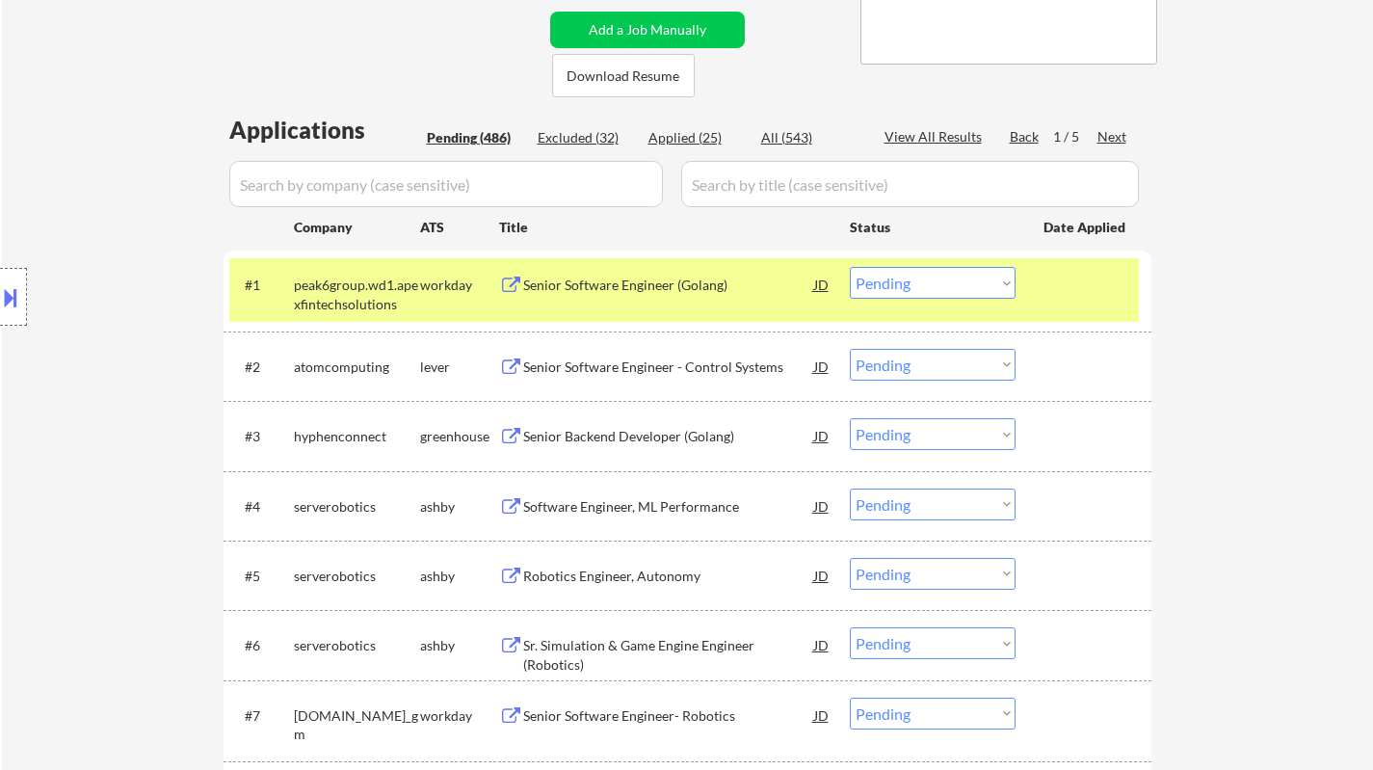
click at [616, 432] on div "Senior Backend Developer (Golang)" at bounding box center [668, 436] width 291 height 19
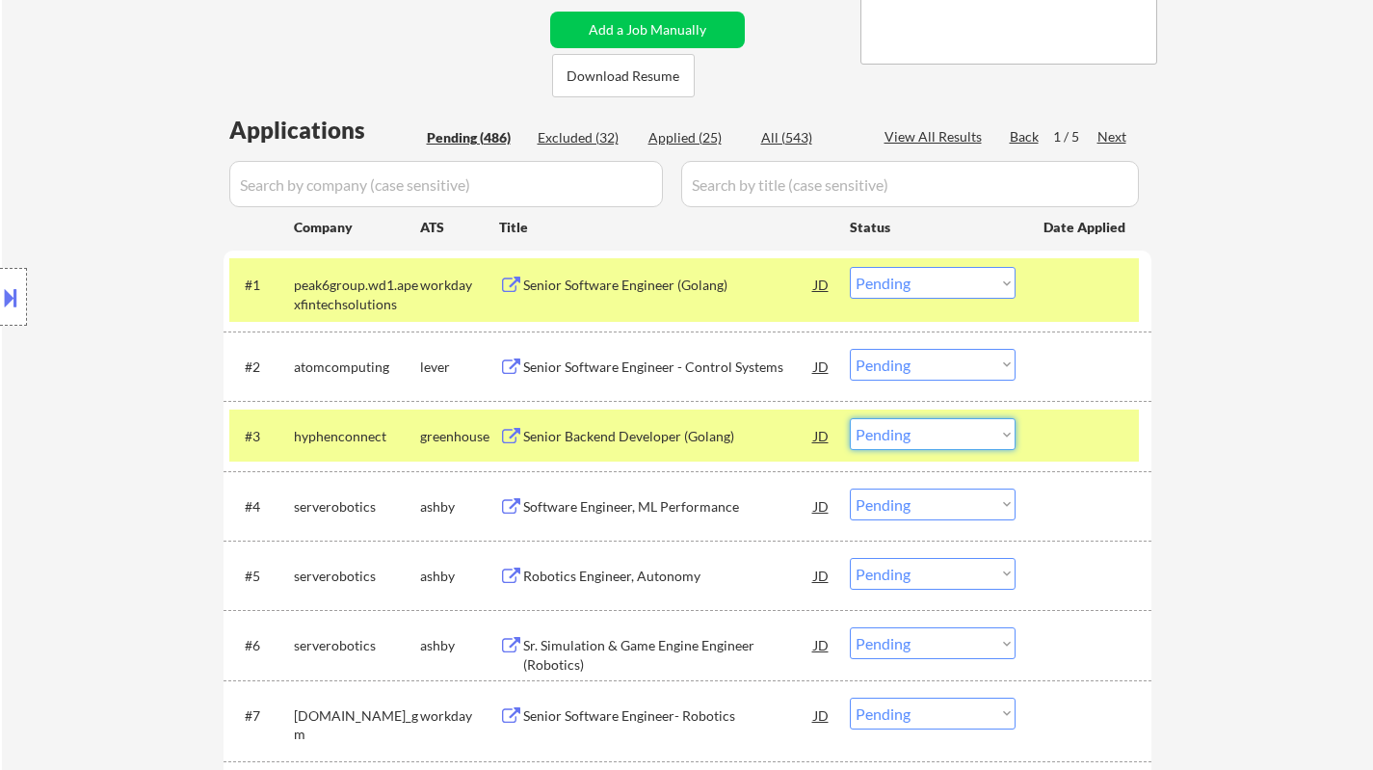
click at [931, 421] on select "Choose an option... Pending Applied Excluded (Questions) Excluded (Expired) Exc…" at bounding box center [933, 434] width 166 height 32
click at [850, 418] on select "Choose an option... Pending Applied Excluded (Questions) Excluded (Expired) Exc…" at bounding box center [933, 434] width 166 height 32
select select ""pending""
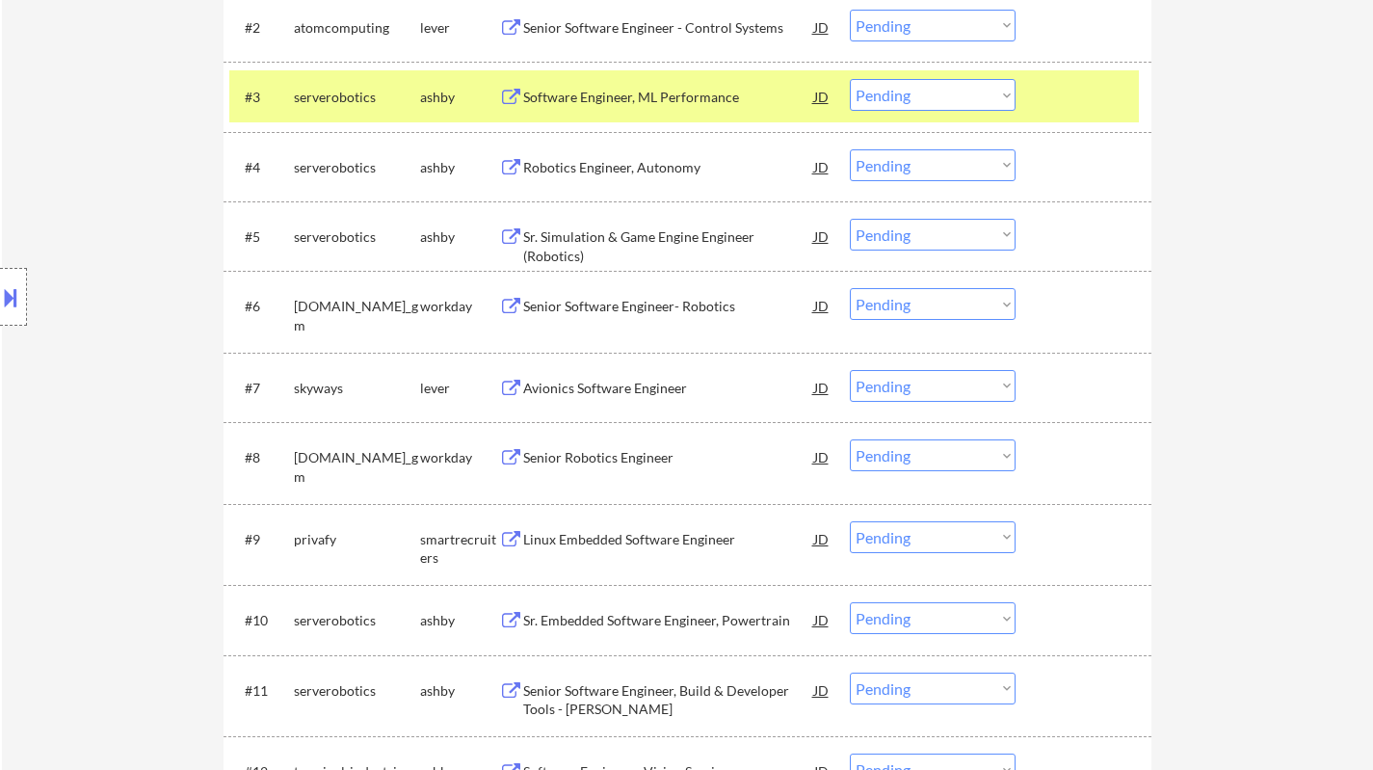
scroll to position [771, 0]
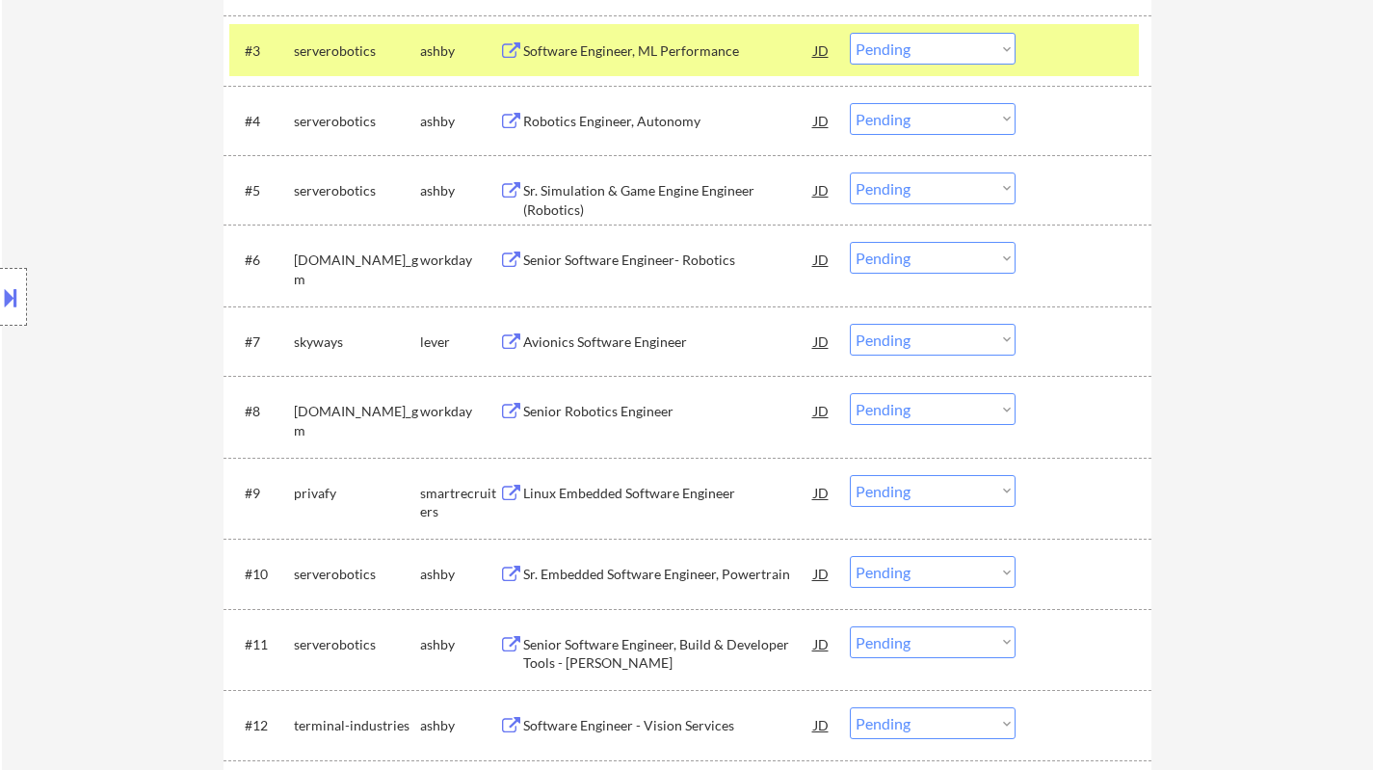
click at [938, 342] on select "Choose an option... Pending Applied Excluded (Questions) Excluded (Expired) Exc…" at bounding box center [933, 340] width 166 height 32
click at [850, 324] on select "Choose an option... Pending Applied Excluded (Questions) Excluded (Expired) Exc…" at bounding box center [933, 340] width 166 height 32
select select ""pending""
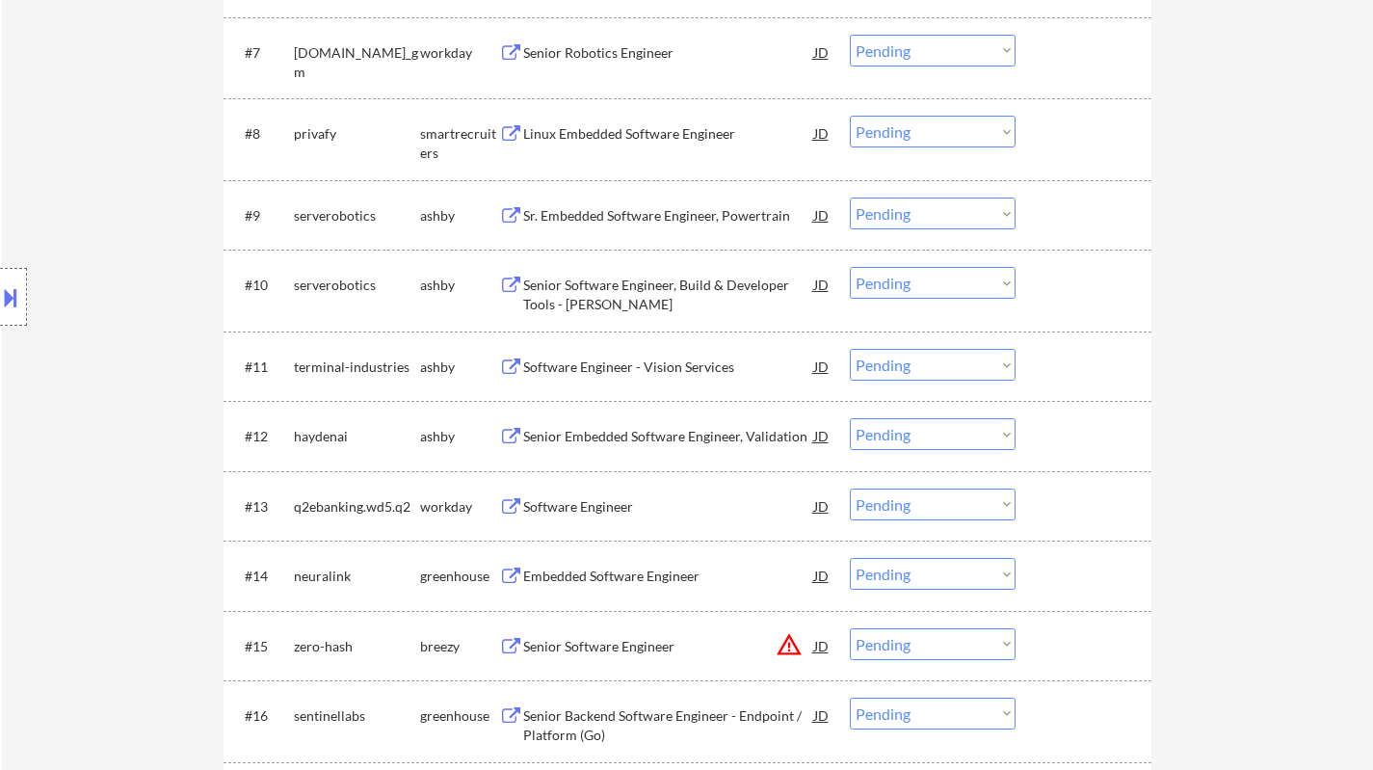
scroll to position [1252, 0]
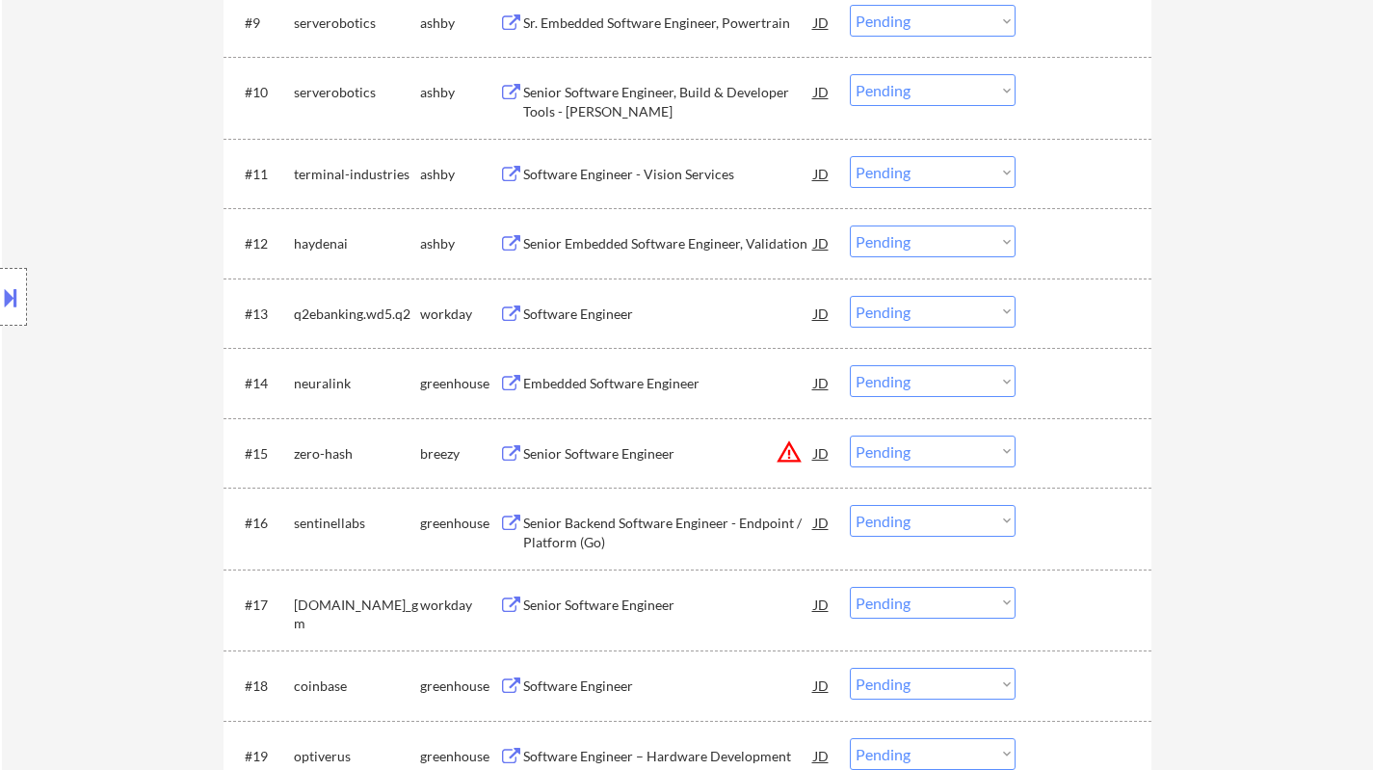
click at [626, 256] on div "Senior Embedded Software Engineer, Validation" at bounding box center [668, 242] width 291 height 35
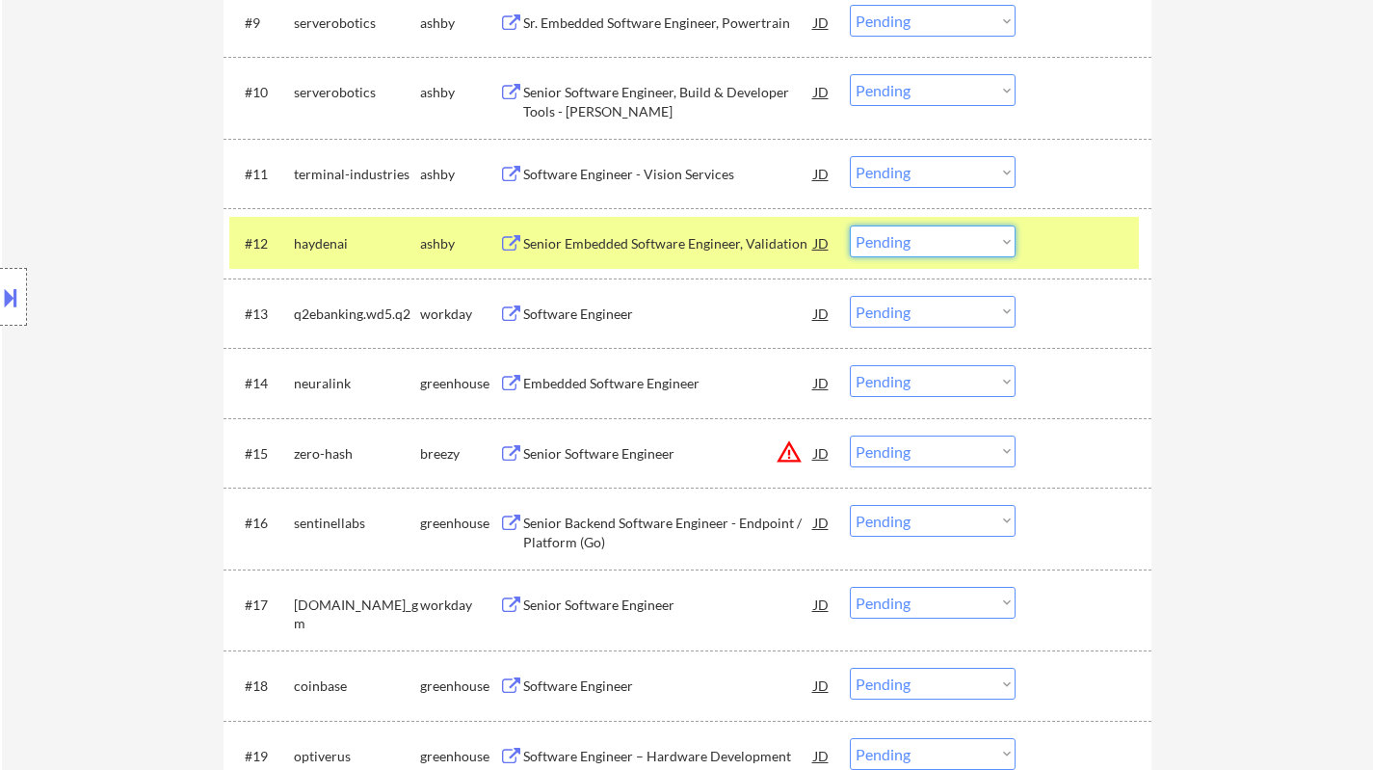
click at [941, 237] on select "Choose an option... Pending Applied Excluded (Questions) Excluded (Expired) Exc…" at bounding box center [933, 241] width 166 height 32
click at [850, 225] on select "Choose an option... Pending Applied Excluded (Questions) Excluded (Expired) Exc…" at bounding box center [933, 241] width 166 height 32
select select ""pending""
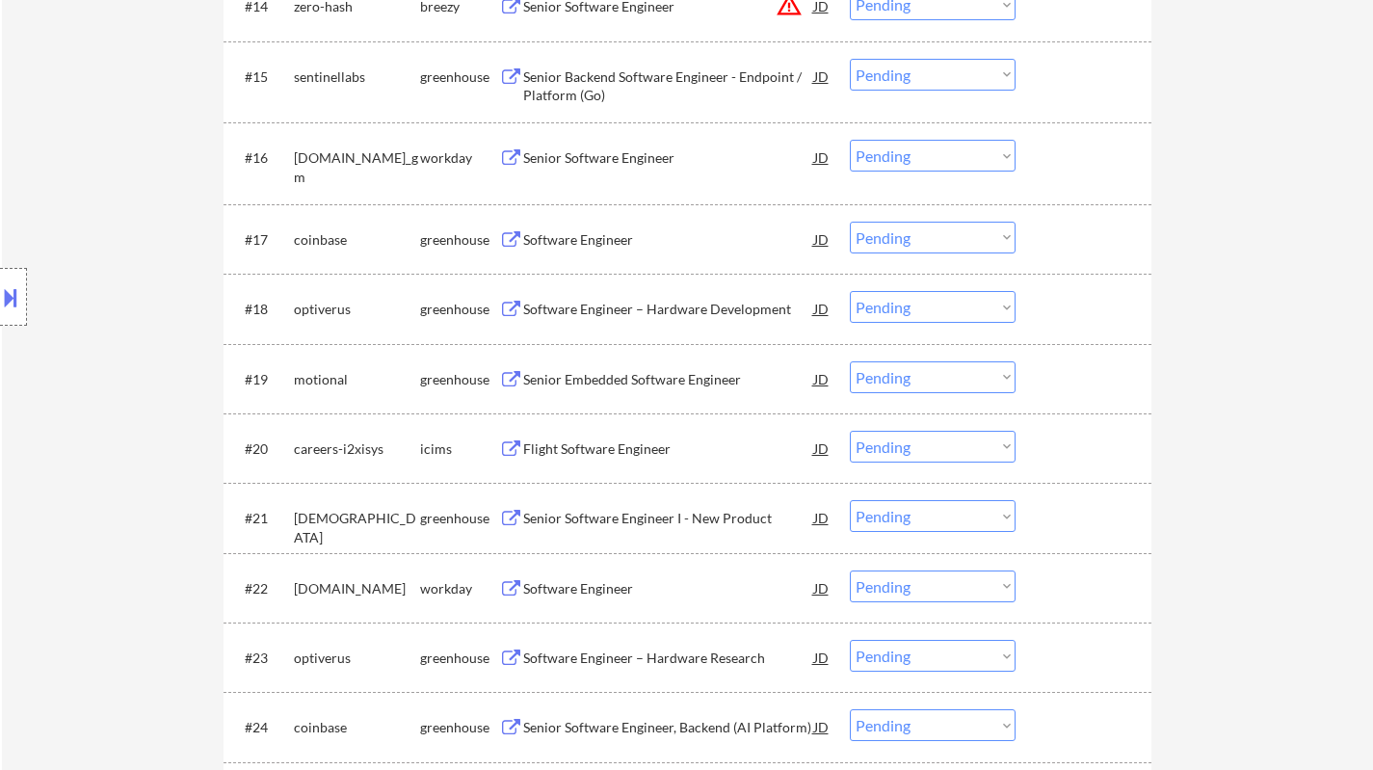
scroll to position [1637, 0]
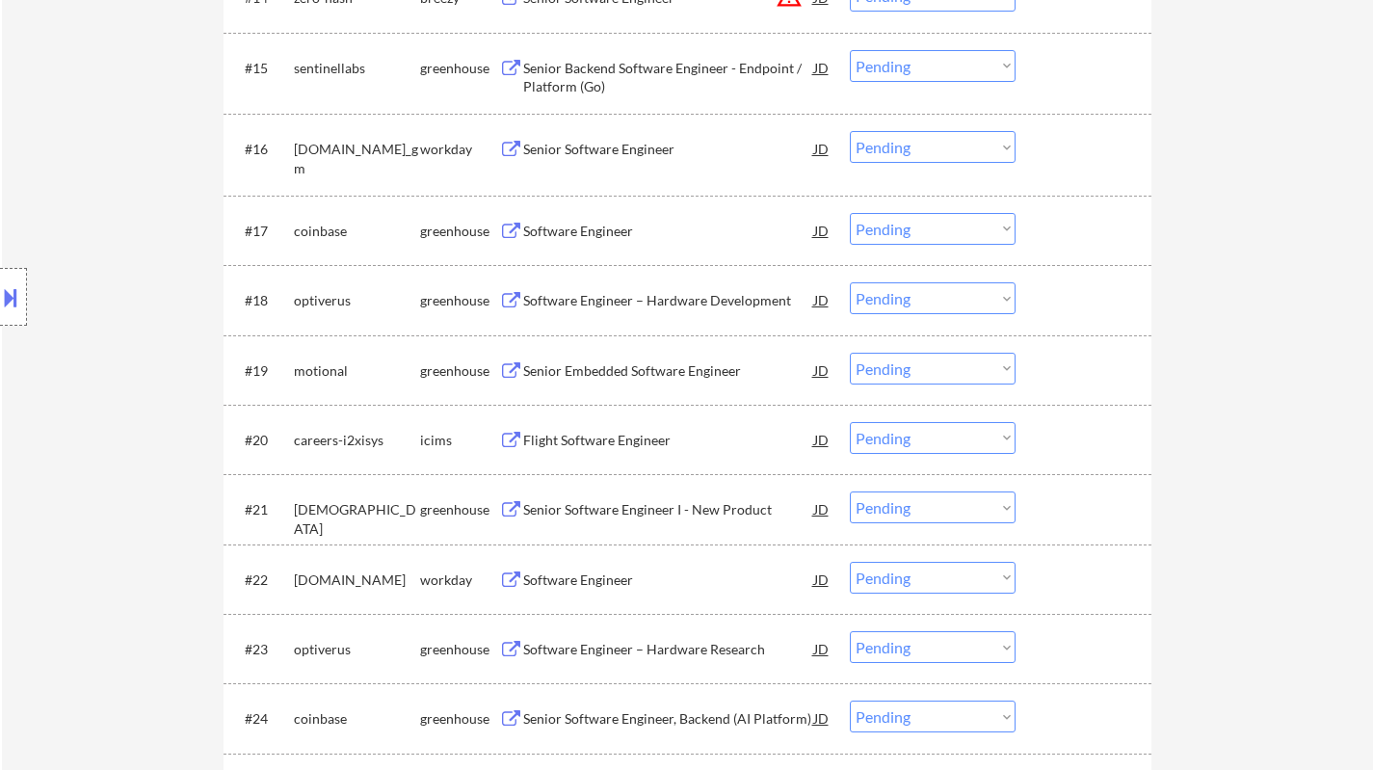
click at [651, 305] on div "Software Engineer – Hardware Development" at bounding box center [668, 300] width 291 height 19
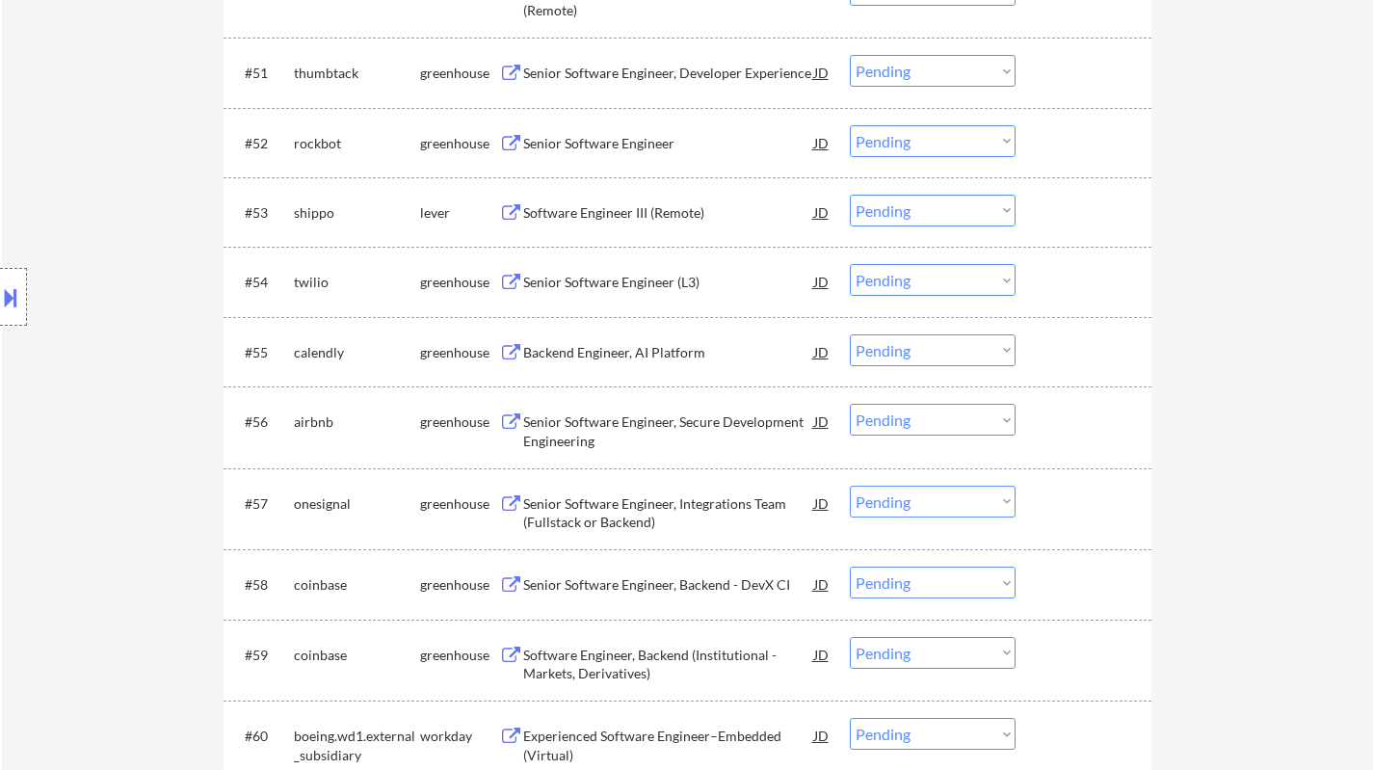
scroll to position [4238, 0]
click at [607, 351] on div "Backend Engineer, AI Platform" at bounding box center [668, 350] width 291 height 19
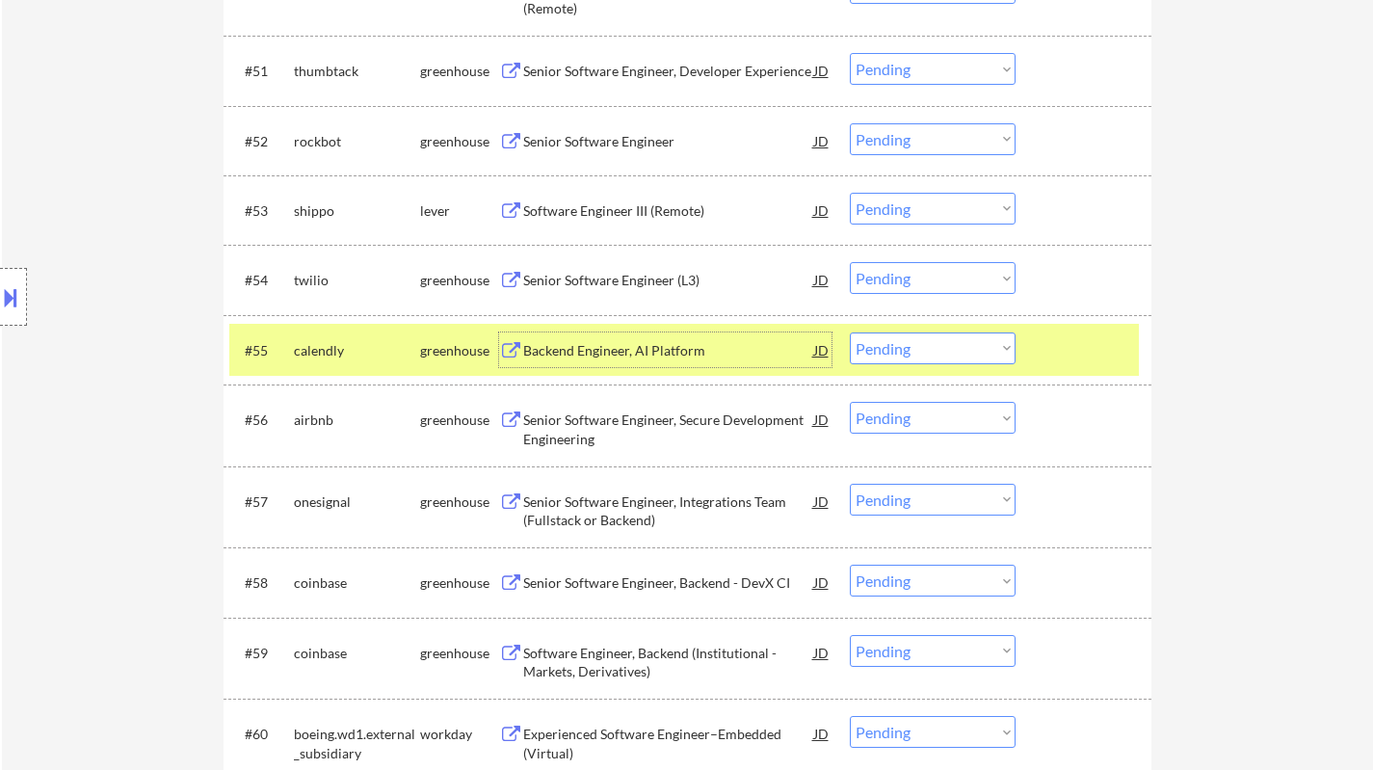
click at [978, 347] on select "Choose an option... Pending Applied Excluded (Questions) Excluded (Expired) Exc…" at bounding box center [933, 348] width 166 height 32
click at [850, 332] on select "Choose an option... Pending Applied Excluded (Questions) Excluded (Expired) Exc…" at bounding box center [933, 348] width 166 height 32
select select ""pending""
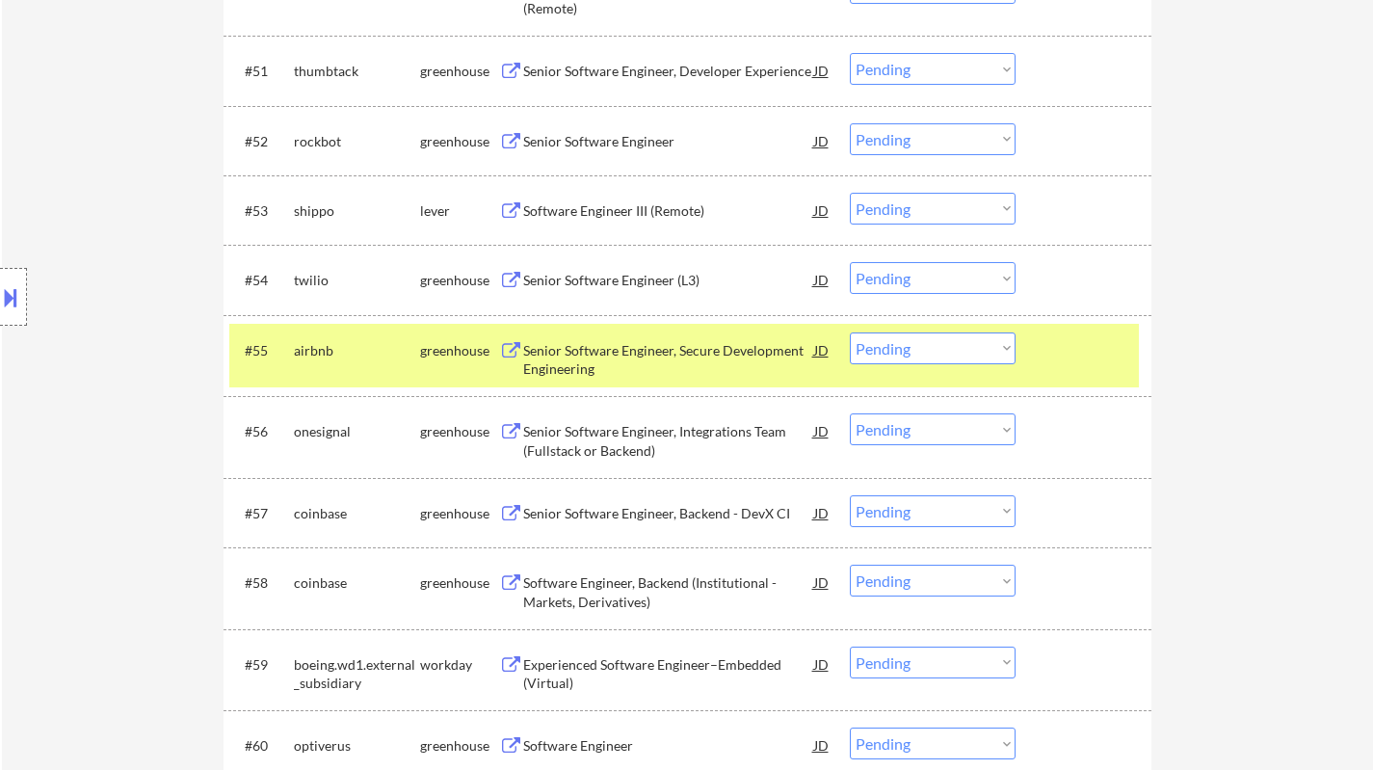
click at [608, 430] on div "Senior Software Engineer, Integrations Team (Fullstack or Backend)" at bounding box center [668, 441] width 291 height 38
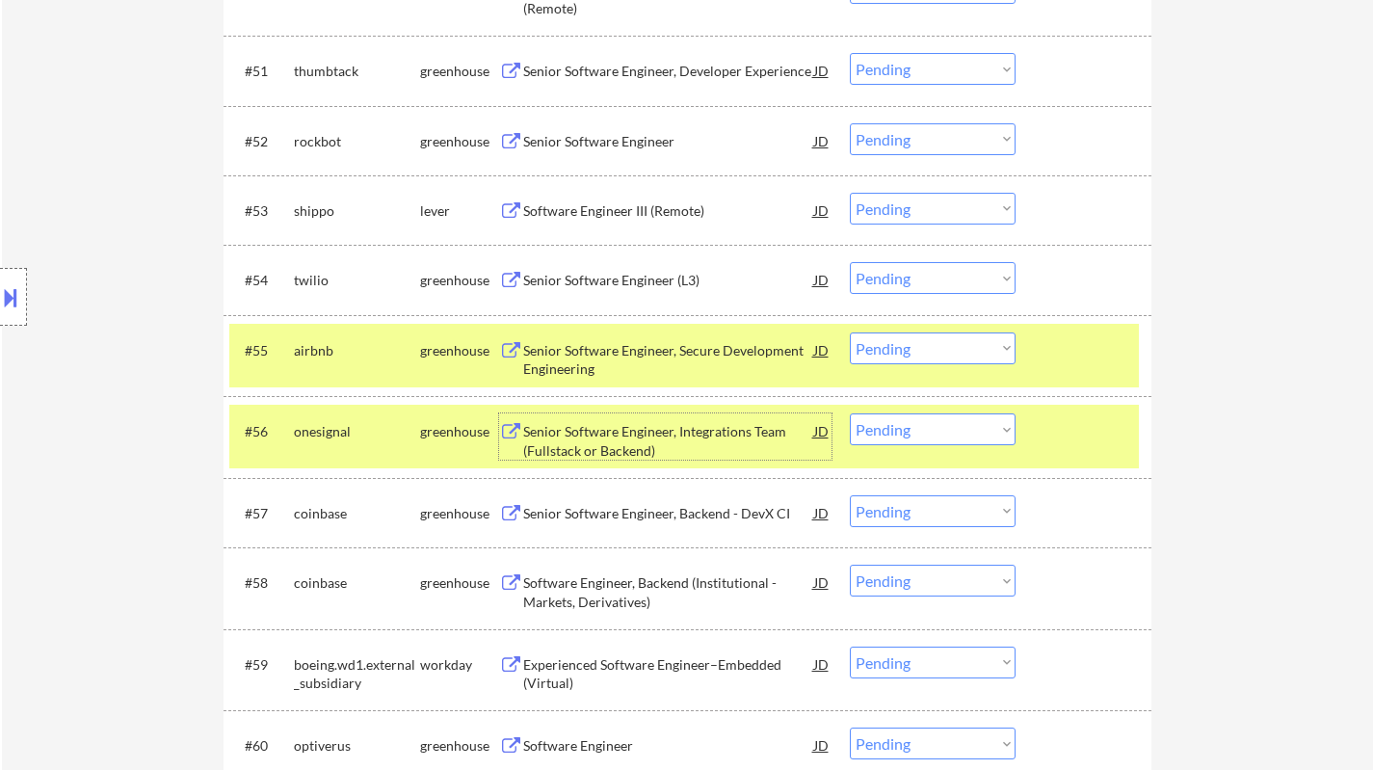
click at [952, 432] on select "Choose an option... Pending Applied Excluded (Questions) Excluded (Expired) Exc…" at bounding box center [933, 429] width 166 height 32
click at [850, 413] on select "Choose an option... Pending Applied Excluded (Questions) Excluded (Expired) Exc…" at bounding box center [933, 429] width 166 height 32
select select ""pending""
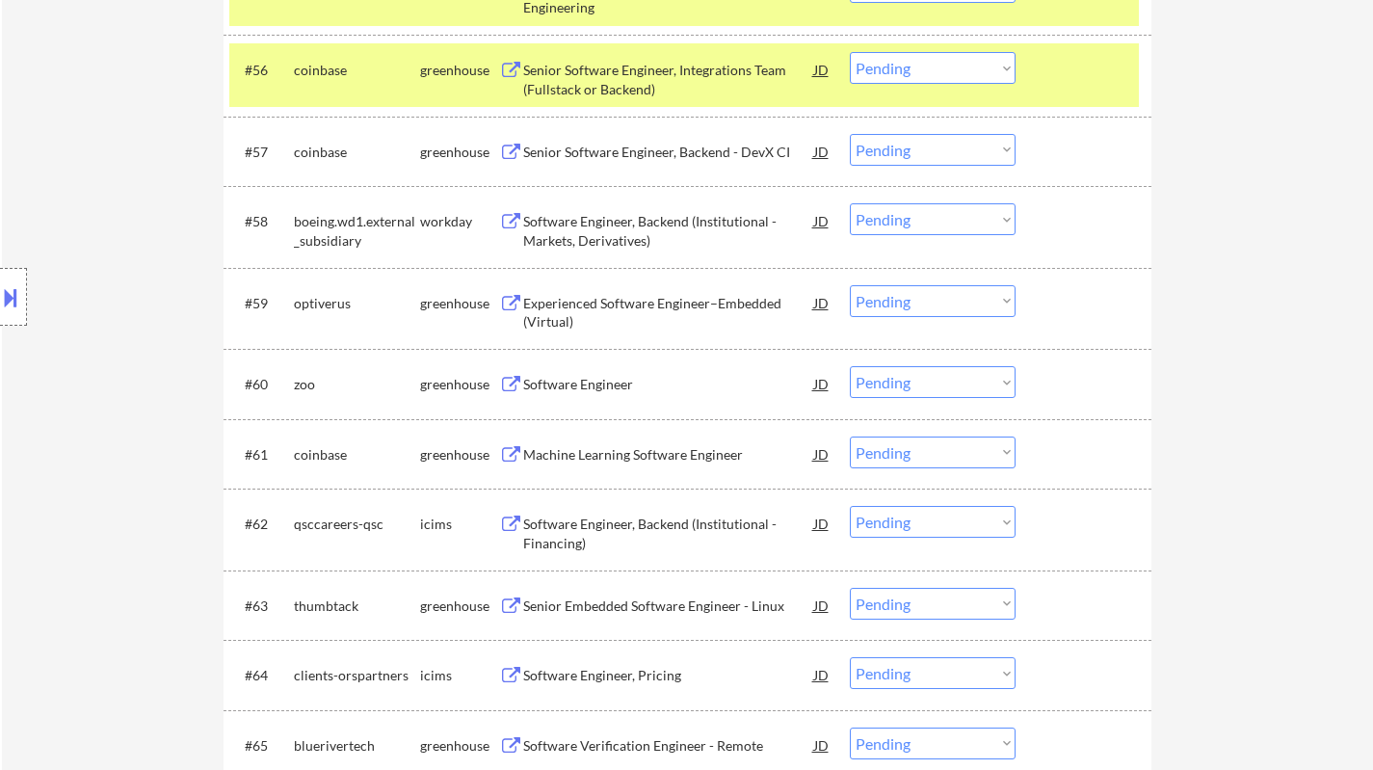
scroll to position [4623, 0]
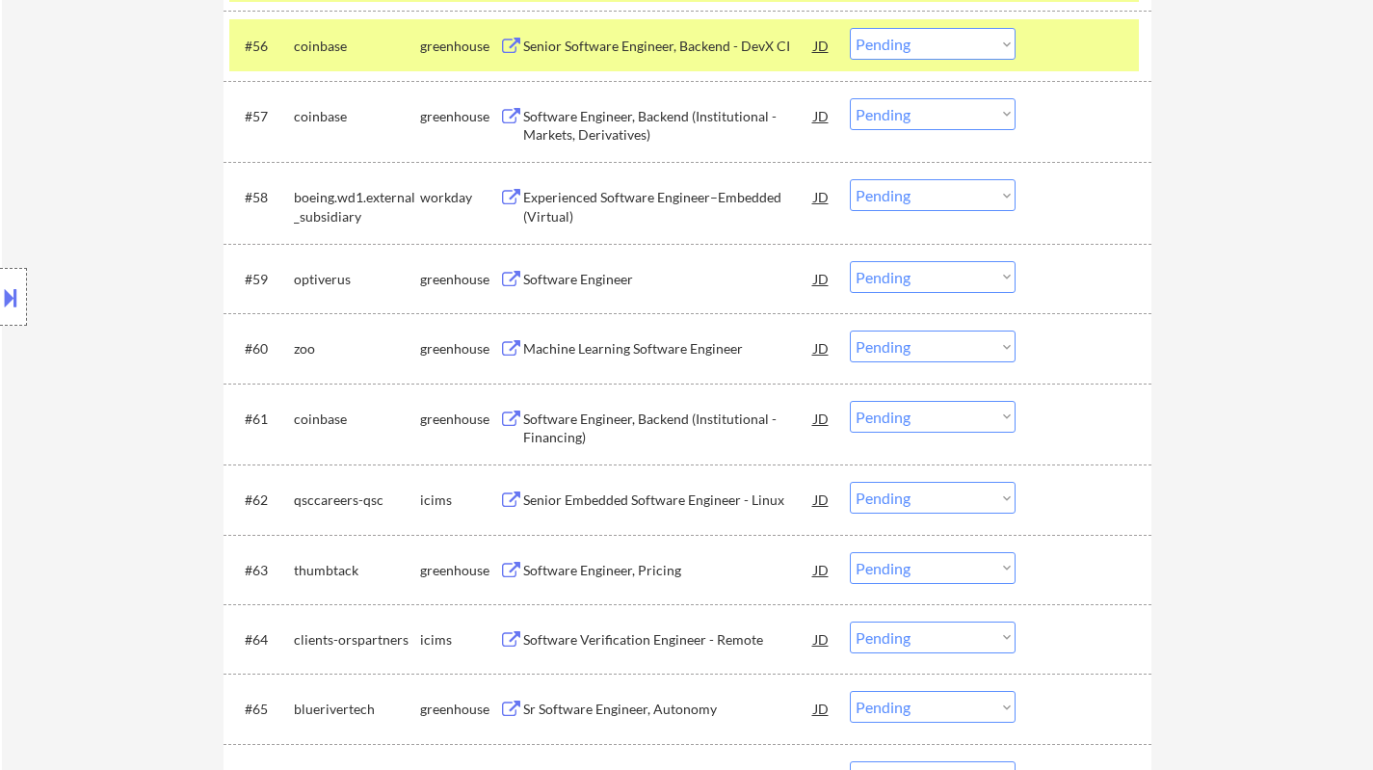
click at [589, 277] on div "Software Engineer" at bounding box center [668, 279] width 291 height 19
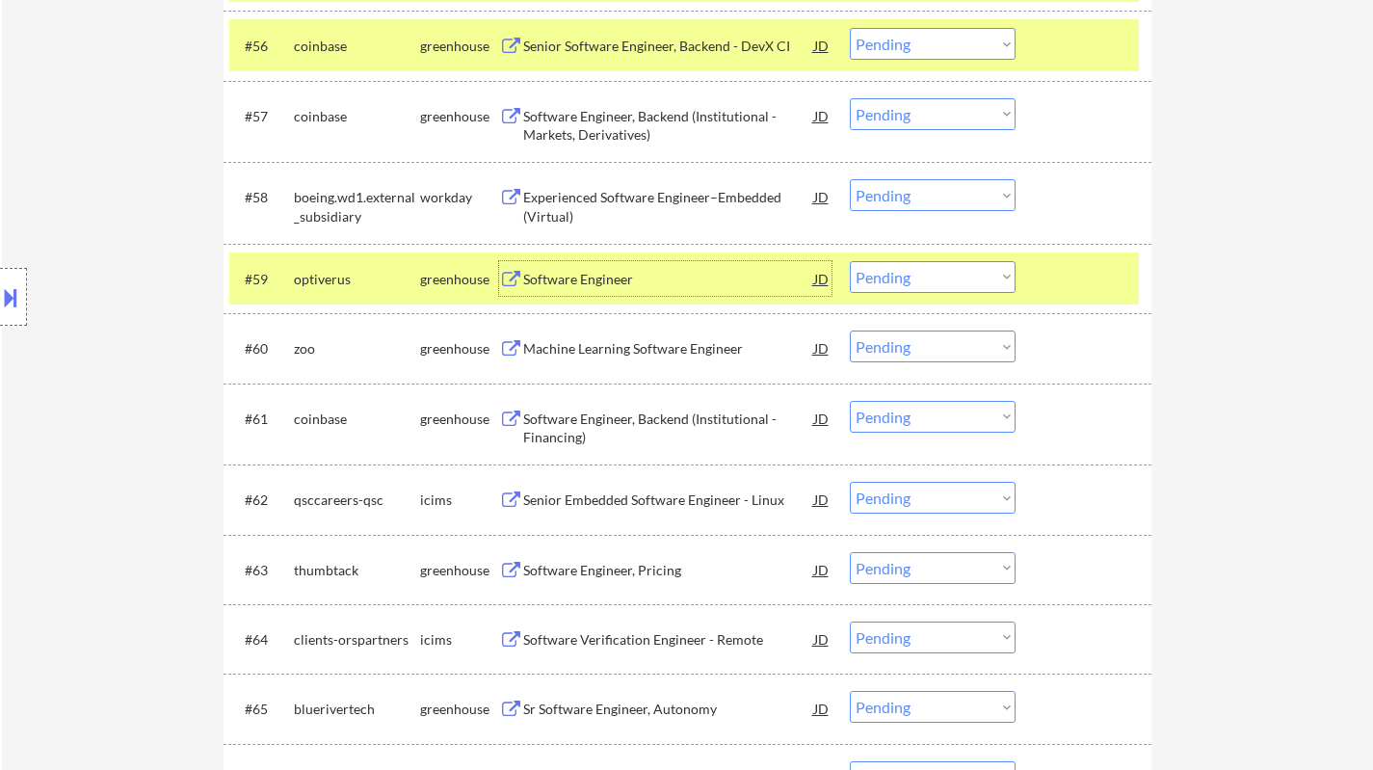
click at [628, 347] on div "Machine Learning Software Engineer" at bounding box center [668, 348] width 291 height 19
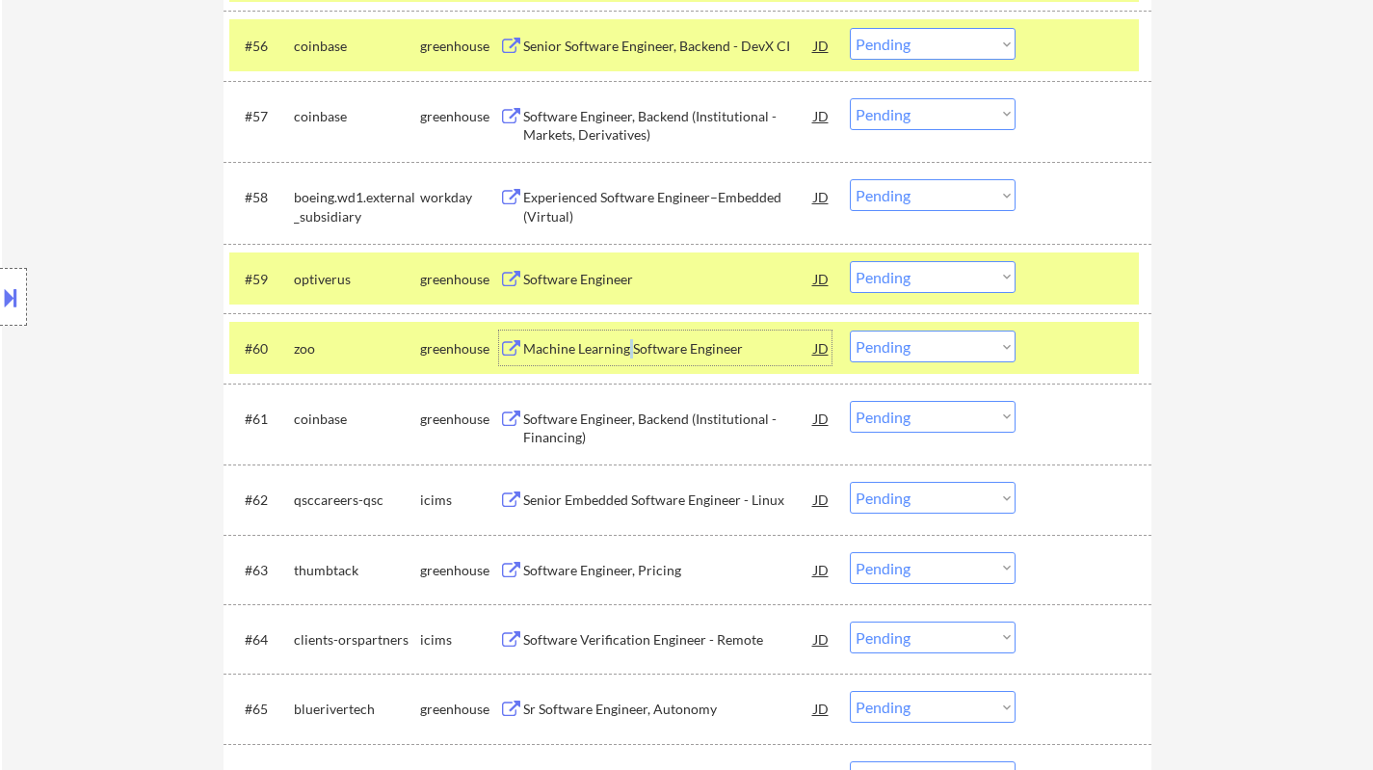
drag, startPoint x: 969, startPoint y: 353, endPoint x: 978, endPoint y: 362, distance: 13.0
click at [969, 353] on select "Choose an option... Pending Applied Excluded (Questions) Excluded (Expired) Exc…" at bounding box center [933, 346] width 166 height 32
click at [850, 330] on select "Choose an option... Pending Applied Excluded (Questions) Excluded (Expired) Exc…" at bounding box center [933, 346] width 166 height 32
select select ""pending""
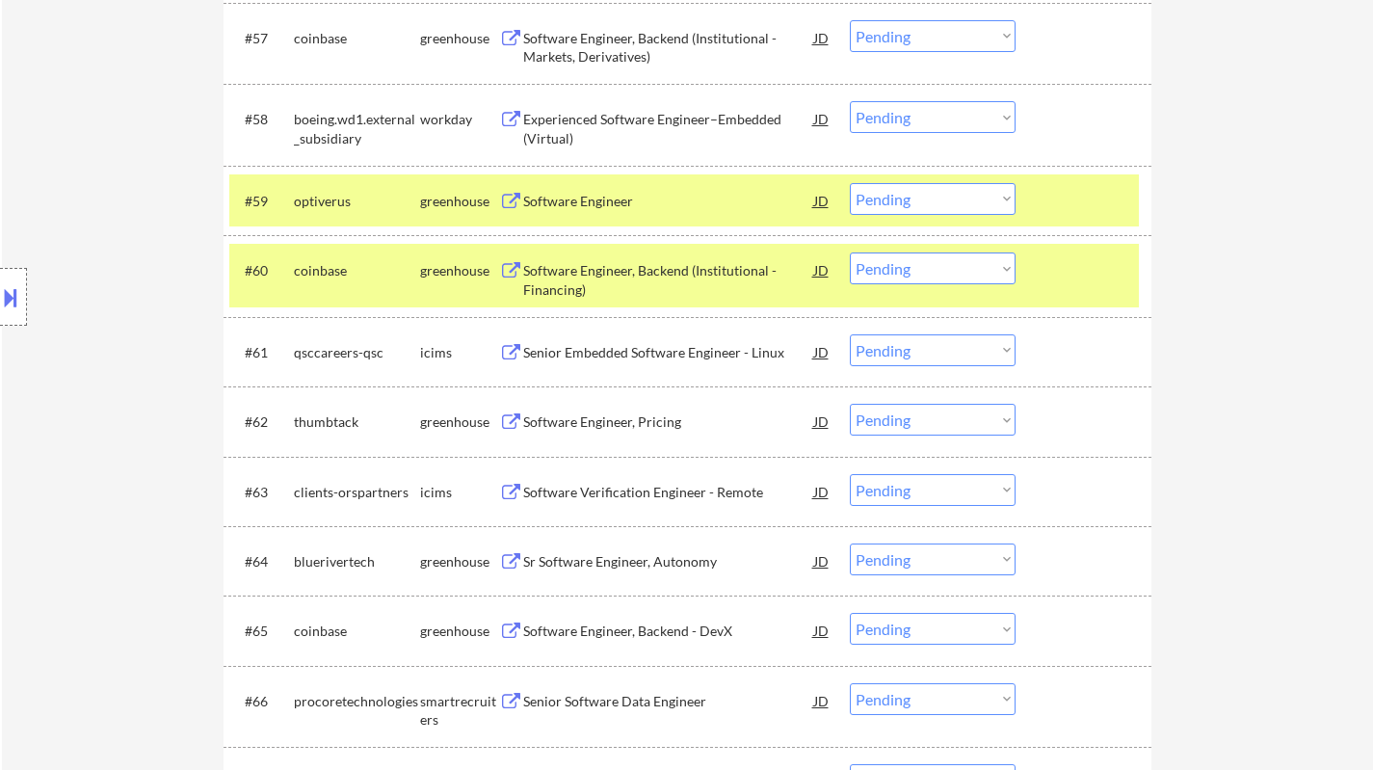
scroll to position [4720, 0]
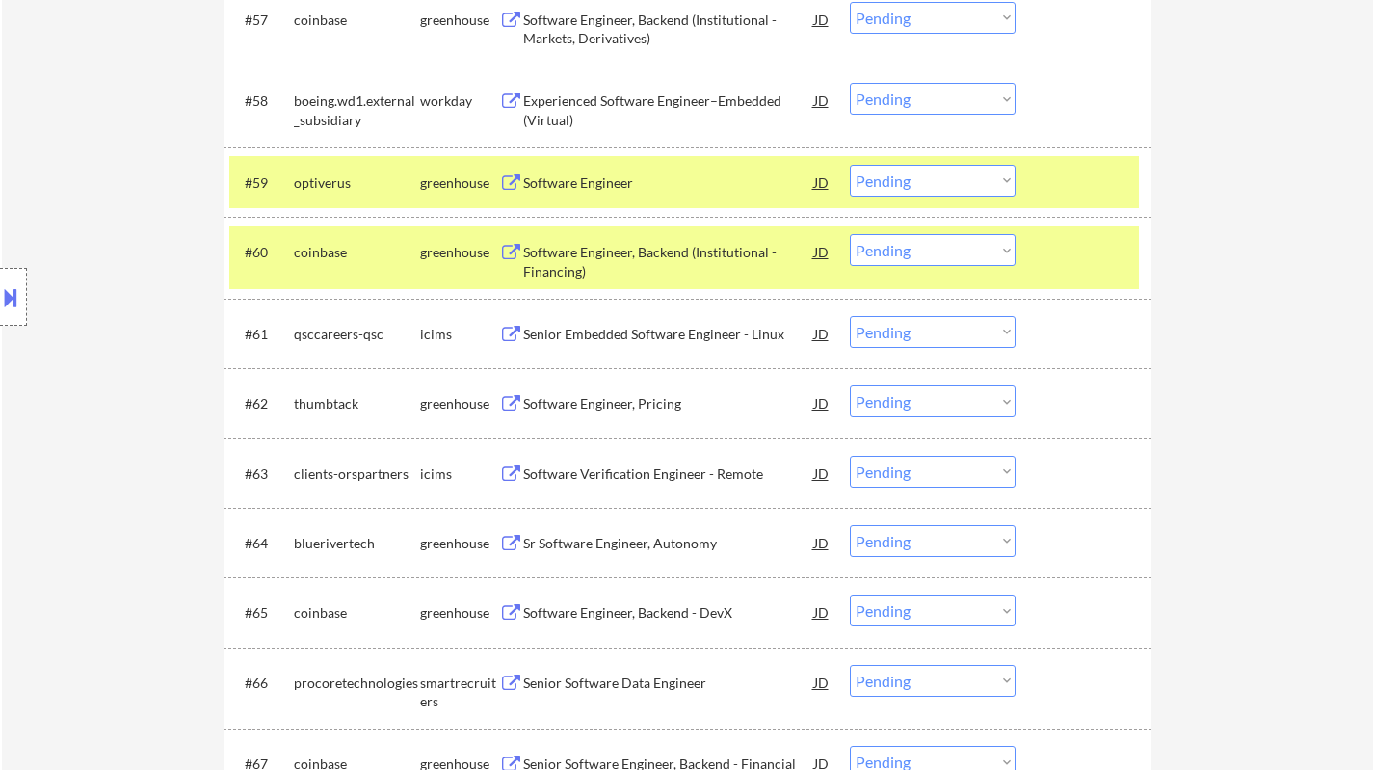
click at [600, 411] on div "Software Engineer, Pricing" at bounding box center [668, 403] width 291 height 19
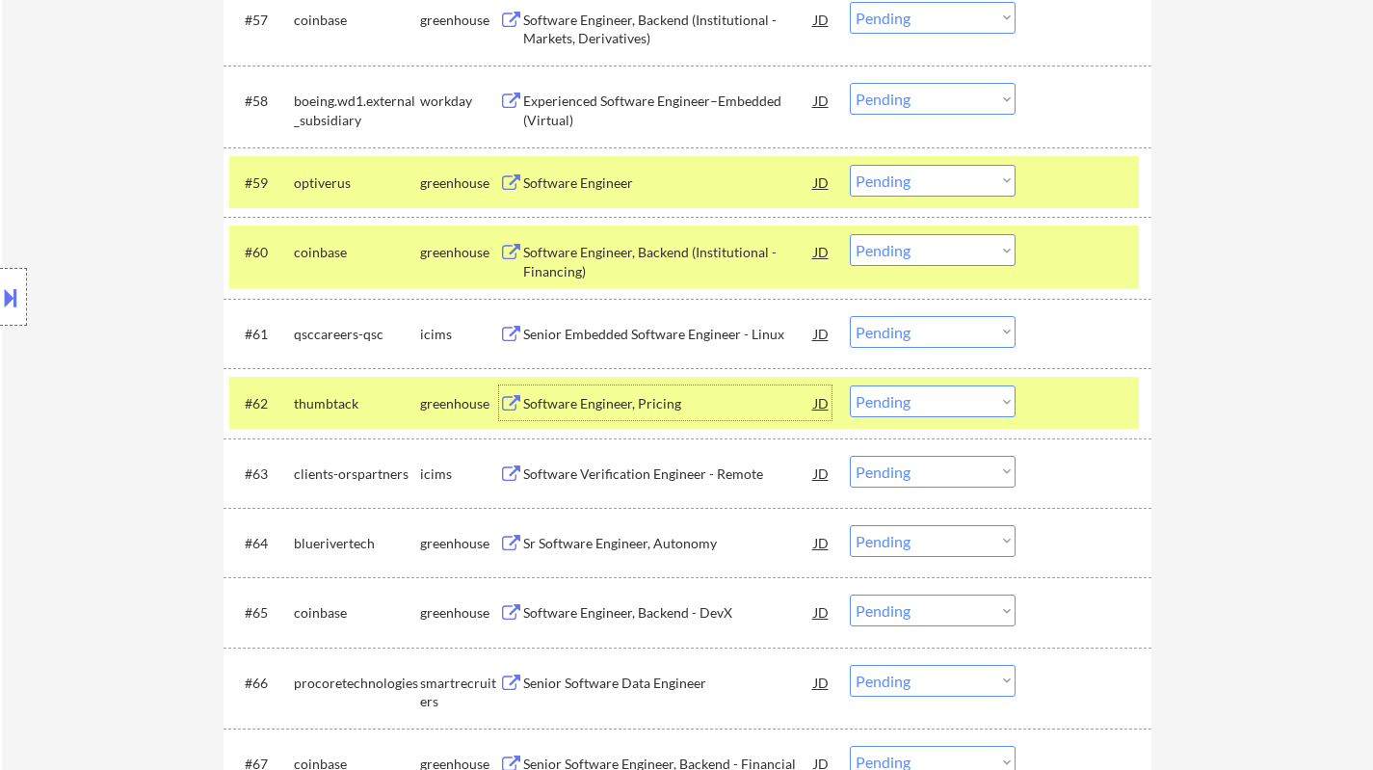
click at [903, 408] on select "Choose an option... Pending Applied Excluded (Questions) Excluded (Expired) Exc…" at bounding box center [933, 401] width 166 height 32
click at [850, 385] on select "Choose an option... Pending Applied Excluded (Questions) Excluded (Expired) Exc…" at bounding box center [933, 401] width 166 height 32
select select ""pending""
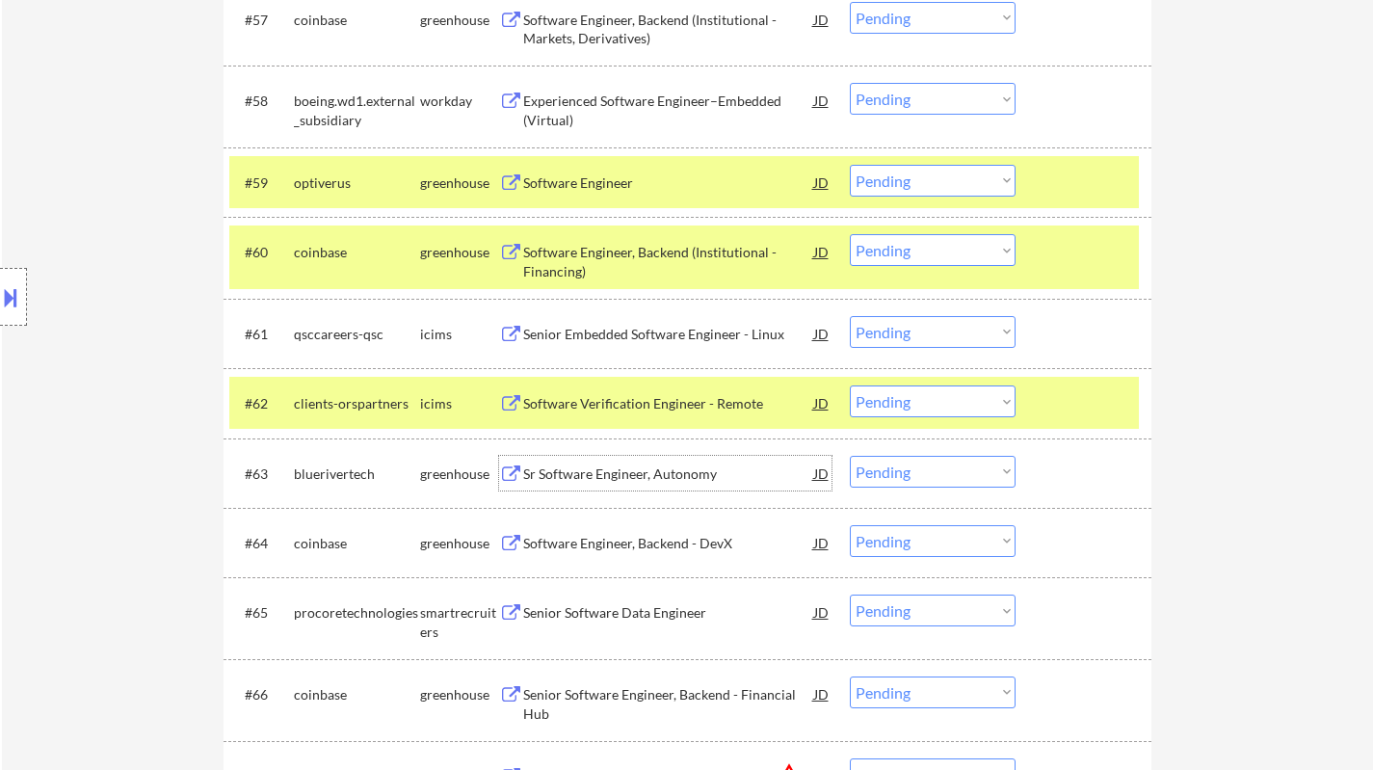
click at [640, 471] on div "Sr Software Engineer, Autonomy" at bounding box center [668, 473] width 291 height 19
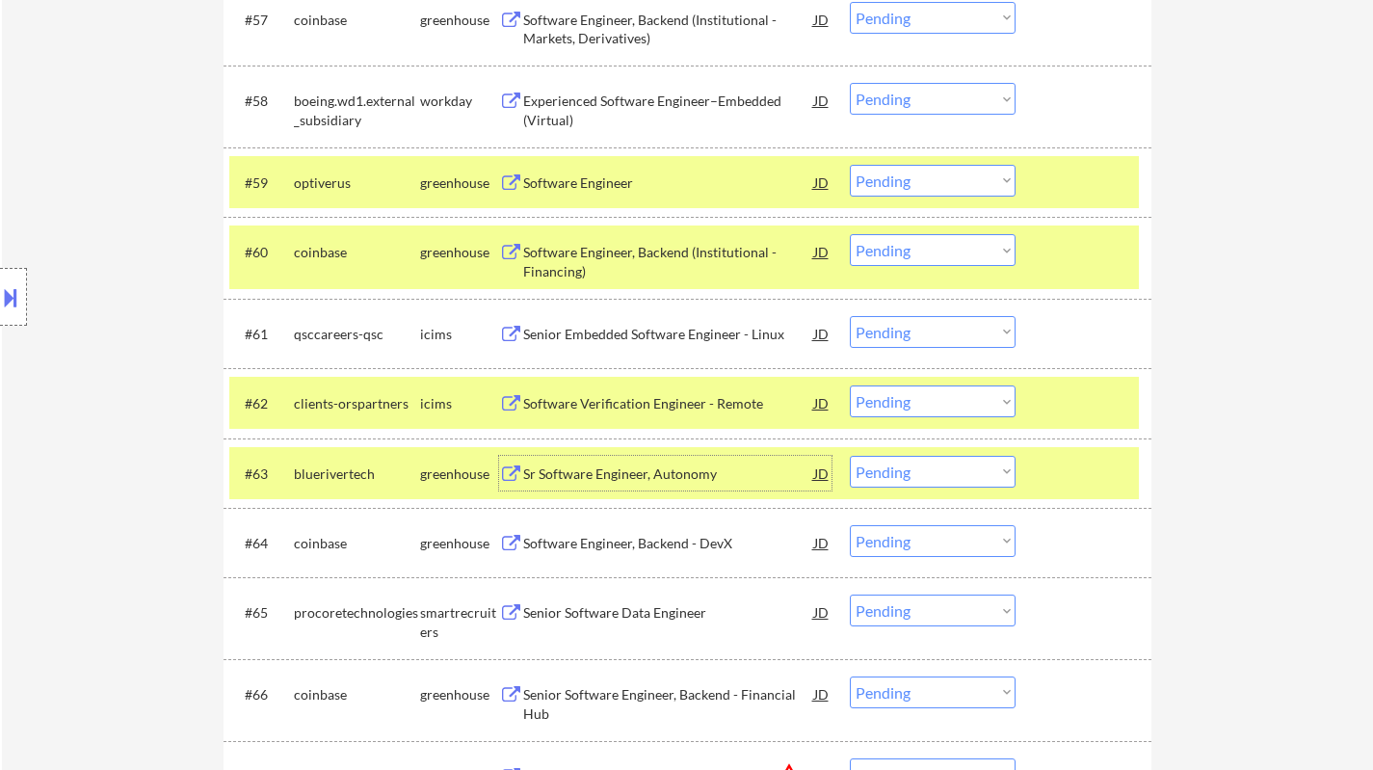
click at [967, 474] on select "Choose an option... Pending Applied Excluded (Questions) Excluded (Expired) Exc…" at bounding box center [933, 472] width 166 height 32
click at [850, 456] on select "Choose an option... Pending Applied Excluded (Questions) Excluded (Expired) Exc…" at bounding box center [933, 472] width 166 height 32
select select ""pending""
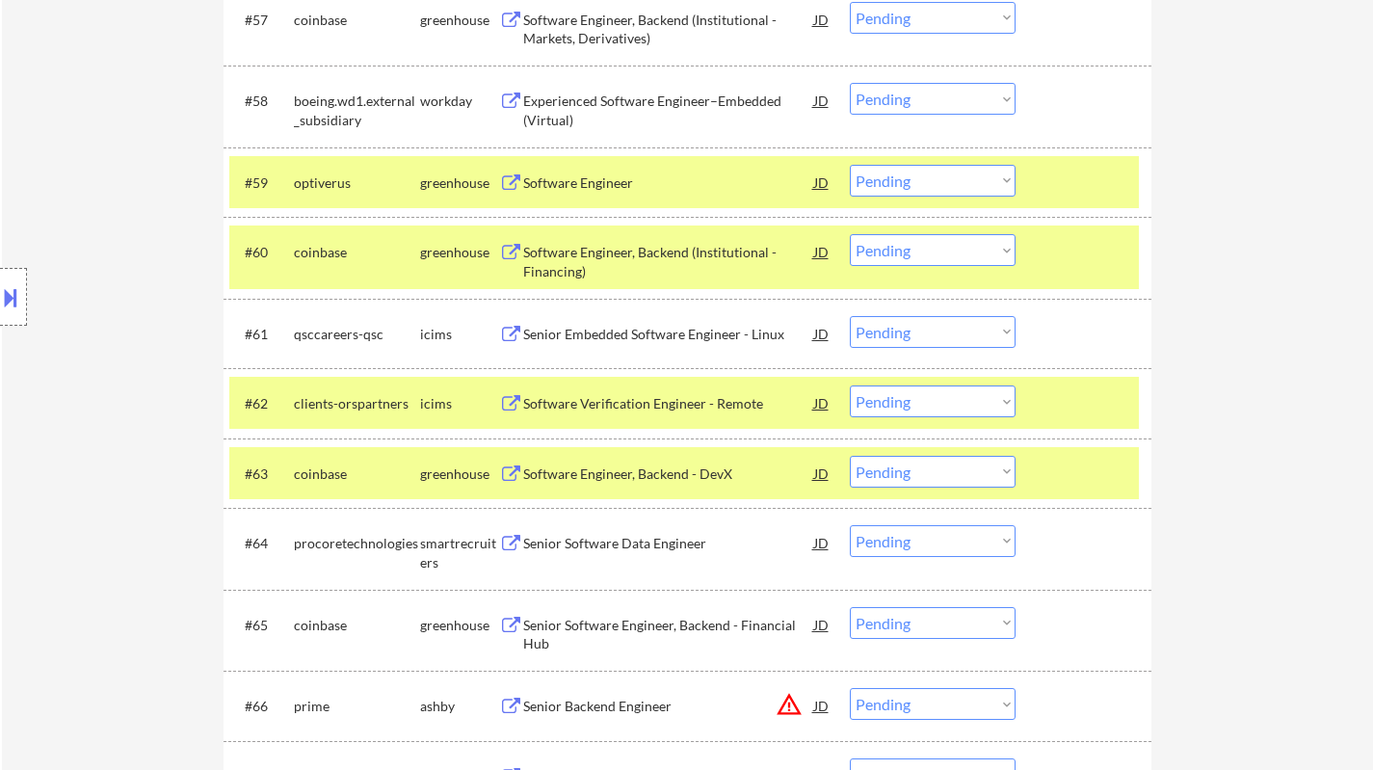
click at [619, 538] on div "Senior Software Data Engineer" at bounding box center [668, 543] width 291 height 19
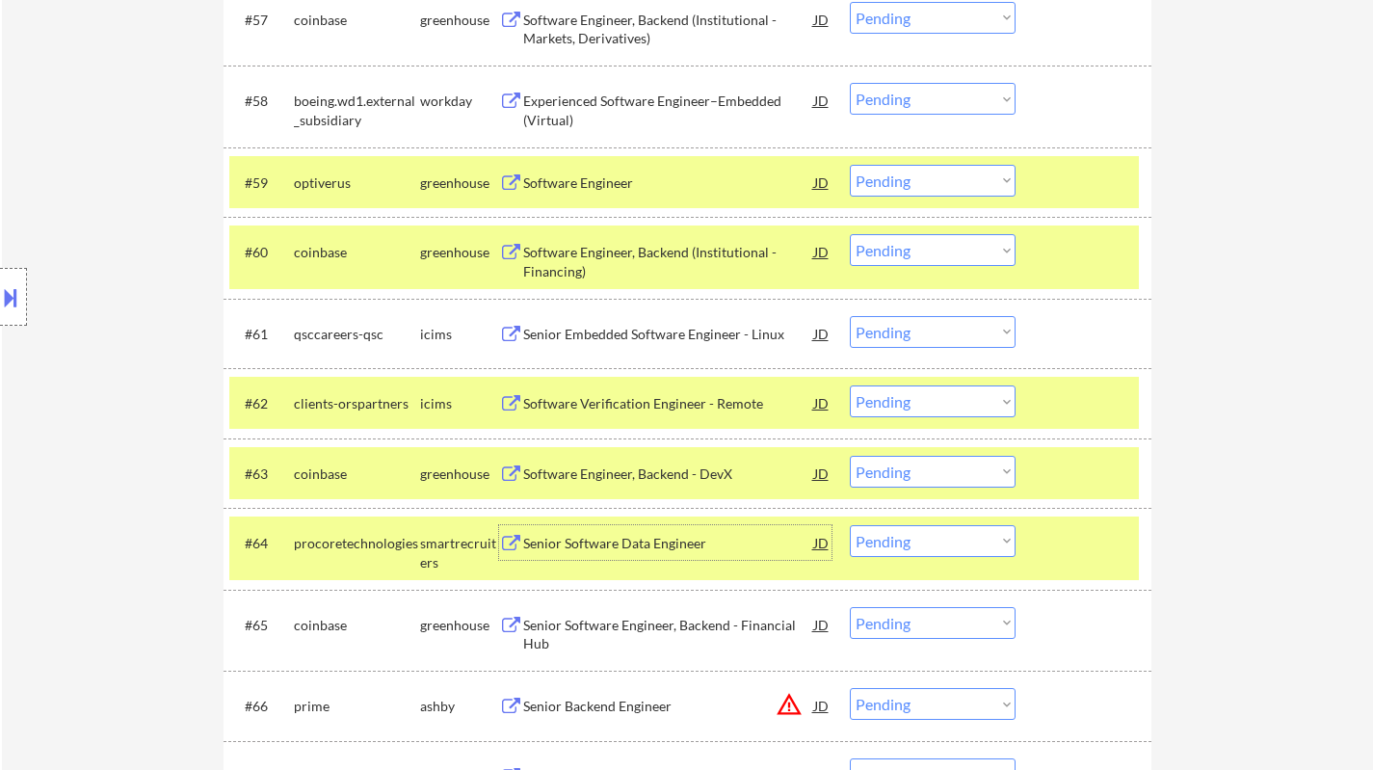
click at [929, 528] on select "Choose an option... Pending Applied Excluded (Questions) Excluded (Expired) Exc…" at bounding box center [933, 541] width 166 height 32
click at [850, 525] on select "Choose an option... Pending Applied Excluded (Questions) Excluded (Expired) Exc…" at bounding box center [933, 541] width 166 height 32
select select ""pending""
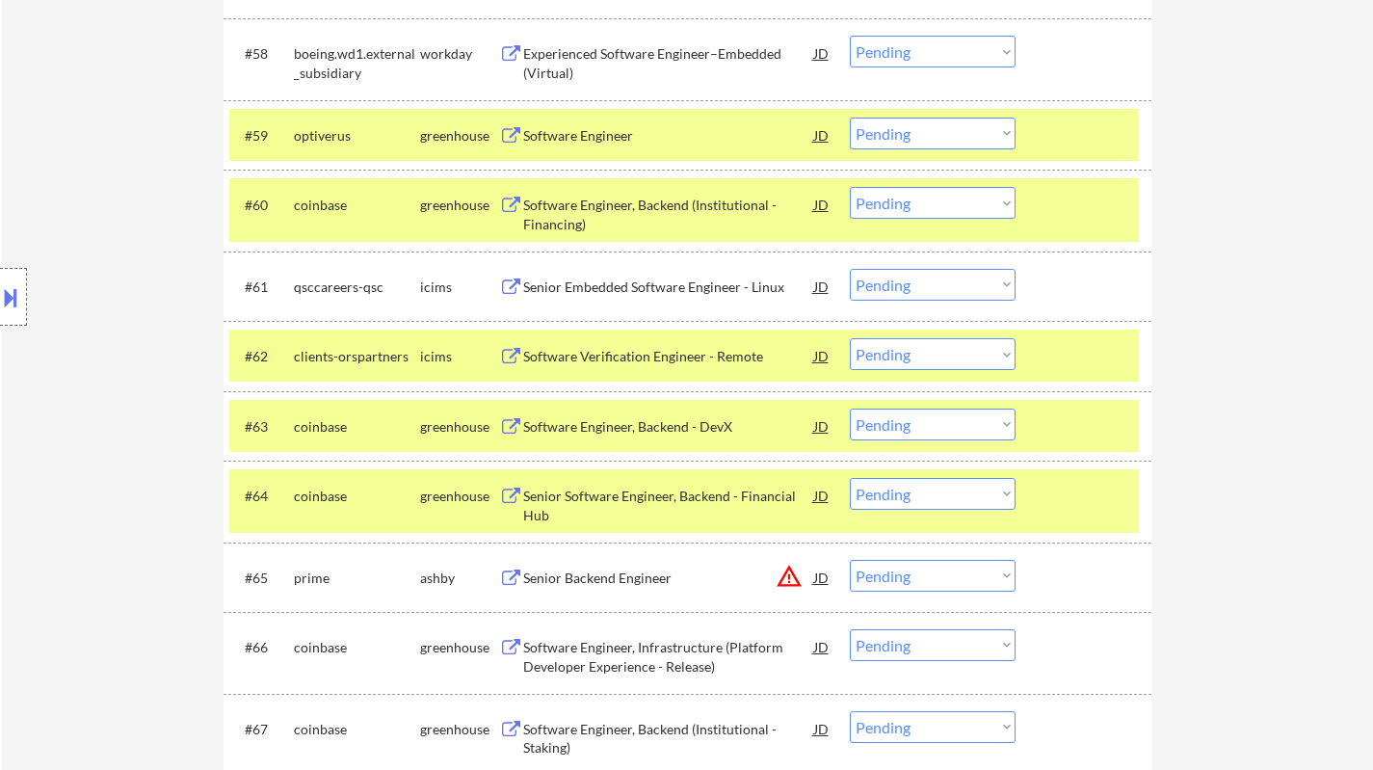
scroll to position [4816, 0]
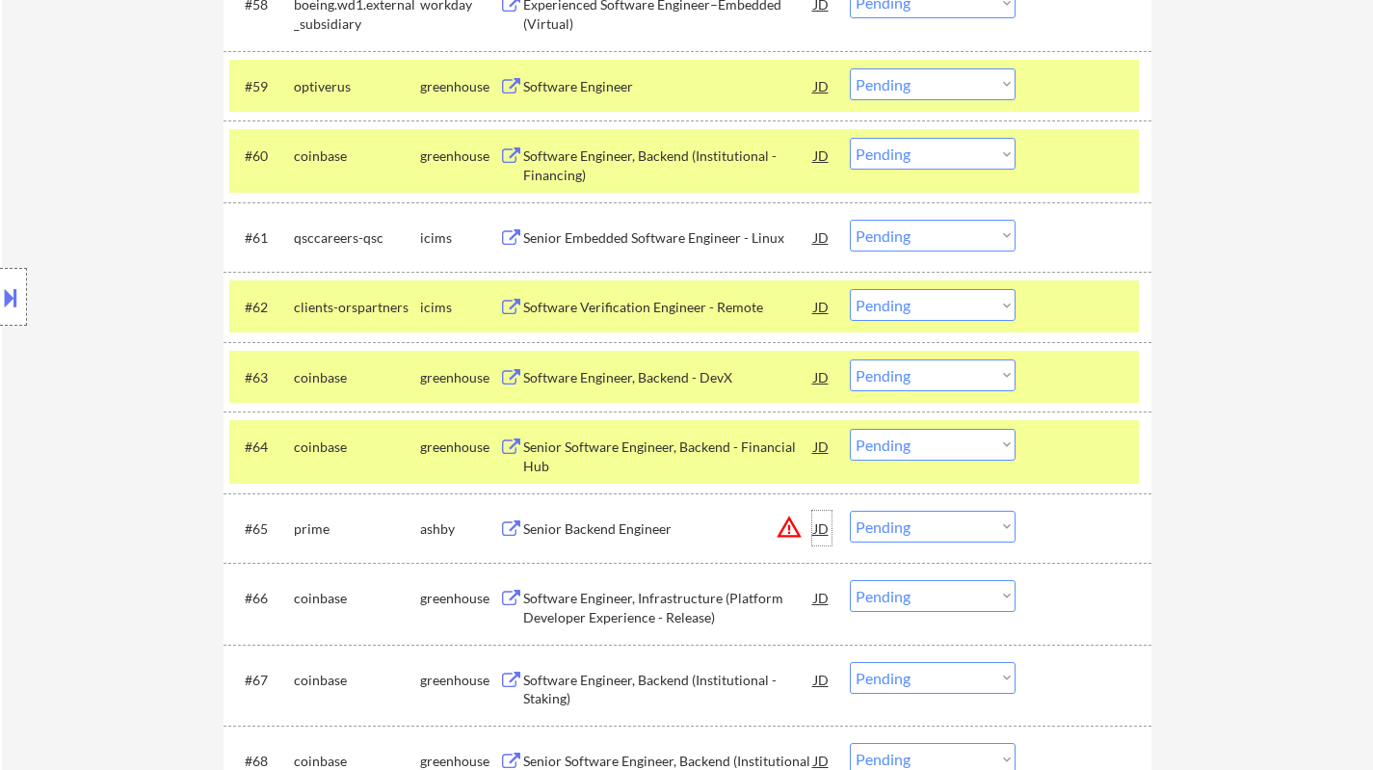
click at [822, 530] on div "JD" at bounding box center [821, 527] width 19 height 35
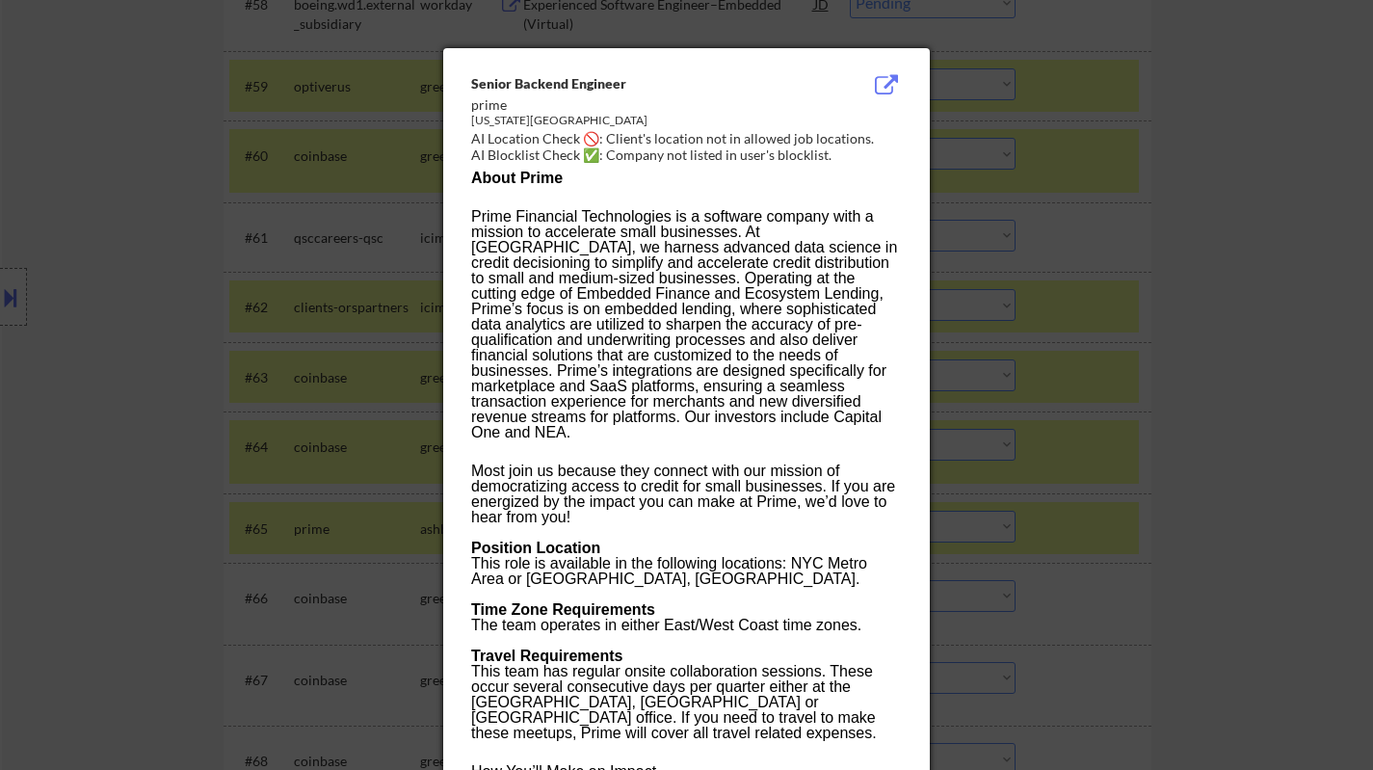
click at [1214, 607] on div at bounding box center [686, 385] width 1373 height 770
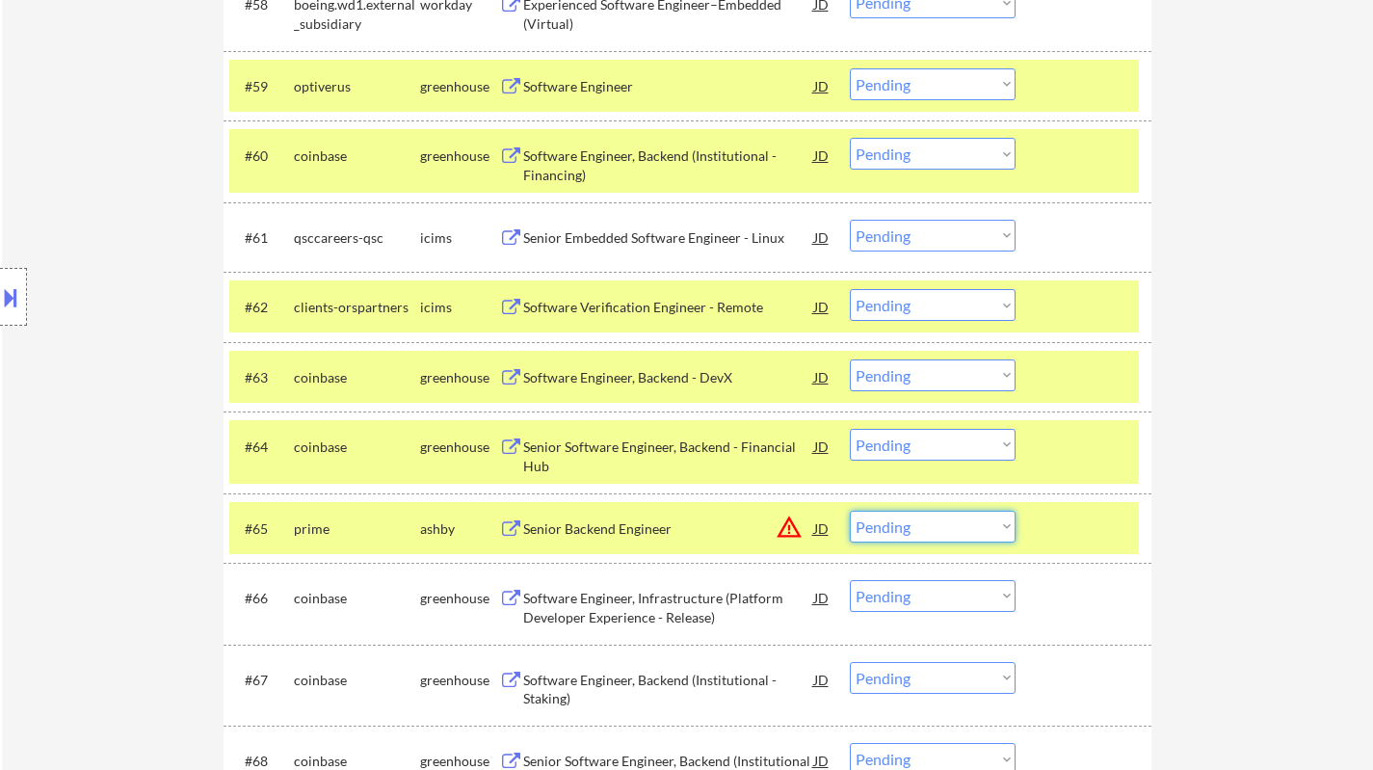
click at [945, 536] on select "Choose an option... Pending Applied Excluded (Questions) Excluded (Expired) Exc…" at bounding box center [933, 526] width 166 height 32
click at [850, 510] on select "Choose an option... Pending Applied Excluded (Questions) Excluded (Expired) Exc…" at bounding box center [933, 526] width 166 height 32
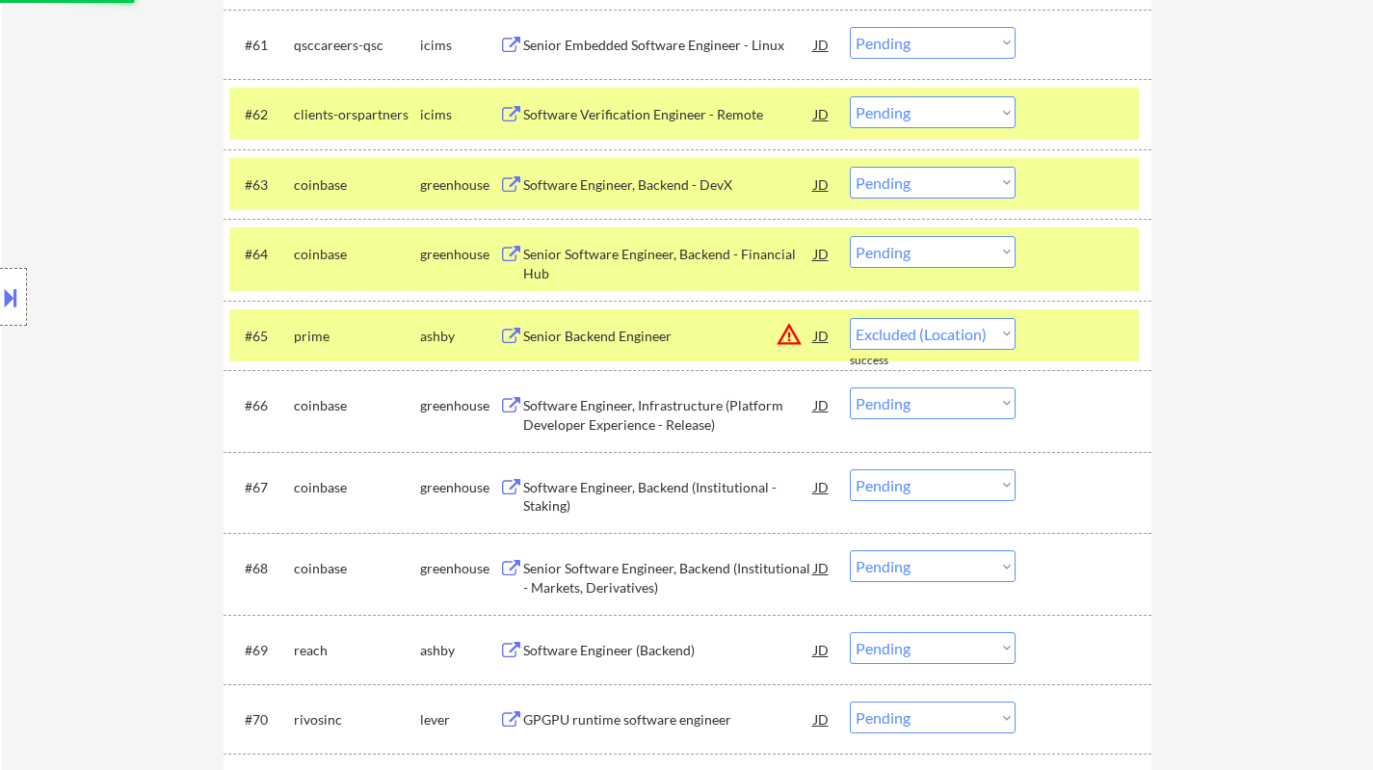
select select ""pending""
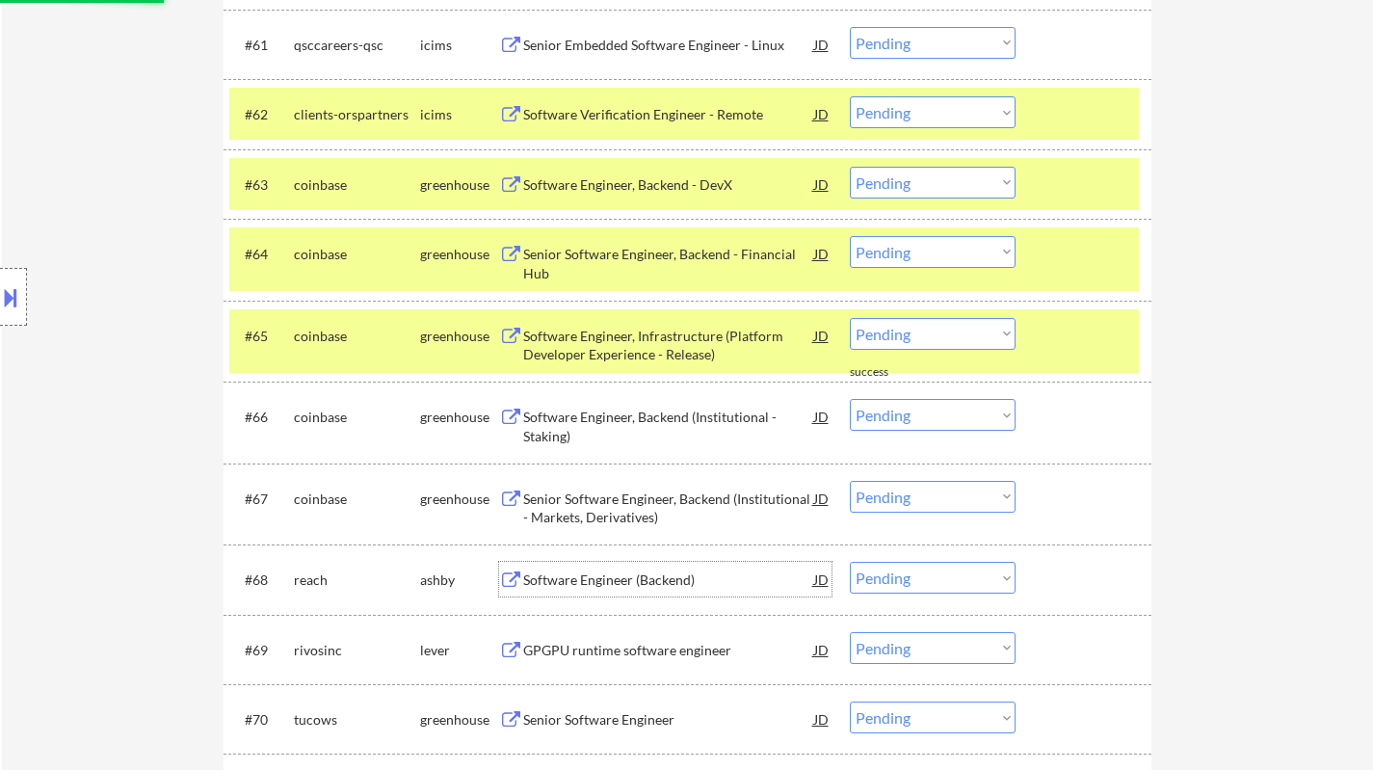
click at [647, 584] on div "Software Engineer (Backend)" at bounding box center [668, 579] width 291 height 19
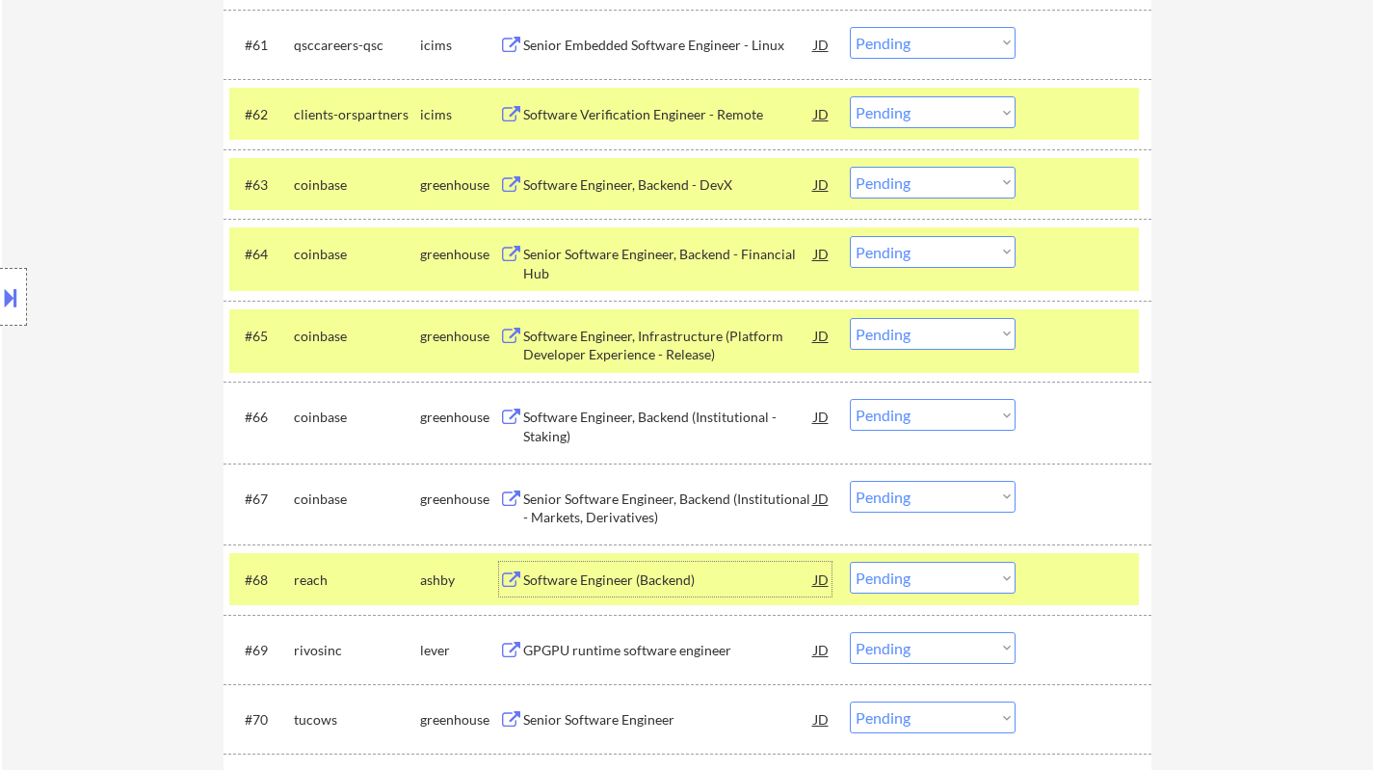
click at [960, 572] on select "Choose an option... Pending Applied Excluded (Questions) Excluded (Expired) Exc…" at bounding box center [933, 578] width 166 height 32
click at [850, 562] on select "Choose an option... Pending Applied Excluded (Questions) Excluded (Expired) Exc…" at bounding box center [933, 578] width 166 height 32
click at [661, 571] on div "GPGPU runtime software engineer" at bounding box center [668, 579] width 291 height 19
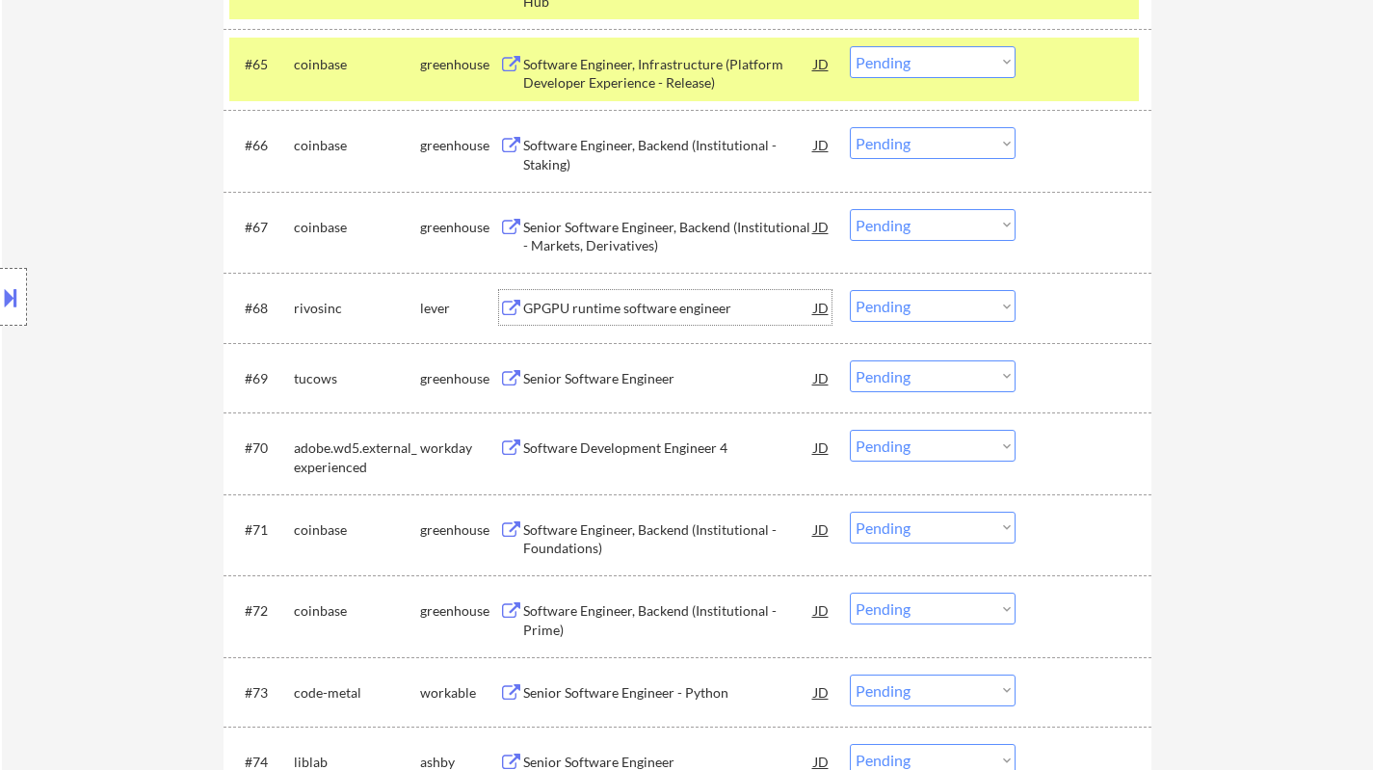
scroll to position [5298, 0]
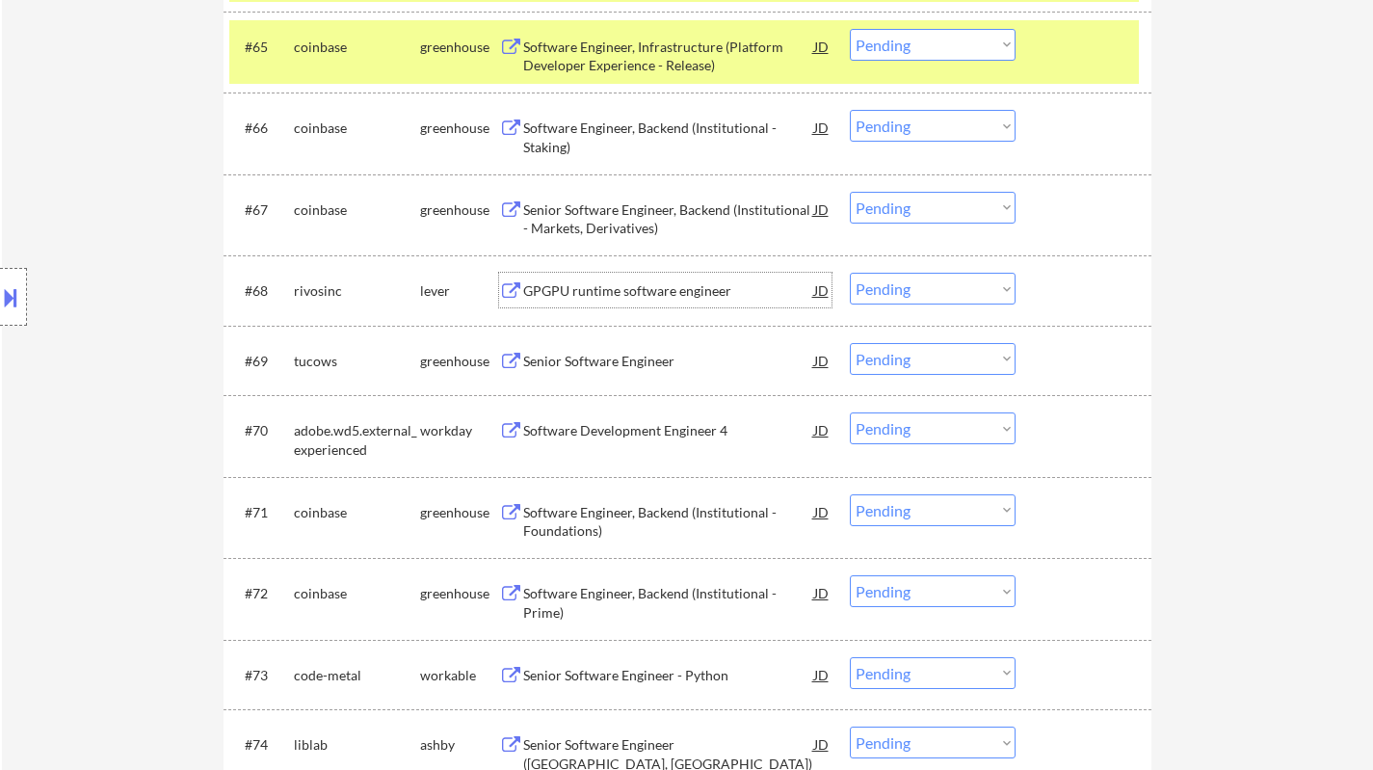
drag, startPoint x: 907, startPoint y: 271, endPoint x: 911, endPoint y: 280, distance: 10.4
click at [908, 273] on div "#68 rivosinc lever GPGPU runtime software engineer JD warning_amber Choose an o…" at bounding box center [683, 290] width 909 height 52
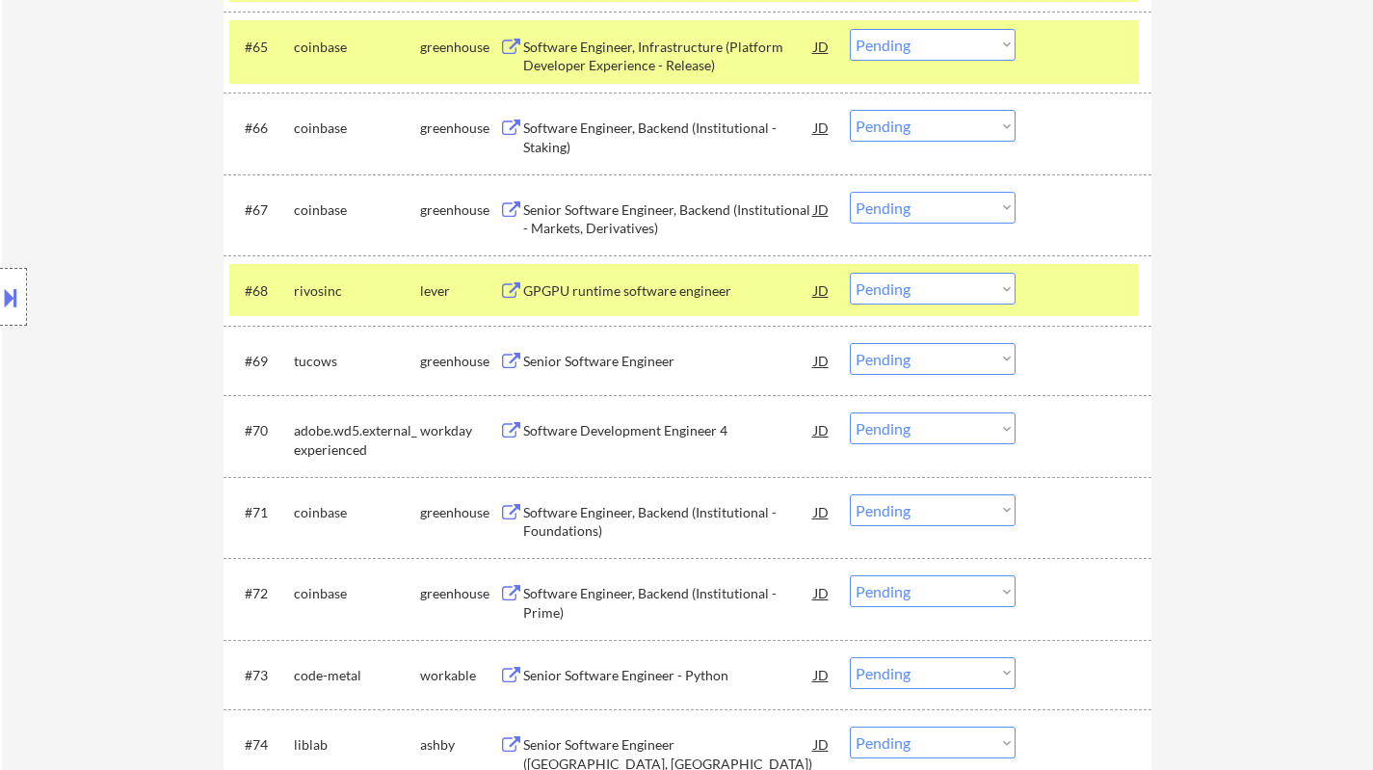
click at [912, 286] on select "Choose an option... Pending Applied Excluded (Questions) Excluded (Expired) Exc…" at bounding box center [933, 289] width 166 height 32
click at [850, 273] on select "Choose an option... Pending Applied Excluded (Questions) Excluded (Expired) Exc…" at bounding box center [933, 289] width 166 height 32
select select ""pending""
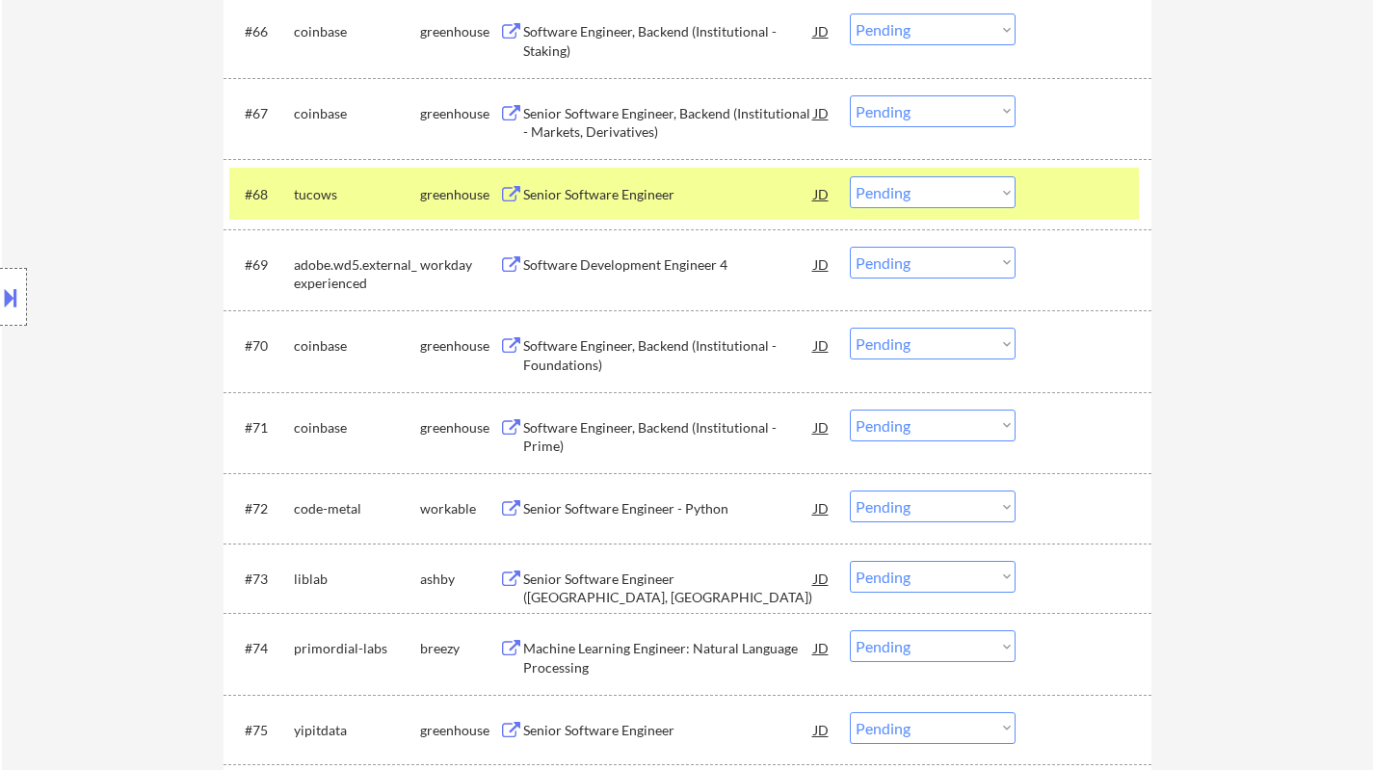
scroll to position [5490, 0]
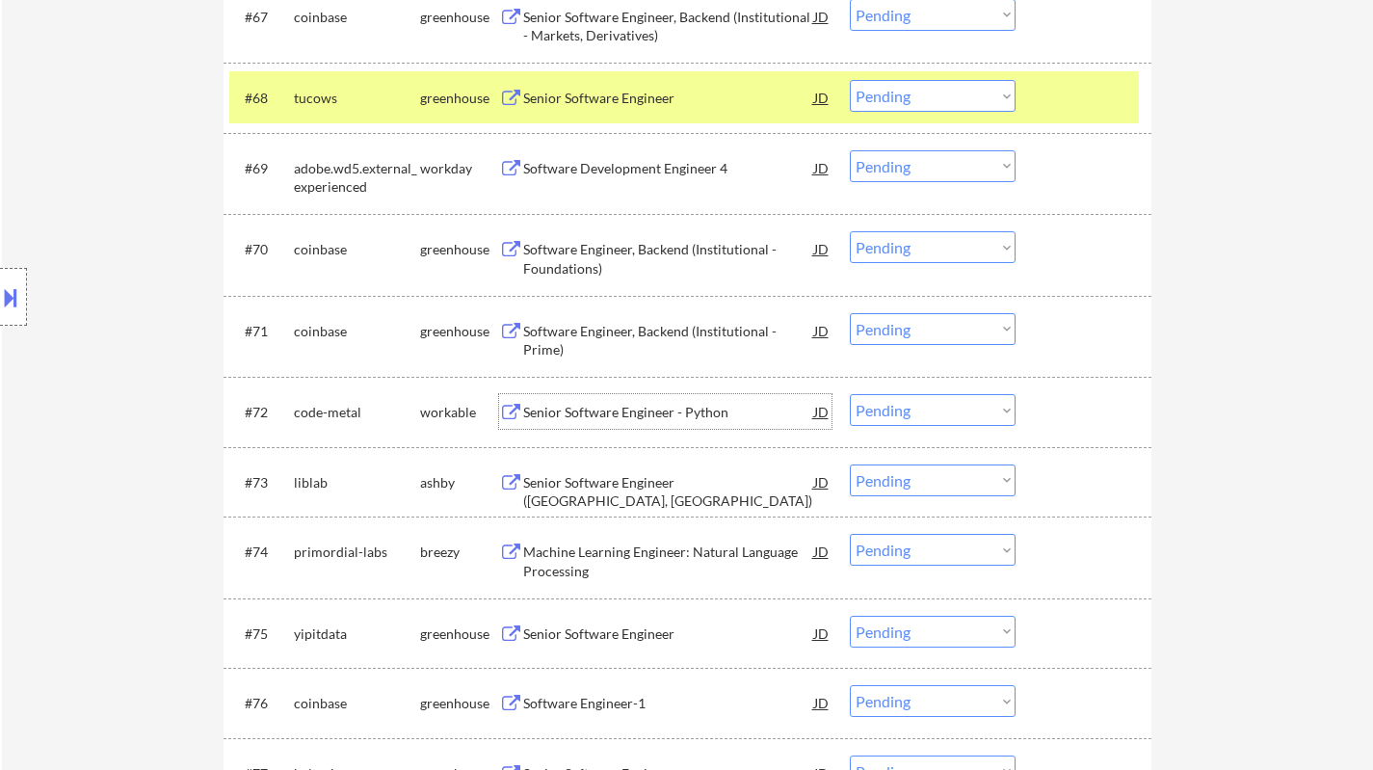
click at [628, 413] on div "Senior Software Engineer - Python" at bounding box center [668, 412] width 291 height 19
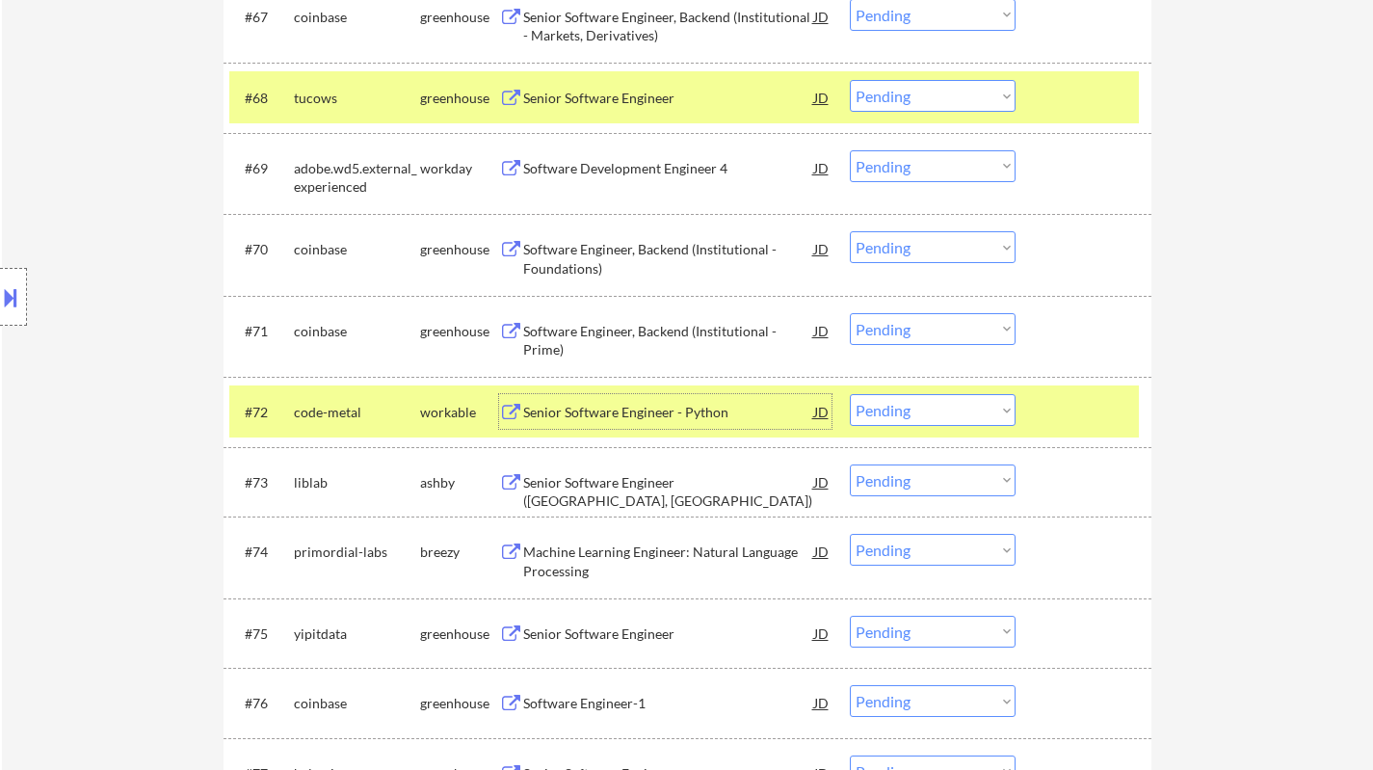
click at [924, 410] on select "Choose an option... Pending Applied Excluded (Questions) Excluded (Expired) Exc…" at bounding box center [933, 410] width 166 height 32
click at [850, 394] on select "Choose an option... Pending Applied Excluded (Questions) Excluded (Expired) Exc…" at bounding box center [933, 410] width 166 height 32
select select ""pending""
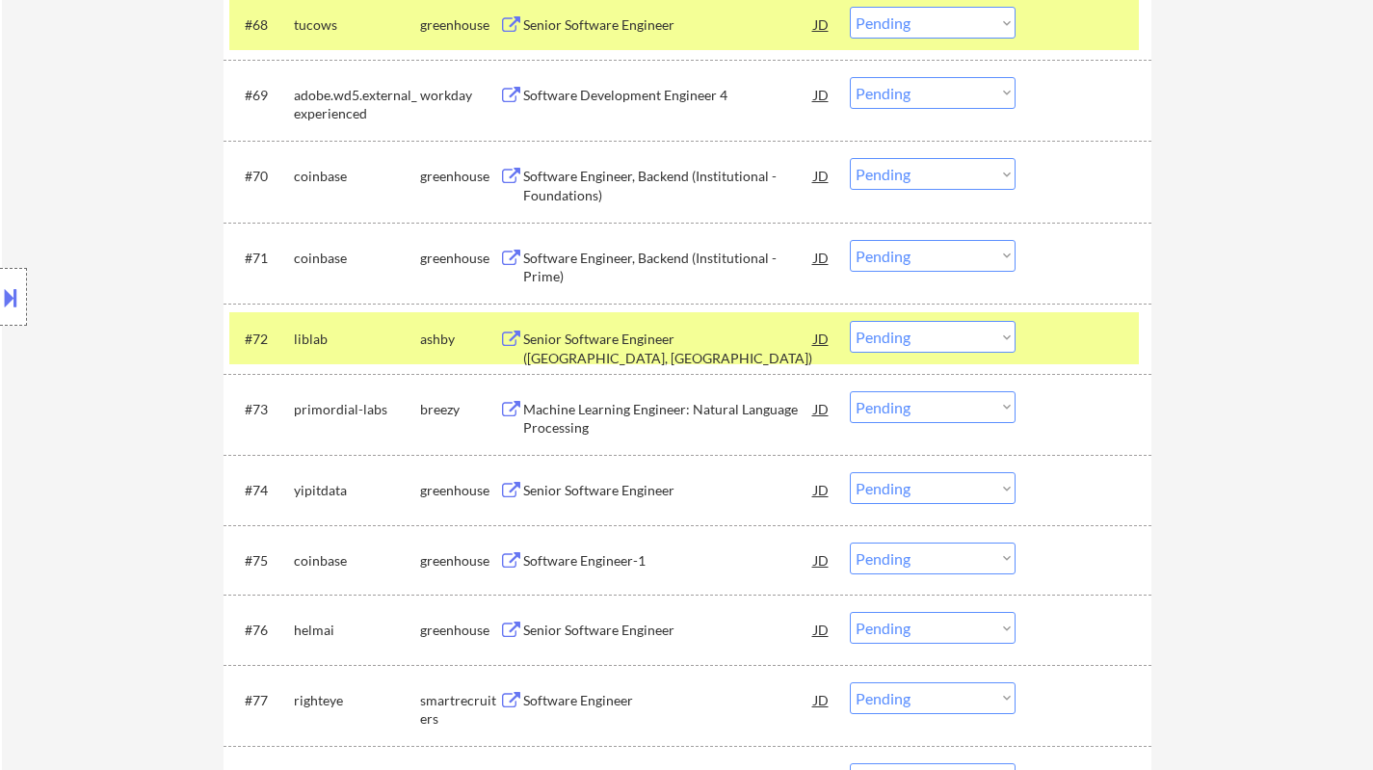
scroll to position [5587, 0]
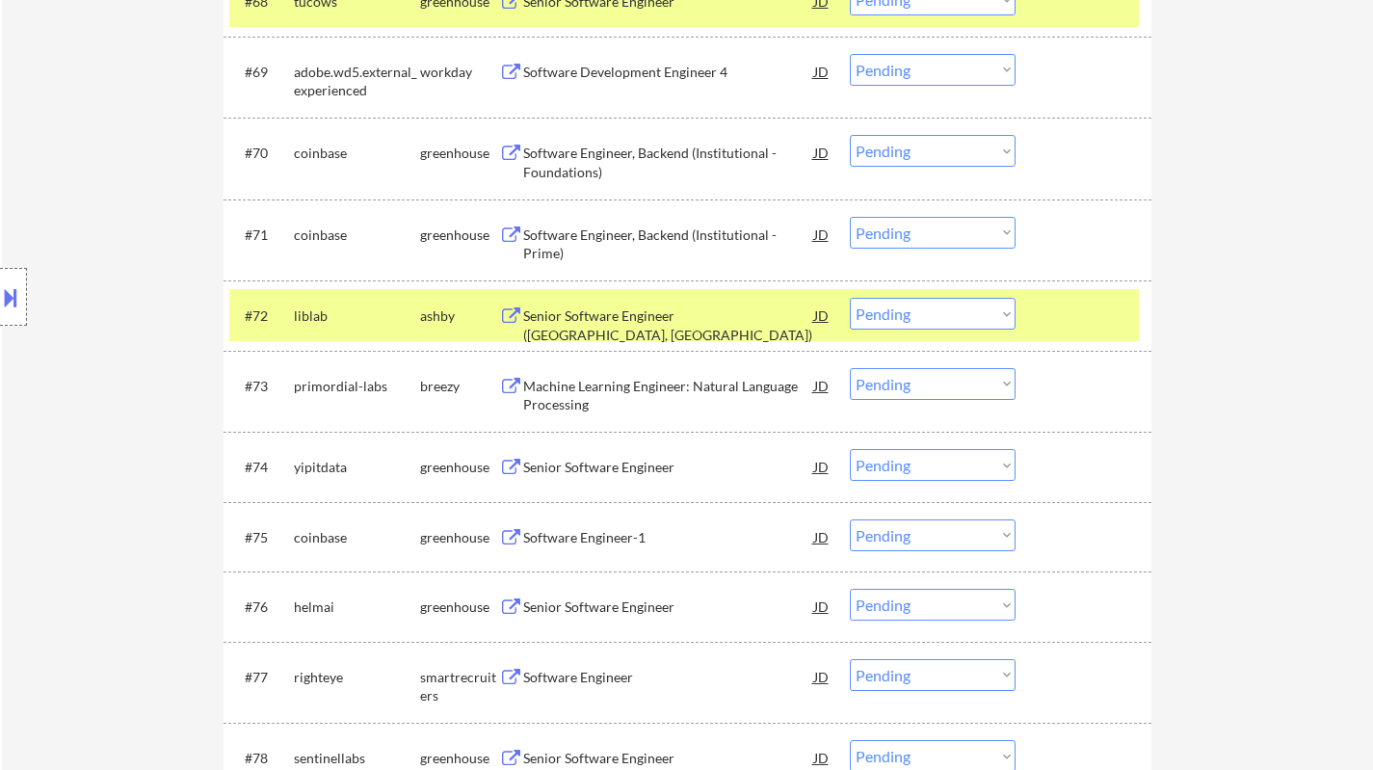
click at [573, 611] on div "Senior Software Engineer" at bounding box center [668, 606] width 291 height 19
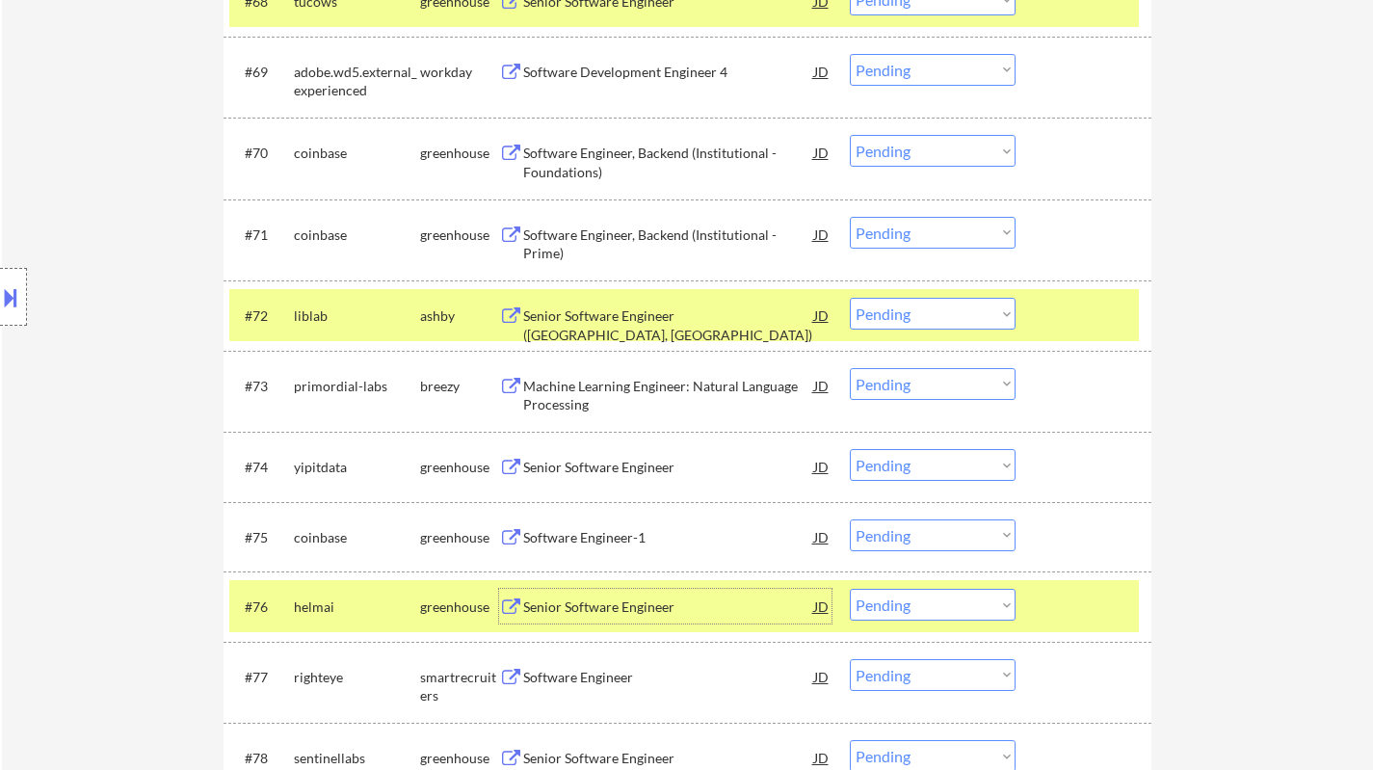
scroll to position [5779, 0]
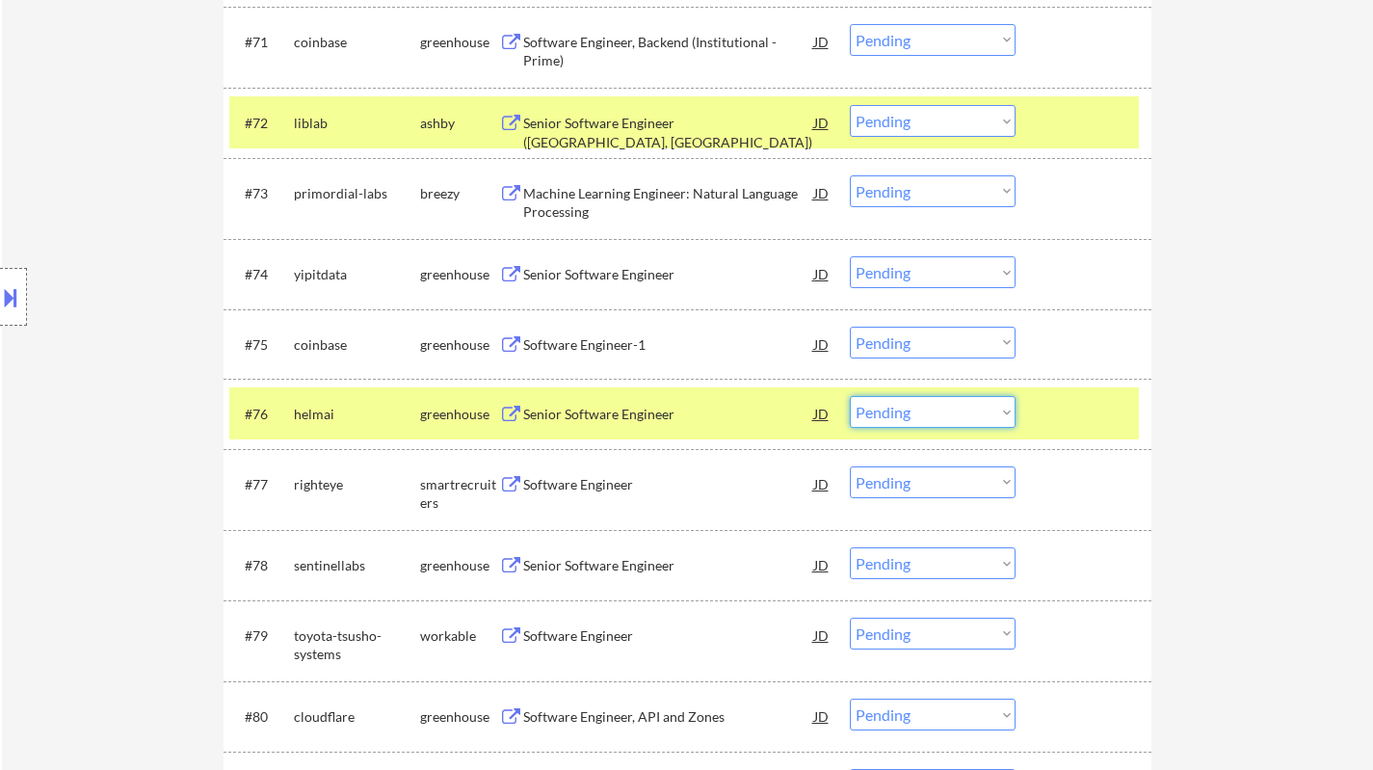
click at [915, 411] on select "Choose an option... Pending Applied Excluded (Questions) Excluded (Expired) Exc…" at bounding box center [933, 412] width 166 height 32
click at [850, 396] on select "Choose an option... Pending Applied Excluded (Questions) Excluded (Expired) Exc…" at bounding box center [933, 412] width 166 height 32
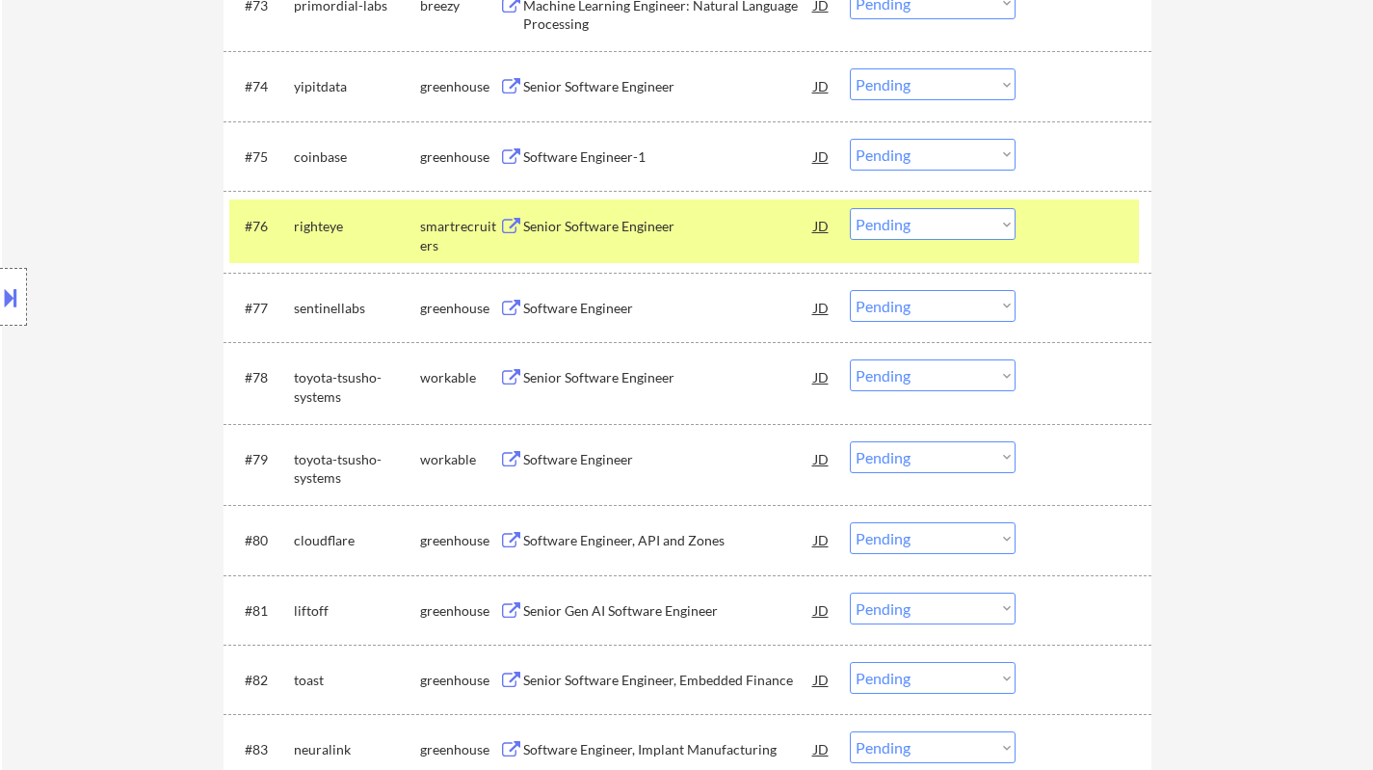
scroll to position [5972, 0]
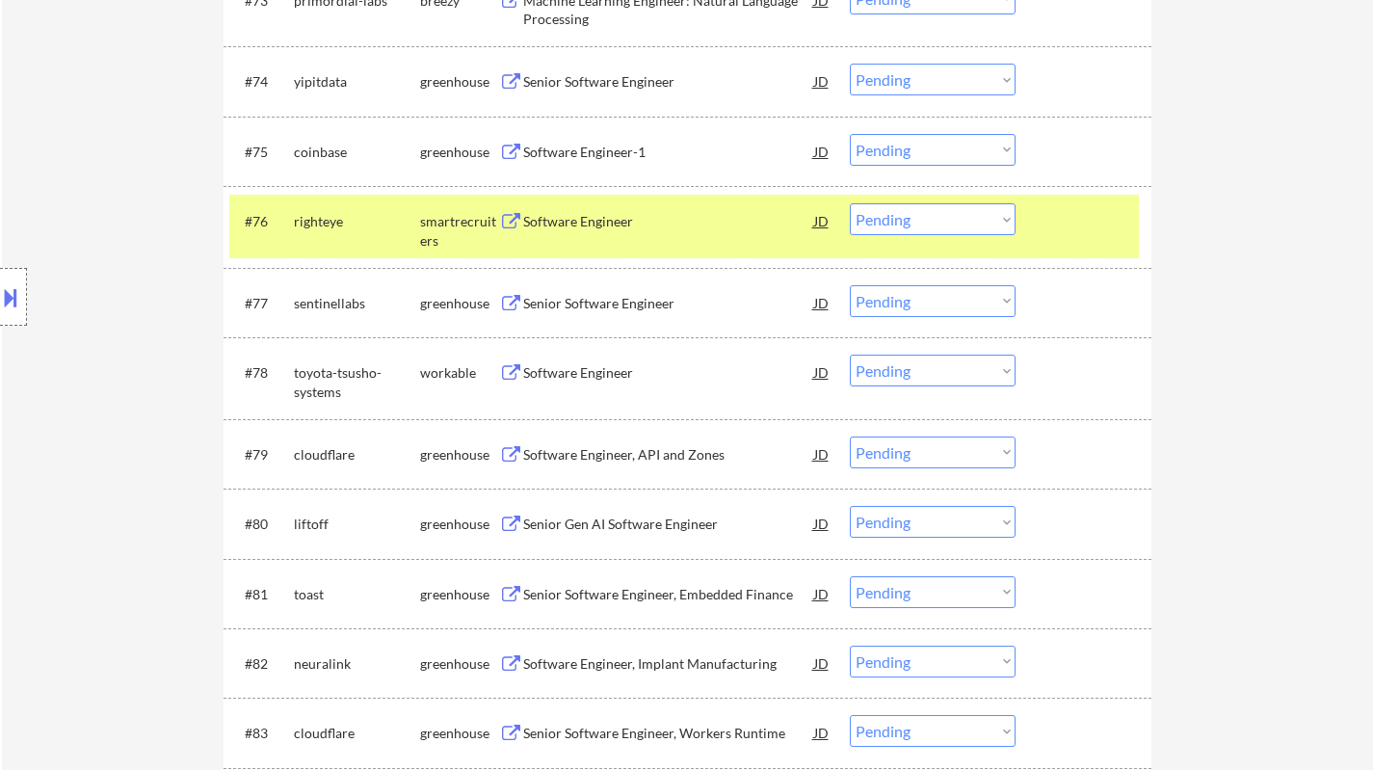
click at [586, 221] on div "Software Engineer" at bounding box center [668, 221] width 291 height 19
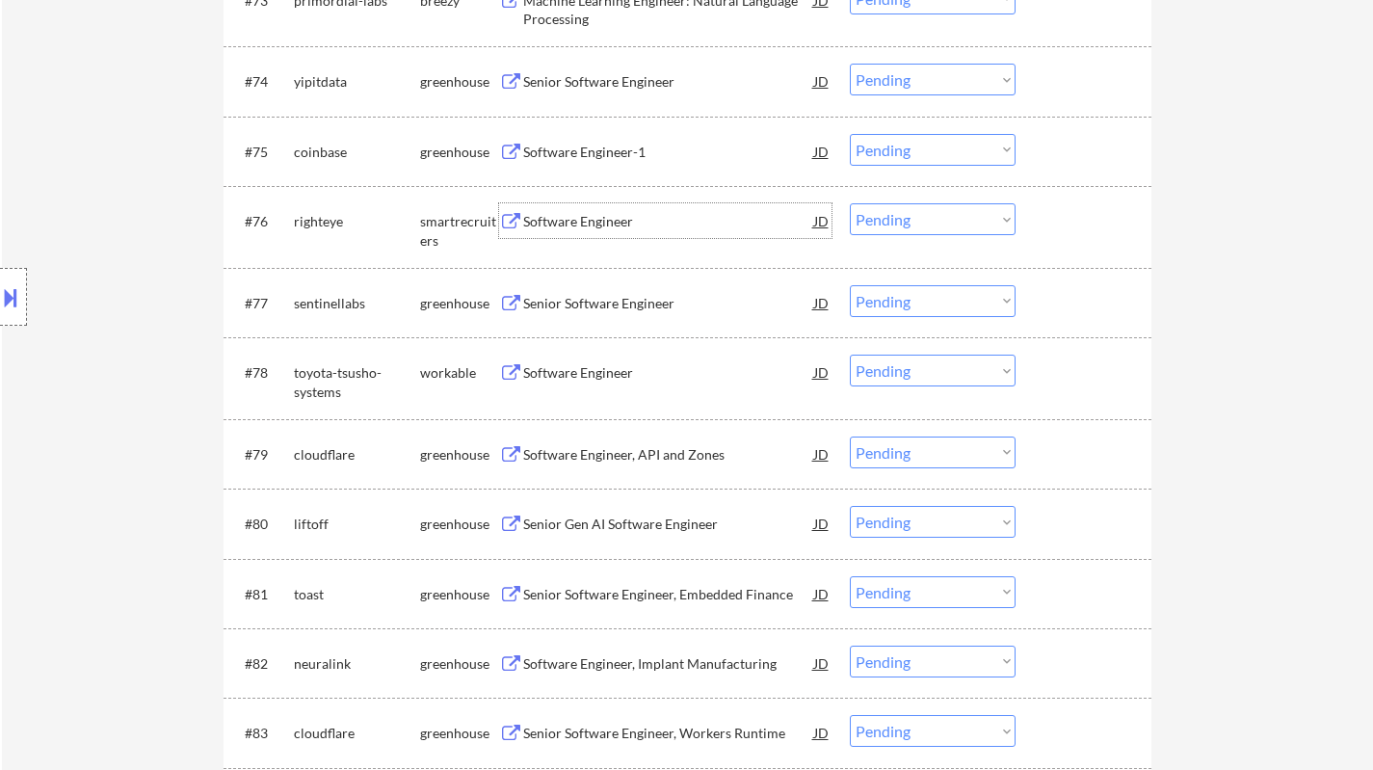
click at [909, 222] on select "Choose an option... Pending Applied Excluded (Questions) Excluded (Expired) Exc…" at bounding box center [933, 219] width 166 height 32
click at [850, 203] on select "Choose an option... Pending Applied Excluded (Questions) Excluded (Expired) Exc…" at bounding box center [933, 219] width 166 height 32
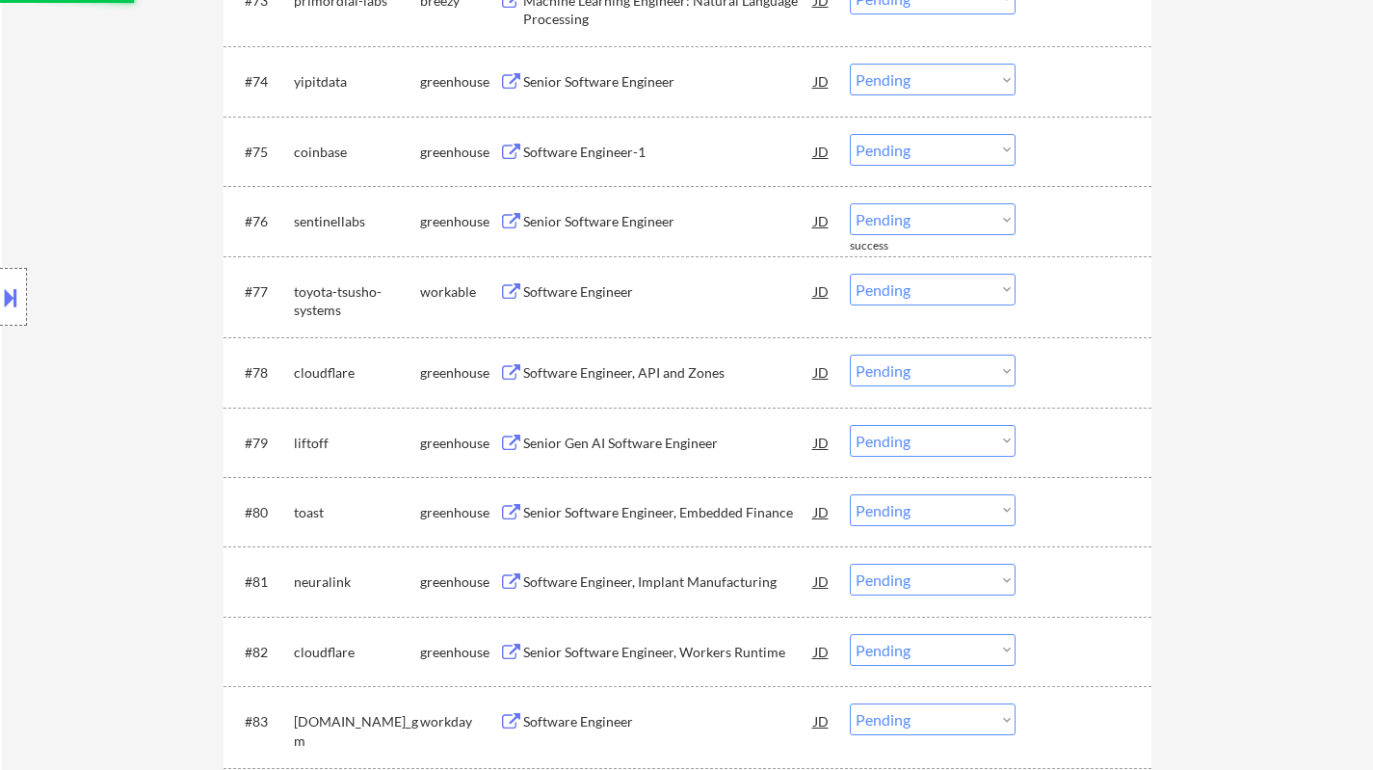
click at [582, 231] on div "Senior Software Engineer" at bounding box center [668, 221] width 291 height 19
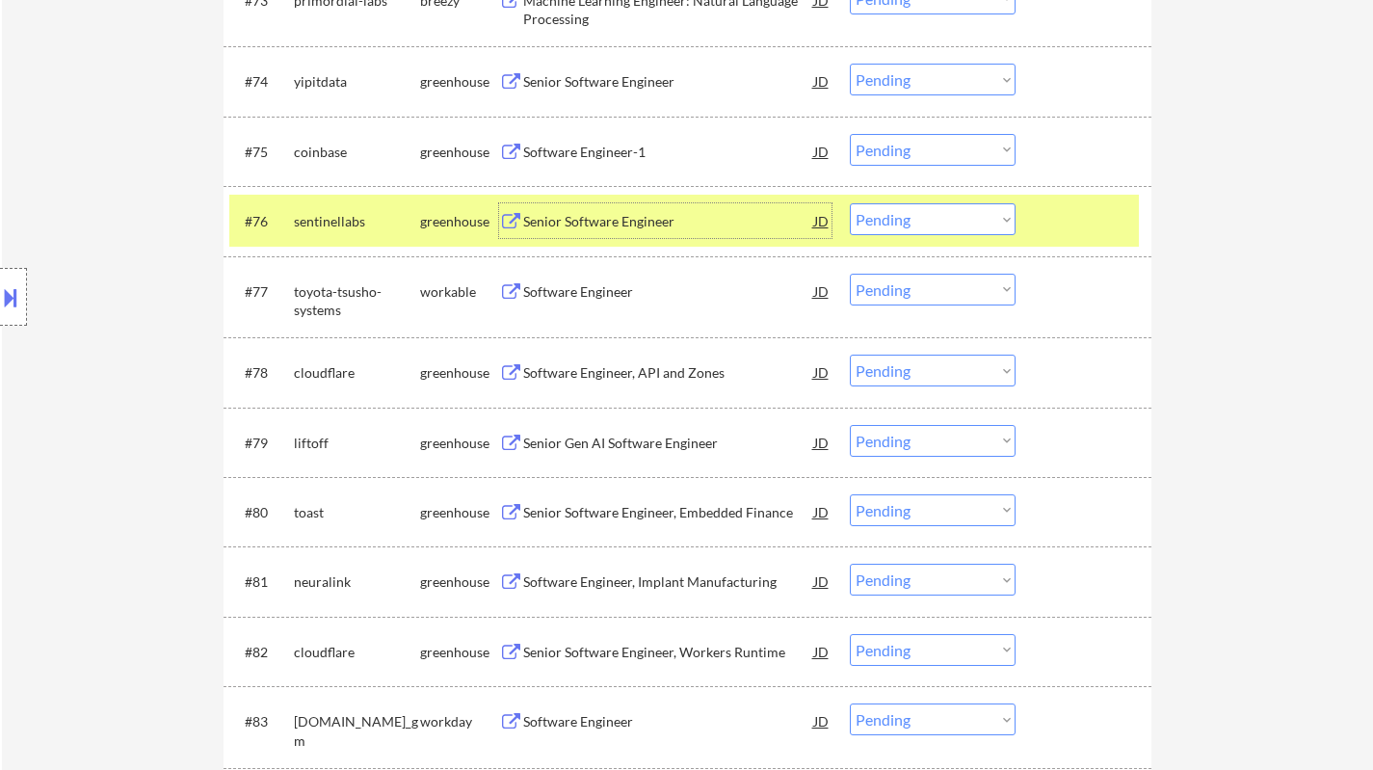
drag, startPoint x: 932, startPoint y: 226, endPoint x: 953, endPoint y: 234, distance: 21.6
click at [932, 226] on select "Choose an option... Pending Applied Excluded (Questions) Excluded (Expired) Exc…" at bounding box center [933, 219] width 166 height 32
click at [850, 203] on select "Choose an option... Pending Applied Excluded (Questions) Excluded (Expired) Exc…" at bounding box center [933, 219] width 166 height 32
select select ""pending""
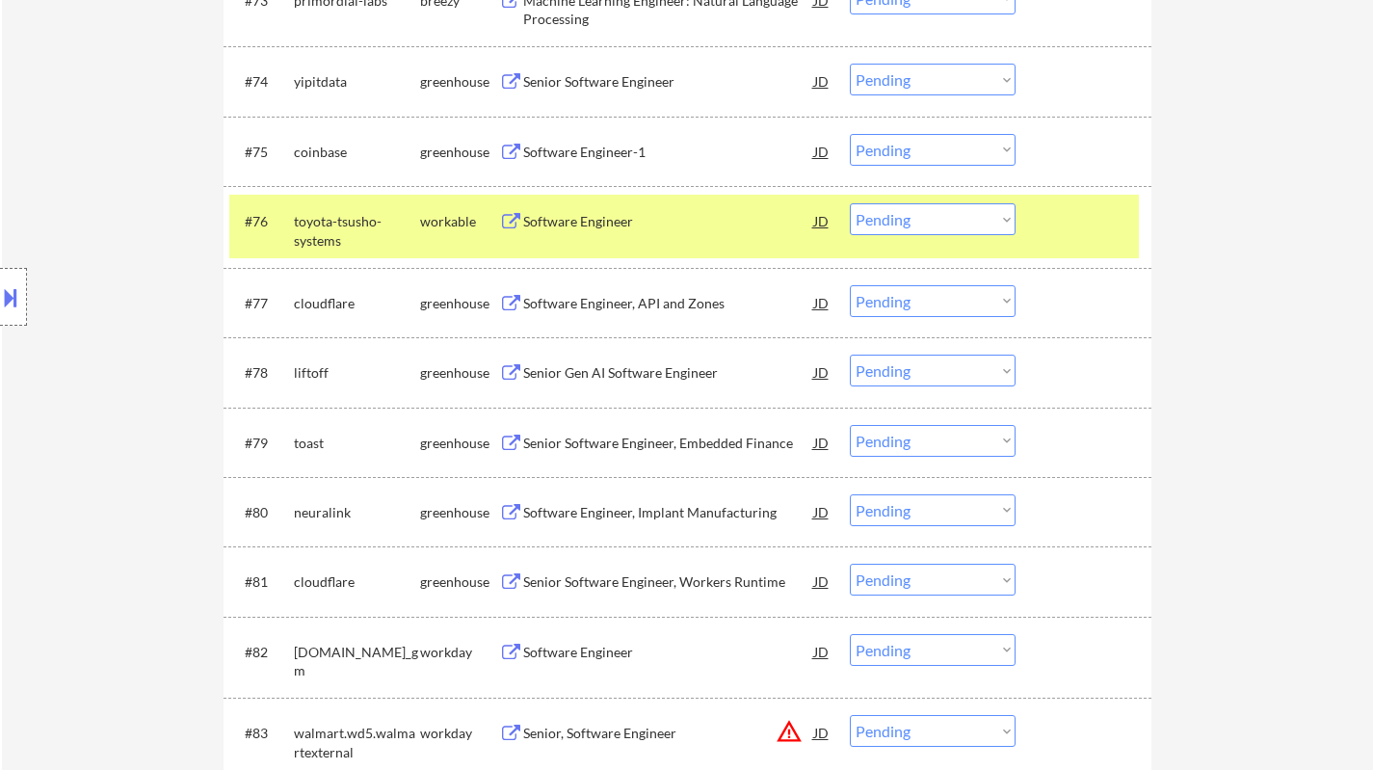
click at [591, 307] on div "Software Engineer, API and Zones" at bounding box center [668, 303] width 291 height 19
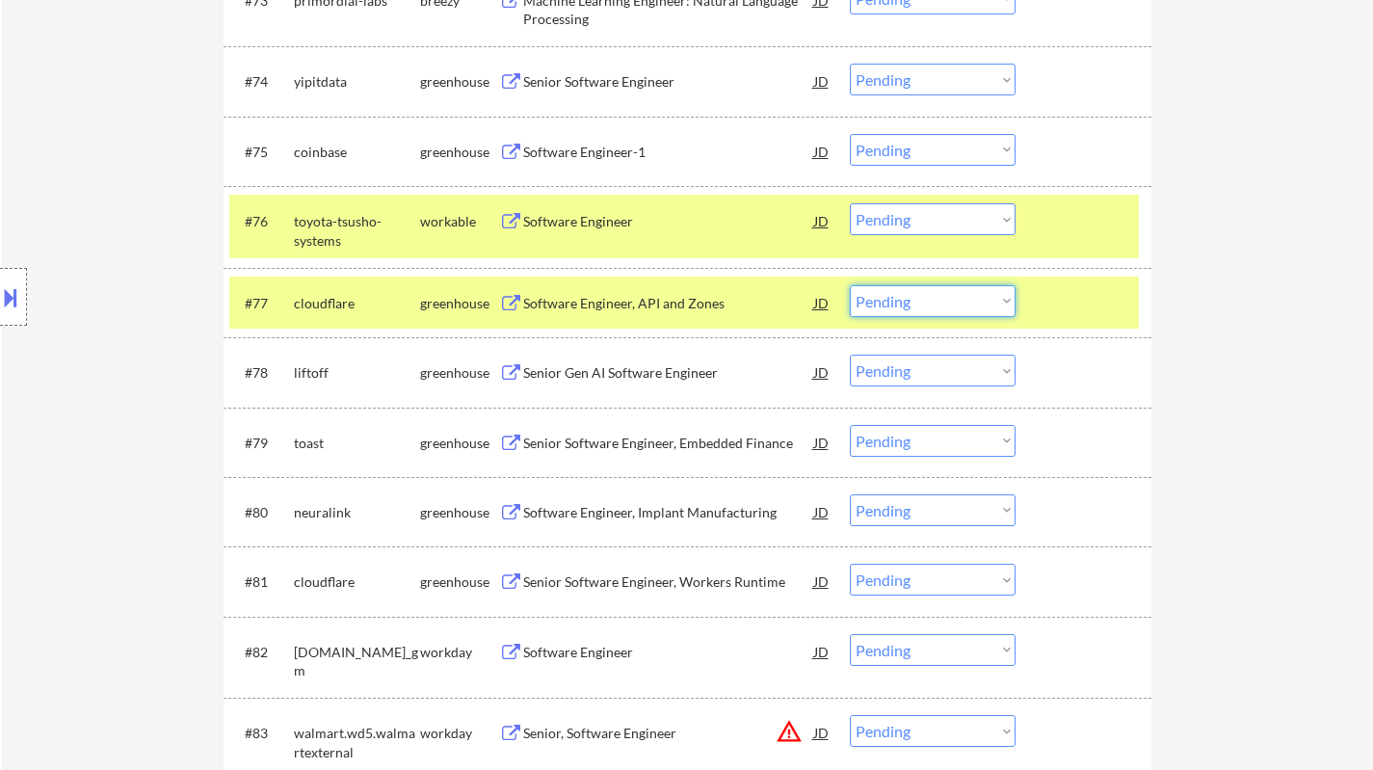
click at [968, 304] on select "Choose an option... Pending Applied Excluded (Questions) Excluded (Expired) Exc…" at bounding box center [933, 301] width 166 height 32
click at [850, 285] on select "Choose an option... Pending Applied Excluded (Questions) Excluded (Expired) Exc…" at bounding box center [933, 301] width 166 height 32
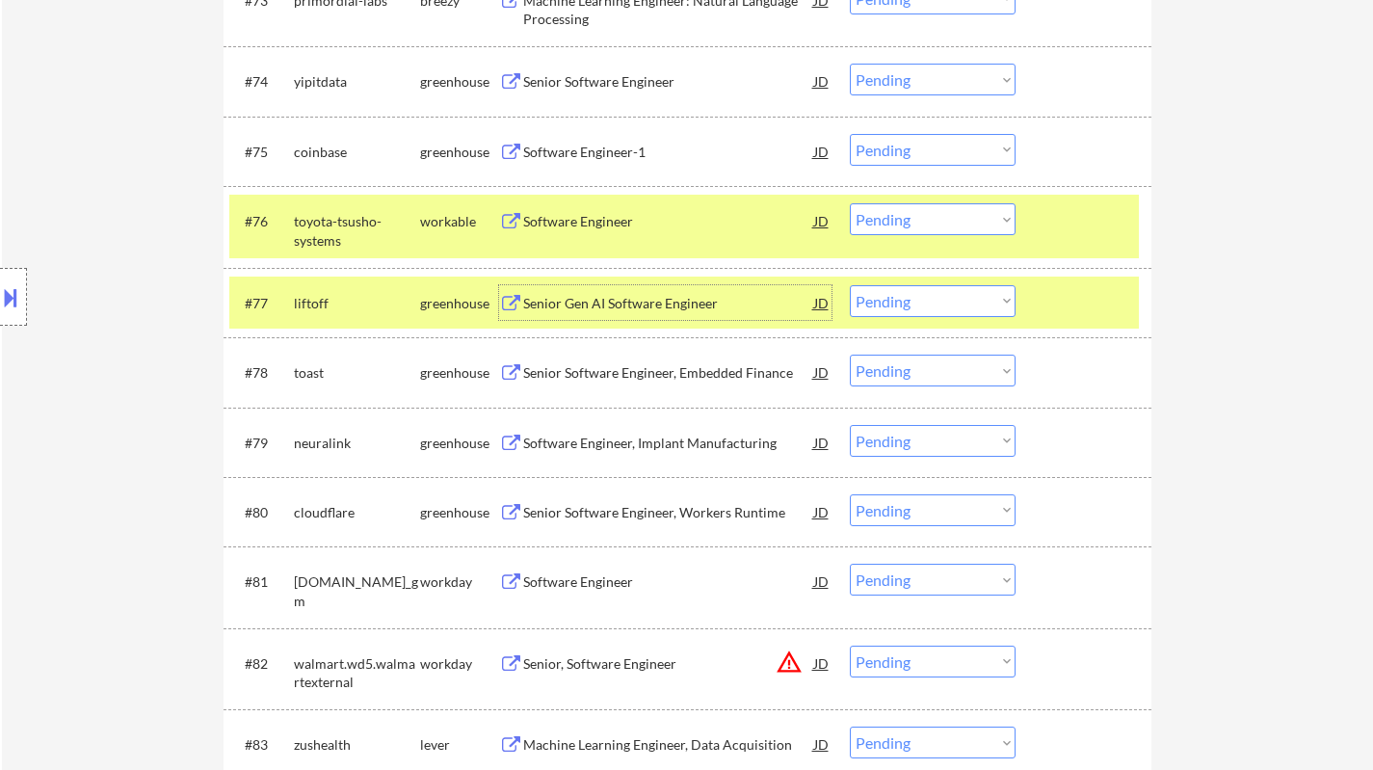
click at [645, 299] on div "Senior Gen AI Software Engineer" at bounding box center [668, 303] width 291 height 19
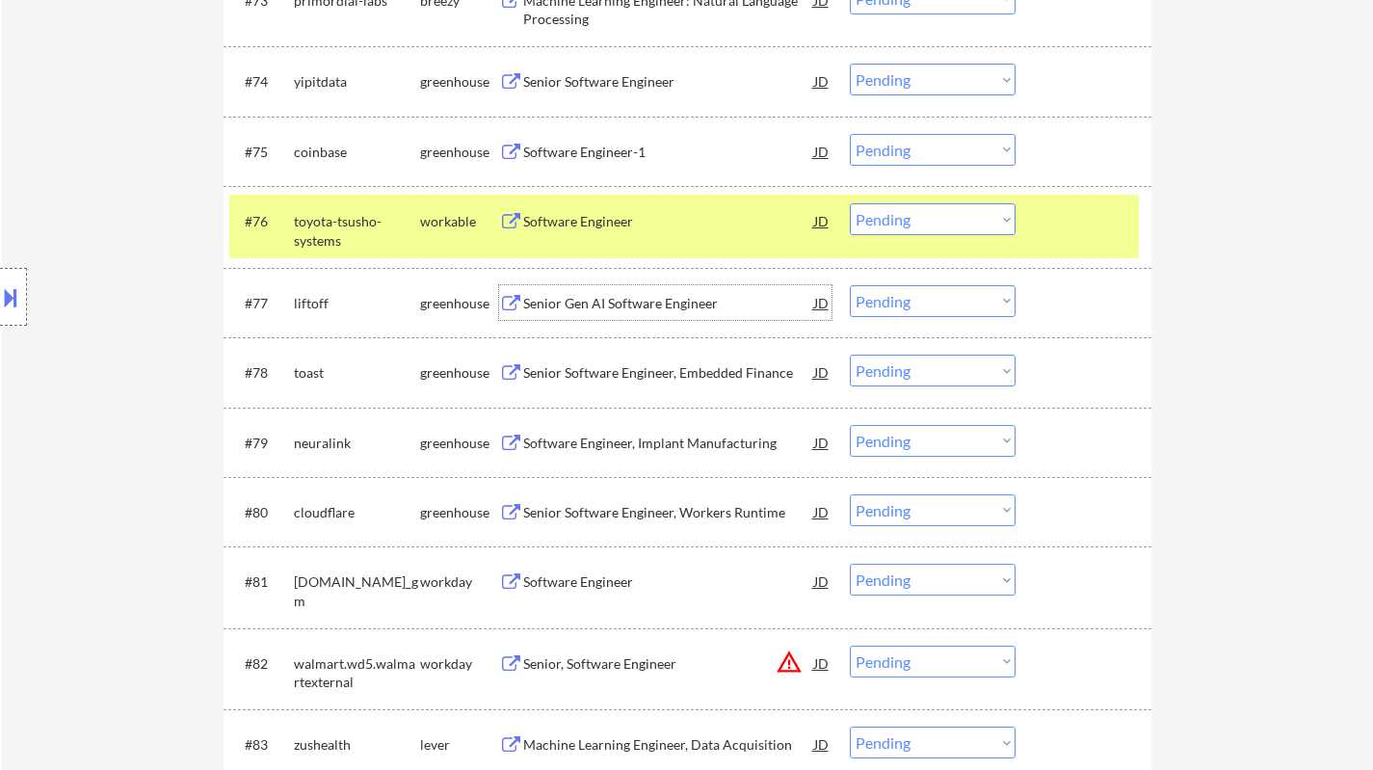
click at [942, 306] on select "Choose an option... Pending Applied Excluded (Questions) Excluded (Expired) Exc…" at bounding box center [933, 301] width 166 height 32
click at [850, 285] on select "Choose an option... Pending Applied Excluded (Questions) Excluded (Expired) Exc…" at bounding box center [933, 301] width 166 height 32
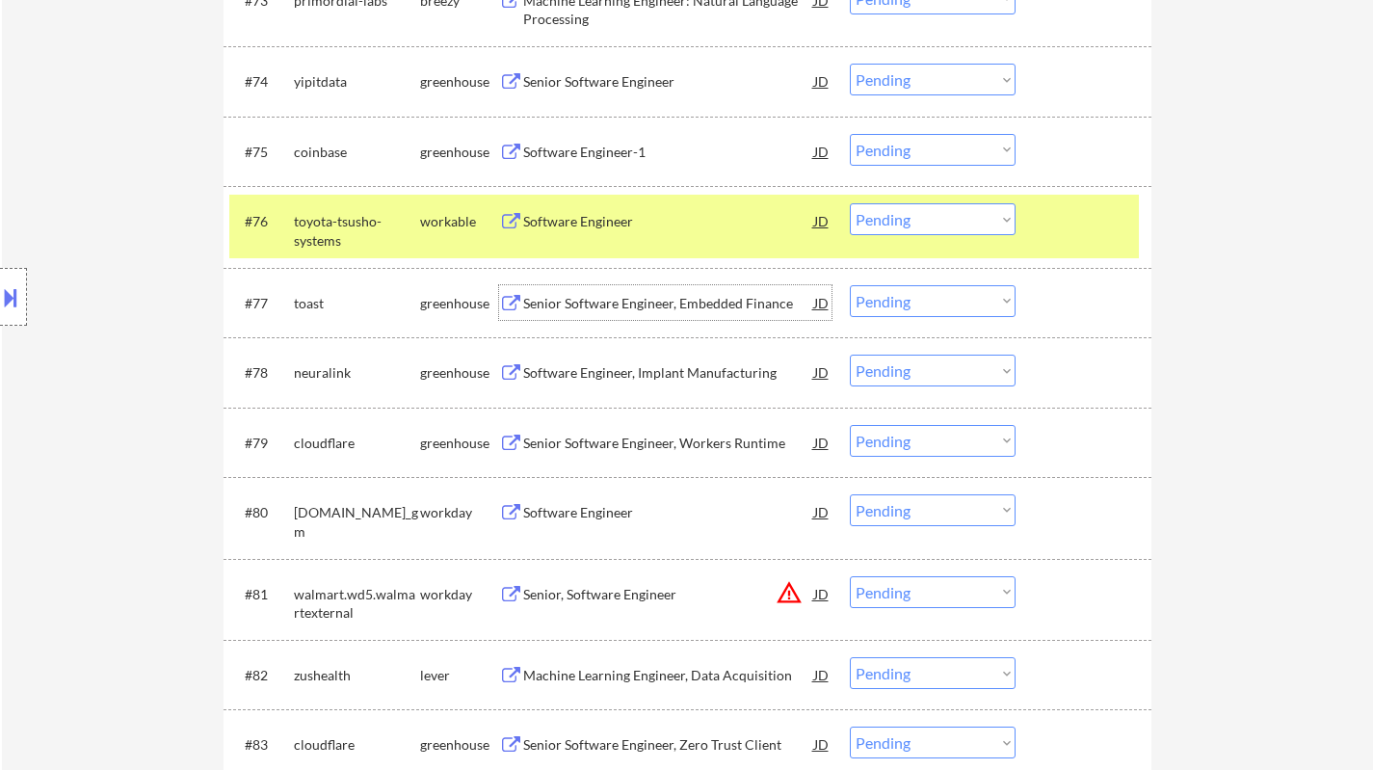
click at [613, 313] on div "Senior Software Engineer, Embedded Finance" at bounding box center [668, 302] width 291 height 35
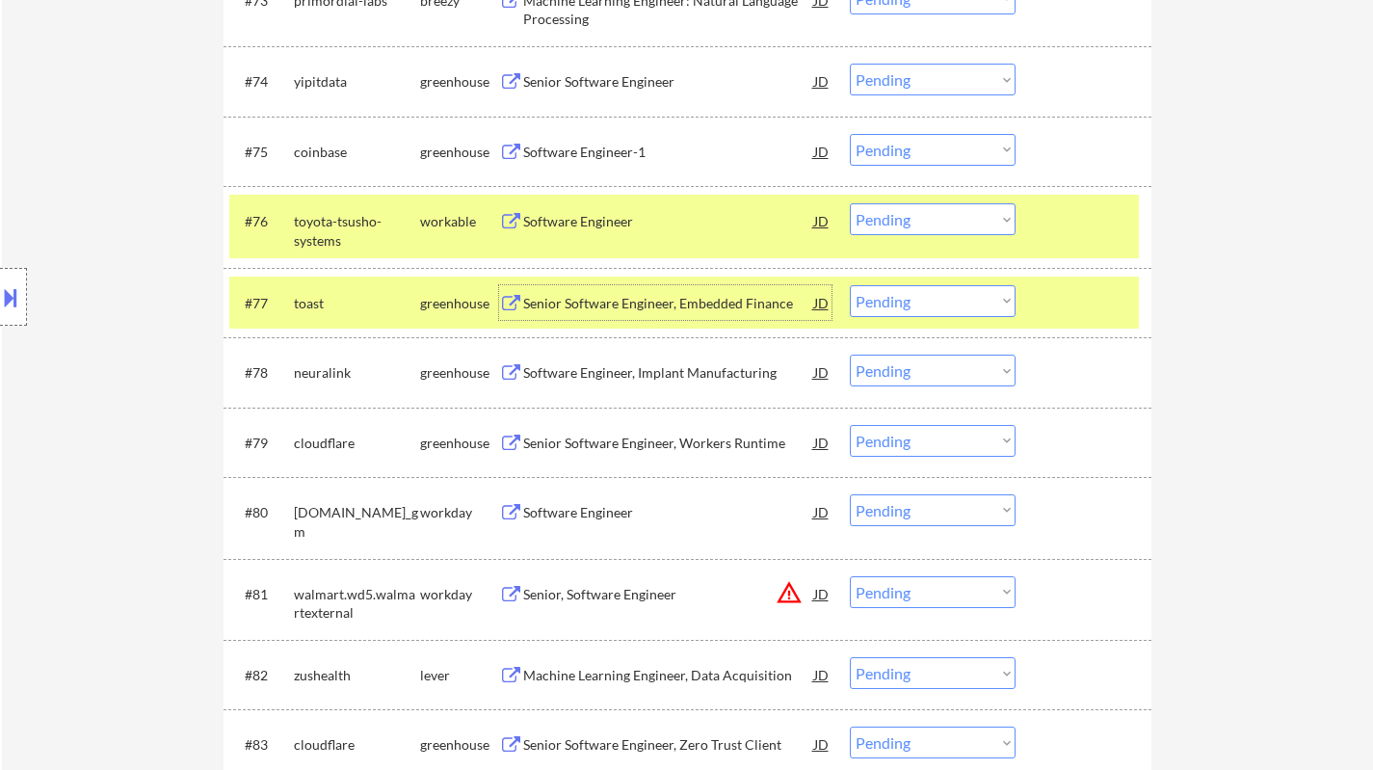
drag, startPoint x: 920, startPoint y: 302, endPoint x: 930, endPoint y: 315, distance: 16.4
click at [920, 302] on select "Choose an option... Pending Applied Excluded (Questions) Excluded (Expired) Exc…" at bounding box center [933, 301] width 166 height 32
click at [850, 285] on select "Choose an option... Pending Applied Excluded (Questions) Excluded (Expired) Exc…" at bounding box center [933, 301] width 166 height 32
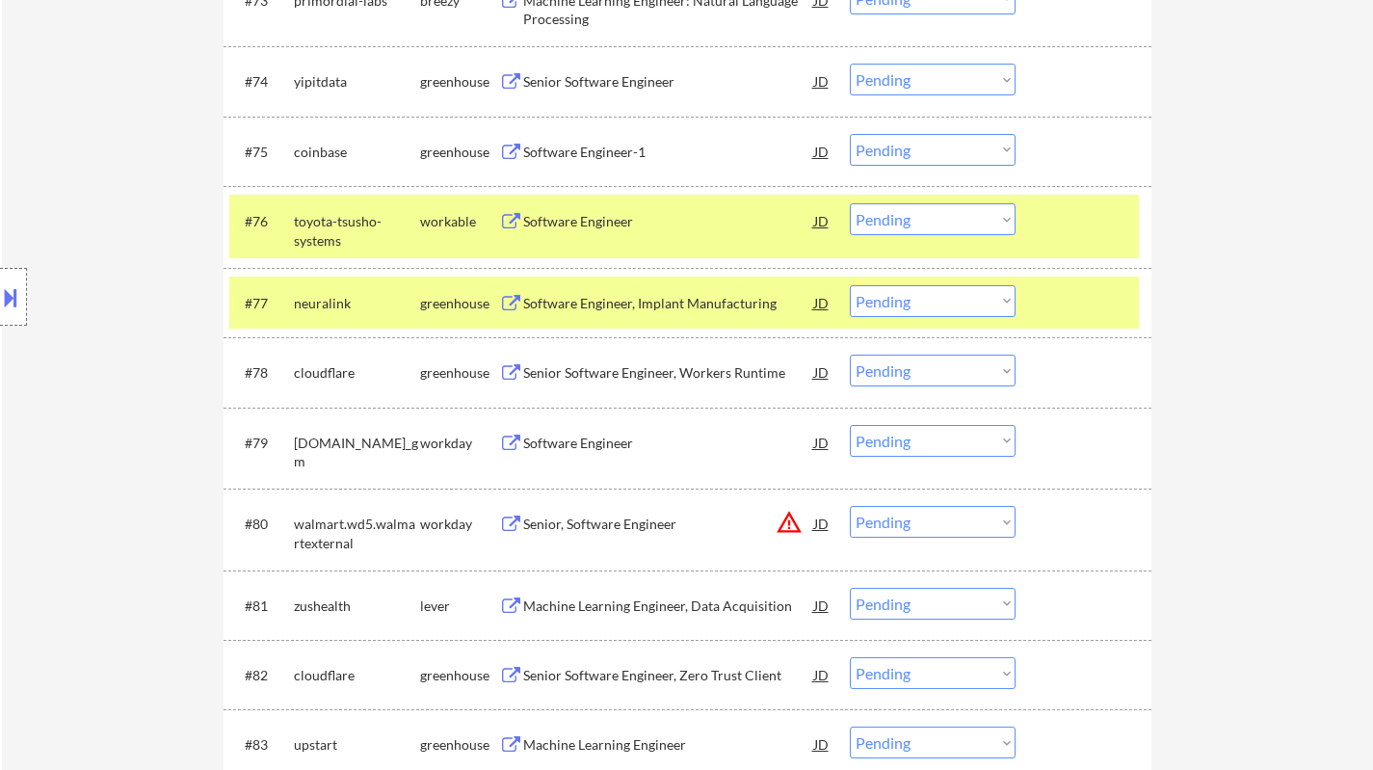
click at [621, 298] on div "Software Engineer, Implant Manufacturing" at bounding box center [668, 303] width 291 height 19
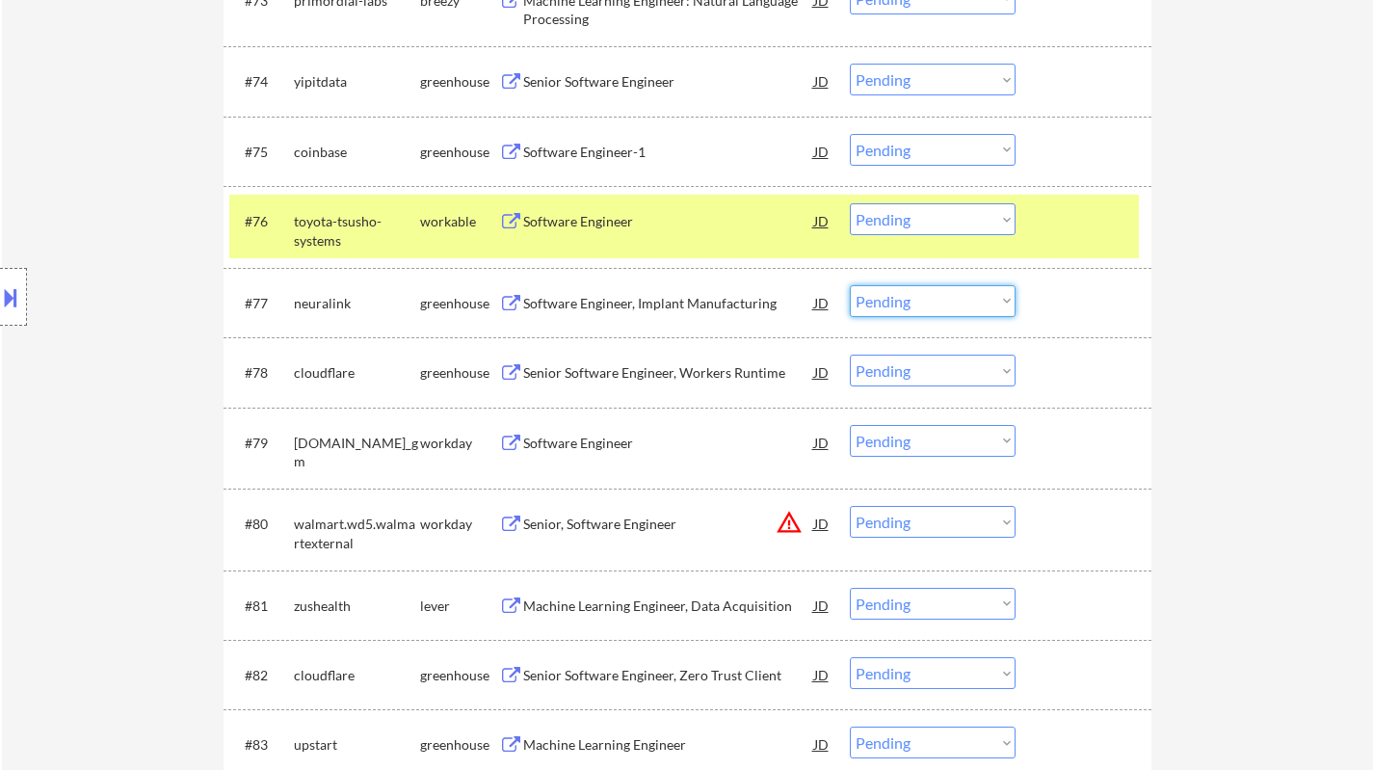
drag, startPoint x: 904, startPoint y: 304, endPoint x: 885, endPoint y: 301, distance: 19.6
click at [904, 304] on select "Choose an option... Pending Applied Excluded (Questions) Excluded (Expired) Exc…" at bounding box center [933, 301] width 166 height 32
drag, startPoint x: 936, startPoint y: 311, endPoint x: 949, endPoint y: 316, distance: 13.4
click at [936, 312] on select "Choose an option... Pending Applied Excluded (Questions) Excluded (Expired) Exc…" at bounding box center [933, 301] width 166 height 32
click at [850, 285] on select "Choose an option... Pending Applied Excluded (Questions) Excluded (Expired) Exc…" at bounding box center [933, 301] width 166 height 32
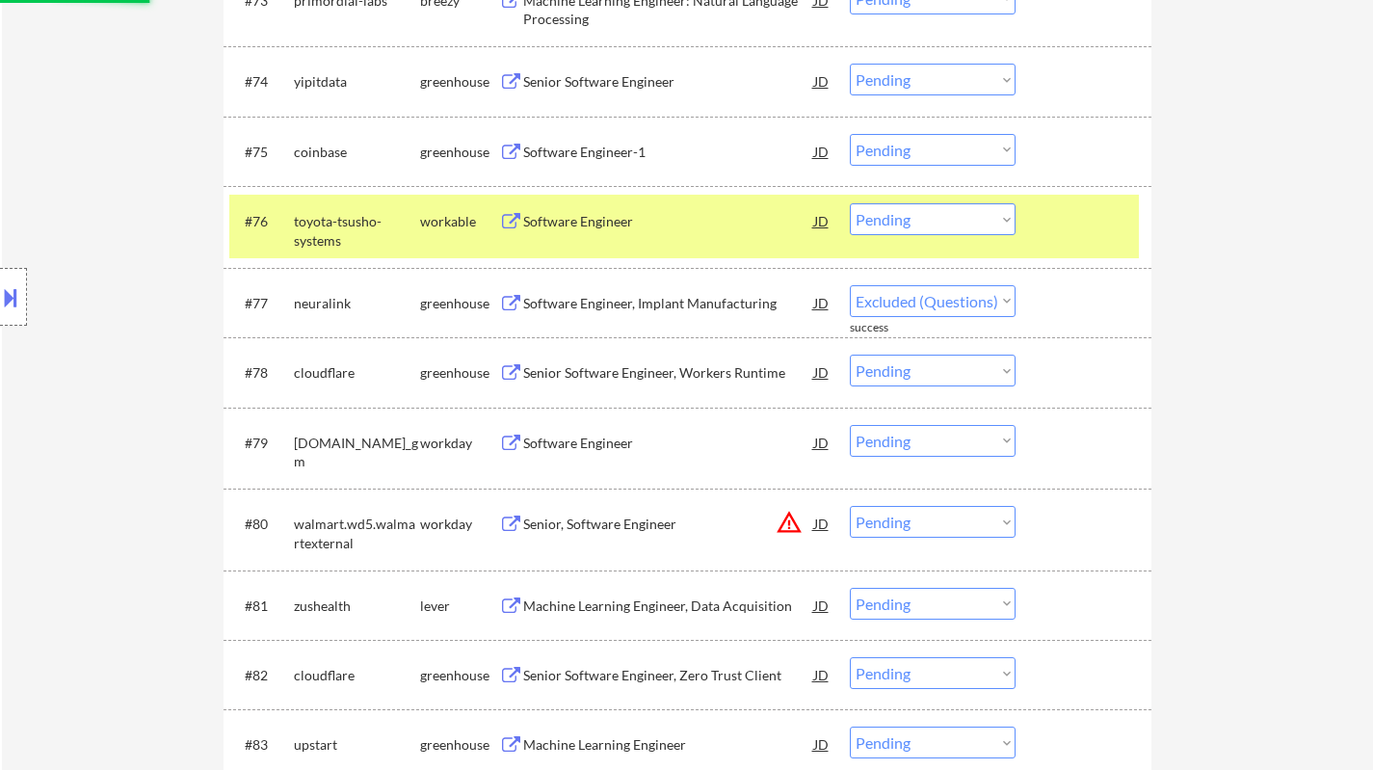
scroll to position [6261, 0]
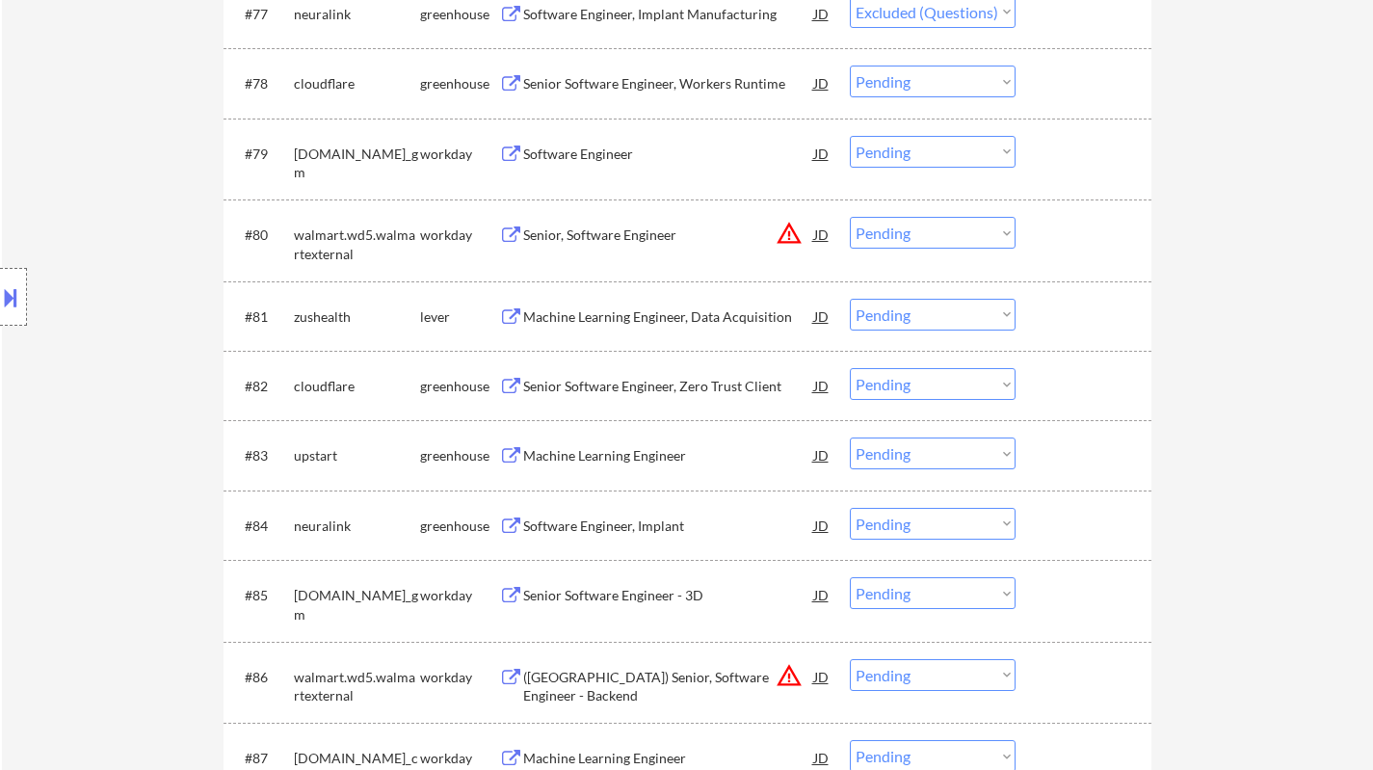
select select ""pending""
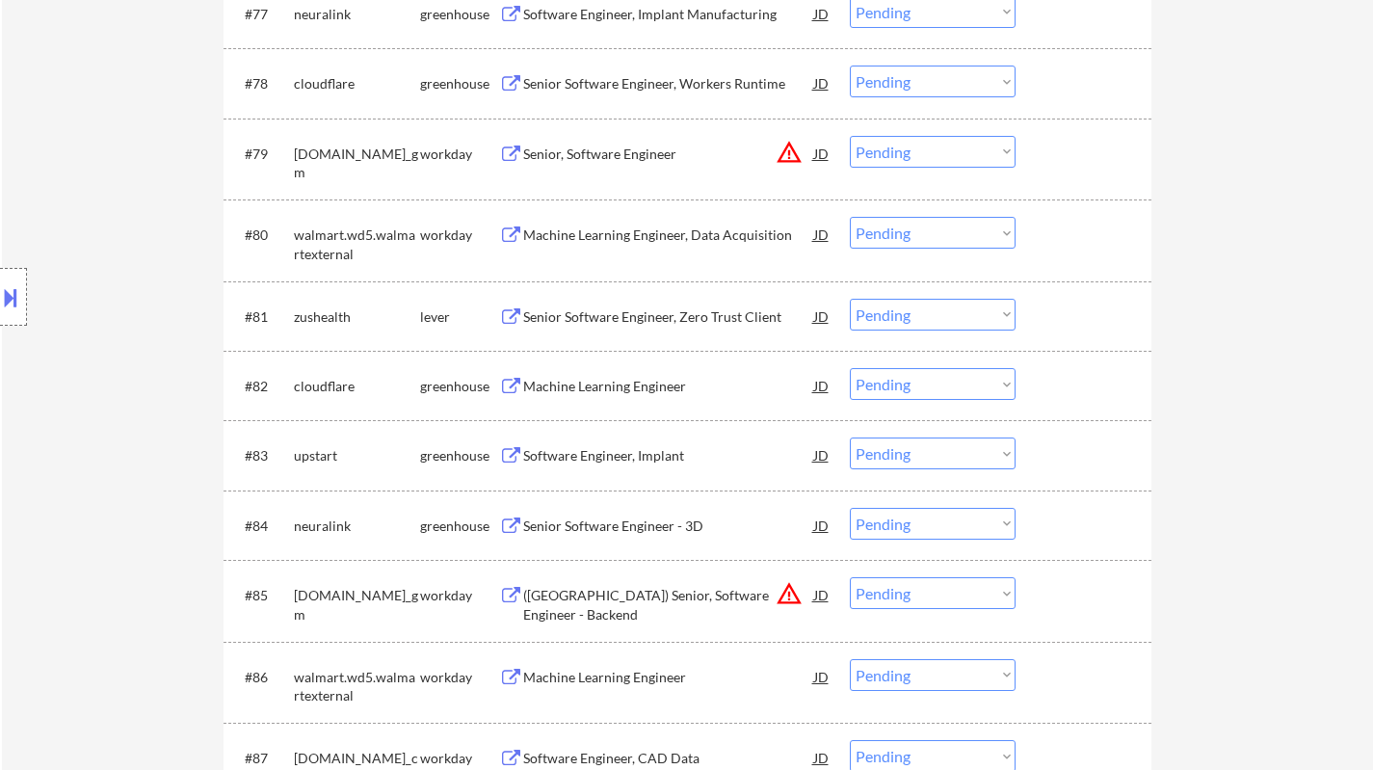
click at [629, 307] on div "#81 zushealth lever Senior Software Engineer, Zero Trust Client JD warning_ambe…" at bounding box center [683, 316] width 909 height 52
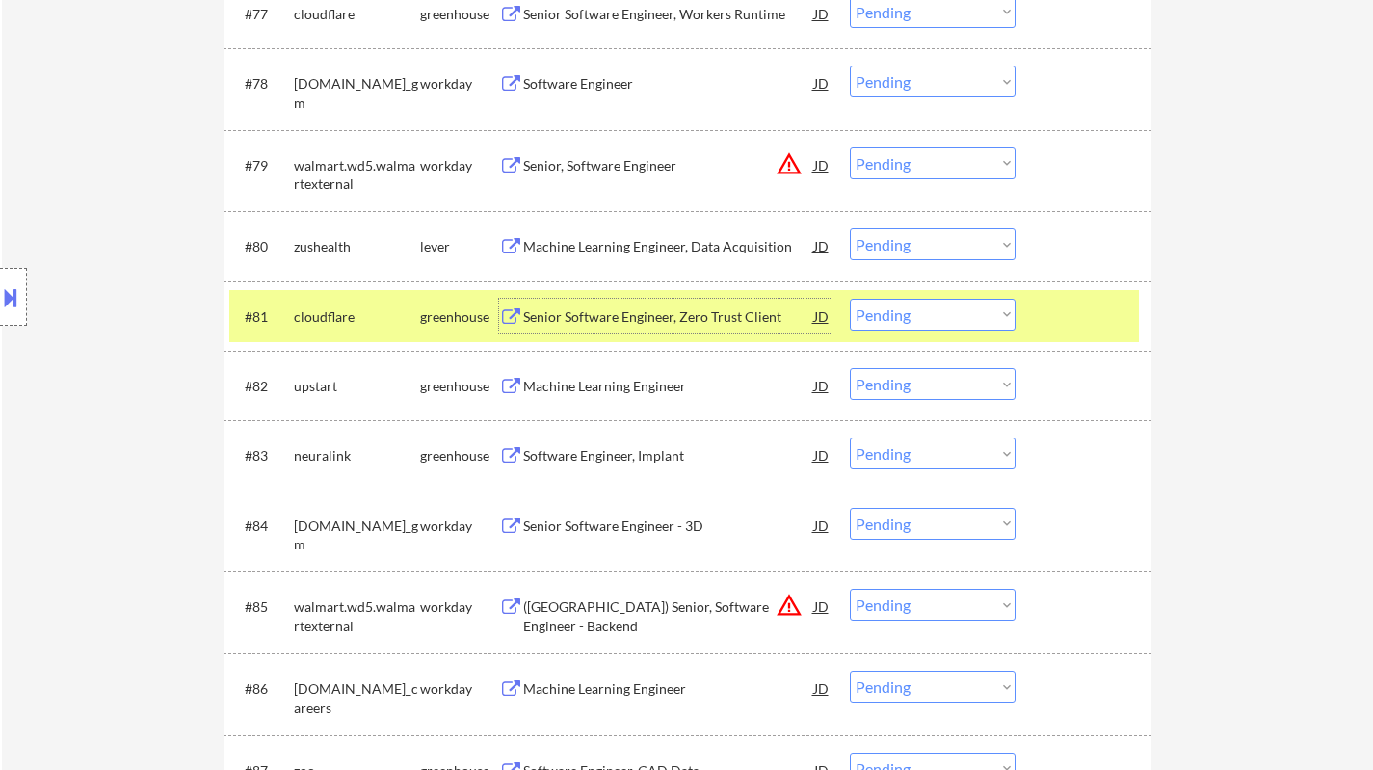
click at [607, 243] on div "Machine Learning Engineer, Data Acquisition" at bounding box center [668, 246] width 291 height 19
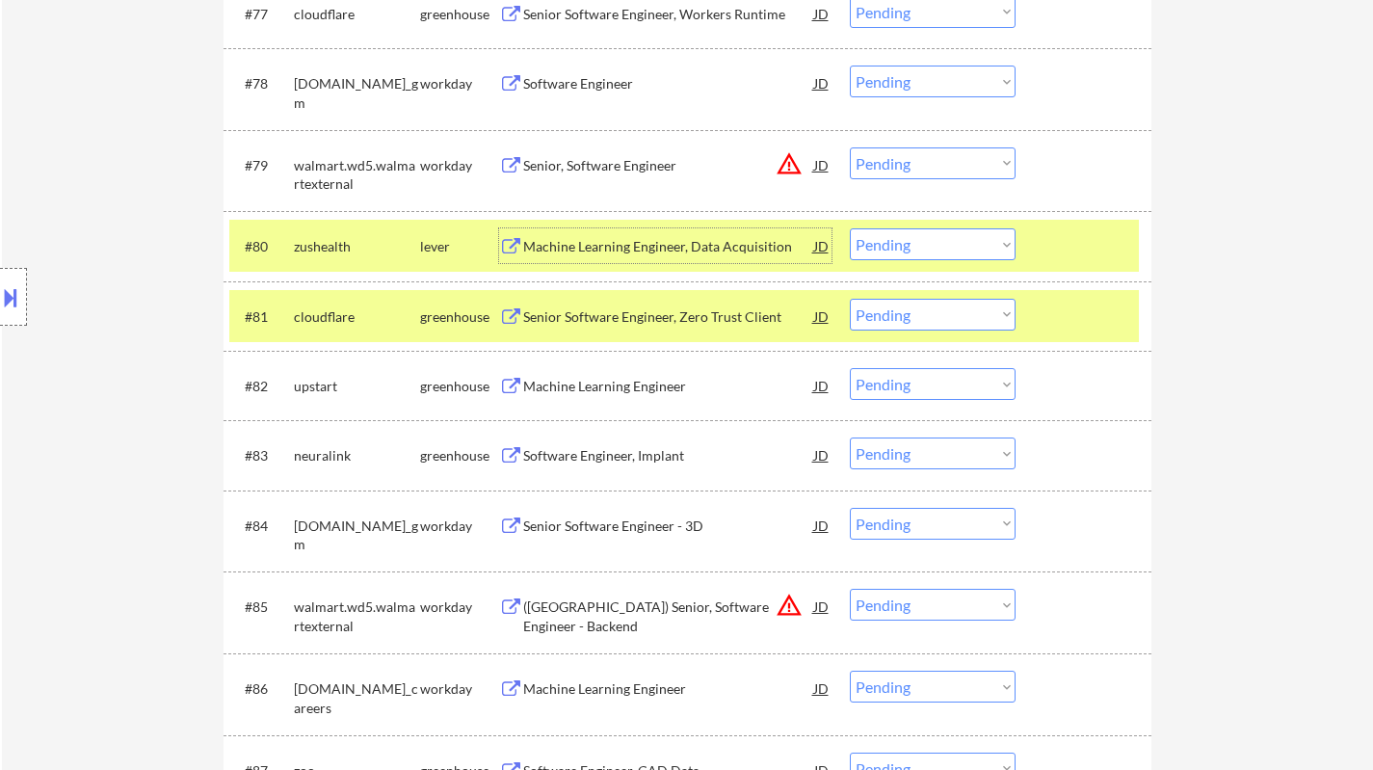
drag, startPoint x: 954, startPoint y: 234, endPoint x: 955, endPoint y: 244, distance: 9.7
click at [954, 234] on select "Choose an option... Pending Applied Excluded (Questions) Excluded (Expired) Exc…" at bounding box center [933, 244] width 166 height 32
click at [850, 228] on select "Choose an option... Pending Applied Excluded (Questions) Excluded (Expired) Exc…" at bounding box center [933, 244] width 166 height 32
select select ""pending""
